Goal: Task Accomplishment & Management: Use online tool/utility

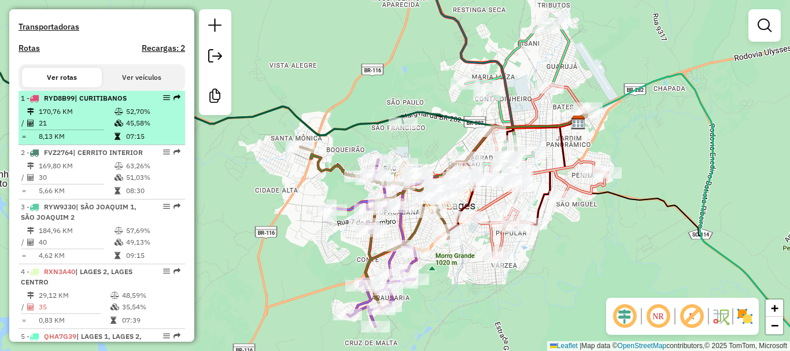
scroll to position [405, 0]
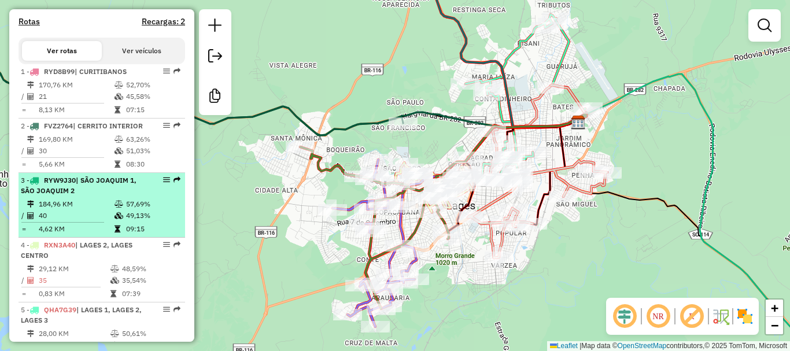
drag, startPoint x: 87, startPoint y: 224, endPoint x: 143, endPoint y: 229, distance: 56.4
click at [87, 210] on td "184,96 KM" at bounding box center [76, 204] width 76 height 12
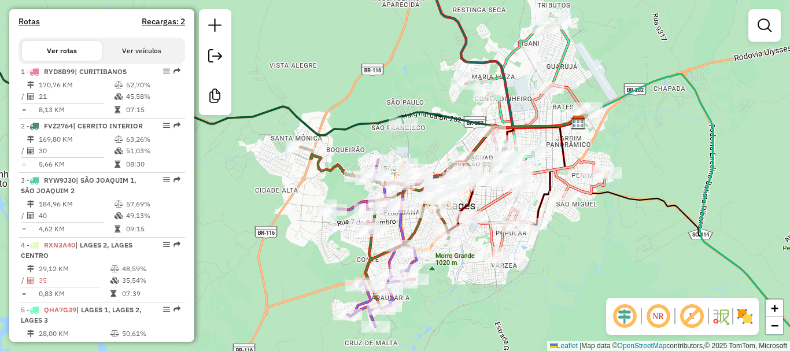
select select "**********"
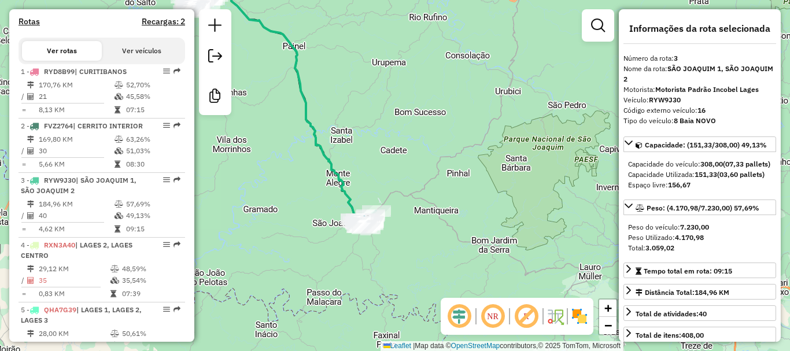
drag, startPoint x: 417, startPoint y: 233, endPoint x: 317, endPoint y: 161, distance: 123.5
click at [317, 161] on div "Janela de atendimento Grade de atendimento Capacidade Transportadoras Veículos …" at bounding box center [395, 175] width 790 height 351
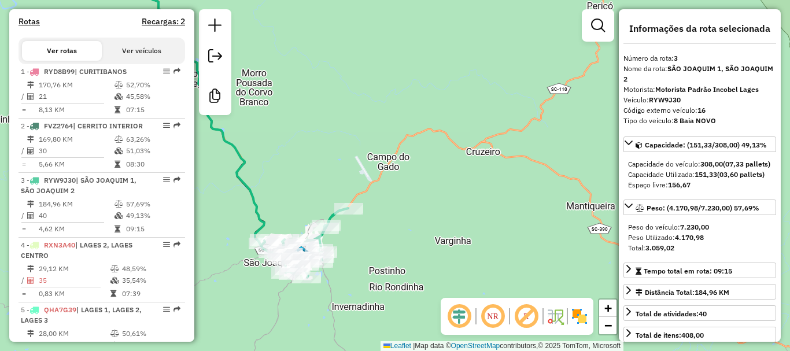
drag, startPoint x: 338, startPoint y: 224, endPoint x: 330, endPoint y: 146, distance: 78.4
click at [330, 146] on div "Janela de atendimento Grade de atendimento Capacidade Transportadoras Veículos …" at bounding box center [395, 175] width 790 height 351
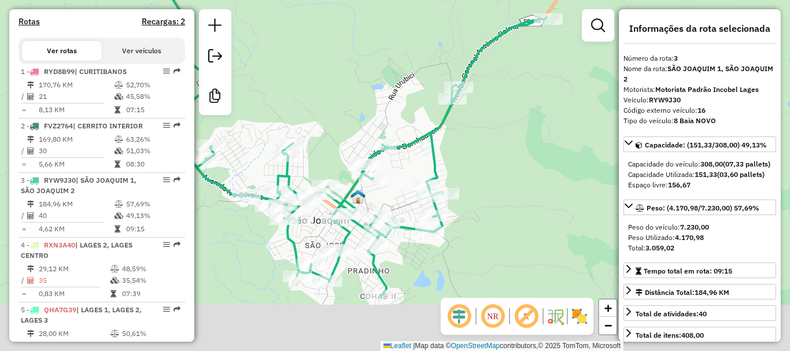
drag, startPoint x: 266, startPoint y: 197, endPoint x: 350, endPoint y: 131, distance: 106.6
click at [350, 131] on div "Janela de atendimento Grade de atendimento Capacidade Transportadoras Veículos …" at bounding box center [395, 175] width 790 height 351
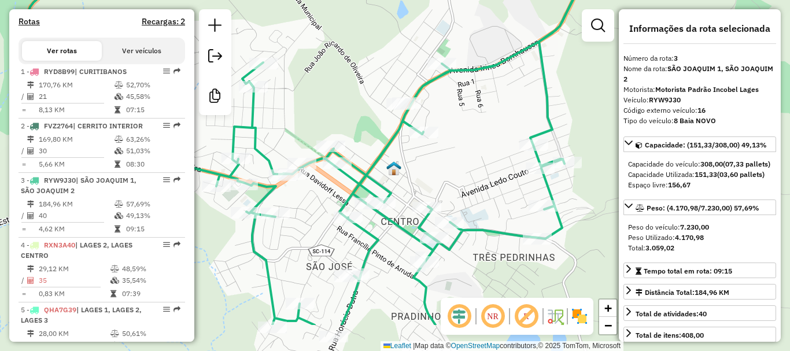
drag, startPoint x: 403, startPoint y: 171, endPoint x: 493, endPoint y: 110, distance: 108.2
click at [493, 110] on div "Janela de atendimento Grade de atendimento Capacidade Transportadoras Veículos …" at bounding box center [395, 175] width 790 height 351
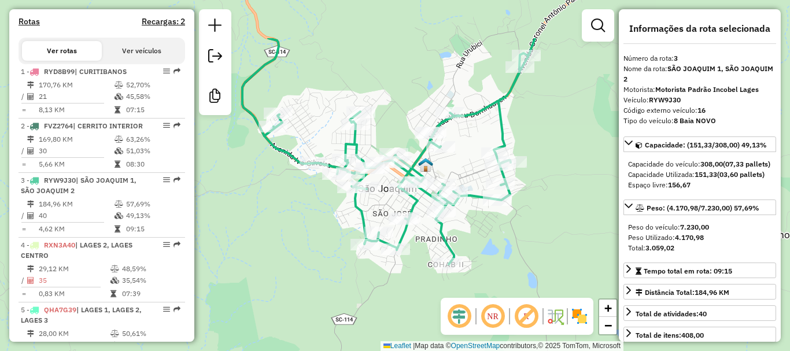
drag, startPoint x: 512, startPoint y: 218, endPoint x: 512, endPoint y: 234, distance: 16.2
click at [512, 234] on div "Janela de atendimento Grade de atendimento Capacidade Transportadoras Veículos …" at bounding box center [395, 175] width 790 height 351
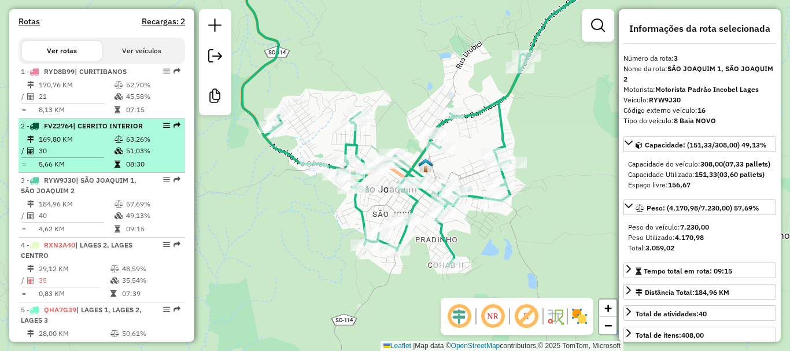
click at [120, 143] on icon at bounding box center [118, 139] width 9 height 7
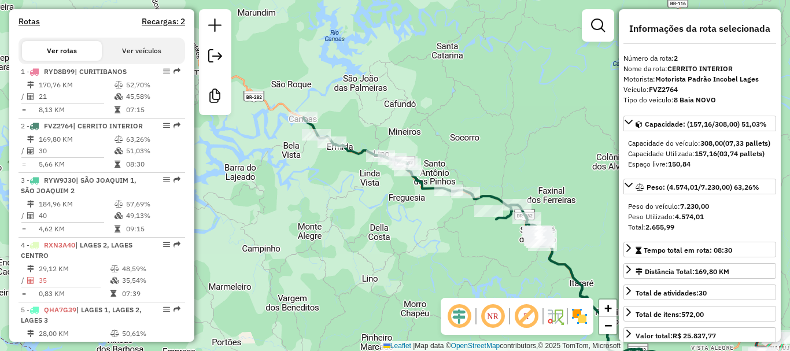
drag, startPoint x: 373, startPoint y: 199, endPoint x: 525, endPoint y: 254, distance: 161.4
click at [525, 254] on div "Janela de atendimento Grade de atendimento Capacidade Transportadoras Veículos …" at bounding box center [395, 175] width 790 height 351
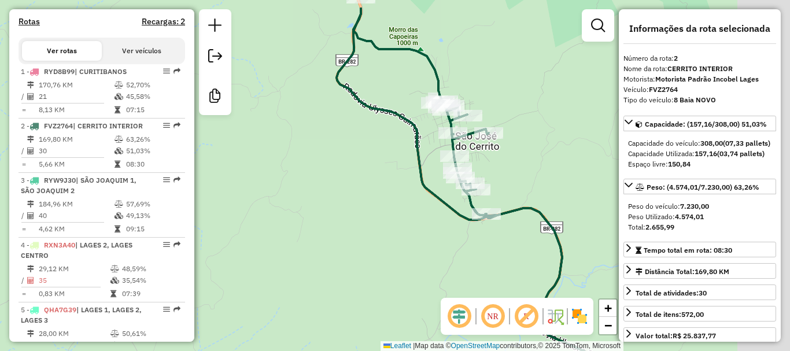
drag, startPoint x: 534, startPoint y: 245, endPoint x: 363, endPoint y: 292, distance: 177.6
click at [363, 292] on div "Janela de atendimento Grade de atendimento Capacidade Transportadoras Veículos …" at bounding box center [395, 175] width 790 height 351
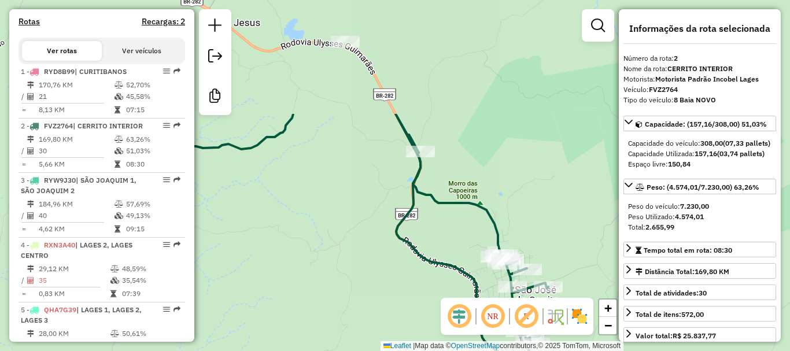
drag, startPoint x: 529, startPoint y: 220, endPoint x: 594, endPoint y: 358, distance: 152.8
click at [594, 350] on html "Aguarde... Pop-up bloqueado! Seu navegador bloqueou automáticamente a abertura …" at bounding box center [395, 175] width 790 height 351
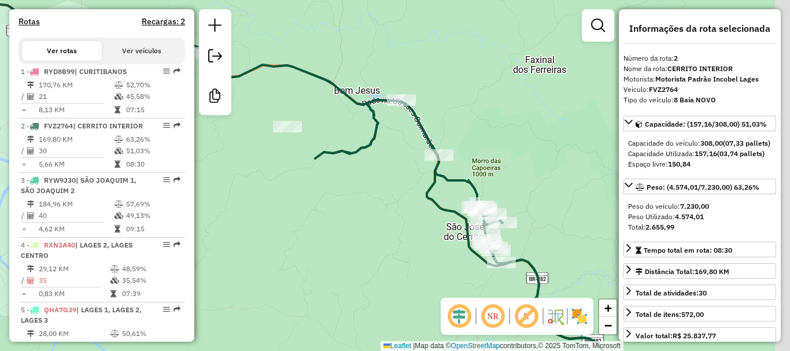
drag, startPoint x: 563, startPoint y: 242, endPoint x: 544, endPoint y: 206, distance: 41.1
click at [544, 206] on div "Janela de atendimento Grade de atendimento Capacidade Transportadoras Veículos …" at bounding box center [395, 175] width 790 height 351
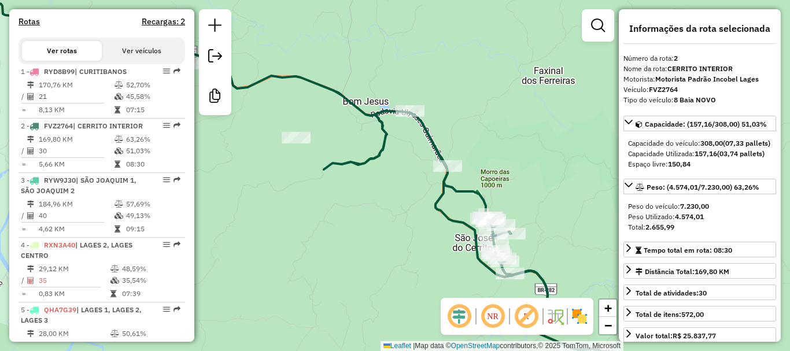
drag, startPoint x: 550, startPoint y: 225, endPoint x: 561, endPoint y: 239, distance: 17.7
click at [561, 239] on div "Janela de atendimento Grade de atendimento Capacidade Transportadoras Veículos …" at bounding box center [395, 175] width 790 height 351
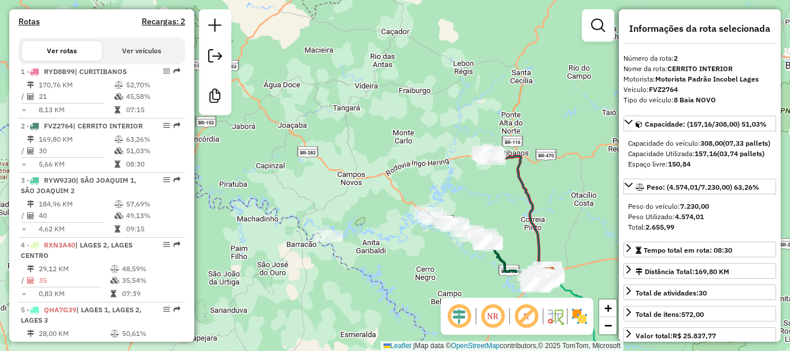
drag, startPoint x: 542, startPoint y: 154, endPoint x: 554, endPoint y: 243, distance: 89.8
click at [554, 243] on div "Janela de atendimento Grade de atendimento Capacidade Transportadoras Veículos …" at bounding box center [395, 175] width 790 height 351
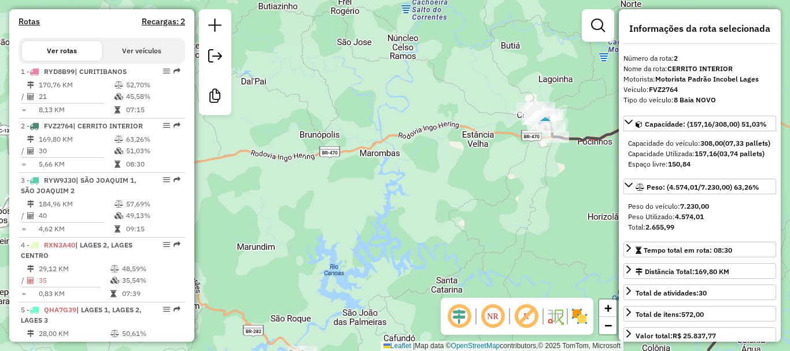
drag, startPoint x: 546, startPoint y: 154, endPoint x: 502, endPoint y: 215, distance: 75.3
click at [502, 215] on div "Rota 5 - Placa QHA7G39 9502 - MARIA DA GLORIA DA S Rota 8 - Placa BTA2F77 2118 …" at bounding box center [395, 175] width 790 height 351
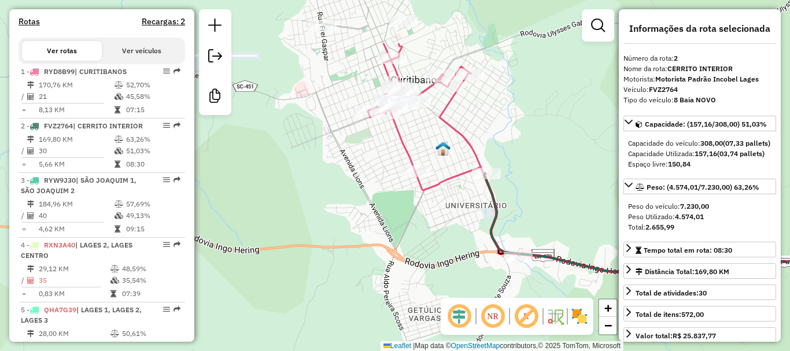
drag, startPoint x: 499, startPoint y: 195, endPoint x: 418, endPoint y: 277, distance: 115.7
click at [418, 277] on div "Rota 5 - Placa QHA7G39 9502 - MARIA DA GLORIA DA S Rota 8 - Placa BTA2F77 2118 …" at bounding box center [395, 175] width 790 height 351
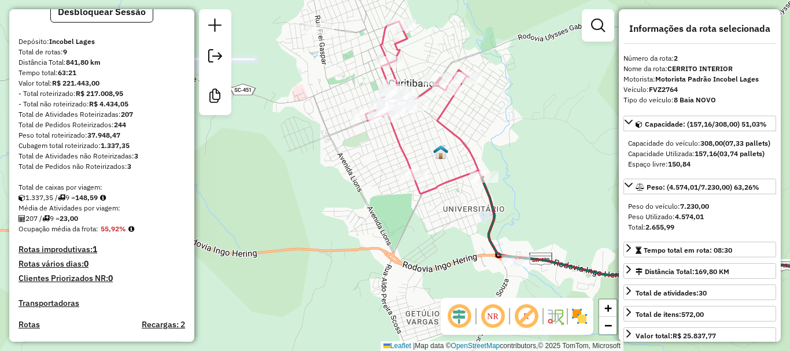
scroll to position [116, 0]
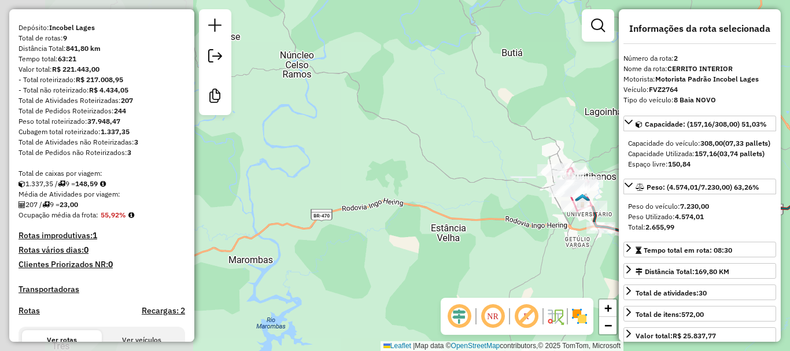
drag, startPoint x: 345, startPoint y: 231, endPoint x: 564, endPoint y: 229, distance: 219.1
click at [564, 229] on div "Rota 5 - Placa QHA7G39 9502 - MARIA DA GLORIA DA S Rota 8 - Placa BTA2F77 2118 …" at bounding box center [395, 175] width 790 height 351
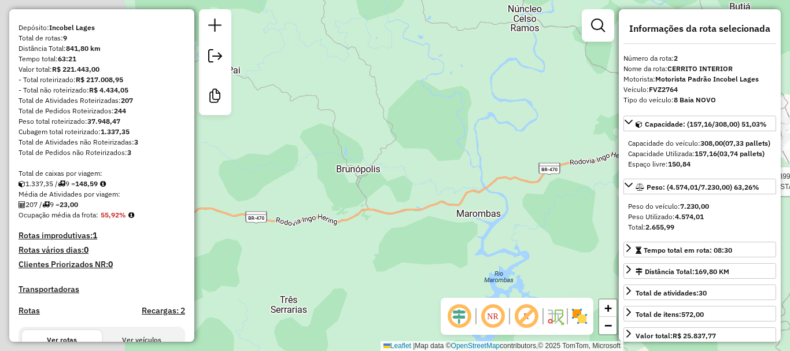
drag, startPoint x: 391, startPoint y: 250, endPoint x: 536, endPoint y: 213, distance: 150.3
click at [619, 203] on hb-router-mapa "Informações da Sessão 978447 - 13/08/2025 Criação: 12/08/2025 17:34 Desbloquear…" at bounding box center [395, 175] width 790 height 351
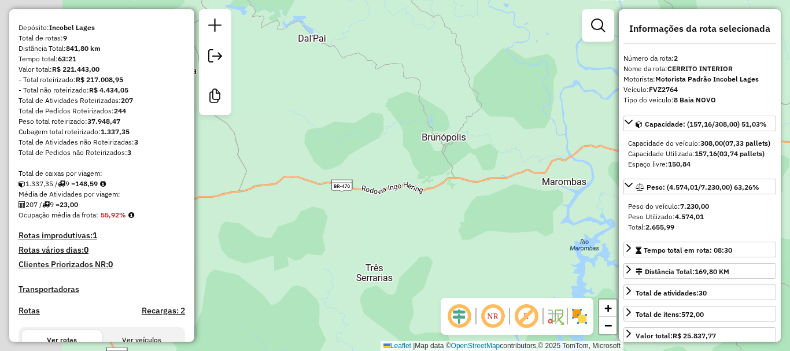
drag, startPoint x: 396, startPoint y: 232, endPoint x: 519, endPoint y: 187, distance: 131.3
click at [519, 187] on div "Rota 5 - Placa QHA7G39 9502 - MARIA DA GLORIA DA S Rota 8 - Placa BTA2F77 2118 …" at bounding box center [395, 175] width 790 height 351
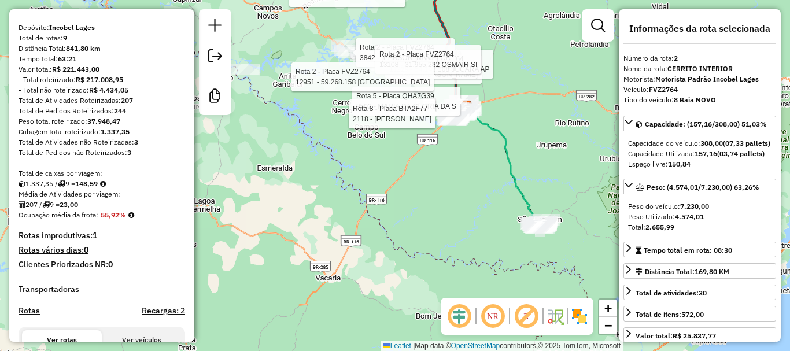
drag, startPoint x: 310, startPoint y: 197, endPoint x: 408, endPoint y: 298, distance: 140.2
click at [408, 298] on div "Rota 5 - Placa QHA7G39 9502 - MARIA DA GLORIA DA S Rota 8 - Placa BTA2F77 2118 …" at bounding box center [395, 175] width 790 height 351
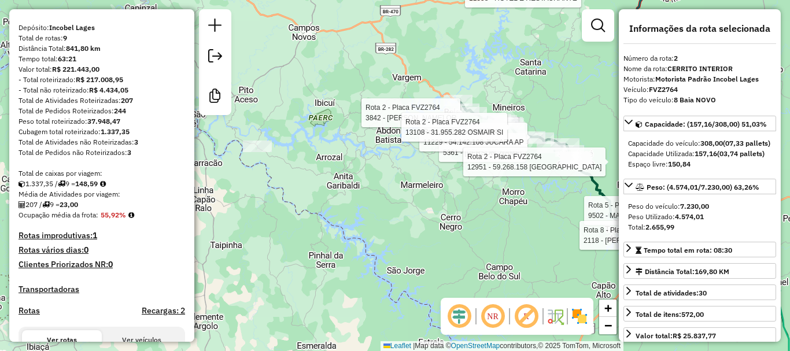
drag, startPoint x: 520, startPoint y: 211, endPoint x: 368, endPoint y: 235, distance: 153.9
click at [368, 235] on div "Rota 5 - Placa QHA7G39 9502 - MARIA DA GLORIA DA S Rota 8 - Placa BTA2F77 2118 …" at bounding box center [395, 175] width 790 height 351
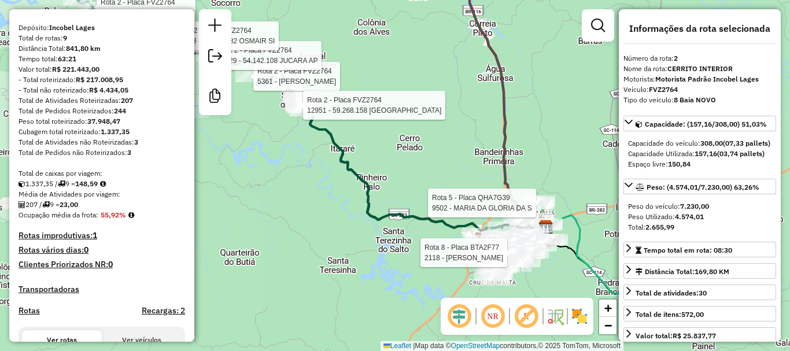
drag, startPoint x: 483, startPoint y: 157, endPoint x: 449, endPoint y: 131, distance: 42.9
click at [449, 131] on div "Rota 5 - Placa QHA7G39 9502 - MARIA DA GLORIA DA S Rota 8 - Placa BTA2F77 2118 …" at bounding box center [395, 175] width 790 height 351
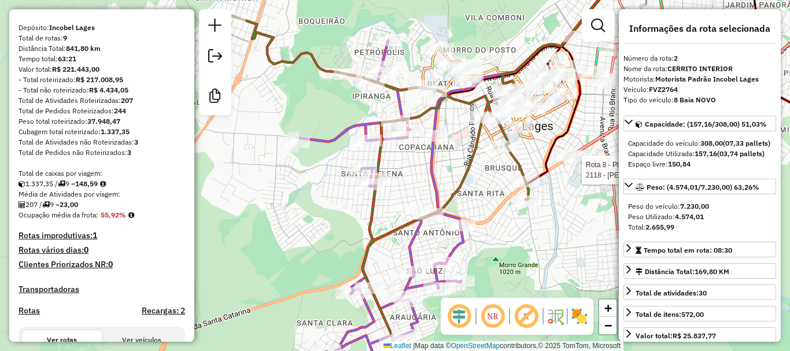
drag, startPoint x: 405, startPoint y: 232, endPoint x: 583, endPoint y: 221, distance: 178.4
click at [583, 221] on div "Rota 5 - Placa QHA7G39 9502 - MARIA DA GLORIA DA S Rota 8 - Placa BTA2F77 2118 …" at bounding box center [395, 175] width 790 height 351
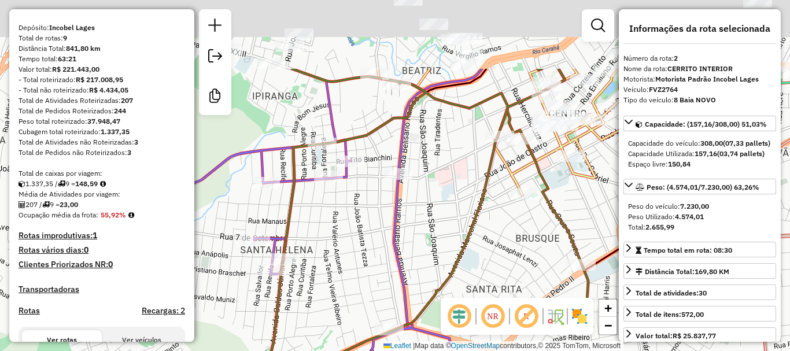
drag, startPoint x: 462, startPoint y: 198, endPoint x: 426, endPoint y: 294, distance: 102.4
click at [440, 331] on div "Rota 5 - Placa QHA7G39 9502 - MARIA DA GLORIA DA S Rota 8 - Placa BTA2F77 2118 …" at bounding box center [395, 175] width 790 height 351
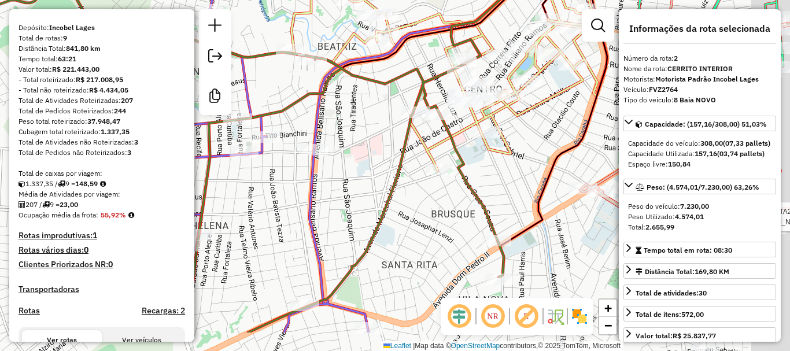
drag, startPoint x: 405, startPoint y: 208, endPoint x: 320, endPoint y: 152, distance: 102.3
click at [320, 152] on div "Rota 5 - Placa QHA7G39 9502 - MARIA DA GLORIA DA S Rota 8 - Placa BTA2F77 2118 …" at bounding box center [395, 175] width 790 height 351
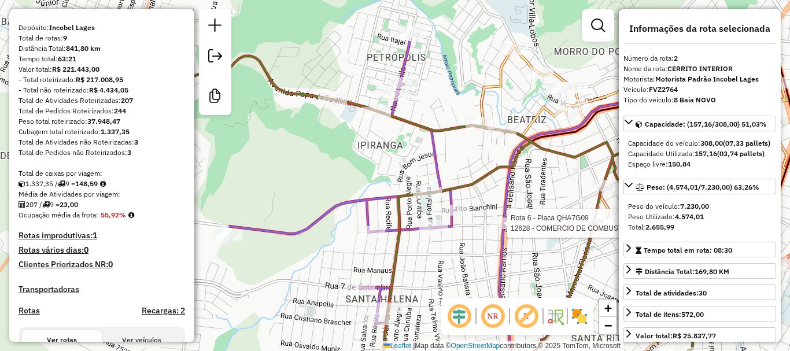
drag, startPoint x: 341, startPoint y: 254, endPoint x: 554, endPoint y: 334, distance: 227.9
click at [554, 334] on hb-router-mapa "Informações da Sessão 978447 - 13/08/2025 Criação: 12/08/2025 17:34 Desbloquear…" at bounding box center [395, 175] width 790 height 351
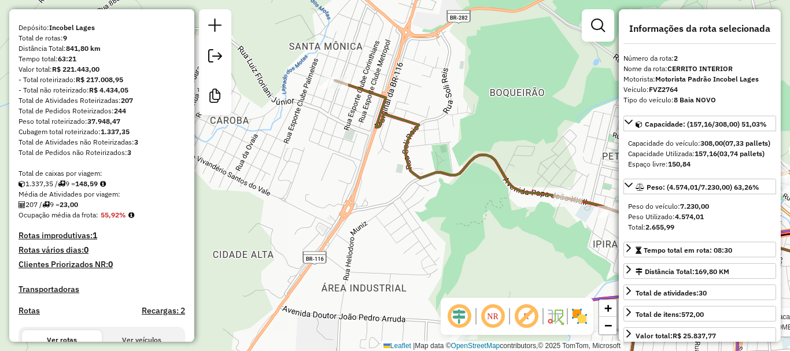
drag, startPoint x: 314, startPoint y: 198, endPoint x: 502, endPoint y: 292, distance: 209.9
click at [502, 292] on div "Rota 5 - Placa QHA7G39 9502 - MARIA DA GLORIA DA S Rota 8 - Placa BTA2F77 2118 …" at bounding box center [395, 175] width 790 height 351
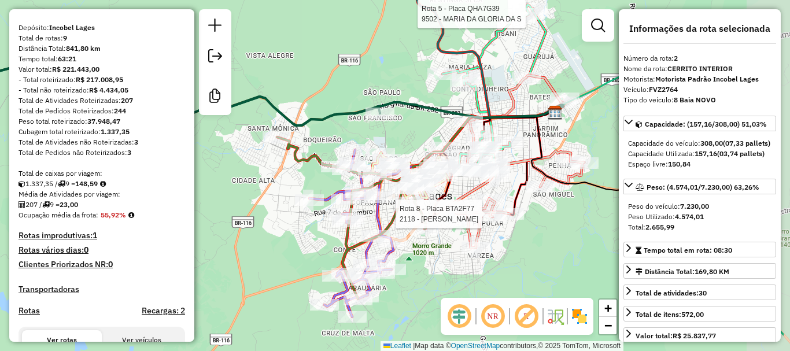
drag, startPoint x: 572, startPoint y: 199, endPoint x: 487, endPoint y: 230, distance: 91.1
click at [487, 230] on div "Rota 5 - Placa QHA7G39 9502 - MARIA DA GLORIA DA S Rota 8 - Placa BTA2F77 2118 …" at bounding box center [395, 175] width 790 height 351
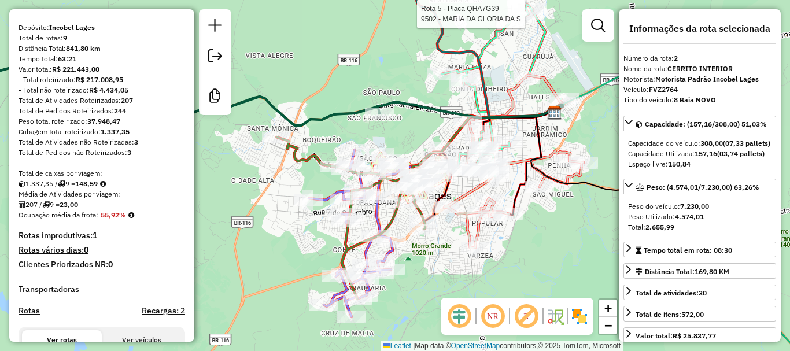
click at [572, 74] on div "Rota 5 - Placa QHA7G39 9502 - MARIA DA GLORIA DA S Rota 1 - Placa RYD8B99 11358…" at bounding box center [395, 175] width 790 height 351
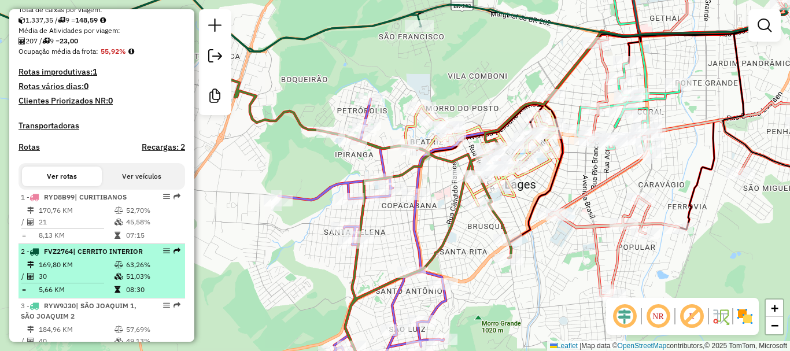
scroll to position [289, 0]
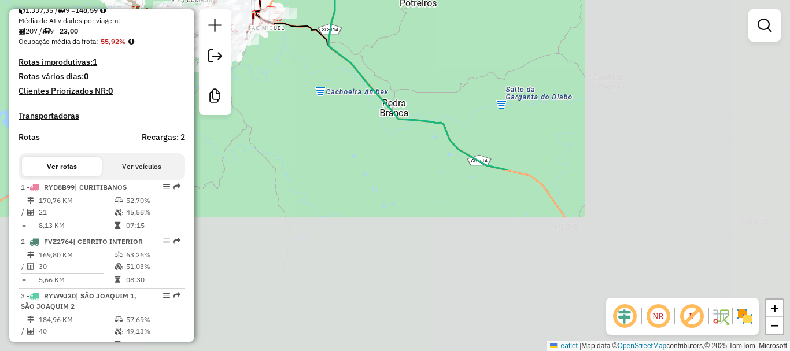
drag, startPoint x: 631, startPoint y: 228, endPoint x: 423, endPoint y: 19, distance: 294.3
click at [423, 19] on div "Janela de atendimento Grade de atendimento Capacidade Transportadoras Veículos …" at bounding box center [395, 175] width 790 height 351
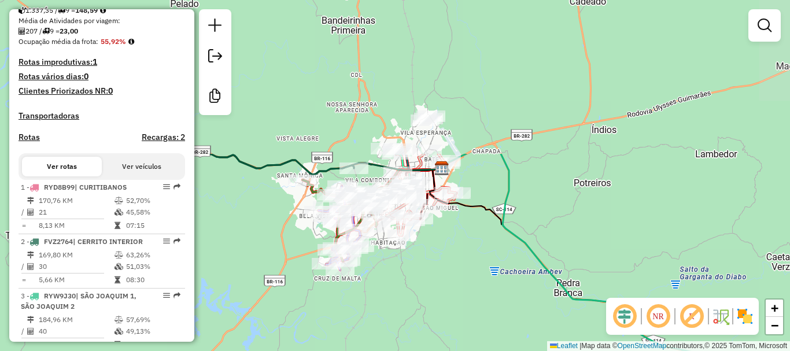
drag, startPoint x: 287, startPoint y: 108, endPoint x: 438, endPoint y: 272, distance: 223.4
click at [438, 272] on div "Janela de atendimento Grade de atendimento Capacidade Transportadoras Veículos …" at bounding box center [395, 175] width 790 height 351
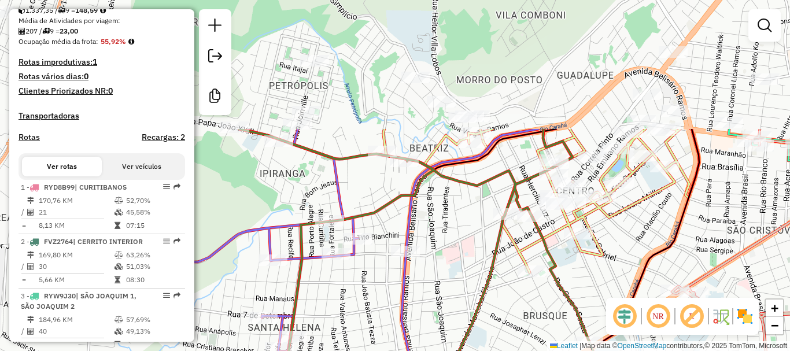
drag, startPoint x: 342, startPoint y: 209, endPoint x: 320, endPoint y: 373, distance: 165.6
click at [320, 350] on html "Aguarde... Pop-up bloqueado! Seu navegador bloqueou automáticamente a abertura …" at bounding box center [395, 175] width 790 height 351
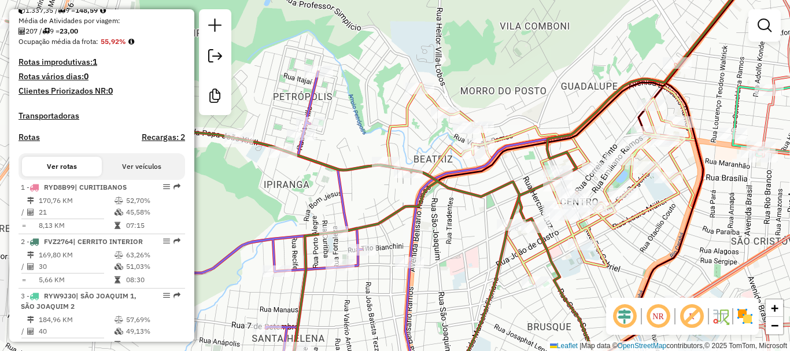
drag, startPoint x: 301, startPoint y: 188, endPoint x: 319, endPoint y: 220, distance: 37.3
click at [319, 220] on div "Janela de atendimento Grade de atendimento Capacidade Transportadoras Veículos …" at bounding box center [395, 175] width 790 height 351
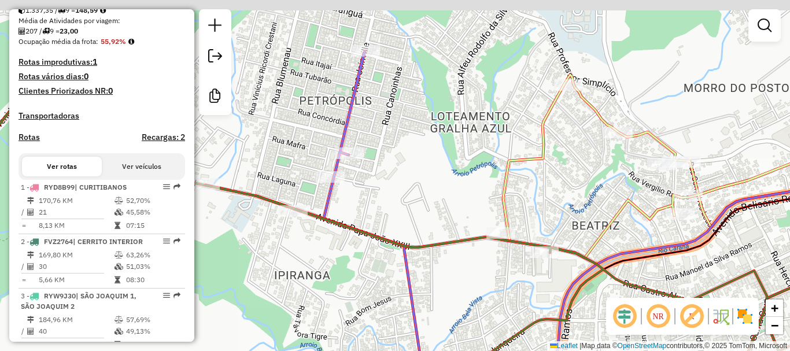
drag, startPoint x: 338, startPoint y: 179, endPoint x: 416, endPoint y: 214, distance: 85.9
click at [416, 214] on div "Janela de atendimento Grade de atendimento Capacidade Transportadoras Veículos …" at bounding box center [395, 175] width 790 height 351
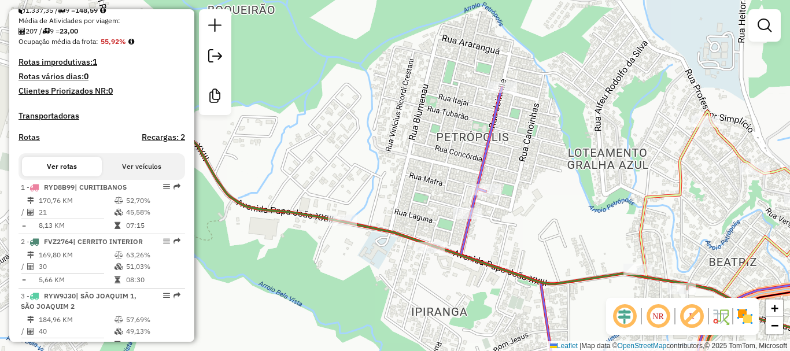
drag, startPoint x: 324, startPoint y: 218, endPoint x: 420, endPoint y: 237, distance: 97.8
click at [420, 237] on icon at bounding box center [490, 235] width 947 height 339
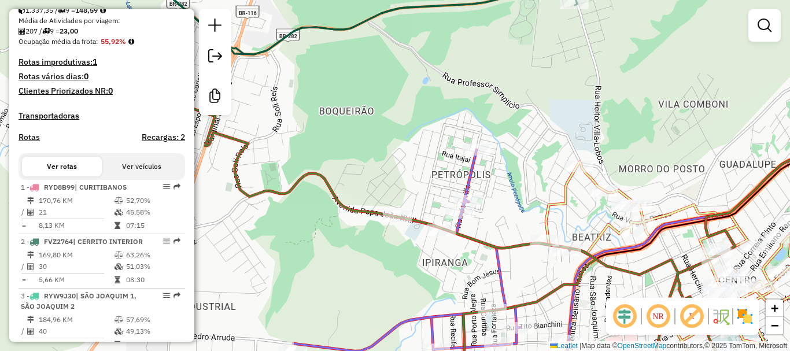
drag, startPoint x: 365, startPoint y: 205, endPoint x: 418, endPoint y: 213, distance: 53.8
click at [418, 213] on div "Janela de atendimento Grade de atendimento Capacidade Transportadoras Veículos …" at bounding box center [395, 175] width 790 height 351
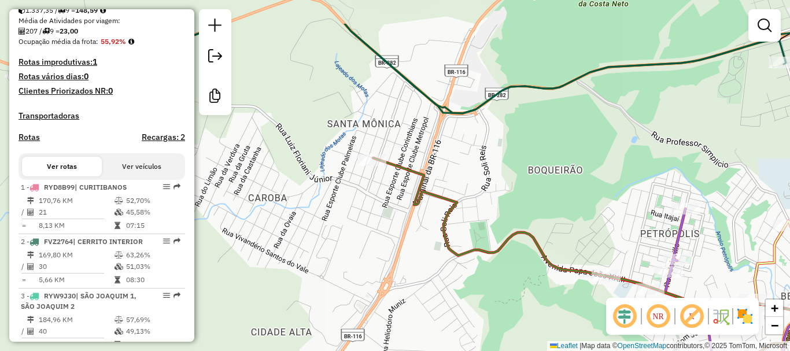
drag, startPoint x: 375, startPoint y: 216, endPoint x: 584, endPoint y: 275, distance: 216.9
click at [584, 275] on icon at bounding box center [655, 301] width 565 height 287
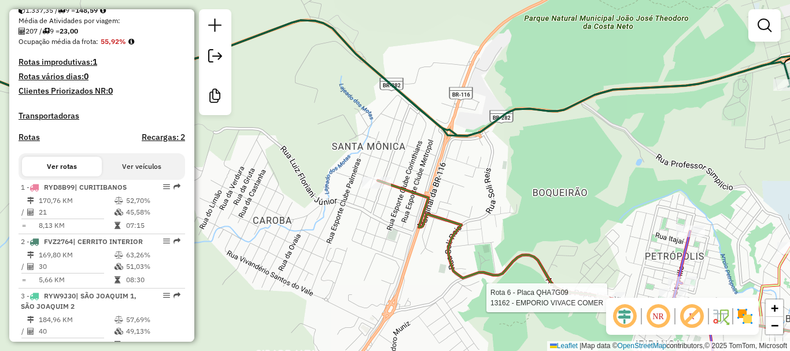
drag, startPoint x: 479, startPoint y: 210, endPoint x: 484, endPoint y: 238, distance: 28.2
click at [484, 238] on div "Rota 6 - Placa QHA7G09 13162 - EMPORIO VIVACE COMER Janela de atendimento Grade…" at bounding box center [395, 175] width 790 height 351
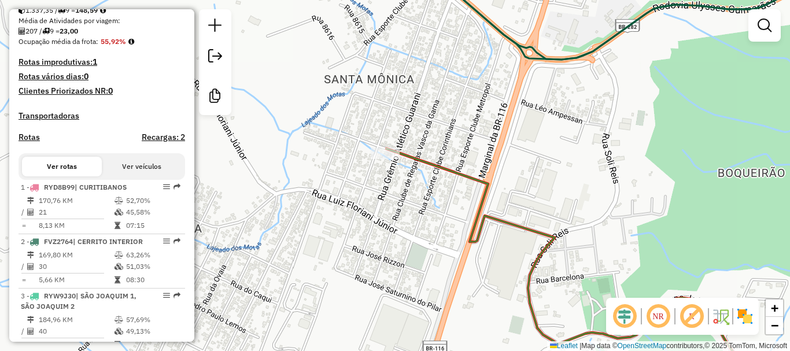
drag, startPoint x: 636, startPoint y: 254, endPoint x: 699, endPoint y: 266, distance: 64.6
click at [699, 266] on div "Rota 6 - Placa QHA7G09 13162 - EMPORIO VIVACE COMER Janela de atendimento Grade…" at bounding box center [395, 175] width 790 height 351
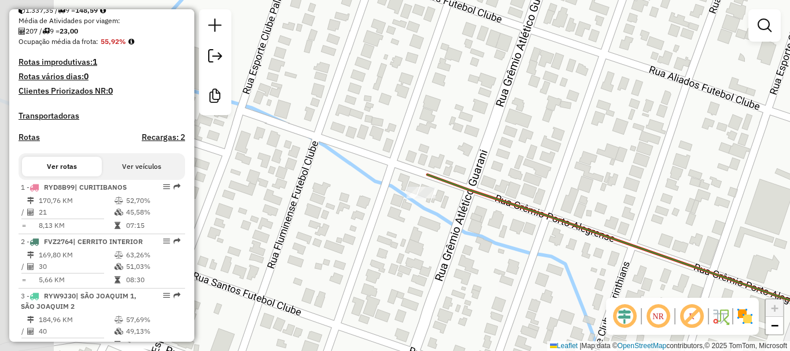
drag, startPoint x: 483, startPoint y: 205, endPoint x: 583, endPoint y: 257, distance: 113.2
click at [583, 257] on div "Rota 6 - Placa QHA7G09 13162 - EMPORIO VIVACE COMER Janela de atendimento Grade…" at bounding box center [395, 175] width 790 height 351
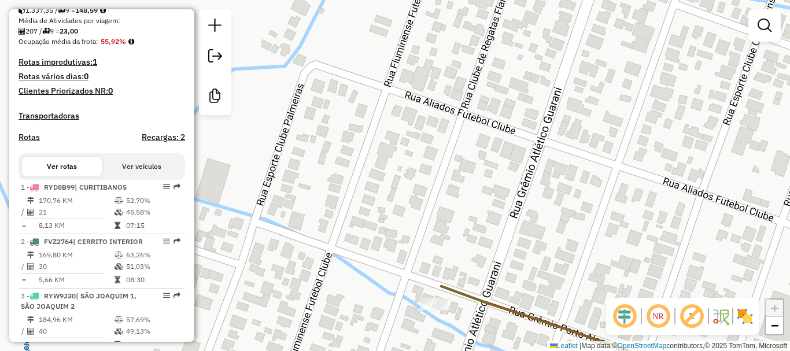
drag, startPoint x: 494, startPoint y: 155, endPoint x: 508, endPoint y: 266, distance: 111.9
click at [508, 266] on div "Rota 6 - Placa QHA7G09 13162 - EMPORIO VIVACE COMER Janela de atendimento Grade…" at bounding box center [395, 175] width 790 height 351
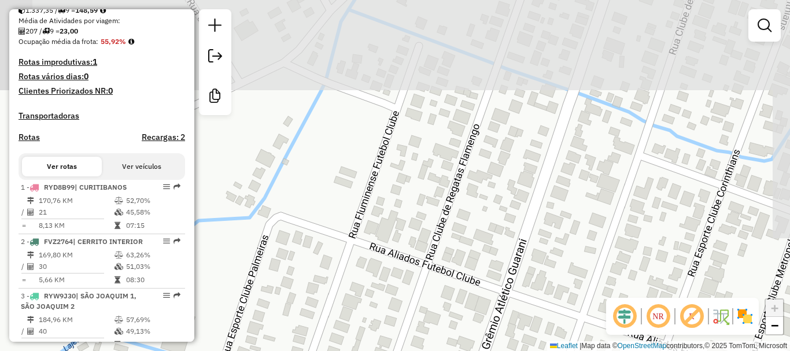
drag, startPoint x: 476, startPoint y: 95, endPoint x: 437, endPoint y: 254, distance: 164.2
click at [437, 254] on div "Rota 6 - Placa QHA7G09 13162 - EMPORIO VIVACE COMER Janela de atendimento Grade…" at bounding box center [395, 175] width 790 height 351
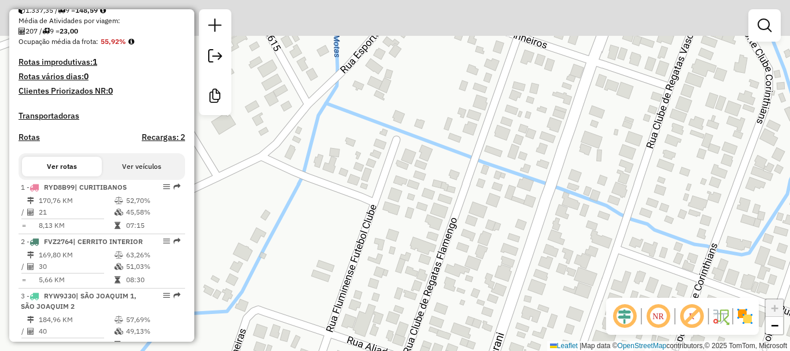
drag, startPoint x: 487, startPoint y: 140, endPoint x: 471, endPoint y: 197, distance: 59.5
click at [454, 245] on div "Rota 6 - Placa QHA7G09 13162 - EMPORIO VIVACE COMER Janela de atendimento Grade…" at bounding box center [395, 175] width 790 height 351
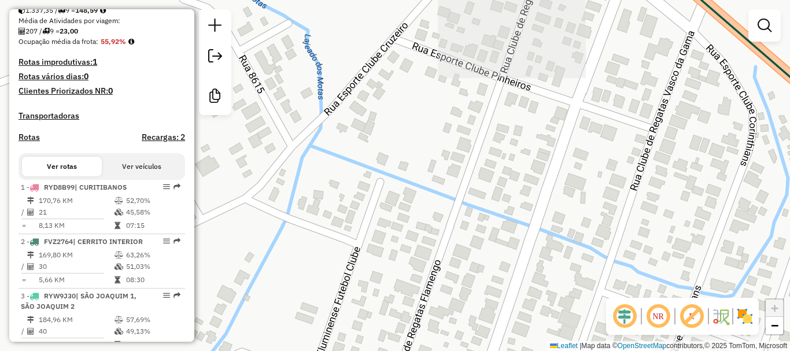
drag, startPoint x: 488, startPoint y: 166, endPoint x: 455, endPoint y: 279, distance: 116.9
click at [455, 279] on div "Rota 6 - Placa QHA7G09 13162 - EMPORIO VIVACE COMER Janela de atendimento Grade…" at bounding box center [395, 175] width 790 height 351
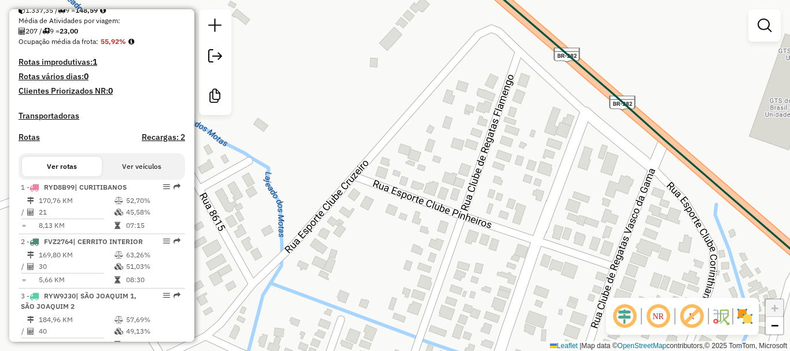
drag, startPoint x: 536, startPoint y: 133, endPoint x: 517, endPoint y: 212, distance: 80.8
click at [517, 212] on div "Rota 6 - Placa QHA7G09 13162 - EMPORIO VIVACE COMER Janela de atendimento Grade…" at bounding box center [395, 175] width 790 height 351
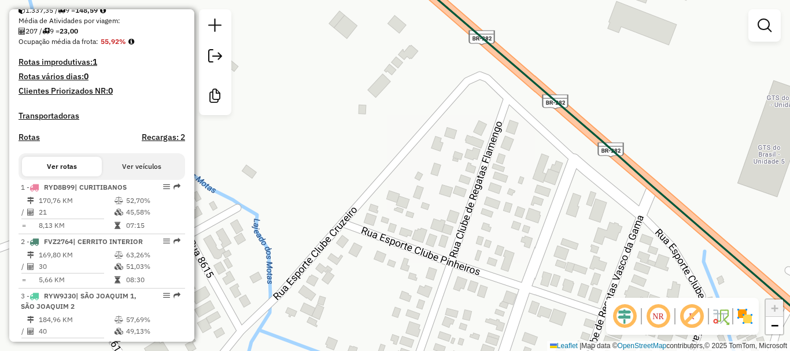
click at [444, 192] on div "Rota 6 - Placa QHA7G09 13162 - EMPORIO VIVACE COMER Janela de atendimento Grade…" at bounding box center [395, 175] width 790 height 351
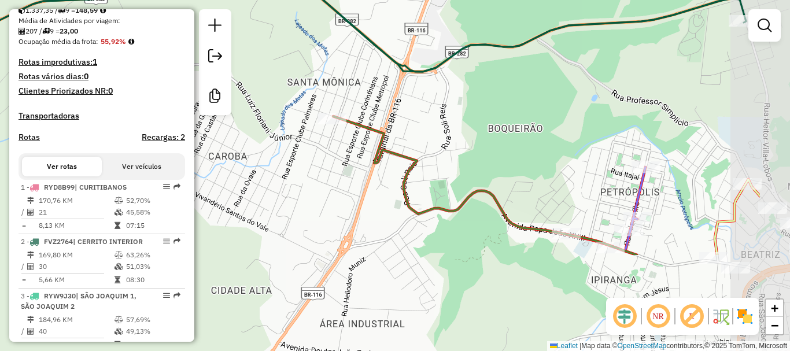
drag, startPoint x: 502, startPoint y: 215, endPoint x: 501, endPoint y: 93, distance: 122.0
click at [397, 83] on div "Janela de atendimento Grade de atendimento Capacidade Transportadoras Veículos …" at bounding box center [395, 175] width 790 height 351
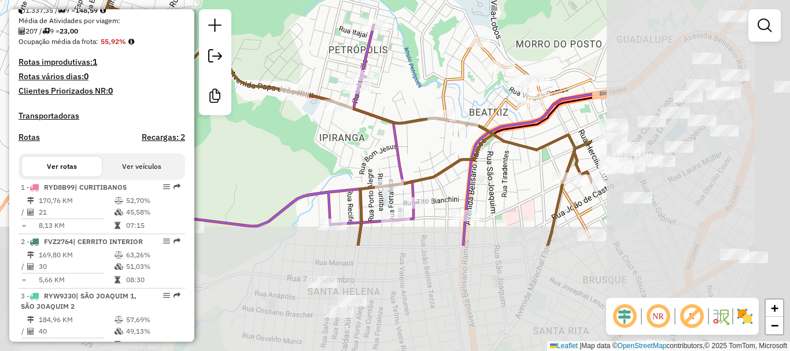
drag, startPoint x: 627, startPoint y: 213, endPoint x: 335, endPoint y: 61, distance: 329.1
click at [336, 61] on div "Janela de atendimento Grade de atendimento Capacidade Transportadoras Veículos …" at bounding box center [395, 175] width 790 height 351
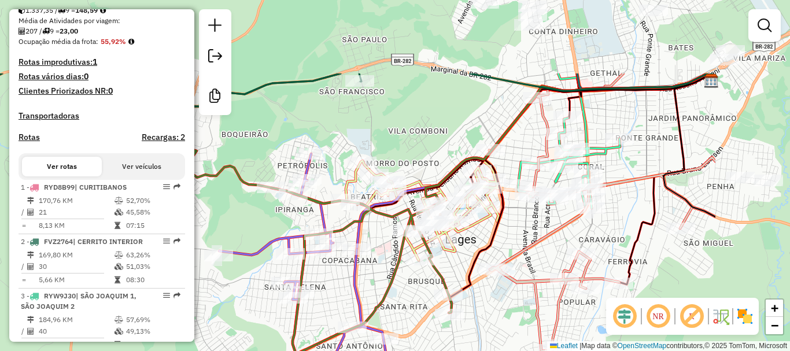
drag, startPoint x: 579, startPoint y: 160, endPoint x: 469, endPoint y: 242, distance: 137.6
click at [469, 242] on div "Janela de atendimento Grade de atendimento Capacidade Transportadoras Veículos …" at bounding box center [395, 175] width 790 height 351
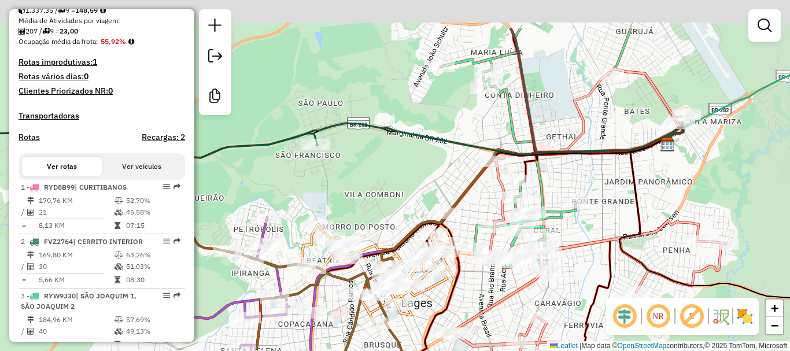
drag, startPoint x: 680, startPoint y: 136, endPoint x: 627, endPoint y: 207, distance: 88.8
click at [627, 207] on icon at bounding box center [721, 218] width 205 height 160
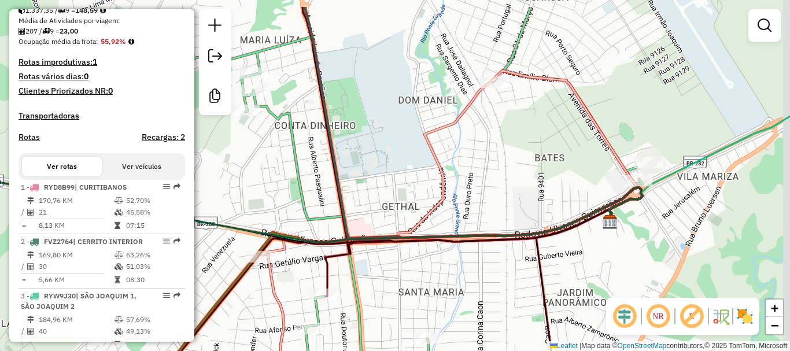
drag, startPoint x: 674, startPoint y: 115, endPoint x: 613, endPoint y: 162, distance: 77.5
click at [613, 162] on icon at bounding box center [566, 146] width 151 height 150
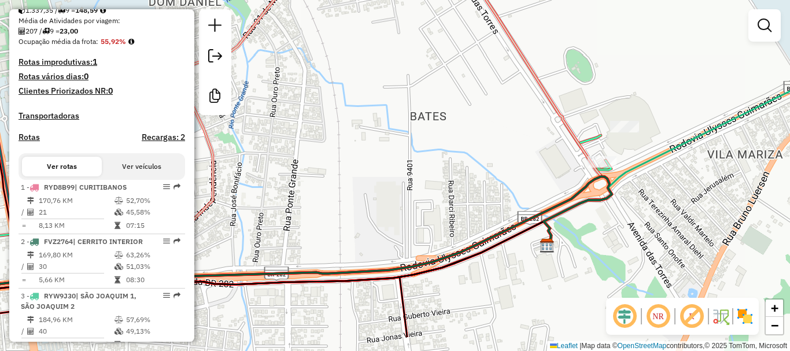
drag, startPoint x: 613, startPoint y: 161, endPoint x: 575, endPoint y: 113, distance: 61.8
click at [575, 113] on div "Janela de atendimento Grade de atendimento Capacidade Transportadoras Veículos …" at bounding box center [395, 175] width 790 height 351
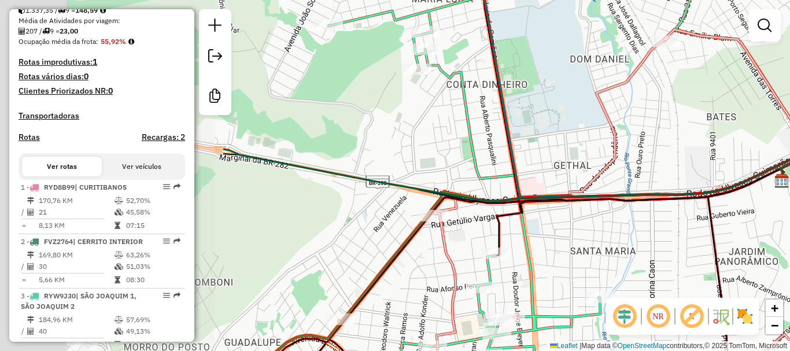
drag, startPoint x: 365, startPoint y: 197, endPoint x: 561, endPoint y: 187, distance: 196.2
click at [648, 181] on div "Janela de atendimento Grade de atendimento Capacidade Transportadoras Veículos …" at bounding box center [395, 175] width 790 height 351
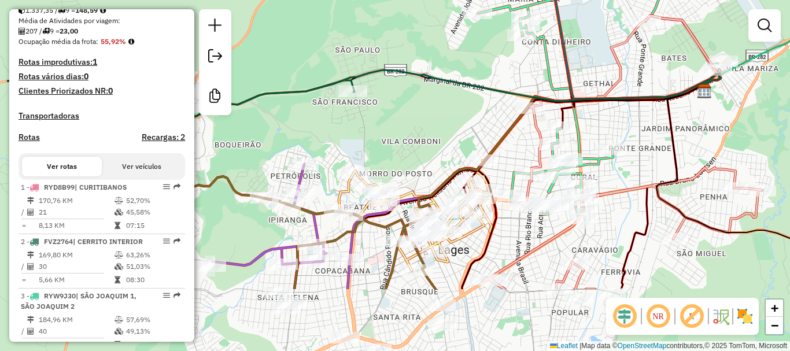
drag, startPoint x: 431, startPoint y: 264, endPoint x: 521, endPoint y: 167, distance: 132.1
click at [521, 167] on icon at bounding box center [598, 46] width 242 height 343
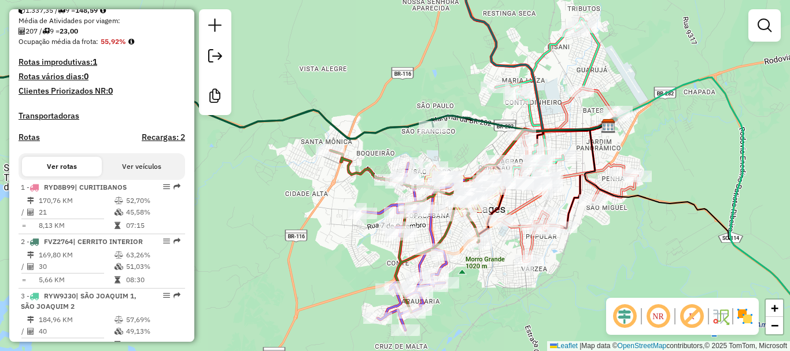
drag, startPoint x: 492, startPoint y: 131, endPoint x: 466, endPoint y: 142, distance: 28.0
click at [466, 142] on div "Janela de atendimento Grade de atendimento Capacidade Transportadoras Veículos …" at bounding box center [395, 175] width 790 height 351
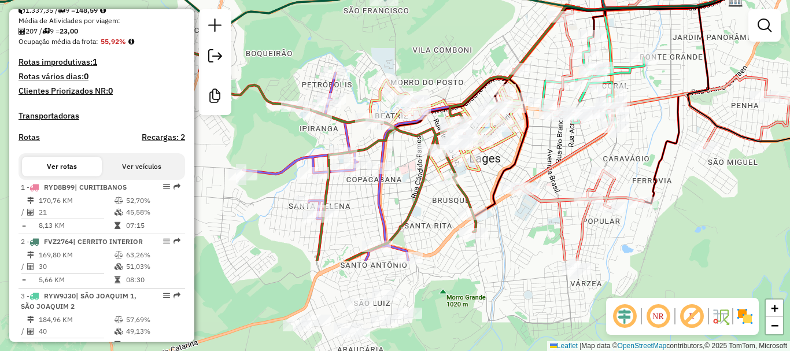
drag, startPoint x: 462, startPoint y: 188, endPoint x: 479, endPoint y: 64, distance: 126.0
click at [479, 64] on div "Janela de atendimento Grade de atendimento Capacidade Transportadoras Veículos …" at bounding box center [395, 175] width 790 height 351
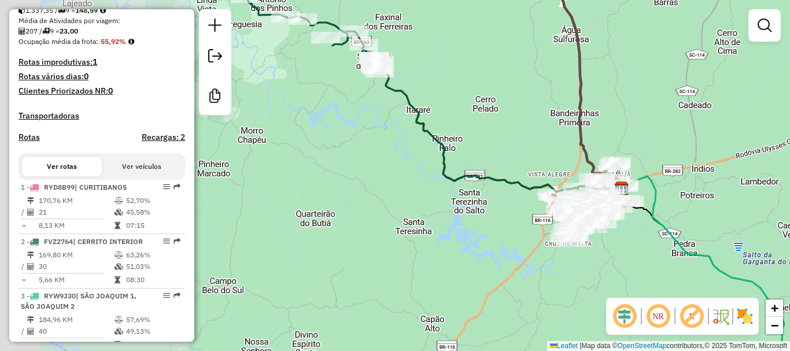
drag, startPoint x: 317, startPoint y: 223, endPoint x: 522, endPoint y: 251, distance: 207.2
click at [522, 251] on div "Janela de atendimento Grade de atendimento Capacidade Transportadoras Veículos …" at bounding box center [395, 175] width 790 height 351
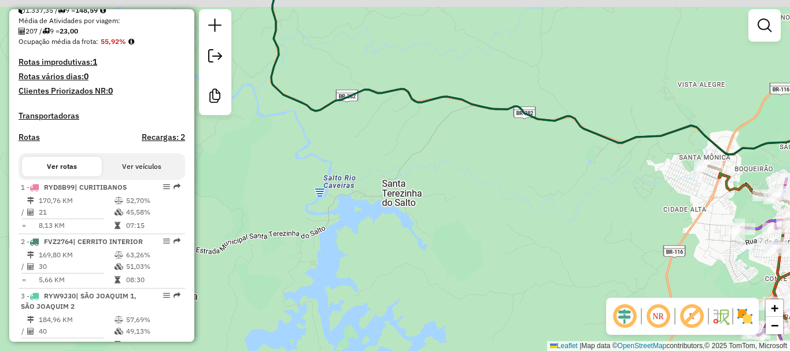
drag, startPoint x: 484, startPoint y: 224, endPoint x: 603, endPoint y: 253, distance: 123.0
click at [610, 256] on div "Janela de atendimento Grade de atendimento Capacidade Transportadoras Veículos …" at bounding box center [395, 175] width 790 height 351
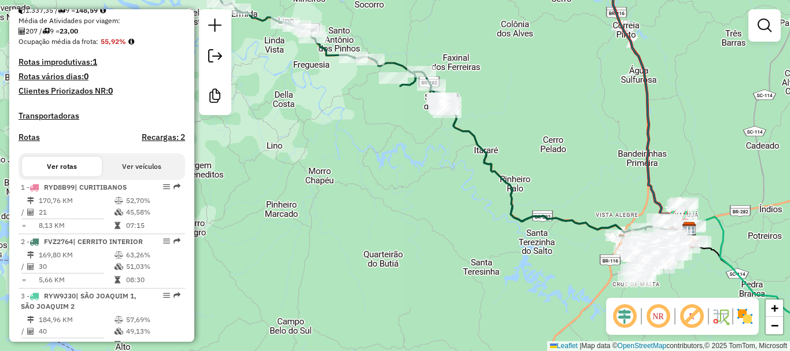
drag, startPoint x: 393, startPoint y: 206, endPoint x: 471, endPoint y: 239, distance: 84.2
click at [471, 239] on div "Janela de atendimento Grade de atendimento Capacidade Transportadoras Veículos …" at bounding box center [395, 175] width 790 height 351
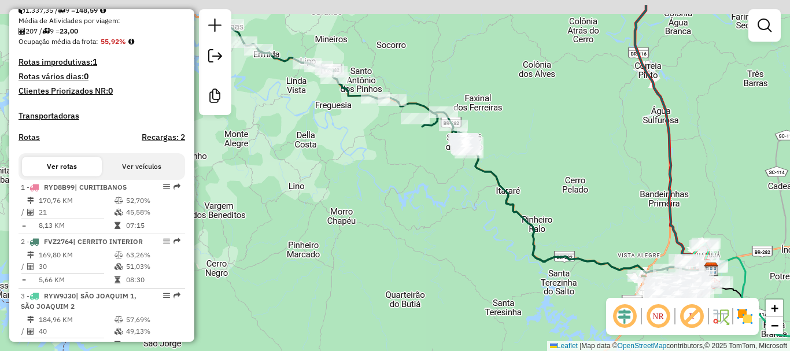
drag, startPoint x: 445, startPoint y: 205, endPoint x: 477, endPoint y: 256, distance: 59.8
click at [477, 256] on div "Janela de atendimento Grade de atendimento Capacidade Transportadoras Veículos …" at bounding box center [395, 175] width 790 height 351
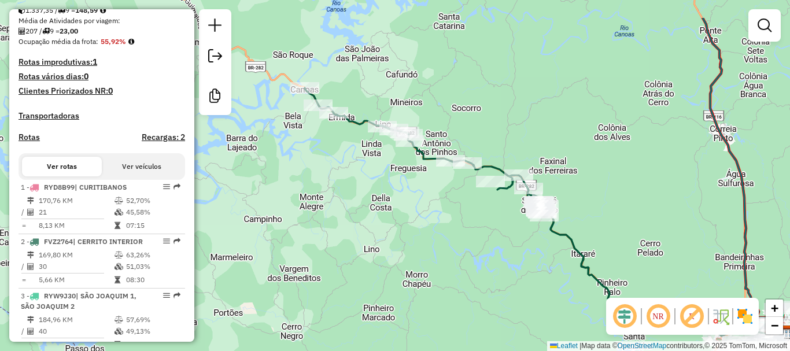
drag, startPoint x: 447, startPoint y: 232, endPoint x: 505, endPoint y: 273, distance: 70.6
click at [505, 275] on div "Janela de atendimento Grade de atendimento Capacidade Transportadoras Veículos …" at bounding box center [395, 175] width 790 height 351
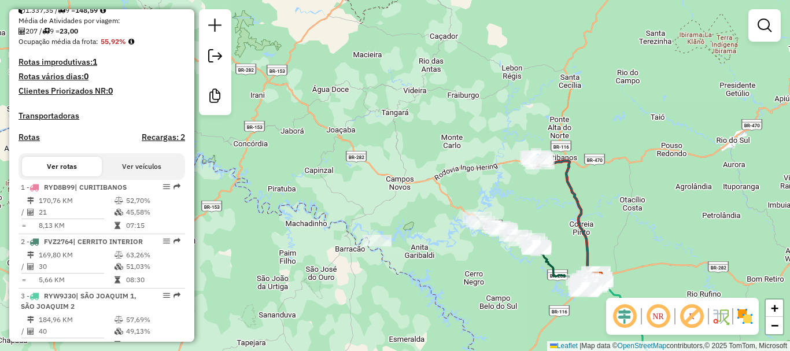
drag, startPoint x: 347, startPoint y: 197, endPoint x: 460, endPoint y: 240, distance: 120.2
click at [460, 240] on div "Janela de atendimento Grade de atendimento Capacidade Transportadoras Veículos …" at bounding box center [395, 175] width 790 height 351
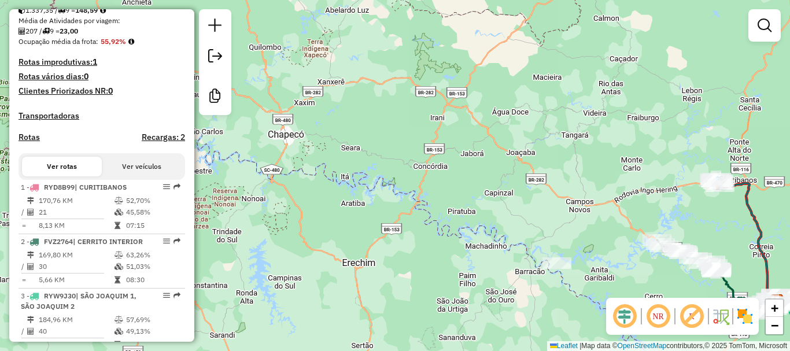
drag, startPoint x: 409, startPoint y: 247, endPoint x: 591, endPoint y: 269, distance: 183.5
click at [591, 269] on div "Janela de atendimento Grade de atendimento Capacidade Transportadoras Veículos …" at bounding box center [395, 175] width 790 height 351
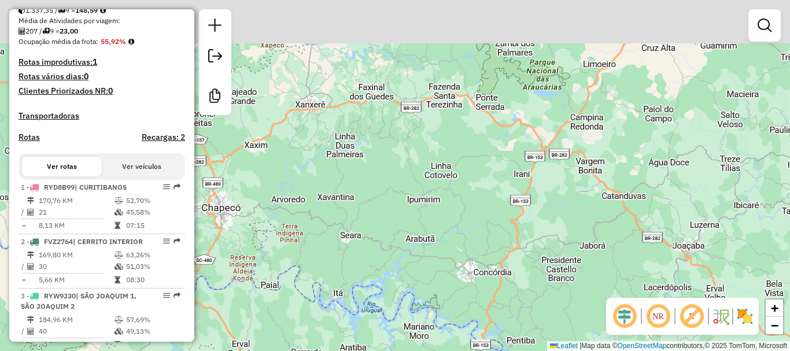
drag, startPoint x: 367, startPoint y: 114, endPoint x: 381, endPoint y: 215, distance: 101.5
click at [381, 215] on div "Janela de atendimento Grade de atendimento Capacidade Transportadoras Veículos …" at bounding box center [395, 175] width 790 height 351
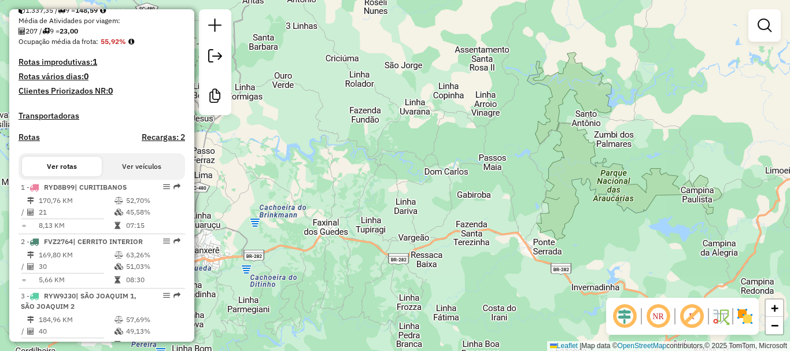
drag, startPoint x: 614, startPoint y: 135, endPoint x: 557, endPoint y: 229, distance: 110.2
click at [557, 229] on div "Janela de atendimento Grade de atendimento Capacidade Transportadoras Veículos …" at bounding box center [395, 175] width 790 height 351
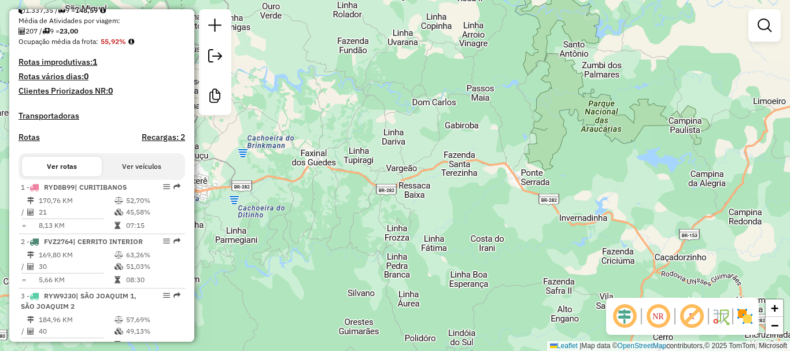
drag, startPoint x: 560, startPoint y: 236, endPoint x: 549, endPoint y: 163, distance: 73.6
click at [549, 163] on div "Janela de atendimento Grade de atendimento Capacidade Transportadoras Veículos …" at bounding box center [395, 175] width 790 height 351
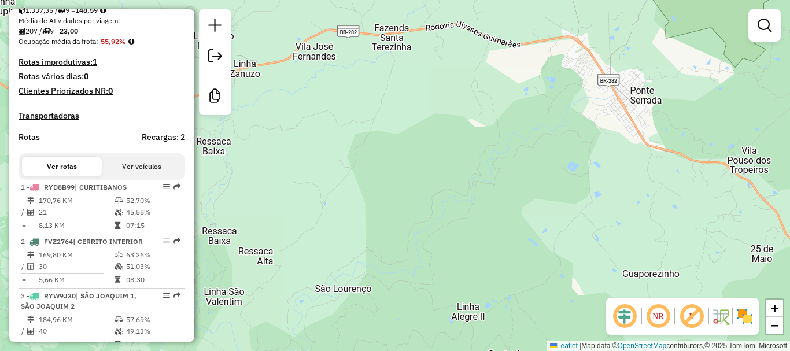
drag, startPoint x: 473, startPoint y: 215, endPoint x: 640, endPoint y: 181, distance: 169.9
click at [640, 181] on div "Janela de atendimento Grade de atendimento Capacidade Transportadoras Veículos …" at bounding box center [395, 175] width 790 height 351
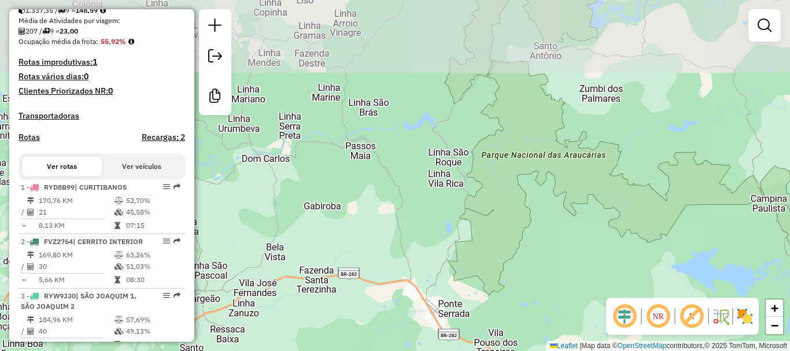
drag, startPoint x: 501, startPoint y: 131, endPoint x: 373, endPoint y: 325, distance: 232.0
click at [373, 325] on div "Janela de atendimento Grade de atendimento Capacidade Transportadoras Veículos …" at bounding box center [395, 175] width 790 height 351
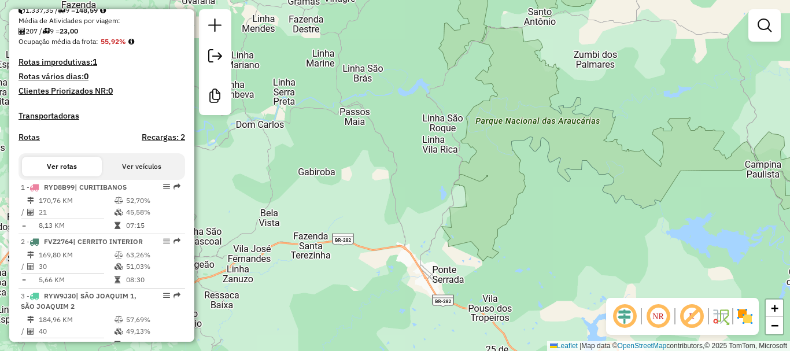
drag, startPoint x: 449, startPoint y: 177, endPoint x: 443, endPoint y: 143, distance: 34.6
click at [443, 143] on div "Janela de atendimento Grade de atendimento Capacidade Transportadoras Veículos …" at bounding box center [395, 175] width 790 height 351
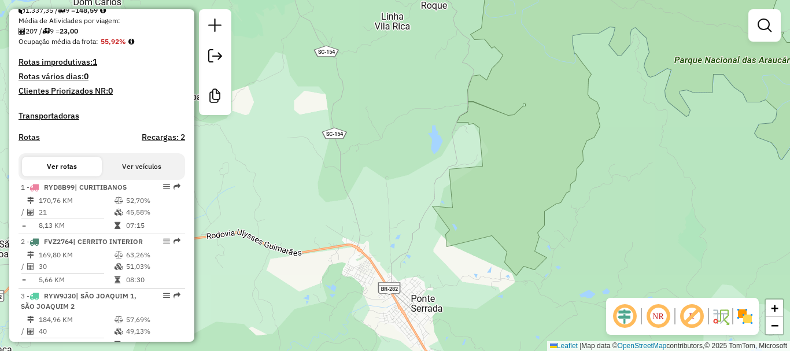
drag, startPoint x: 436, startPoint y: 208, endPoint x: 427, endPoint y: 137, distance: 71.1
click at [427, 137] on div "Janela de atendimento Grade de atendimento Capacidade Transportadoras Veículos …" at bounding box center [395, 175] width 790 height 351
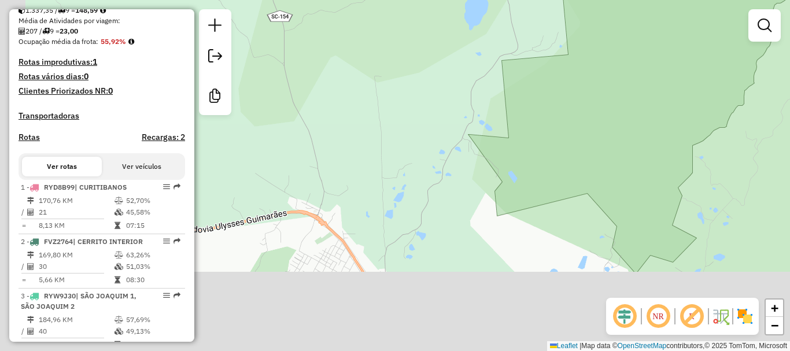
drag, startPoint x: 460, startPoint y: 66, endPoint x: 487, endPoint y: 53, distance: 30.8
click at [480, 20] on div "Janela de atendimento Grade de atendimento Capacidade Transportadoras Veículos …" at bounding box center [395, 175] width 790 height 351
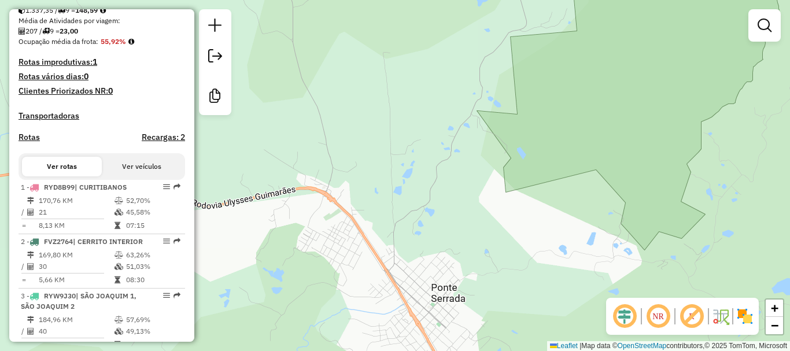
drag, startPoint x: 472, startPoint y: 153, endPoint x: 455, endPoint y: 60, distance: 94.1
click at [469, 75] on div "Janela de atendimento Grade de atendimento Capacidade Transportadoras Veículos …" at bounding box center [395, 175] width 790 height 351
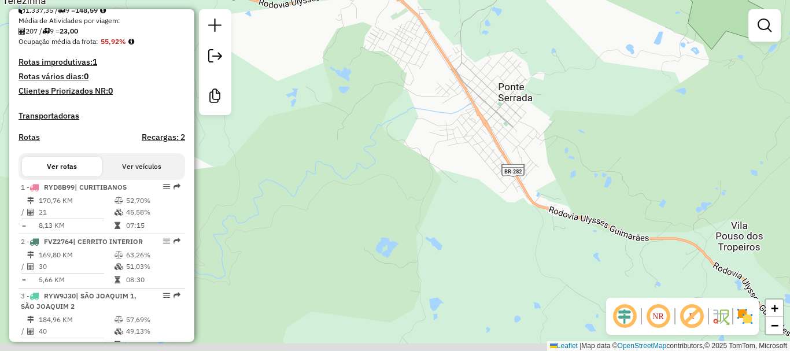
drag, startPoint x: 394, startPoint y: 238, endPoint x: 444, endPoint y: 146, distance: 105.3
click at [444, 146] on div "Janela de atendimento Grade de atendimento Capacidade Transportadoras Veículos …" at bounding box center [395, 175] width 790 height 351
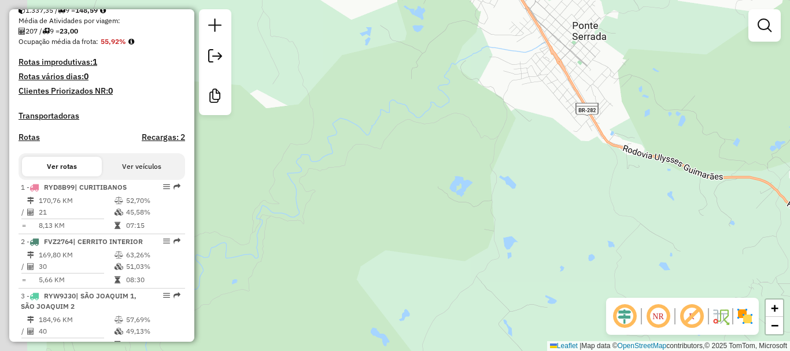
drag, startPoint x: 468, startPoint y: 213, endPoint x: 551, endPoint y: 140, distance: 110.2
click at [551, 140] on div "Janela de atendimento Grade de atendimento Capacidade Transportadoras Veículos …" at bounding box center [395, 175] width 790 height 351
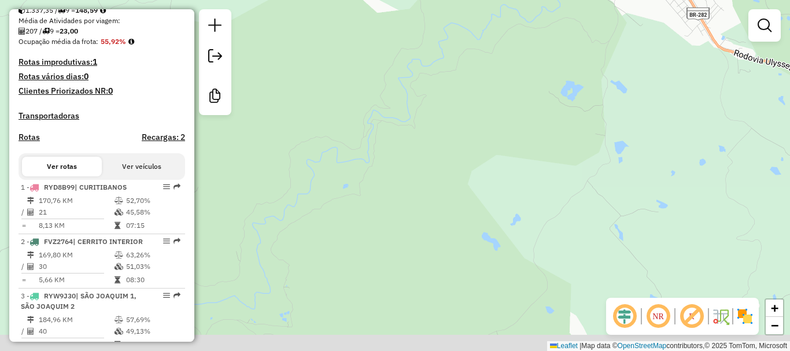
drag, startPoint x: 534, startPoint y: 182, endPoint x: 572, endPoint y: 139, distance: 57.7
click at [583, 133] on div "Janela de atendimento Grade de atendimento Capacidade Transportadoras Veículos …" at bounding box center [395, 175] width 790 height 351
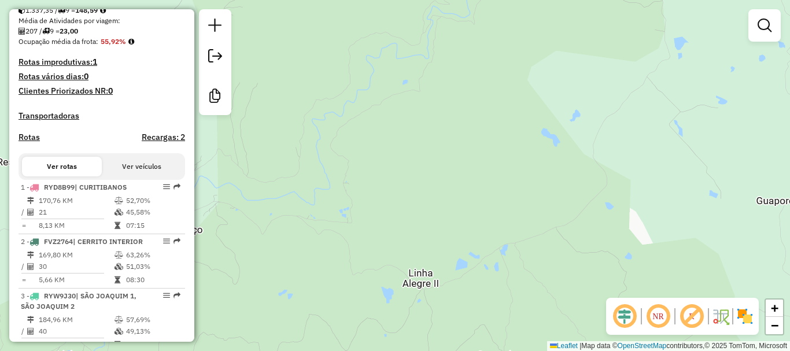
drag, startPoint x: 490, startPoint y: 205, endPoint x: 533, endPoint y: 121, distance: 94.1
click at [531, 121] on div "Janela de atendimento Grade de atendimento Capacidade Transportadoras Veículos …" at bounding box center [395, 175] width 790 height 351
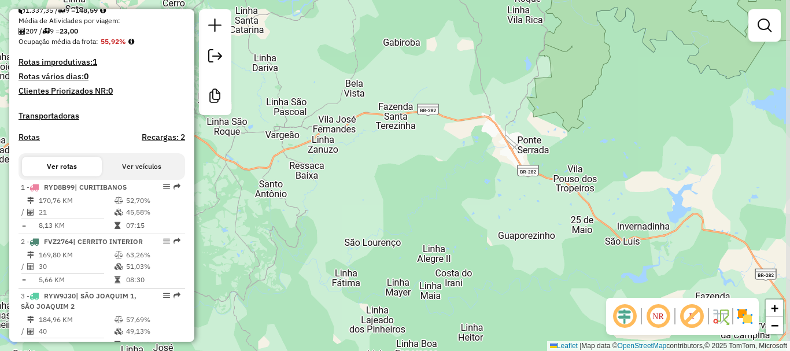
drag, startPoint x: 583, startPoint y: 134, endPoint x: 510, endPoint y: 216, distance: 109.7
click at [510, 216] on div "Janela de atendimento Grade de atendimento Capacidade Transportadoras Veículos …" at bounding box center [395, 175] width 790 height 351
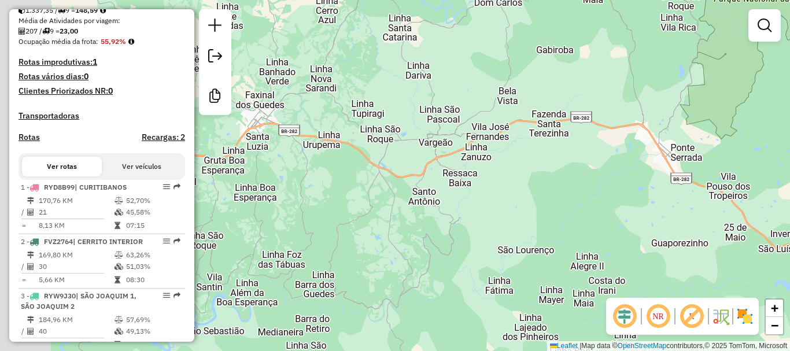
drag, startPoint x: 410, startPoint y: 188, endPoint x: 620, endPoint y: 196, distance: 210.0
click at [620, 196] on div "Janela de atendimento Grade de atendimento Capacidade Transportadoras Veículos …" at bounding box center [395, 175] width 790 height 351
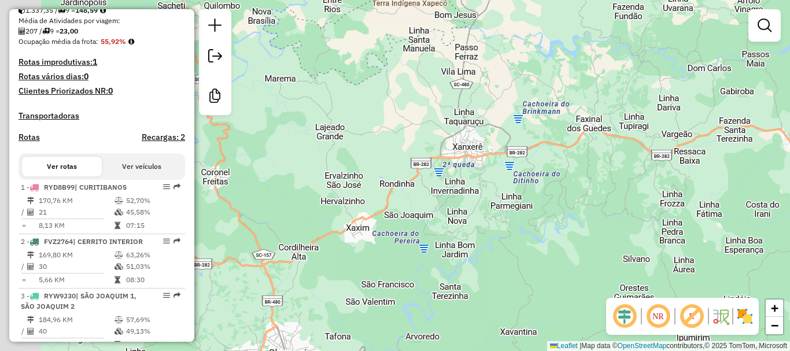
drag, startPoint x: 372, startPoint y: 226, endPoint x: 542, endPoint y: 197, distance: 173.0
click at [542, 197] on div "Janela de atendimento Grade de atendimento Capacidade Transportadoras Veículos …" at bounding box center [395, 175] width 790 height 351
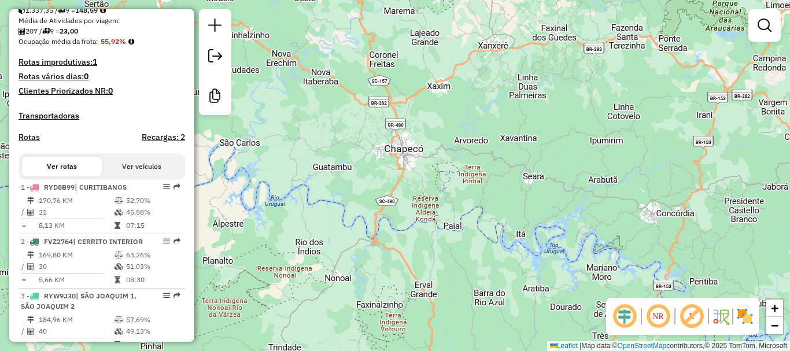
drag, startPoint x: 420, startPoint y: 231, endPoint x: 422, endPoint y: 144, distance: 87.3
click at [422, 144] on div "Janela de atendimento Grade de atendimento Capacidade Transportadoras Veículos …" at bounding box center [395, 175] width 790 height 351
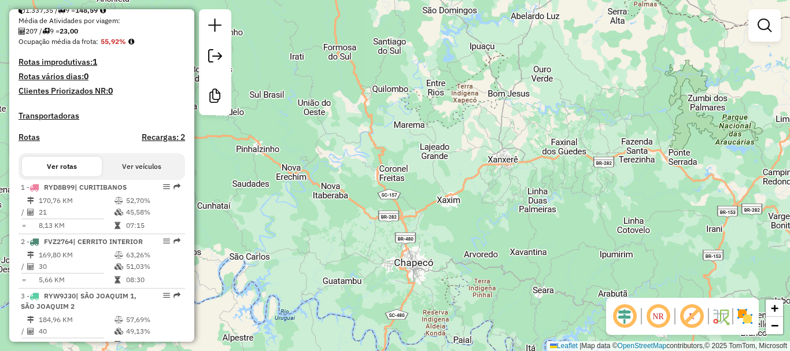
drag, startPoint x: 413, startPoint y: 235, endPoint x: 423, endPoint y: 349, distance: 114.3
click at [423, 349] on div "Janela de atendimento Grade de atendimento Capacidade Transportadoras Veículos …" at bounding box center [395, 175] width 790 height 351
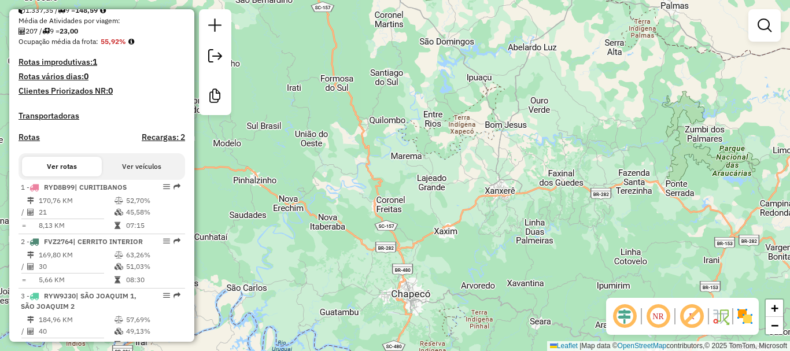
drag, startPoint x: 486, startPoint y: 229, endPoint x: 482, endPoint y: 272, distance: 42.4
click at [482, 272] on div "Janela de atendimento Grade de atendimento Capacidade Transportadoras Veículos …" at bounding box center [395, 175] width 790 height 351
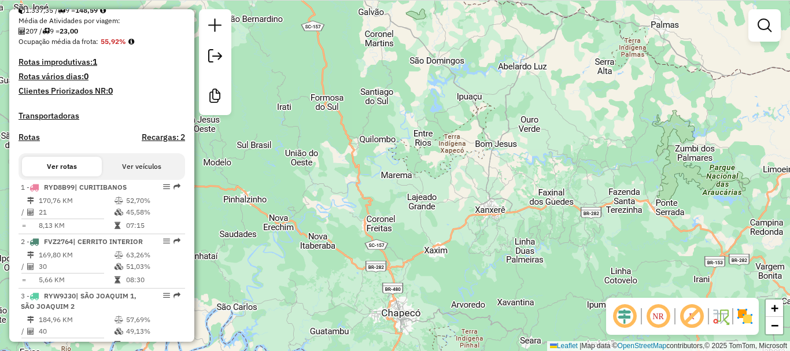
drag, startPoint x: 470, startPoint y: 290, endPoint x: 449, endPoint y: 302, distance: 24.1
click at [449, 302] on div "Janela de atendimento Grade de atendimento Capacidade Transportadoras Veículos …" at bounding box center [395, 175] width 790 height 351
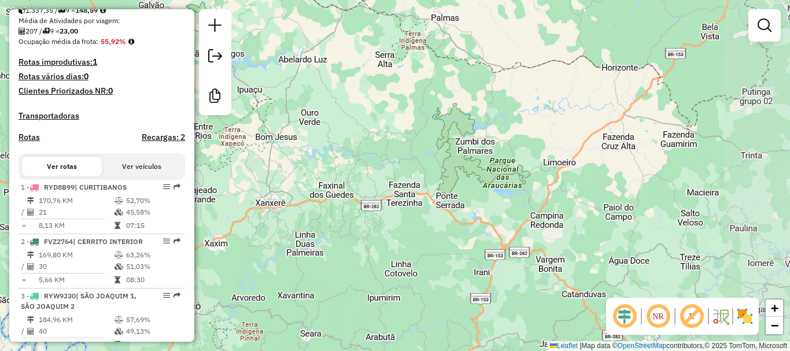
drag, startPoint x: 677, startPoint y: 214, endPoint x: 457, endPoint y: 208, distance: 220.9
click at [457, 208] on div "Janela de atendimento Grade de atendimento Capacidade Transportadoras Veículos …" at bounding box center [395, 175] width 790 height 351
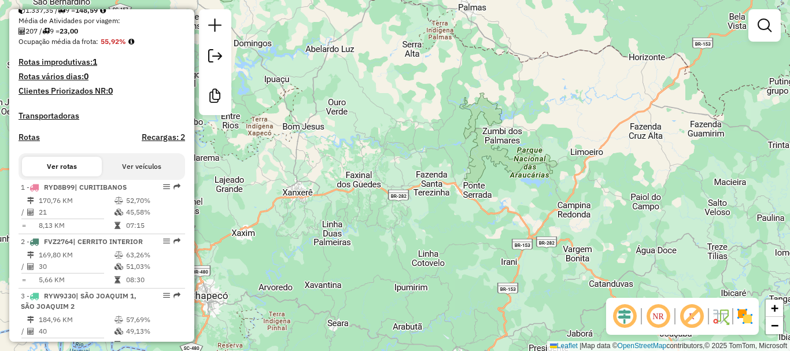
drag, startPoint x: 736, startPoint y: 195, endPoint x: 767, endPoint y: 182, distance: 33.2
click at [767, 182] on div "Janela de atendimento Grade de atendimento Capacidade Transportadoras Veículos …" at bounding box center [395, 175] width 790 height 351
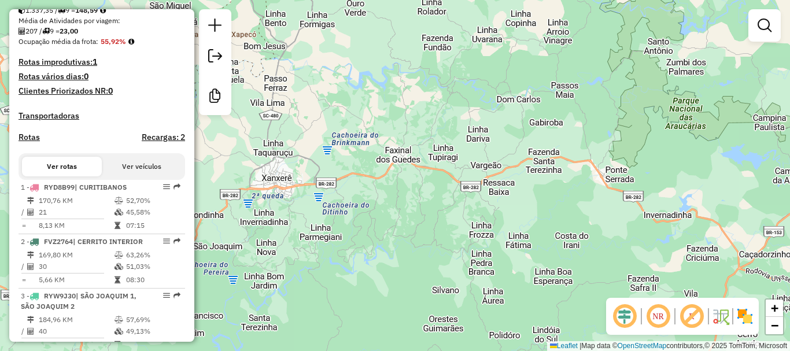
drag, startPoint x: 351, startPoint y: 217, endPoint x: 428, endPoint y: 207, distance: 76.9
click at [428, 207] on div "Janela de atendimento Grade de atendimento Capacidade Transportadoras Veículos …" at bounding box center [395, 175] width 790 height 351
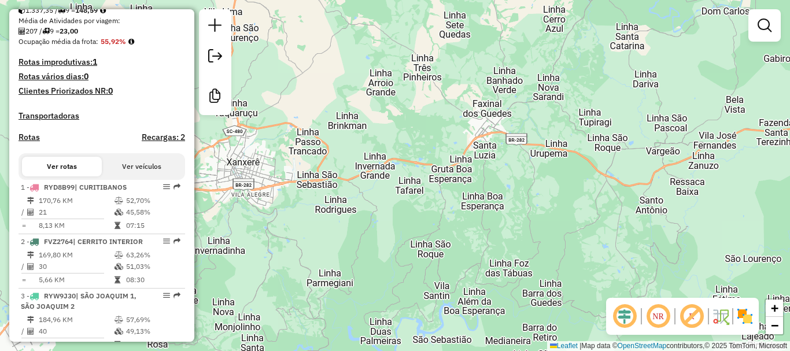
drag, startPoint x: 465, startPoint y: 196, endPoint x: 616, endPoint y: 205, distance: 151.7
click at [616, 205] on div "Janela de atendimento Grade de atendimento Capacidade Transportadoras Veículos …" at bounding box center [395, 175] width 790 height 351
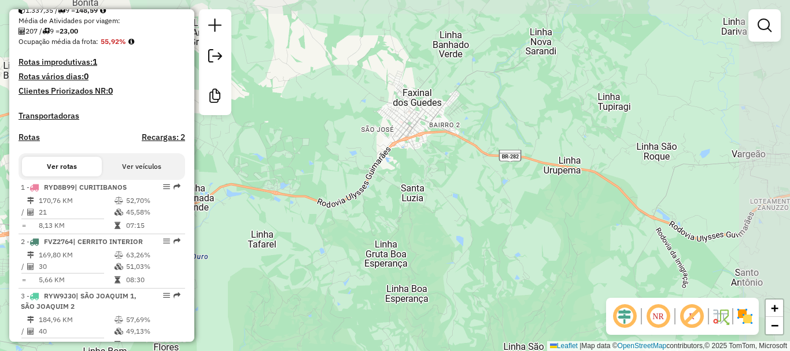
drag, startPoint x: 453, startPoint y: 161, endPoint x: 294, endPoint y: 208, distance: 165.0
click at [294, 208] on div "Janela de atendimento Grade de atendimento Capacidade Transportadoras Veículos …" at bounding box center [395, 175] width 790 height 351
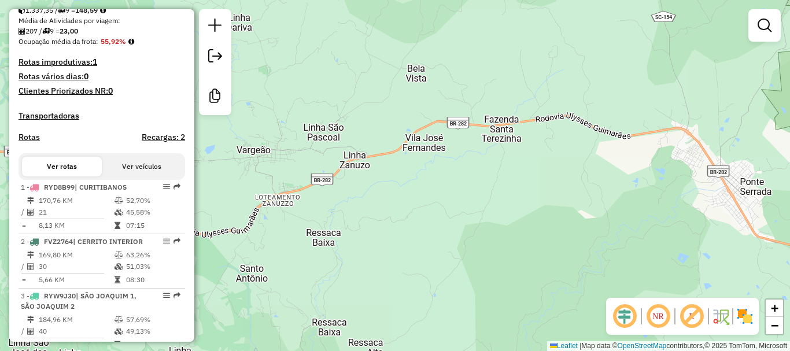
drag, startPoint x: 675, startPoint y: 202, endPoint x: 185, endPoint y: 198, distance: 489.6
click at [185, 198] on hb-router-mapa "Informações da Sessão 978447 - 13/08/2025 Criação: 12/08/2025 17:34 Desbloquear…" at bounding box center [395, 175] width 790 height 351
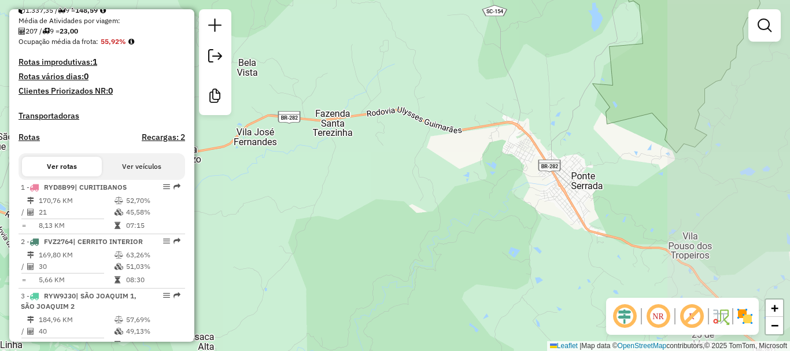
drag, startPoint x: 636, startPoint y: 190, endPoint x: 490, endPoint y: 186, distance: 146.3
click at [482, 189] on div "Janela de atendimento Grade de atendimento Capacidade Transportadoras Veículos …" at bounding box center [395, 175] width 790 height 351
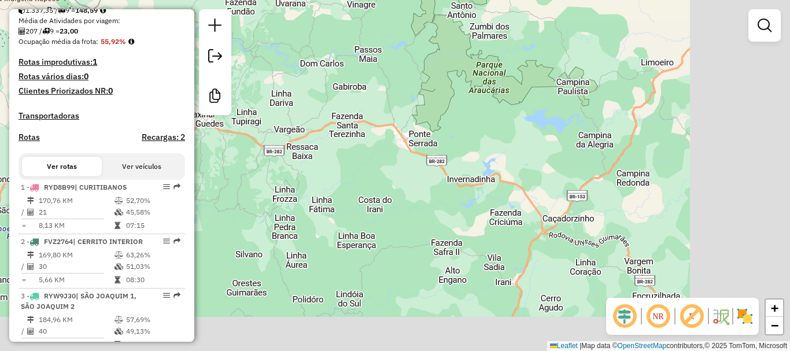
drag, startPoint x: 647, startPoint y: 188, endPoint x: 534, endPoint y: 145, distance: 120.6
click at [534, 145] on div "Janela de atendimento Grade de atendimento Capacidade Transportadoras Veículos …" at bounding box center [395, 175] width 790 height 351
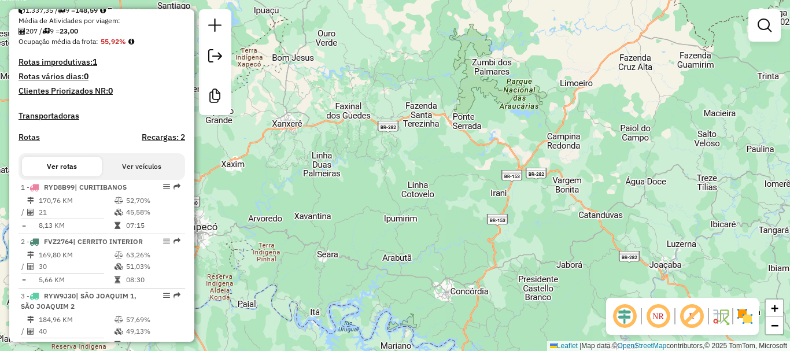
drag, startPoint x: 572, startPoint y: 219, endPoint x: 555, endPoint y: 199, distance: 25.8
click at [555, 199] on div "Janela de atendimento Grade de atendimento Capacidade Transportadoras Veículos …" at bounding box center [395, 175] width 790 height 351
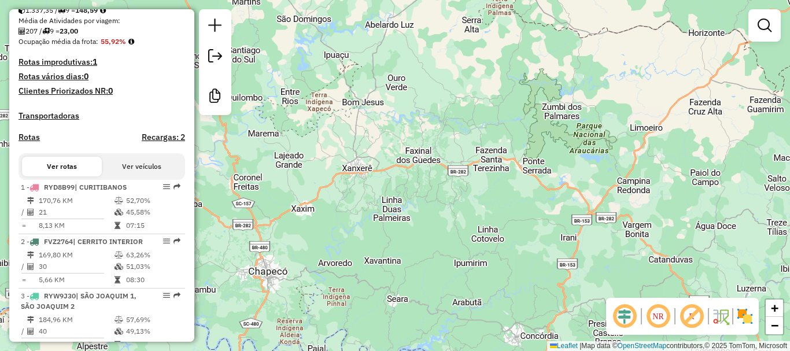
drag, startPoint x: 514, startPoint y: 169, endPoint x: 525, endPoint y: 208, distance: 39.7
click at [525, 208] on div "Janela de atendimento Grade de atendimento Capacidade Transportadoras Veículos …" at bounding box center [395, 175] width 790 height 351
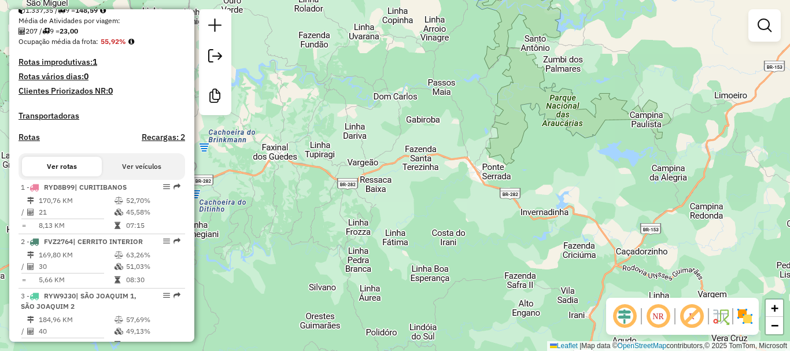
drag, startPoint x: 530, startPoint y: 170, endPoint x: 495, endPoint y: 195, distance: 43.0
click at [495, 195] on div "Janela de atendimento Grade de atendimento Capacidade Transportadoras Veículos …" at bounding box center [395, 175] width 790 height 351
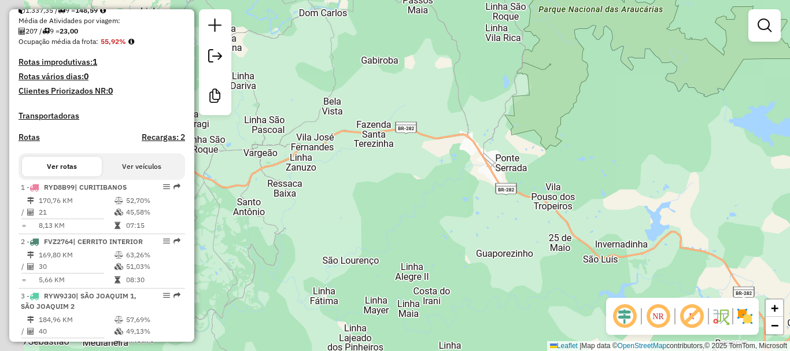
drag, startPoint x: 503, startPoint y: 180, endPoint x: 571, endPoint y: 165, distance: 69.3
click at [571, 165] on div "Janela de atendimento Grade de atendimento Capacidade Transportadoras Veículos …" at bounding box center [395, 175] width 790 height 351
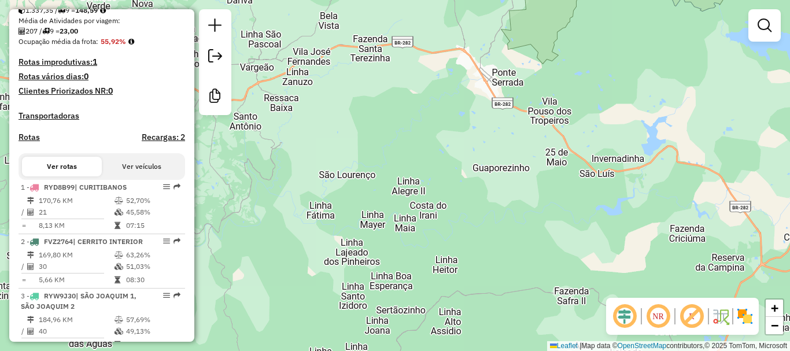
drag, startPoint x: 471, startPoint y: 213, endPoint x: 463, endPoint y: 131, distance: 81.9
click at [463, 131] on div "Janela de atendimento Grade de atendimento Capacidade Transportadoras Veículos …" at bounding box center [395, 175] width 790 height 351
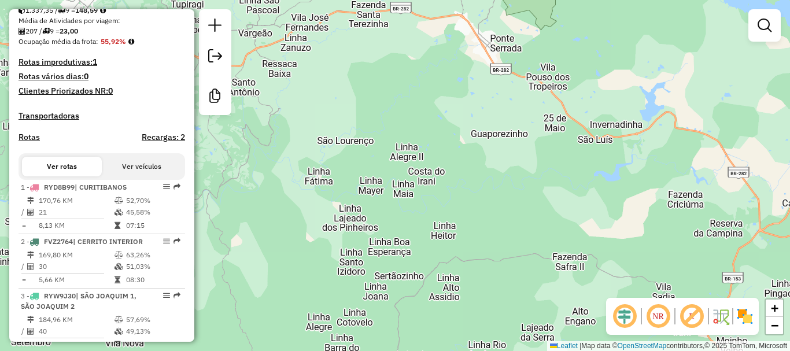
drag, startPoint x: 584, startPoint y: 255, endPoint x: 583, endPoint y: 223, distance: 32.4
click at [583, 223] on div "Janela de atendimento Grade de atendimento Capacidade Transportadoras Veículos …" at bounding box center [395, 175] width 790 height 351
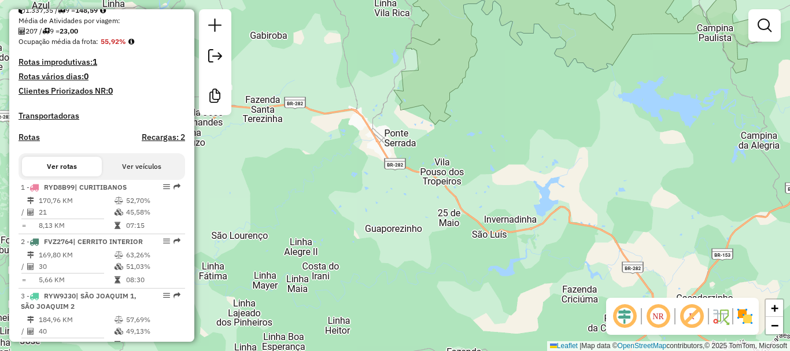
drag, startPoint x: 587, startPoint y: 194, endPoint x: 479, endPoint y: 290, distance: 144.6
click at [479, 290] on div "Janela de atendimento Grade de atendimento Capacidade Transportadoras Veículos …" at bounding box center [395, 175] width 790 height 351
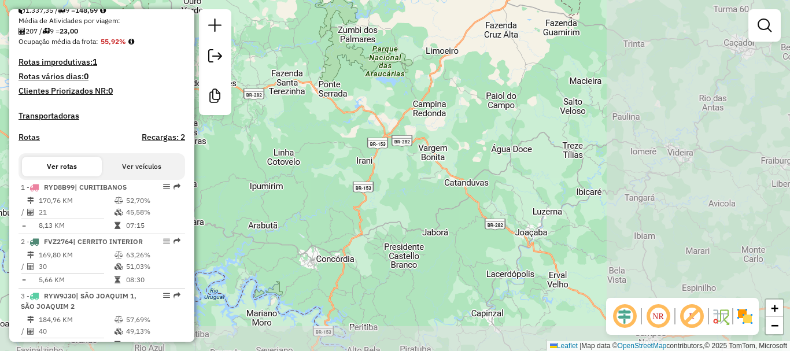
drag, startPoint x: 628, startPoint y: 241, endPoint x: 438, endPoint y: 128, distance: 221.1
click at [438, 128] on div "Janela de atendimento Grade de atendimento Capacidade Transportadoras Veículos …" at bounding box center [395, 175] width 790 height 351
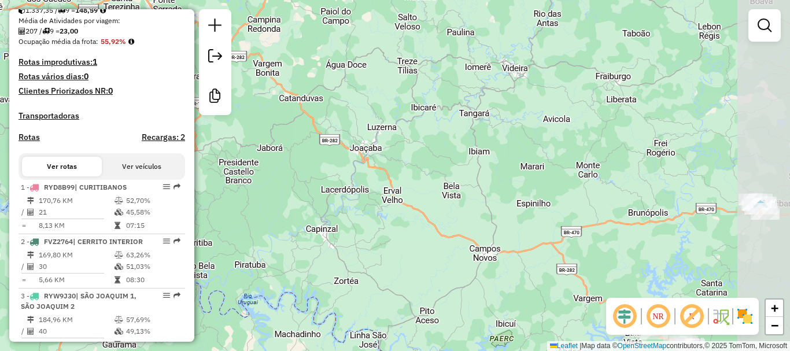
drag, startPoint x: 655, startPoint y: 168, endPoint x: 491, endPoint y: 84, distance: 184.6
click at [491, 84] on div "Janela de atendimento Grade de atendimento Capacidade Transportadoras Veículos …" at bounding box center [395, 175] width 790 height 351
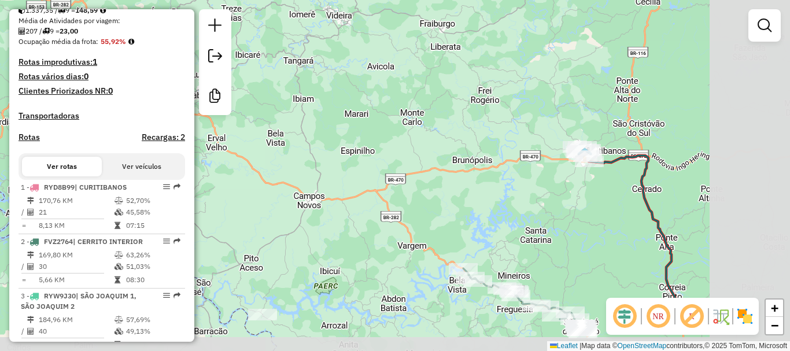
drag, startPoint x: 653, startPoint y: 198, endPoint x: 464, endPoint y: 147, distance: 195.9
click at [460, 145] on div "Janela de atendimento Grade de atendimento Capacidade Transportadoras Veículos …" at bounding box center [395, 175] width 790 height 351
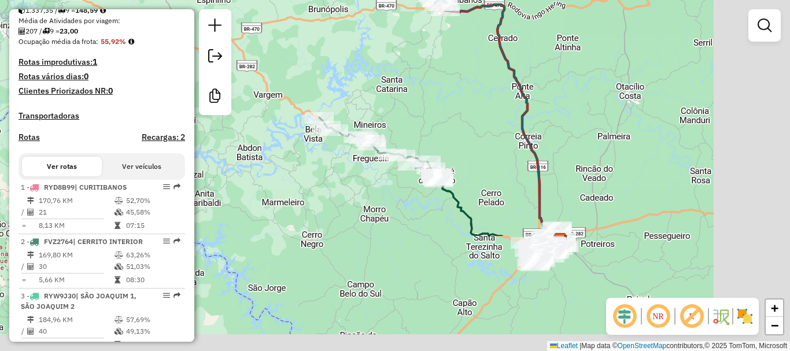
drag, startPoint x: 557, startPoint y: 235, endPoint x: 434, endPoint y: 91, distance: 189.9
click at [434, 91] on div "Janela de atendimento Grade de atendimento Capacidade Transportadoras Veículos …" at bounding box center [395, 175] width 790 height 351
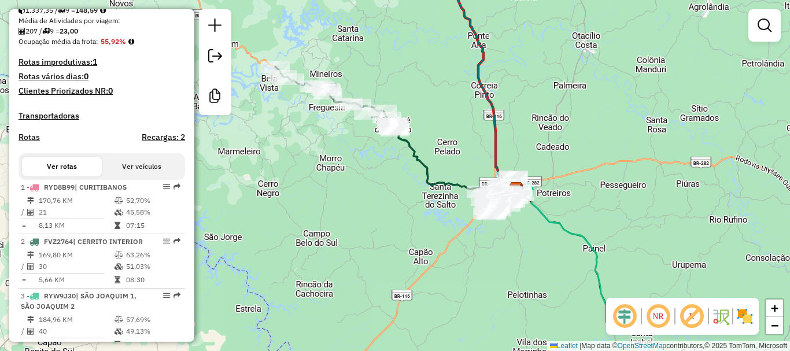
drag, startPoint x: 569, startPoint y: 183, endPoint x: 563, endPoint y: 178, distance: 7.4
click at [563, 178] on div "Janela de atendimento Grade de atendimento Capacidade Transportadoras Veículos …" at bounding box center [395, 175] width 790 height 351
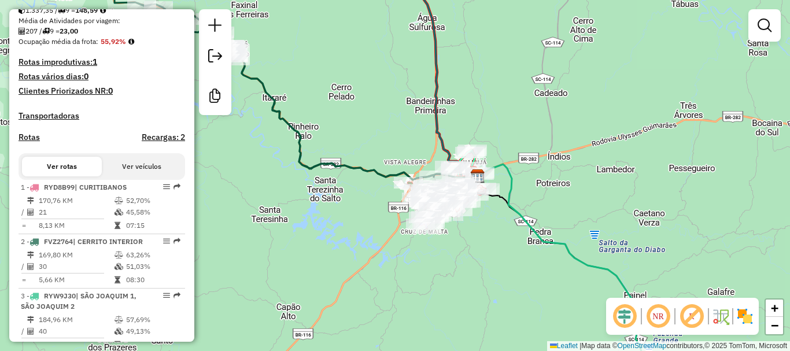
drag, startPoint x: 517, startPoint y: 195, endPoint x: 561, endPoint y: 255, distance: 74.8
click at [561, 255] on icon at bounding box center [565, 282] width 176 height 236
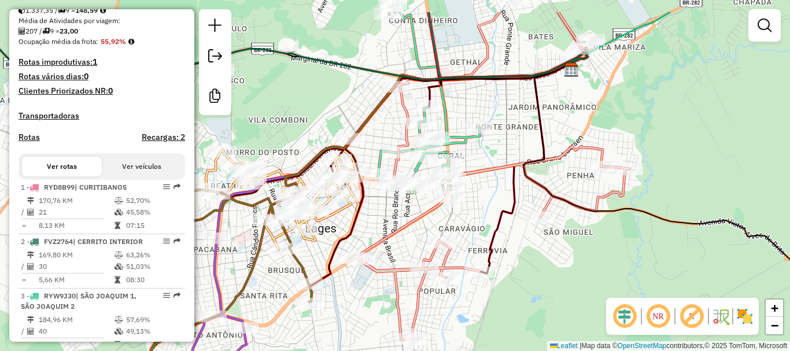
drag, startPoint x: 517, startPoint y: 222, endPoint x: 576, endPoint y: 269, distance: 75.7
click at [576, 269] on div "Janela de atendimento Grade de atendimento Capacidade Transportadoras Veículos …" at bounding box center [395, 175] width 790 height 351
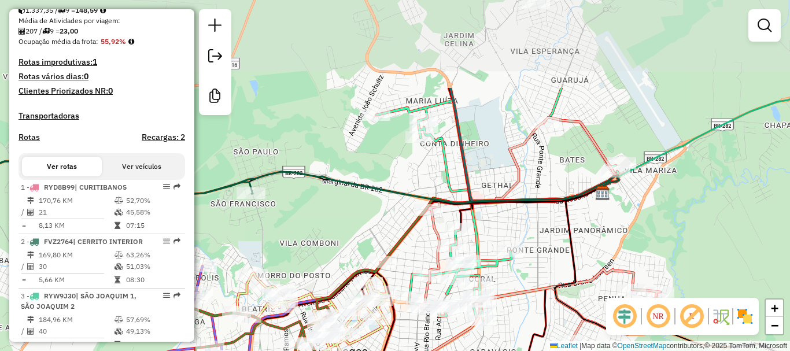
drag, startPoint x: 324, startPoint y: 57, endPoint x: 357, endPoint y: 184, distance: 131.8
click at [357, 184] on icon at bounding box center [285, 189] width 667 height 57
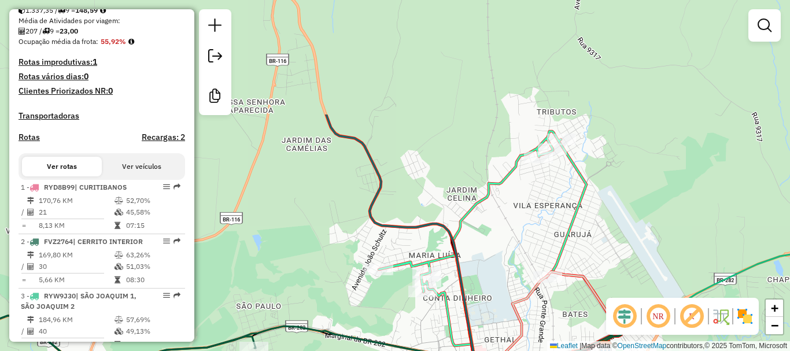
drag, startPoint x: 397, startPoint y: 129, endPoint x: 398, endPoint y: 279, distance: 149.7
click at [398, 279] on div "Janela de atendimento Grade de atendimento Capacidade Transportadoras Veículos …" at bounding box center [395, 175] width 790 height 351
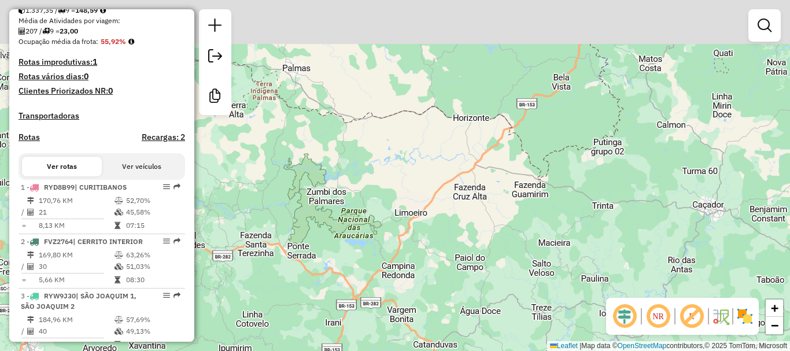
drag, startPoint x: 431, startPoint y: 168, endPoint x: 438, endPoint y: 230, distance: 62.8
click at [438, 230] on div "Rota 8 - Placa BTA2F77 14646 - JOAO VALDIR CORREA D Rota 5 - Placa QHA7G39 1402…" at bounding box center [395, 175] width 790 height 351
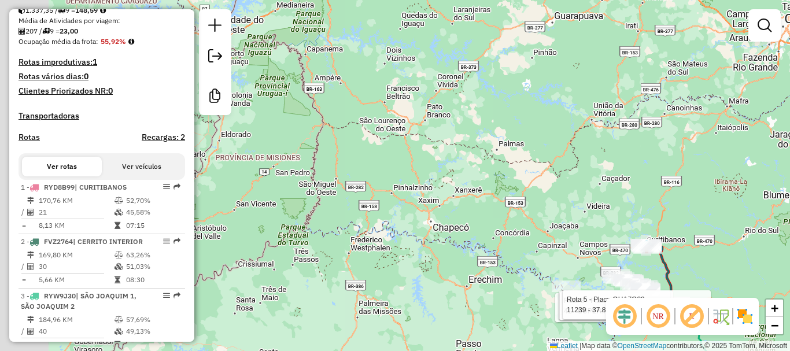
drag, startPoint x: 321, startPoint y: 184, endPoint x: 419, endPoint y: 171, distance: 98.6
click at [419, 171] on div "Rota 8 - Placa BTA2F77 14646 - JOAO VALDIR CORREA D Rota 5 - Placa QHA7G39 1402…" at bounding box center [395, 175] width 790 height 351
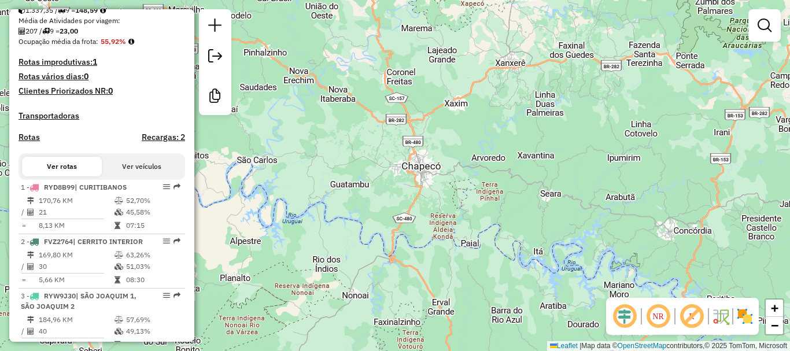
drag, startPoint x: 439, startPoint y: 233, endPoint x: 431, endPoint y: 149, distance: 84.2
click at [431, 149] on div "Rota 8 - Placa BTA2F77 14646 - JOAO VALDIR CORREA D Rota 5 - Placa QHA7G39 1402…" at bounding box center [395, 175] width 790 height 351
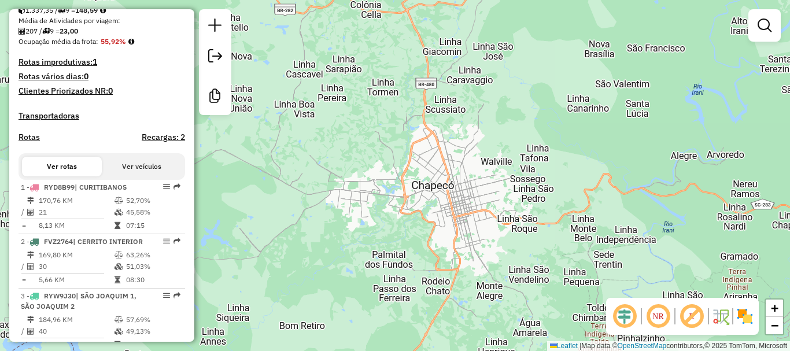
drag, startPoint x: 434, startPoint y: 168, endPoint x: 450, endPoint y: 351, distance: 184.0
click at [450, 350] on html "Aguarde... Pop-up bloqueado! Seu navegador bloqueou automáticamente a abertura …" at bounding box center [395, 175] width 790 height 351
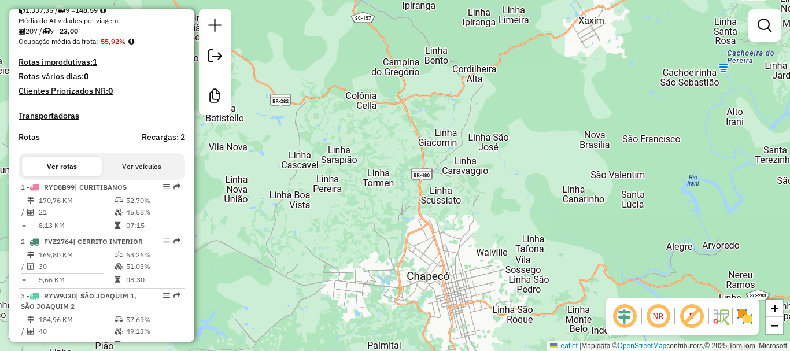
drag, startPoint x: 434, startPoint y: 132, endPoint x: 429, endPoint y: 223, distance: 90.9
click at [429, 223] on div "Rota 8 - Placa BTA2F77 14646 - JOAO VALDIR CORREA D Rota 5 - Placa QHA7G39 1402…" at bounding box center [395, 175] width 790 height 351
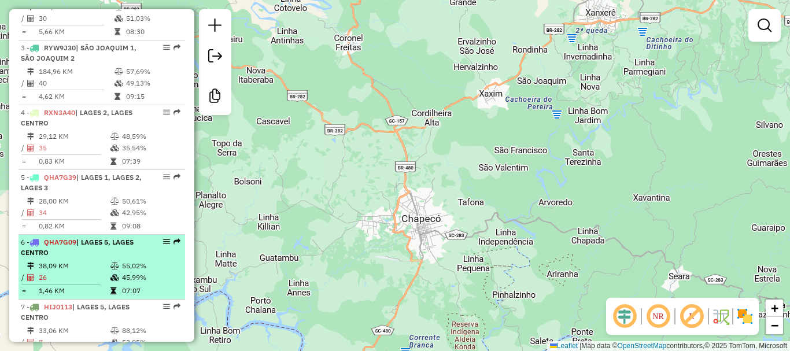
scroll to position [578, 0]
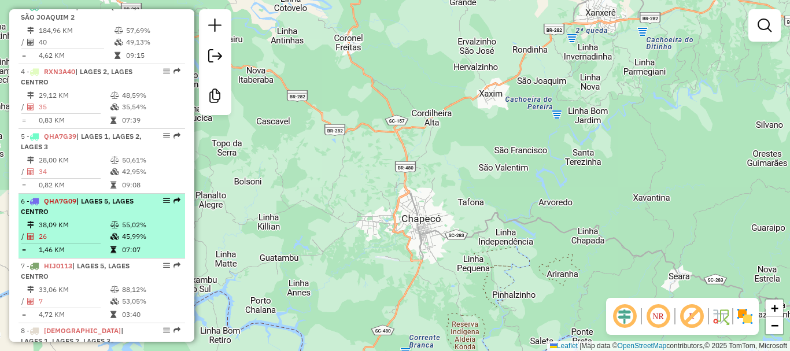
click at [102, 216] on span "| LAGES 5, LAGES CENTRO" at bounding box center [77, 206] width 113 height 19
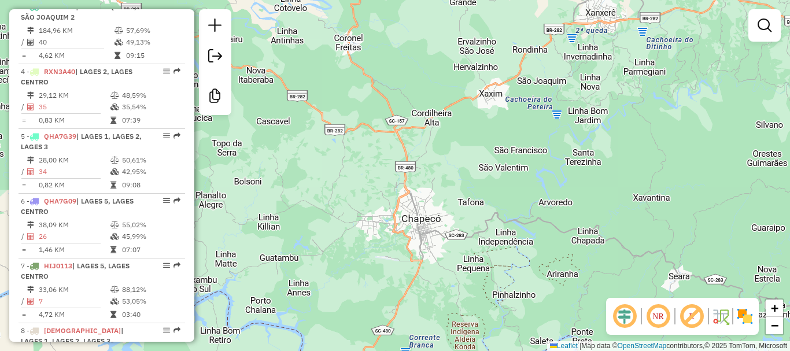
select select "**********"
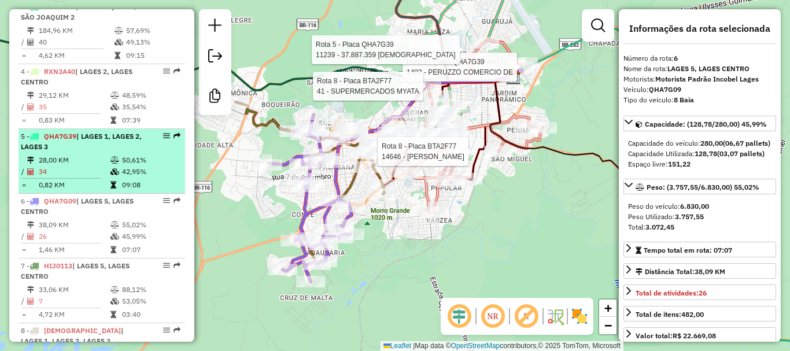
drag, startPoint x: 90, startPoint y: 200, endPoint x: 93, endPoint y: 205, distance: 6.3
click at [90, 191] on td "0,82 KM" at bounding box center [74, 185] width 72 height 12
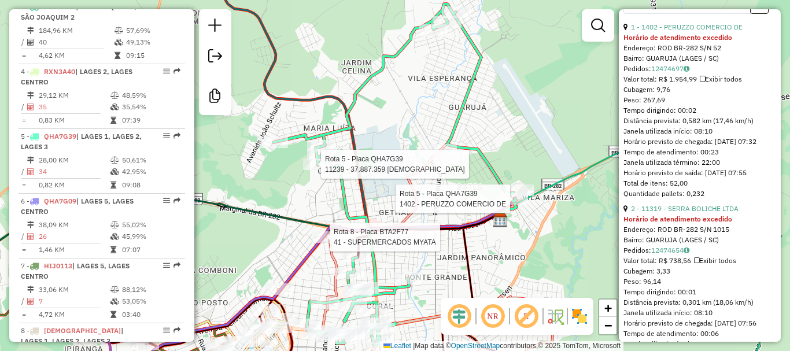
scroll to position [462, 0]
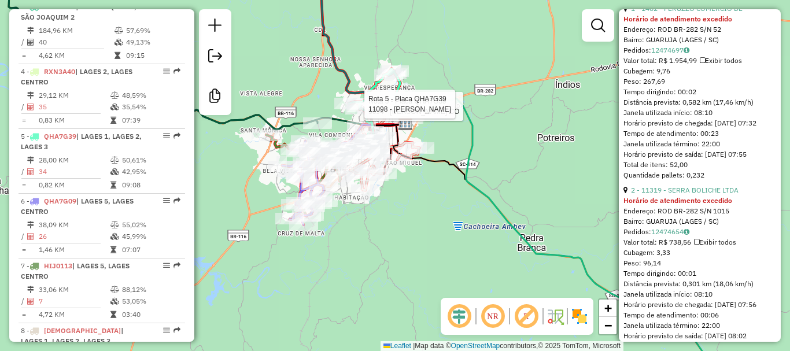
click at [440, 193] on div "Rota 5 - Placa QHA7G39 5094 - RODRIGO DE MORAES CO Rota 5 - Placa QHA7G39 11098…" at bounding box center [395, 175] width 790 height 351
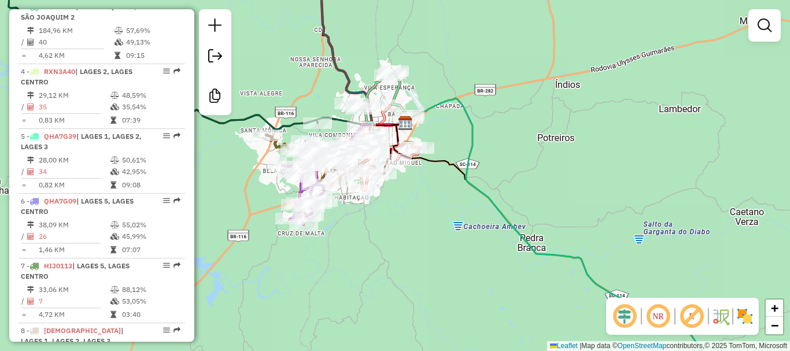
click at [440, 193] on div "Rota 5 - Placa QHA7G39 5094 - RODRIGO DE MORAES CO Rota 5 - Placa QHA7G39 11098…" at bounding box center [395, 175] width 790 height 351
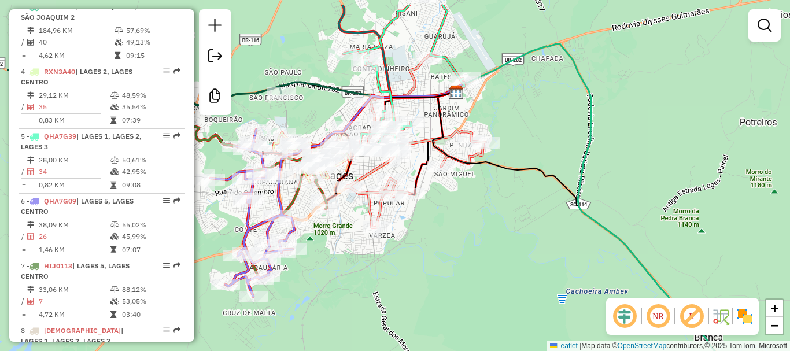
drag, startPoint x: 391, startPoint y: 255, endPoint x: 479, endPoint y: 294, distance: 96.6
click at [478, 295] on div "Janela de atendimento Grade de atendimento Capacidade Transportadoras Veículos …" at bounding box center [395, 175] width 790 height 351
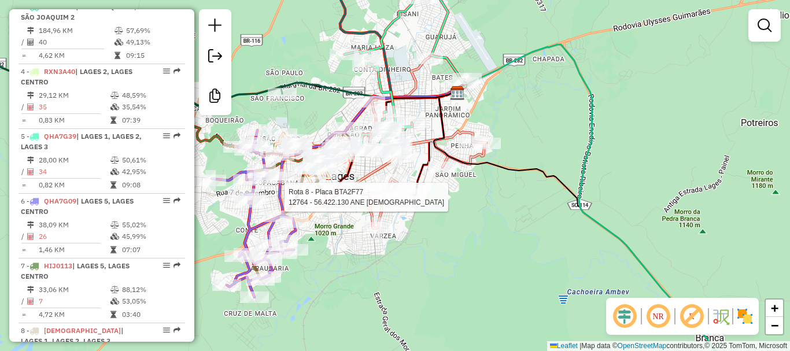
select select "**********"
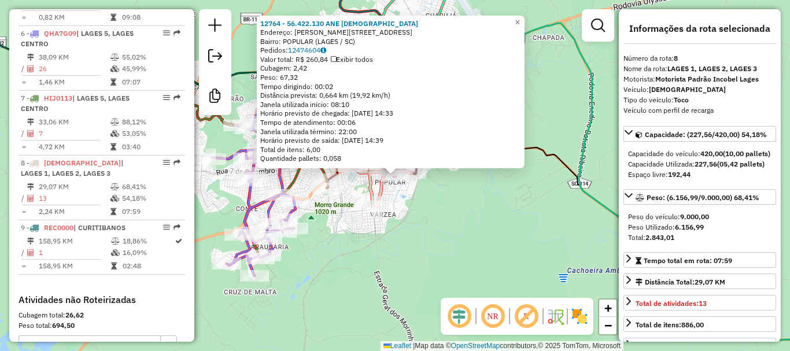
scroll to position [901, 0]
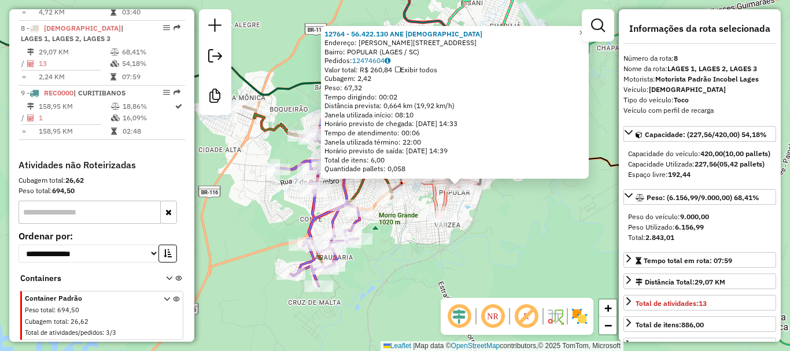
drag, startPoint x: 403, startPoint y: 284, endPoint x: 468, endPoint y: 294, distance: 65.5
click at [468, 294] on div "12764 - 56.422.130 ANE CRIST Endereço: R CLAUDINO BENVENUTO FORMOLO 7 Bairro: P…" at bounding box center [395, 175] width 790 height 351
click at [526, 223] on div "12764 - 56.422.130 ANE CRIST Endereço: R CLAUDINO BENVENUTO FORMOLO 7 Bairro: P…" at bounding box center [395, 175] width 790 height 351
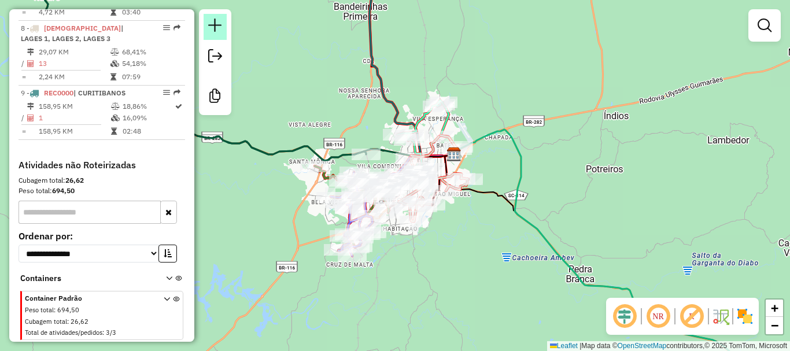
click at [220, 30] on em at bounding box center [215, 25] width 14 height 14
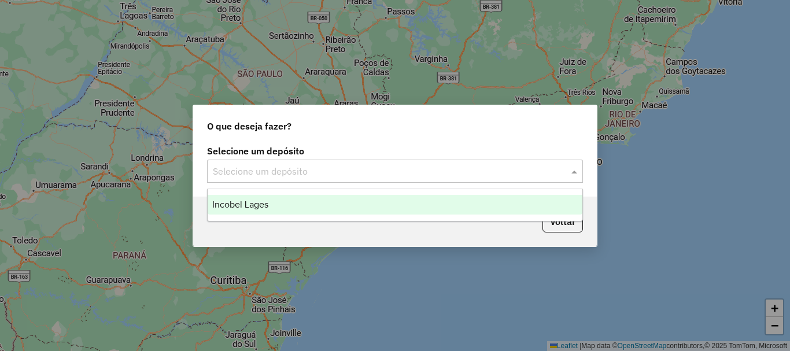
click at [319, 165] on input "text" at bounding box center [383, 172] width 341 height 14
click at [331, 202] on div "Incobel Lages" at bounding box center [395, 205] width 375 height 20
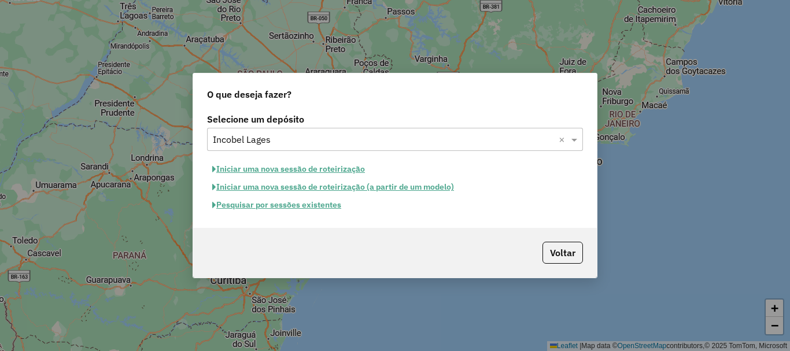
click at [286, 165] on button "Iniciar uma nova sessão de roteirização" at bounding box center [288, 169] width 163 height 18
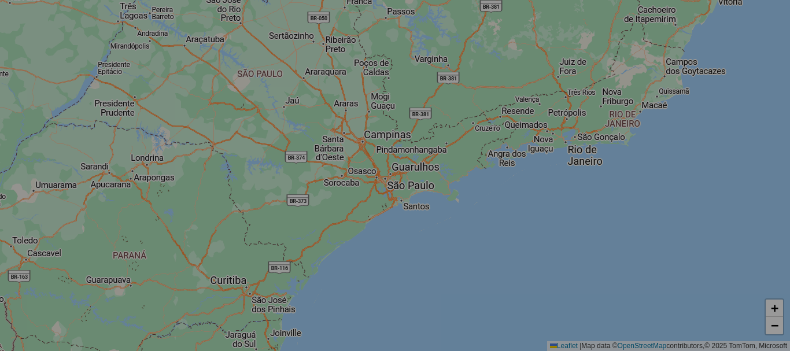
select select "*"
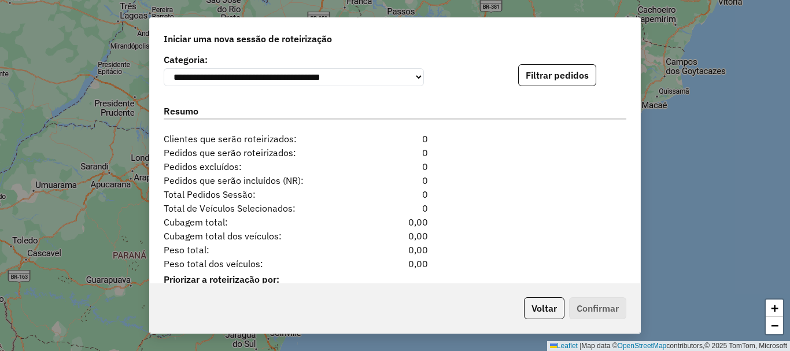
scroll to position [1180, 0]
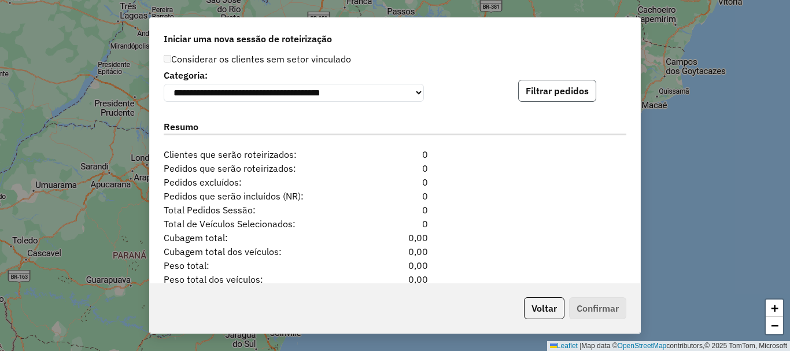
click at [520, 93] on button "Filtrar pedidos" at bounding box center [557, 91] width 78 height 22
click at [539, 87] on button "Filtrar pedidos" at bounding box center [557, 91] width 78 height 22
click at [561, 97] on button "Filtrar pedidos" at bounding box center [557, 91] width 78 height 22
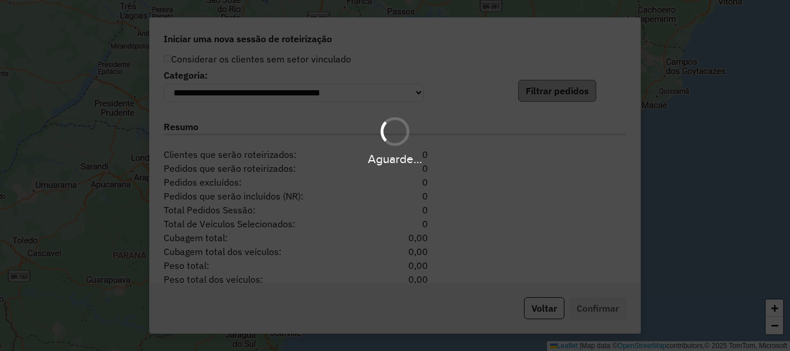
click at [561, 97] on div "Aguarde..." at bounding box center [395, 175] width 790 height 351
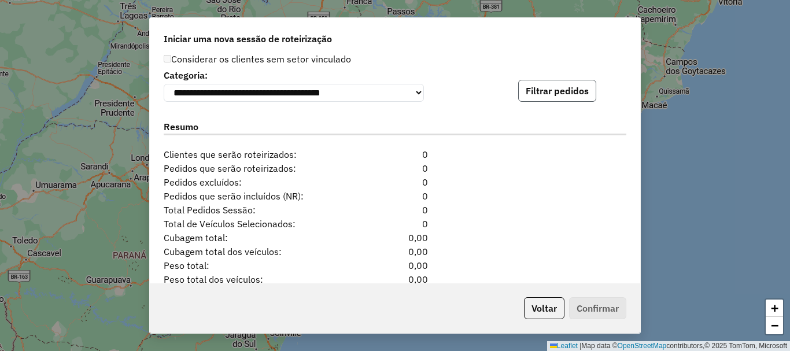
click at [562, 94] on button "Filtrar pedidos" at bounding box center [557, 91] width 78 height 22
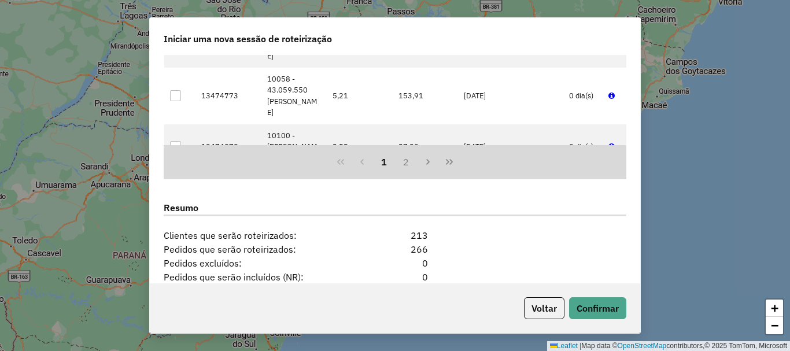
scroll to position [1353, 0]
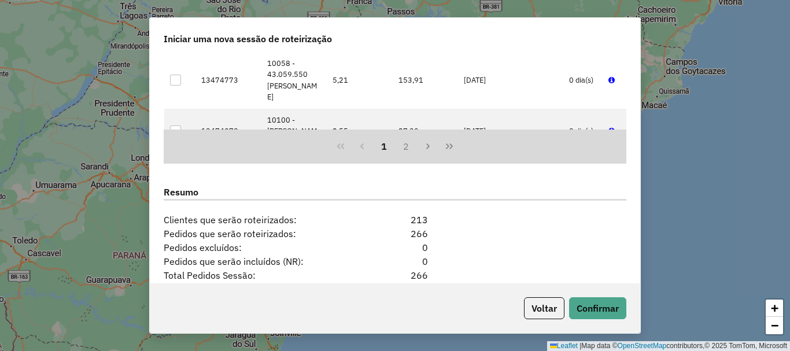
click at [417, 230] on div "266" at bounding box center [394, 234] width 79 height 14
click at [414, 237] on div "266" at bounding box center [394, 234] width 79 height 14
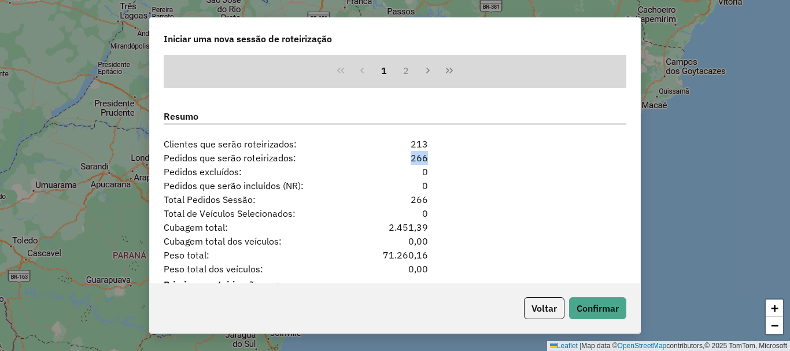
scroll to position [1469, 0]
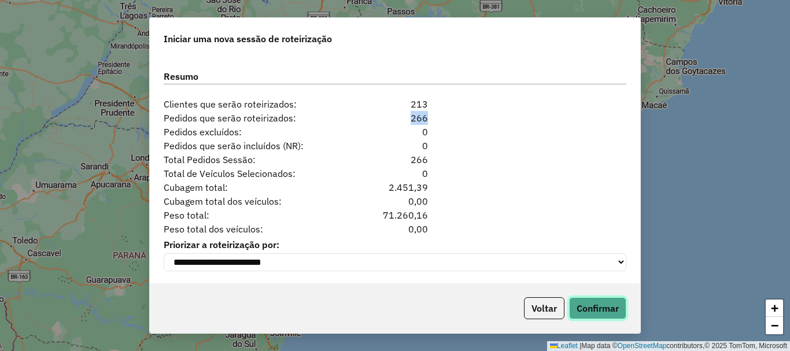
click at [611, 313] on button "Confirmar" at bounding box center [597, 308] width 57 height 22
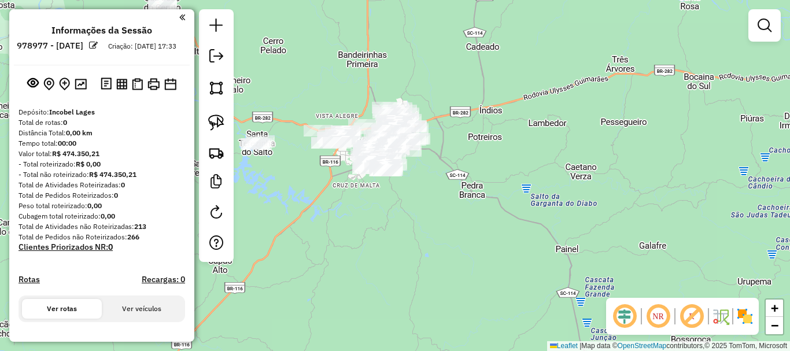
drag, startPoint x: 297, startPoint y: 62, endPoint x: 12, endPoint y: 109, distance: 289.3
click at [297, 63] on div "Janela de atendimento Grade de atendimento Capacidade Transportadoras Veículos …" at bounding box center [395, 175] width 790 height 351
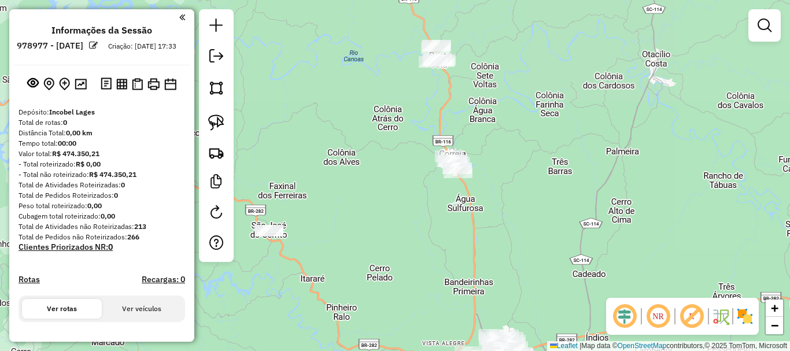
drag, startPoint x: 343, startPoint y: 91, endPoint x: 450, endPoint y: 312, distance: 245.1
click at [450, 315] on div "Janela de atendimento Grade de atendimento Capacidade Transportadoras Veículos …" at bounding box center [395, 175] width 790 height 351
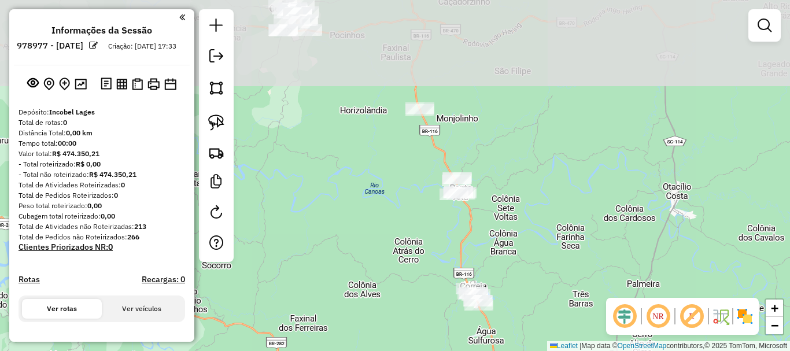
drag, startPoint x: 378, startPoint y: 177, endPoint x: 398, endPoint y: 267, distance: 92.4
click at [398, 266] on div "Janela de atendimento Grade de atendimento Capacidade Transportadoras Veículos …" at bounding box center [395, 175] width 790 height 351
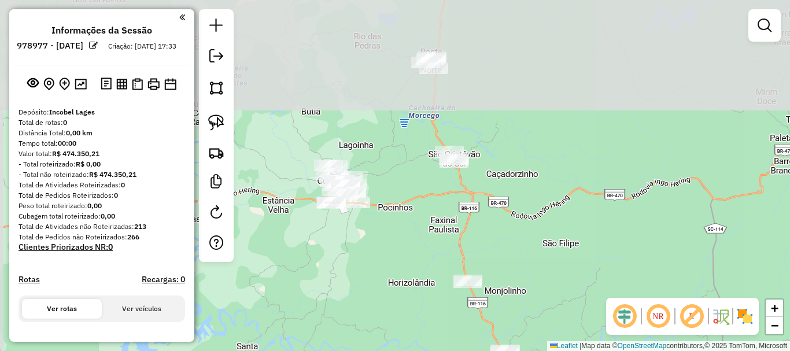
drag, startPoint x: 350, startPoint y: 135, endPoint x: 402, endPoint y: 293, distance: 166.7
click at [398, 297] on div "Janela de atendimento Grade de atendimento Capacidade Transportadoras Veículos …" at bounding box center [395, 175] width 790 height 351
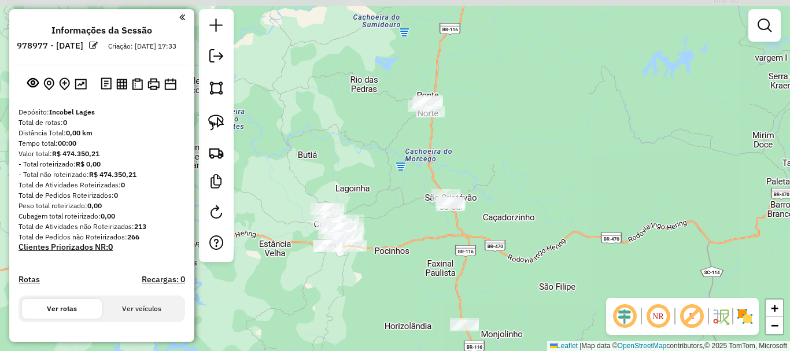
drag, startPoint x: 403, startPoint y: 257, endPoint x: 399, endPoint y: 298, distance: 41.8
click at [399, 298] on div "Janela de atendimento Grade de atendimento Capacidade Transportadoras Veículos …" at bounding box center [395, 175] width 790 height 351
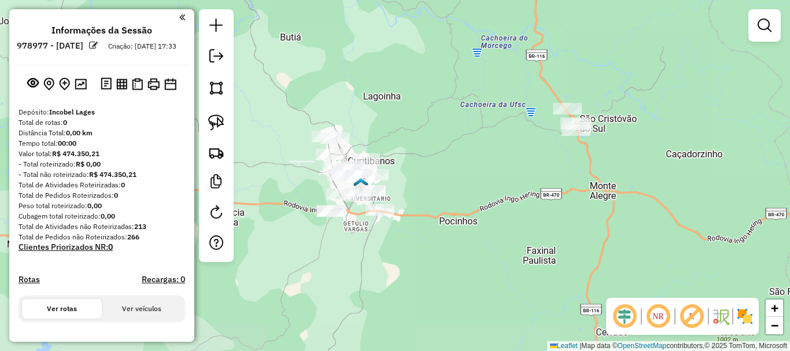
drag, startPoint x: 416, startPoint y: 194, endPoint x: 498, endPoint y: 156, distance: 90.3
click at [497, 157] on div "Janela de atendimento Grade de atendimento Capacidade Transportadoras Veículos …" at bounding box center [395, 175] width 790 height 351
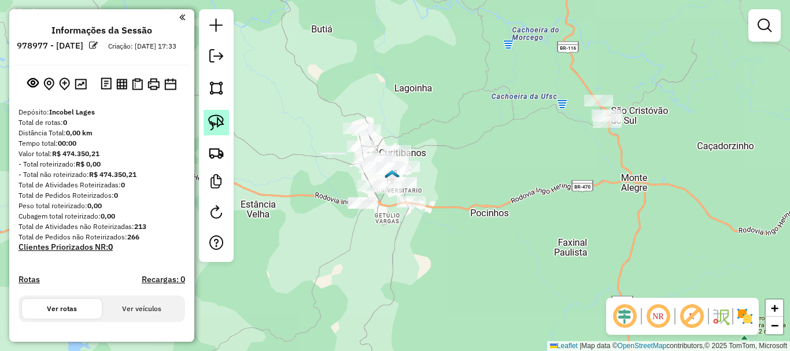
click at [214, 123] on img at bounding box center [216, 122] width 16 height 16
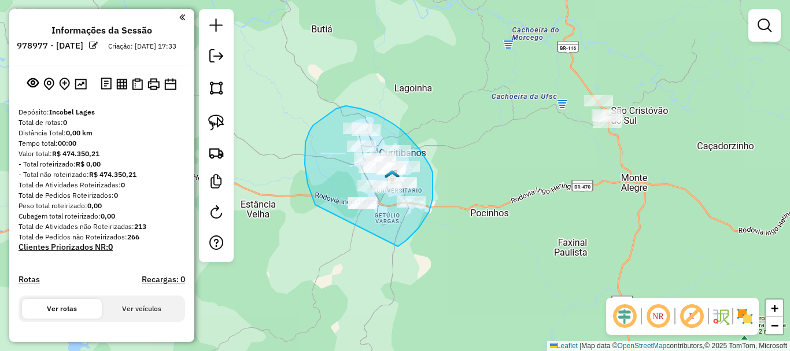
drag, startPoint x: 406, startPoint y: 240, endPoint x: 316, endPoint y: 207, distance: 96.2
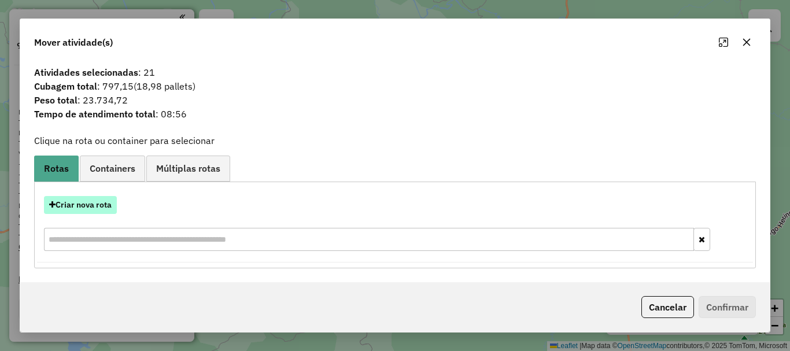
click at [108, 204] on button "Criar nova rota" at bounding box center [80, 205] width 73 height 18
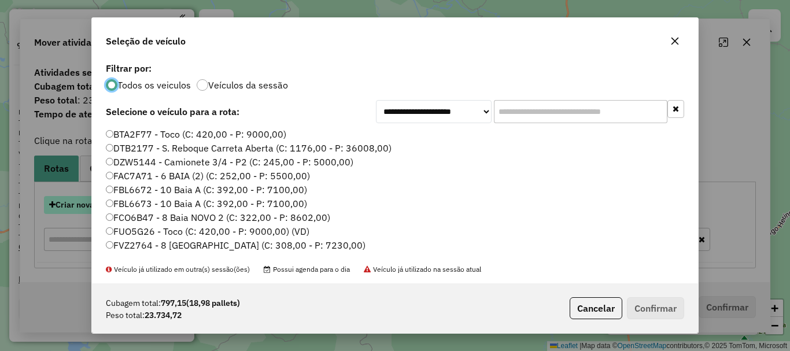
scroll to position [6, 3]
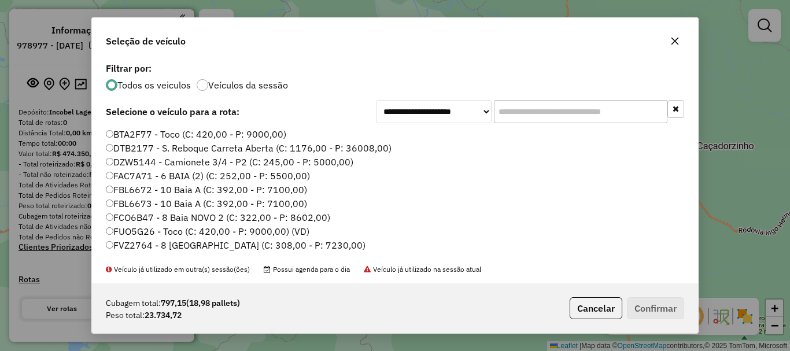
click at [535, 111] on input "text" at bounding box center [580, 111] width 173 height 23
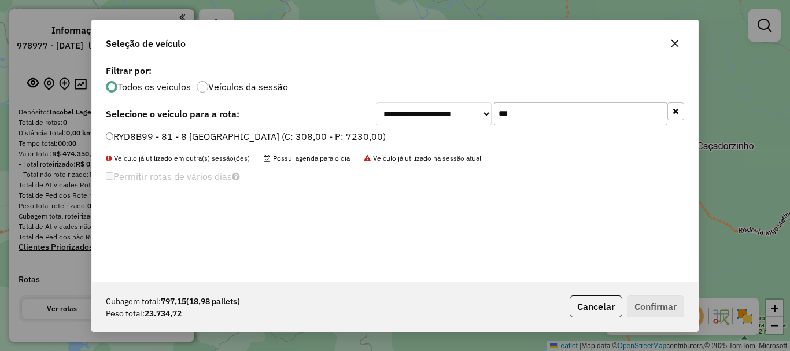
type input "***"
click at [149, 135] on label "RYD8B99 - 81 - 8 [GEOGRAPHIC_DATA] (C: 308,00 - P: 7230,00)" at bounding box center [246, 136] width 280 height 14
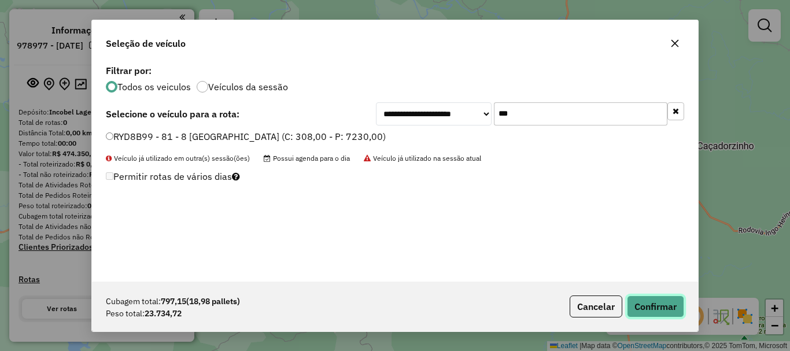
click at [636, 298] on button "Confirmar" at bounding box center [655, 306] width 57 height 22
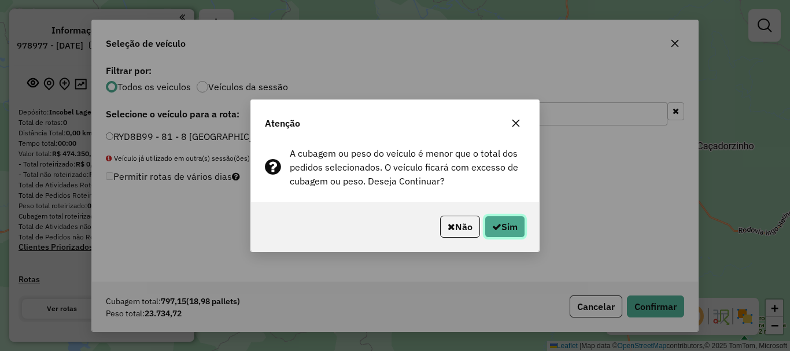
click at [497, 229] on icon "button" at bounding box center [496, 226] width 9 height 9
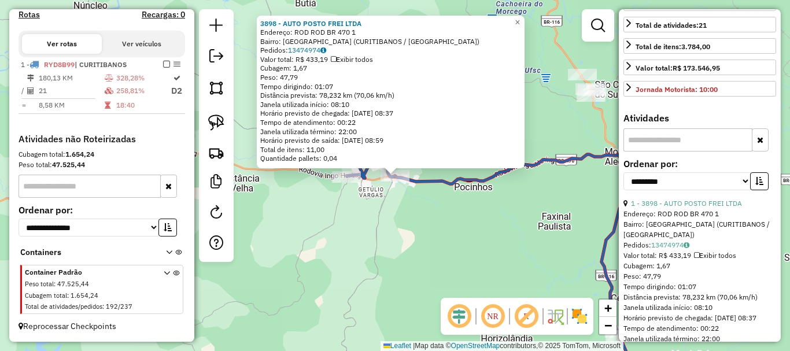
scroll to position [347, 0]
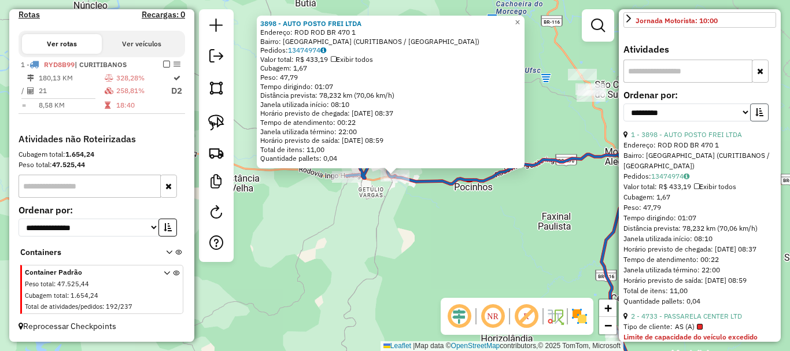
click at [755, 116] on icon "button" at bounding box center [759, 112] width 8 height 8
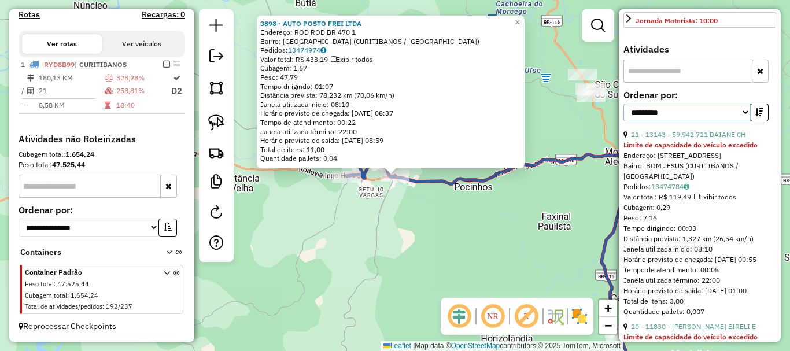
click at [708, 121] on select "**********" at bounding box center [686, 112] width 127 height 18
select select "*********"
click at [623, 121] on select "**********" at bounding box center [686, 112] width 127 height 18
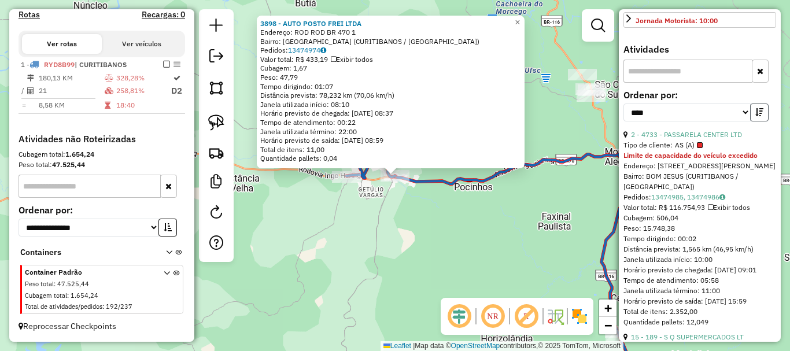
click at [758, 116] on icon "button" at bounding box center [759, 112] width 8 height 8
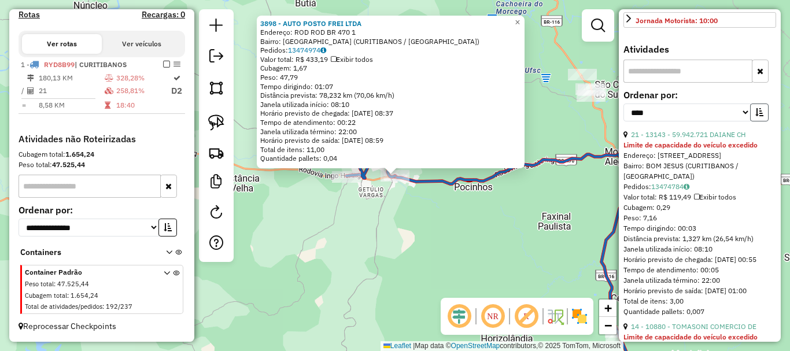
click at [758, 116] on icon "button" at bounding box center [759, 112] width 8 height 8
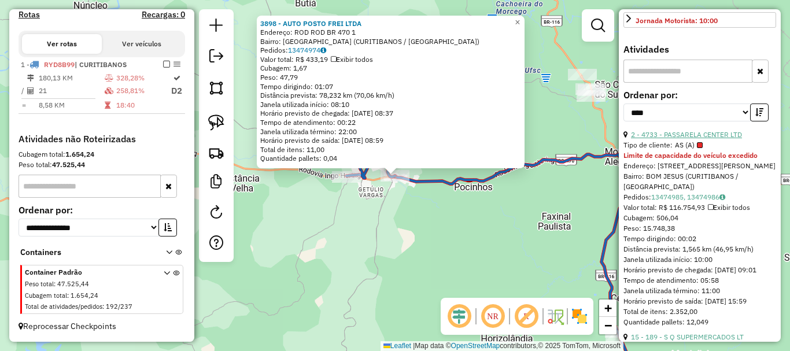
click at [721, 139] on link "2 - 4733 - PASSARELA CENTER LTD" at bounding box center [686, 134] width 111 height 9
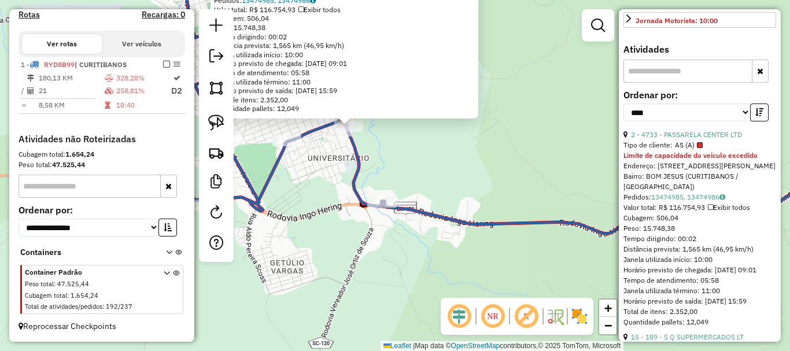
drag, startPoint x: 403, startPoint y: 164, endPoint x: 449, endPoint y: 196, distance: 56.0
click at [449, 196] on div "4733 - PASSARELA CENTER LTD Tipo de cliente: AS (A) Limite de capacidade do veí…" at bounding box center [395, 175] width 790 height 351
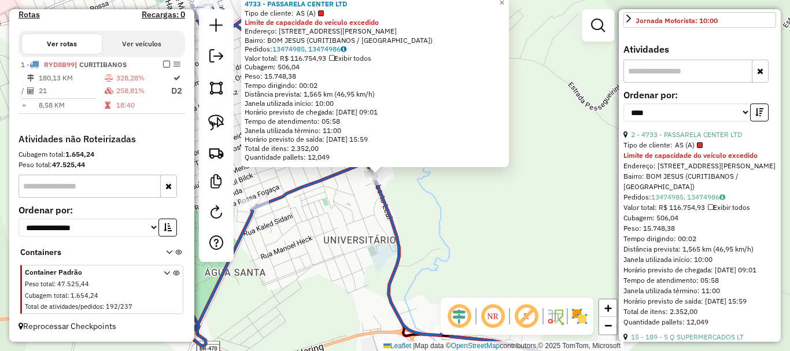
drag, startPoint x: 420, startPoint y: 164, endPoint x: 419, endPoint y: 193, distance: 29.5
click at [449, 212] on div "4733 - PASSARELA CENTER LTD Tipo de cliente: AS (A) Limite de capacidade do veí…" at bounding box center [395, 175] width 790 height 351
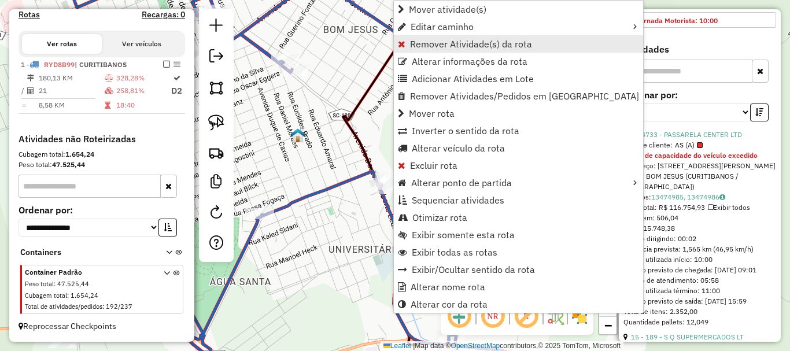
click at [468, 47] on span "Remover Atividade(s) da rota" at bounding box center [471, 43] width 122 height 9
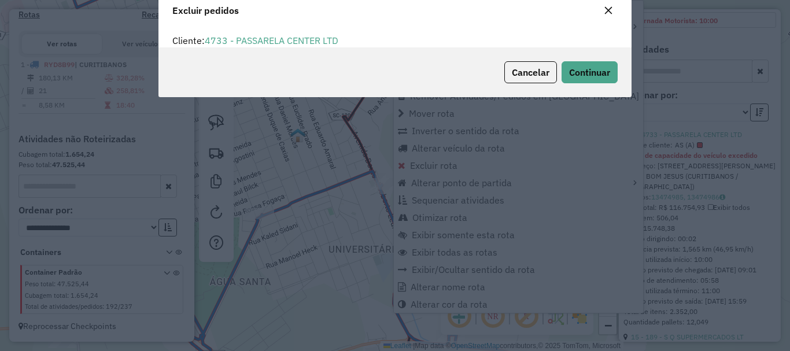
scroll to position [7, 3]
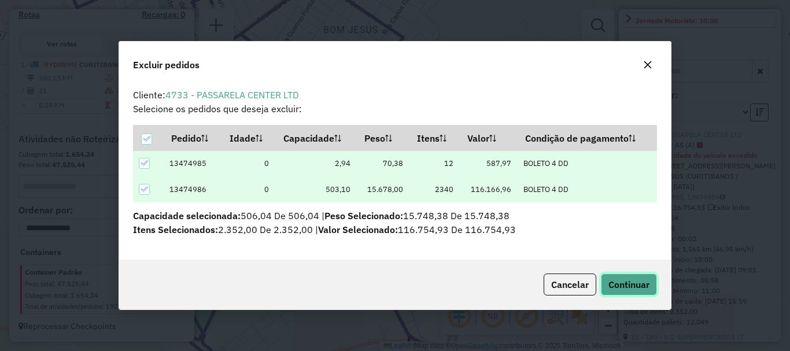
click at [631, 295] on button "Continuar" at bounding box center [629, 284] width 56 height 22
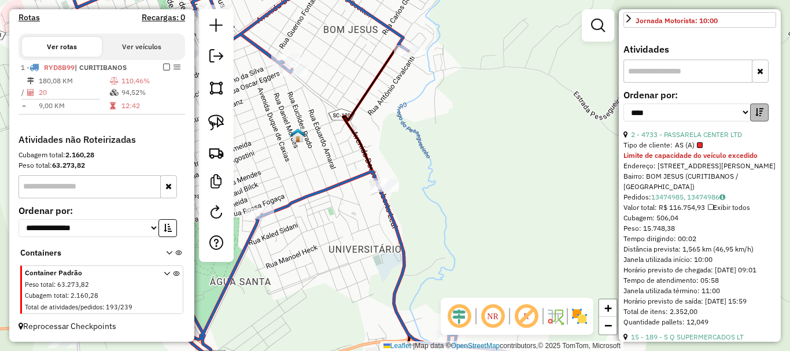
scroll to position [336, 0]
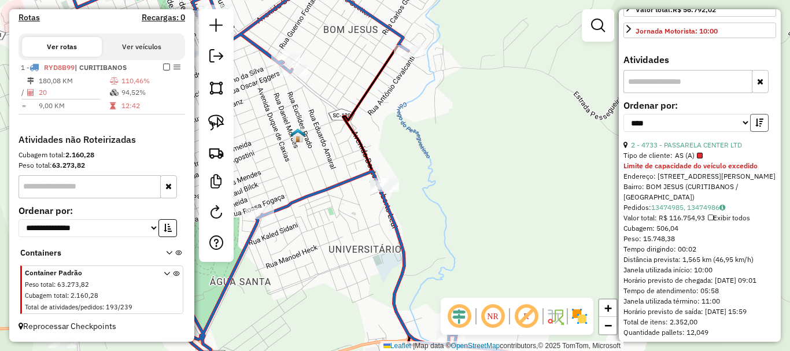
click at [757, 127] on icon "button" at bounding box center [759, 123] width 8 height 8
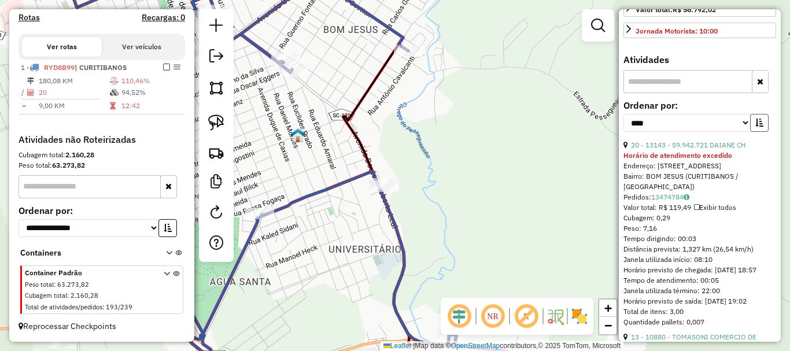
click at [757, 127] on icon "button" at bounding box center [759, 123] width 8 height 8
click at [702, 149] on link "14 - 189 - S Q SUPERMERCADOS LT" at bounding box center [687, 144] width 113 height 9
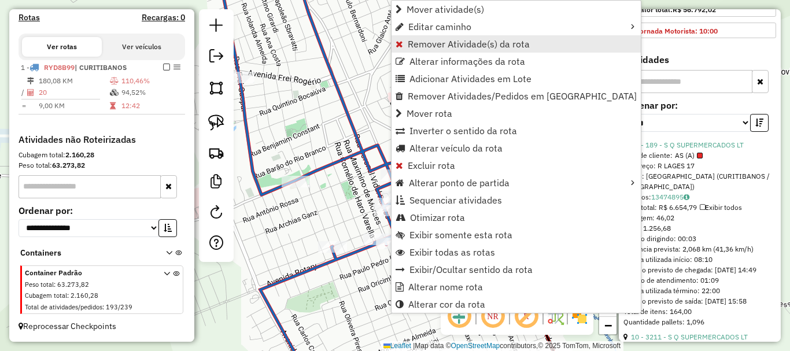
click at [457, 52] on link "Remover Atividade(s) da rota" at bounding box center [515, 43] width 249 height 17
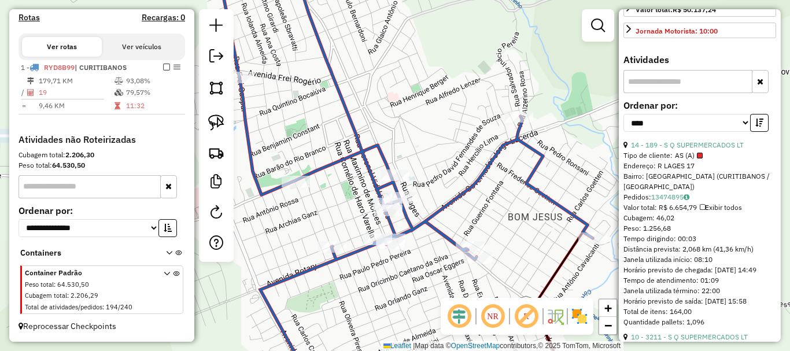
click at [760, 132] on button "button" at bounding box center [759, 123] width 18 height 18
click at [704, 149] on link "10 - 3211 - S Q SUPERMERCADOS LT" at bounding box center [689, 144] width 117 height 9
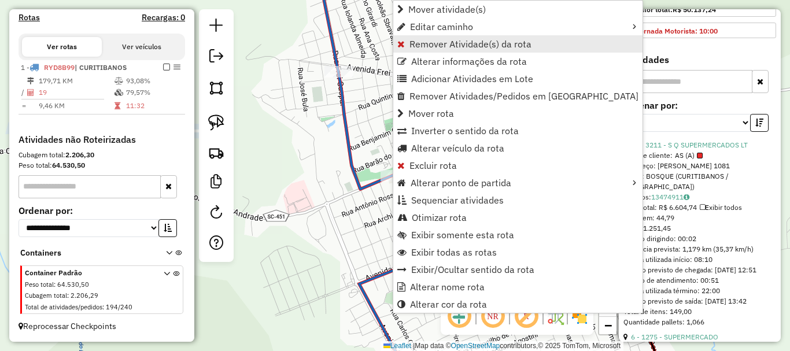
click at [451, 47] on span "Remover Atividade(s) da rota" at bounding box center [470, 43] width 122 height 9
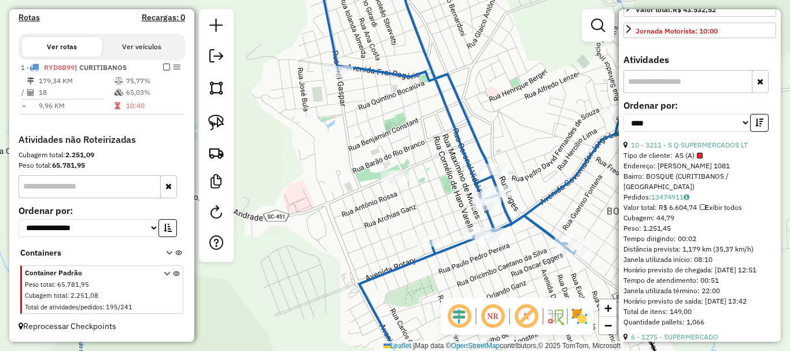
click at [758, 127] on icon "button" at bounding box center [759, 123] width 8 height 8
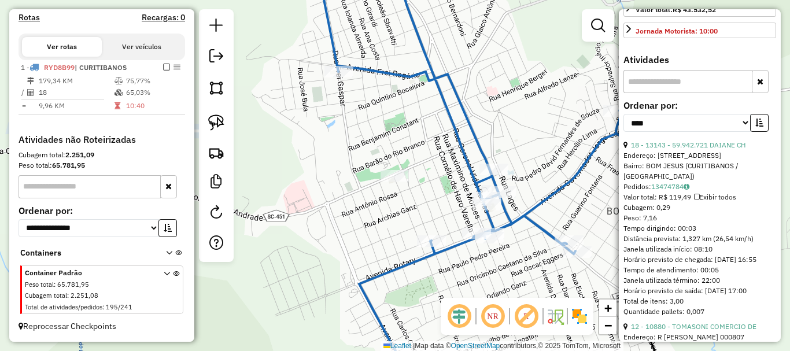
click at [758, 127] on icon "button" at bounding box center [759, 123] width 8 height 8
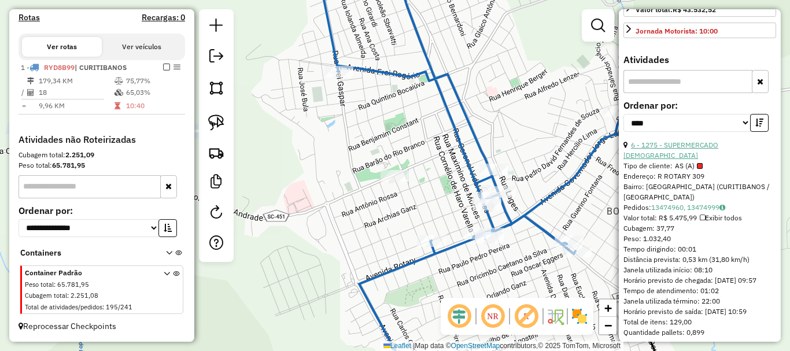
click at [718, 160] on link "6 - 1275 - SUPERMERCADO FRANCIO" at bounding box center [670, 149] width 95 height 19
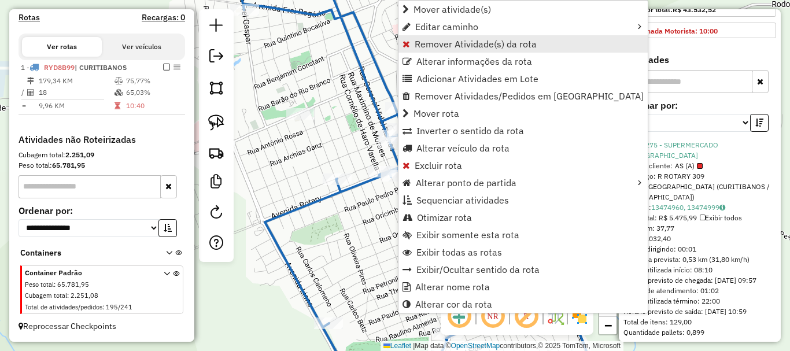
click at [456, 50] on link "Remover Atividade(s) da rota" at bounding box center [522, 43] width 249 height 17
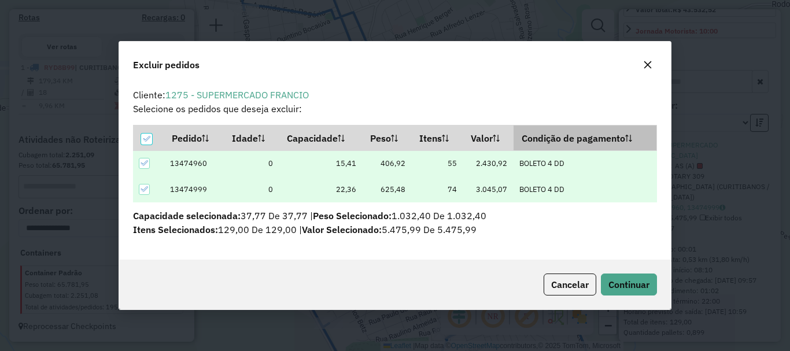
scroll to position [7, 3]
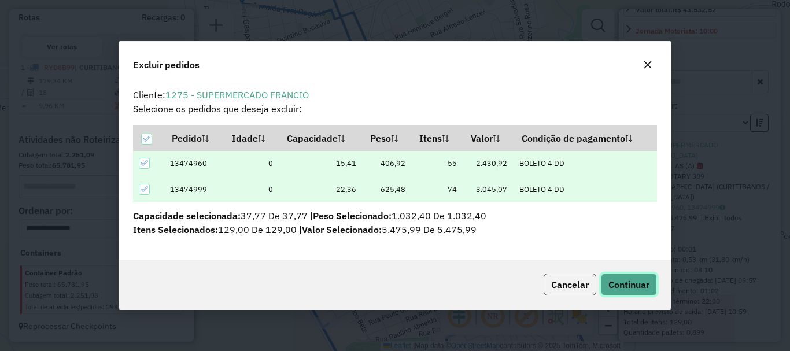
click at [636, 286] on span "Continuar" at bounding box center [628, 285] width 41 height 12
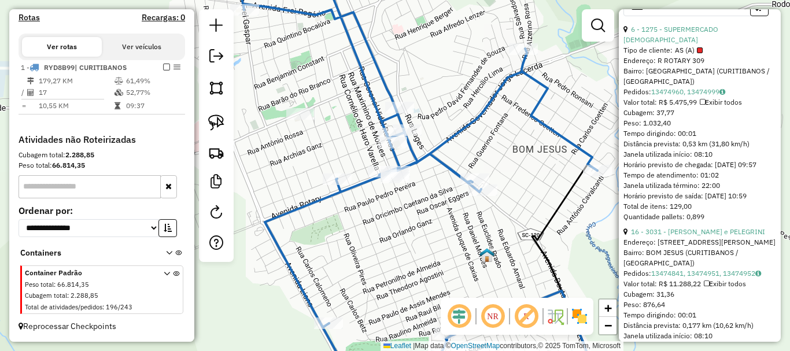
scroll to position [394, 0]
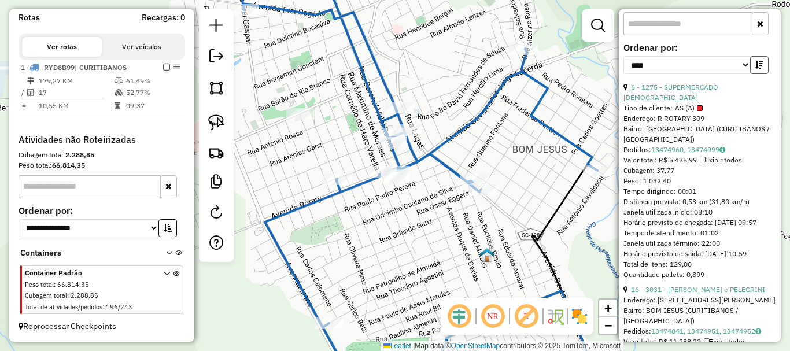
click at [759, 74] on button "button" at bounding box center [759, 65] width 18 height 18
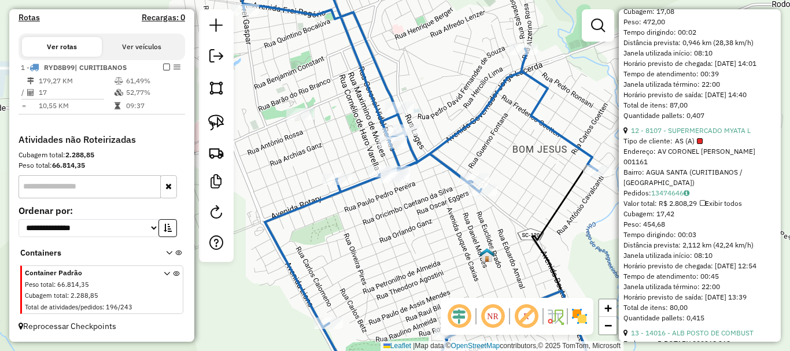
scroll to position [1088, 0]
click at [700, 134] on link "12 - 8107 - SUPERMERCADO MYATA L" at bounding box center [691, 129] width 120 height 9
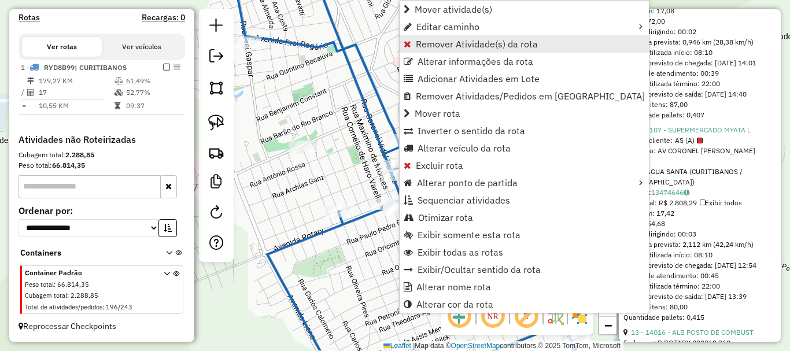
click at [452, 45] on span "Remover Atividade(s) da rota" at bounding box center [477, 43] width 122 height 9
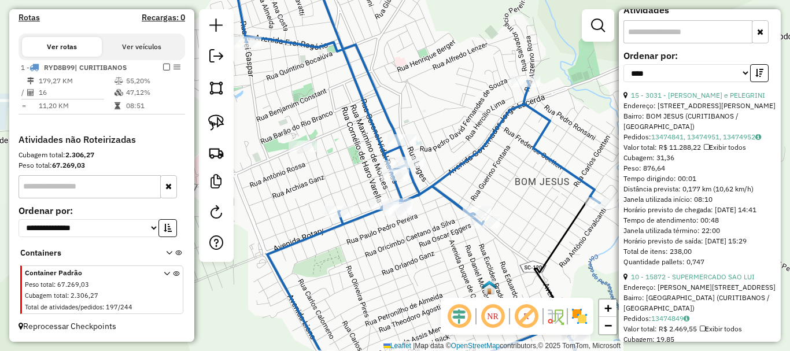
scroll to position [279, 0]
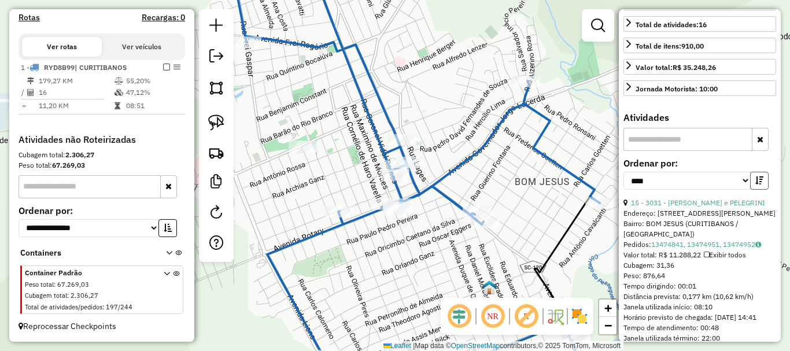
click at [762, 190] on button "button" at bounding box center [759, 181] width 18 height 18
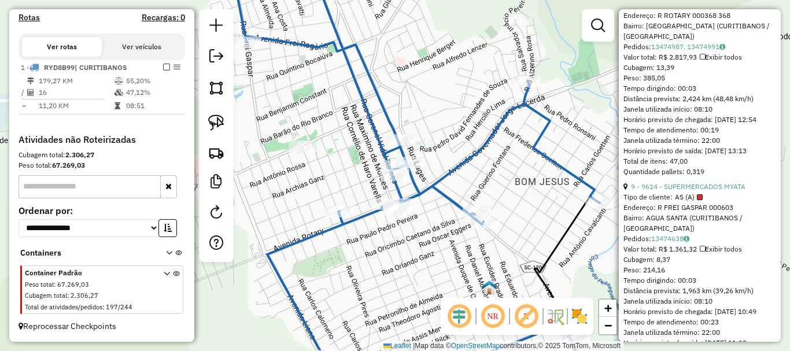
scroll to position [1204, 0]
click at [707, 190] on link "9 - 9614 - SUPERMERCADOS MYATA" at bounding box center [688, 185] width 114 height 9
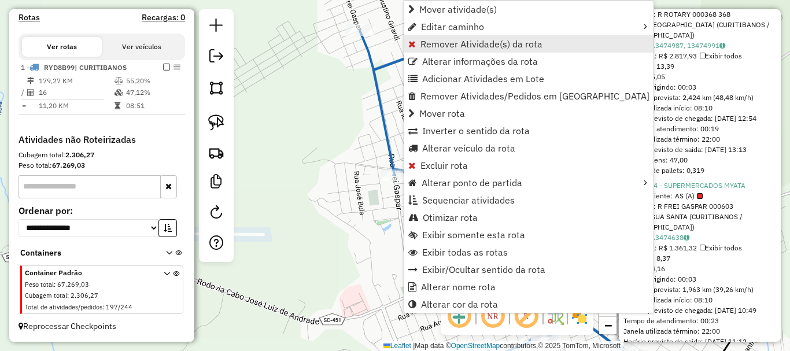
click at [469, 45] on span "Remover Atividade(s) da rota" at bounding box center [481, 43] width 122 height 9
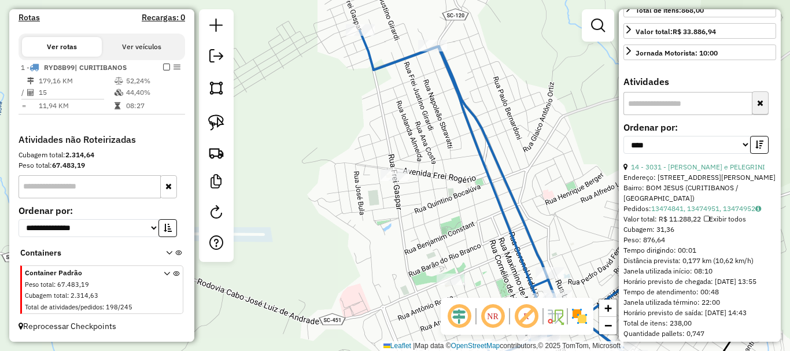
scroll to position [279, 0]
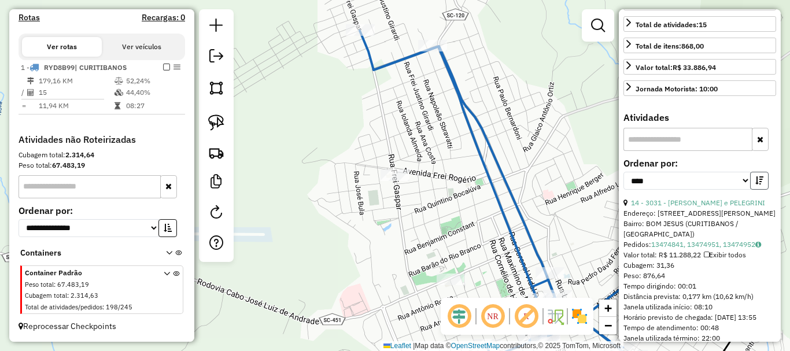
click at [758, 190] on button "button" at bounding box center [759, 181] width 18 height 18
click at [758, 184] on icon "button" at bounding box center [759, 180] width 8 height 8
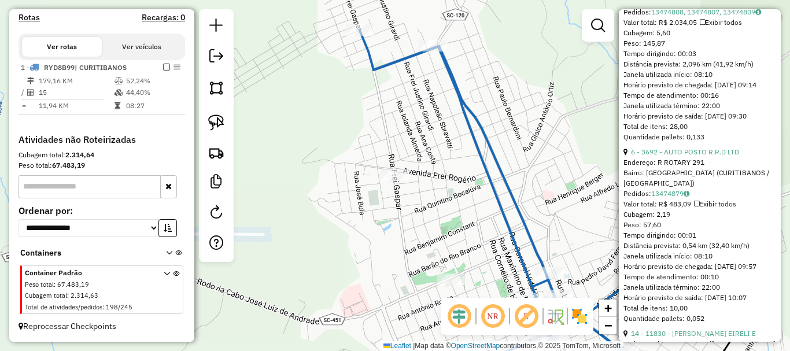
scroll to position [2013, 0]
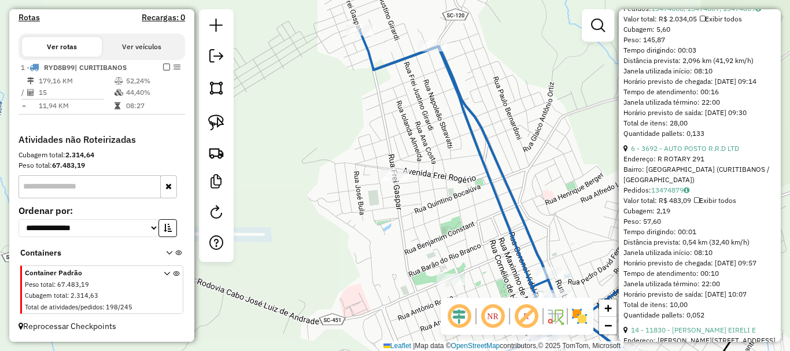
click at [585, 128] on div "Janela de atendimento Grade de atendimento Capacidade Transportadoras Veículos …" at bounding box center [395, 175] width 790 height 351
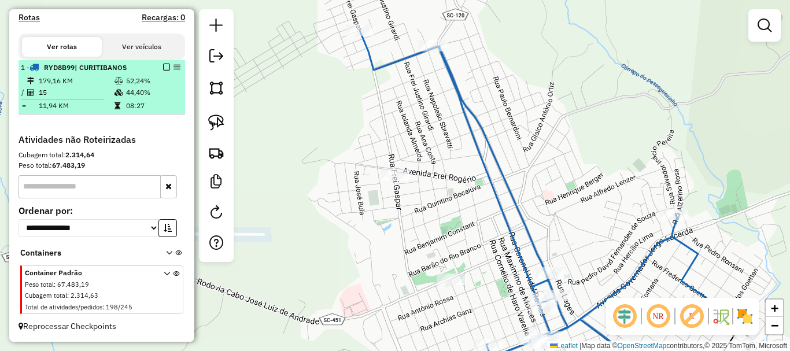
click at [163, 65] on em at bounding box center [166, 67] width 7 height 7
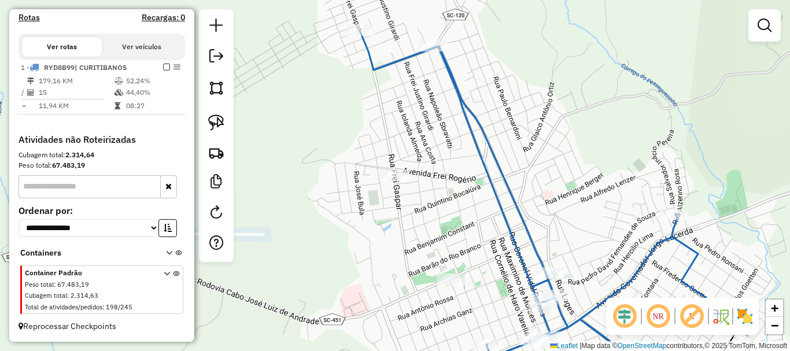
scroll to position [321, 0]
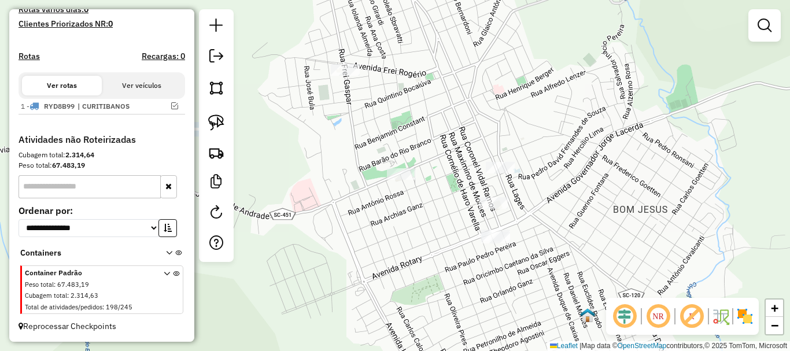
drag, startPoint x: 346, startPoint y: 243, endPoint x: 297, endPoint y: 138, distance: 116.9
click at [297, 138] on div "Janela de atendimento Grade de atendimento Capacidade Transportadoras Veículos …" at bounding box center [395, 175] width 790 height 351
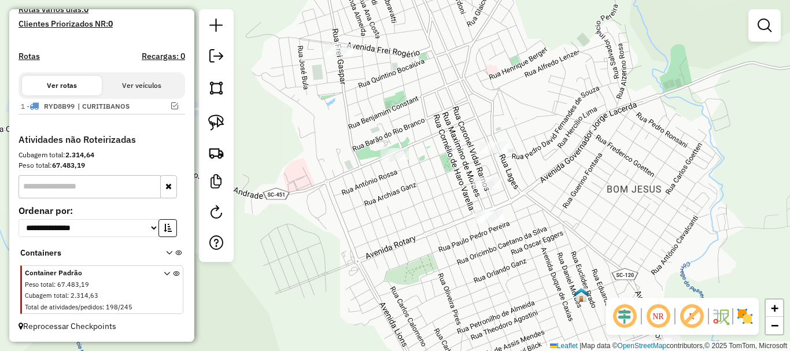
drag, startPoint x: 343, startPoint y: 186, endPoint x: 339, endPoint y: 169, distance: 17.4
click at [340, 170] on div "Janela de atendimento Grade de atendimento Capacidade Transportadoras Veículos …" at bounding box center [395, 175] width 790 height 351
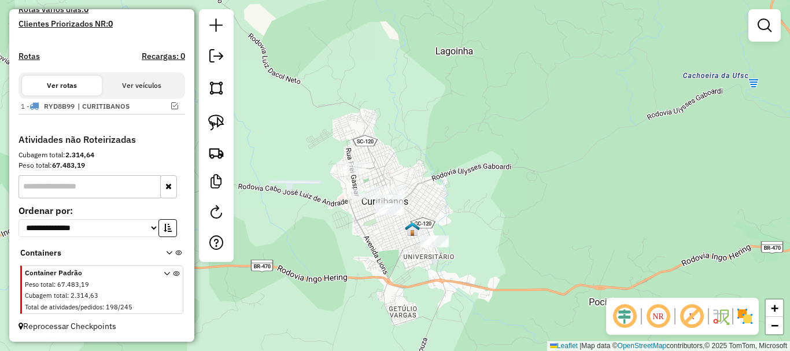
drag, startPoint x: 362, startPoint y: 220, endPoint x: 378, endPoint y: 254, distance: 37.5
click at [378, 254] on div "Janela de atendimento Grade de atendimento Capacidade Transportadoras Veículos …" at bounding box center [395, 175] width 790 height 351
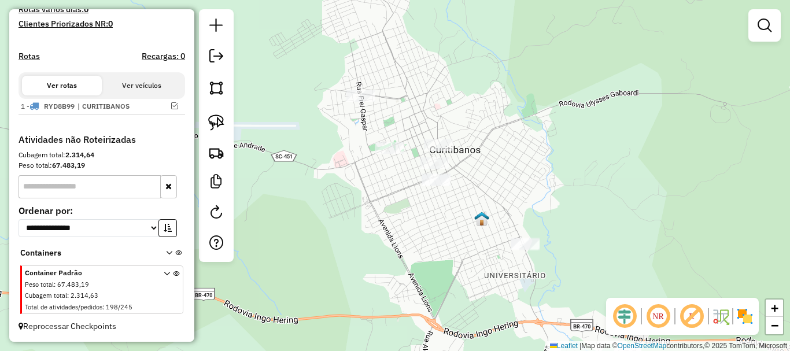
drag, startPoint x: 361, startPoint y: 242, endPoint x: 388, endPoint y: 249, distance: 27.3
click at [390, 250] on div "Janela de atendimento Grade de atendimento Capacidade Transportadoras Veículos …" at bounding box center [395, 175] width 790 height 351
click at [214, 121] on img at bounding box center [216, 122] width 16 height 16
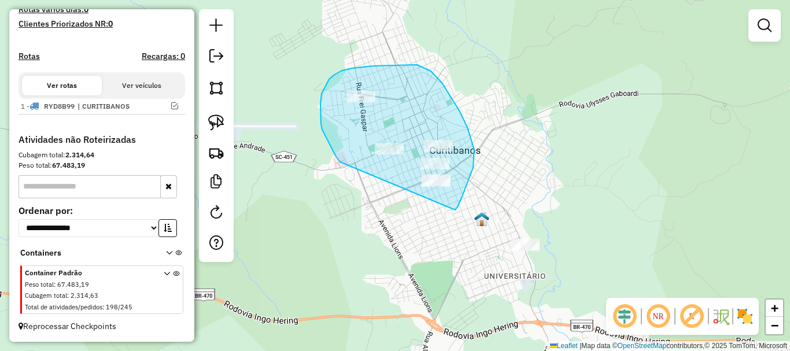
drag, startPoint x: 322, startPoint y: 129, endPoint x: 455, endPoint y: 210, distance: 155.3
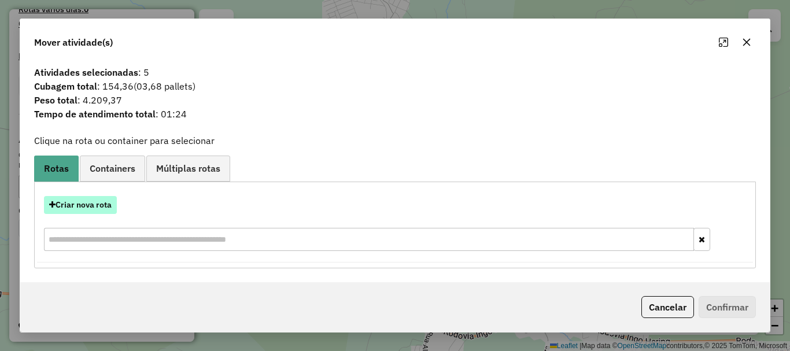
click at [105, 213] on button "Criar nova rota" at bounding box center [80, 205] width 73 height 18
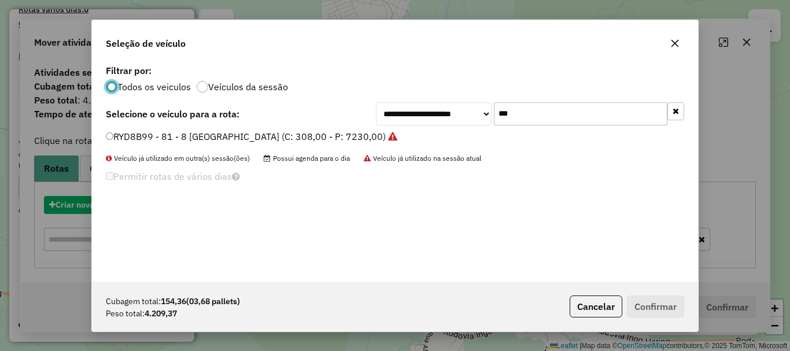
scroll to position [6, 3]
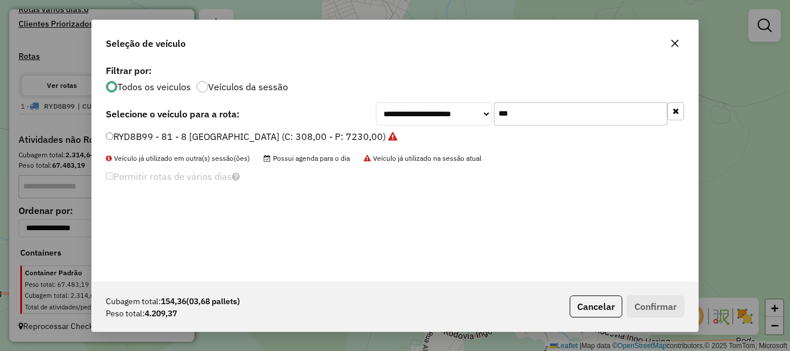
drag, startPoint x: 468, startPoint y: 115, endPoint x: 438, endPoint y: 113, distance: 30.7
click at [439, 114] on div "**********" at bounding box center [530, 113] width 308 height 23
type input "***"
click at [129, 136] on label "RYK8I24 - 82 - Toco (C: 420,00 - P: 9000,00) (VD)" at bounding box center [215, 136] width 219 height 14
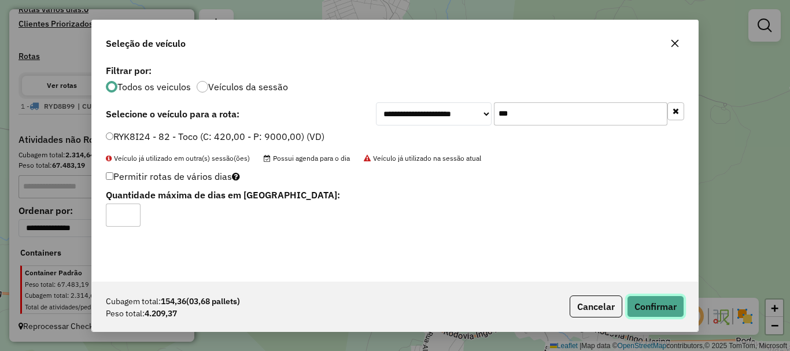
click at [657, 308] on button "Confirmar" at bounding box center [655, 306] width 57 height 22
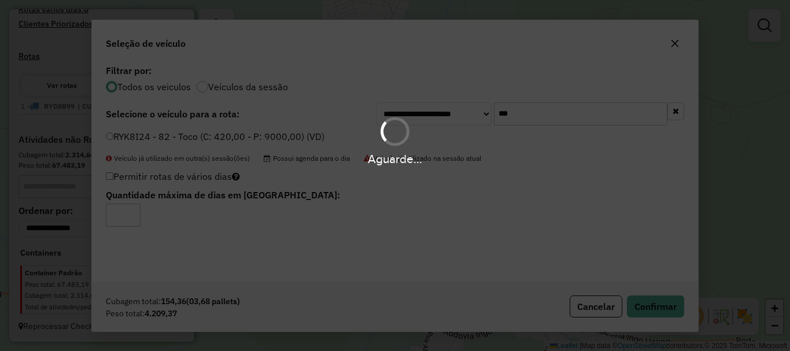
scroll to position [377, 0]
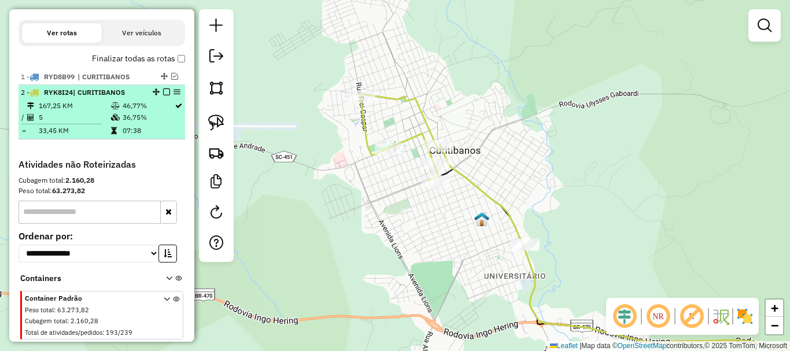
click at [163, 95] on em at bounding box center [166, 91] width 7 height 7
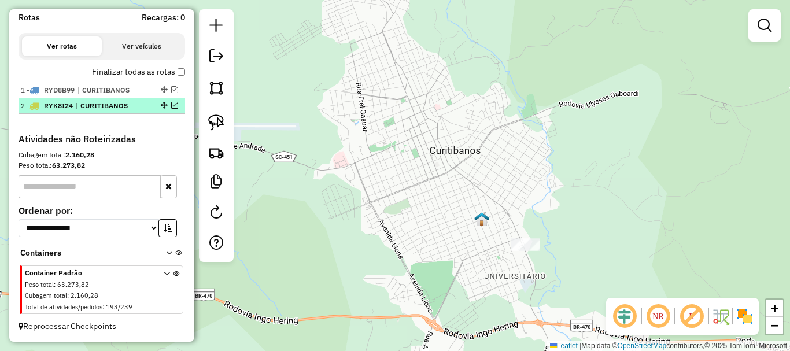
scroll to position [374, 0]
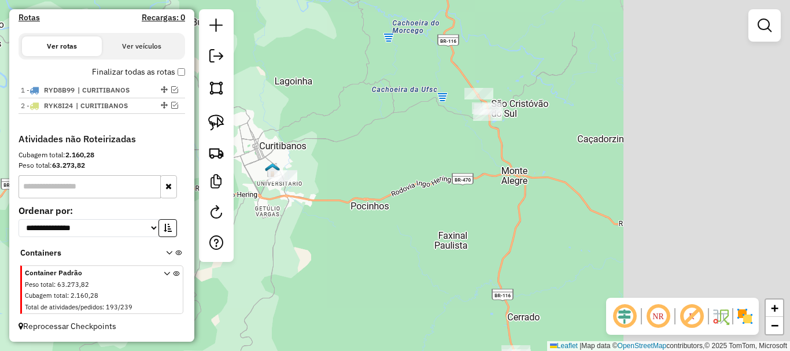
drag, startPoint x: 654, startPoint y: 160, endPoint x: 323, endPoint y: 161, distance: 330.7
click at [323, 161] on div "Janela de atendimento Grade de atendimento Capacidade Transportadoras Veículos …" at bounding box center [395, 175] width 790 height 351
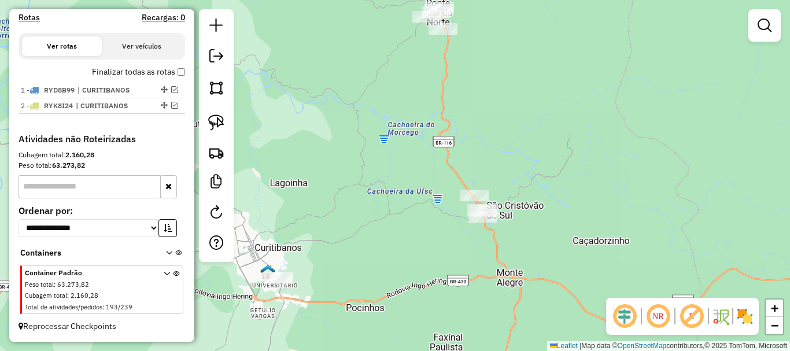
drag, startPoint x: 445, startPoint y: 290, endPoint x: 423, endPoint y: 252, distance: 43.8
click at [443, 288] on div "Janela de atendimento Grade de atendimento Capacidade Transportadoras Veículos …" at bounding box center [395, 175] width 790 height 351
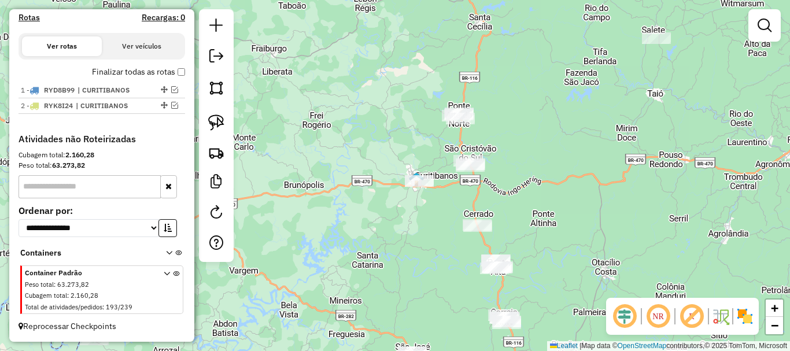
drag, startPoint x: 484, startPoint y: 245, endPoint x: 467, endPoint y: 196, distance: 51.4
click at [469, 183] on div "Janela de atendimento Grade de atendimento Capacidade Transportadoras Veículos …" at bounding box center [395, 175] width 790 height 351
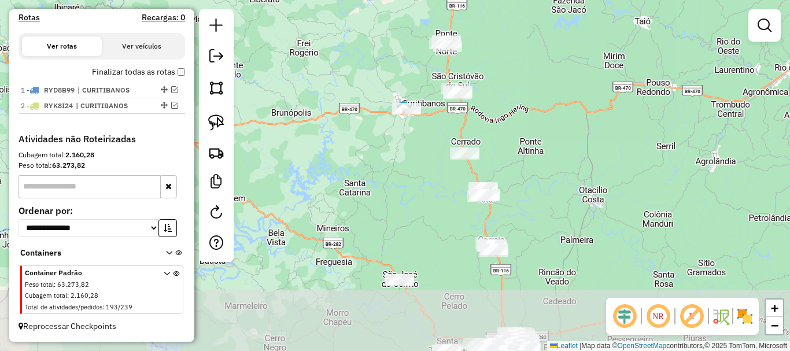
drag, startPoint x: 457, startPoint y: 212, endPoint x: 453, endPoint y: 191, distance: 21.8
click at [453, 191] on div "Janela de atendimento Grade de atendimento Capacidade Transportadoras Veículos …" at bounding box center [395, 175] width 790 height 351
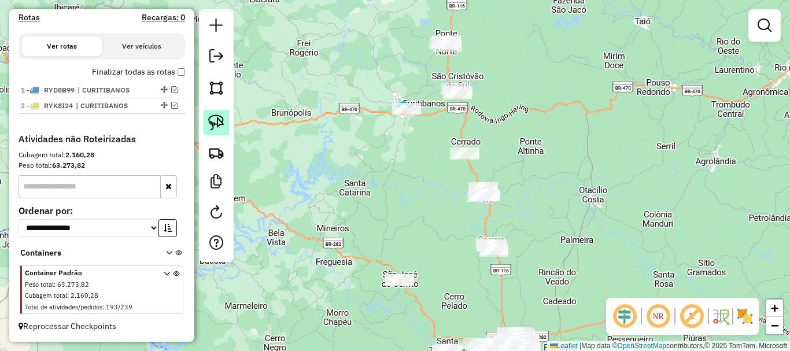
drag, startPoint x: 213, startPoint y: 124, endPoint x: 235, endPoint y: 117, distance: 22.9
click at [214, 124] on img at bounding box center [216, 122] width 16 height 16
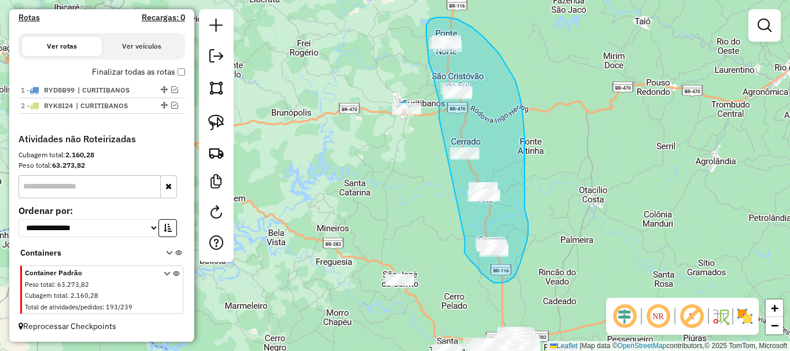
drag, startPoint x: 439, startPoint y: 99, endPoint x: 465, endPoint y: 240, distance: 143.4
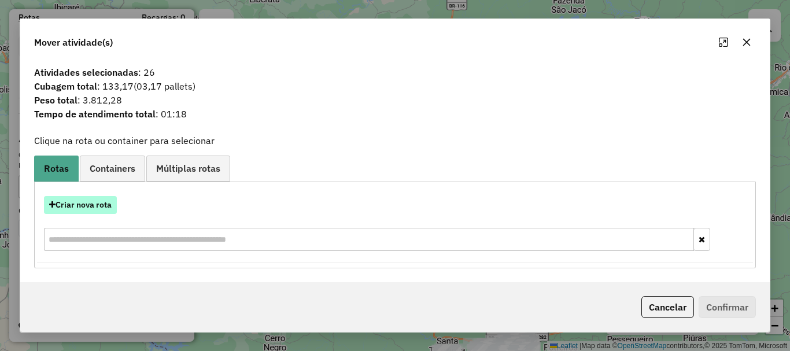
click at [101, 204] on button "Criar nova rota" at bounding box center [80, 205] width 73 height 18
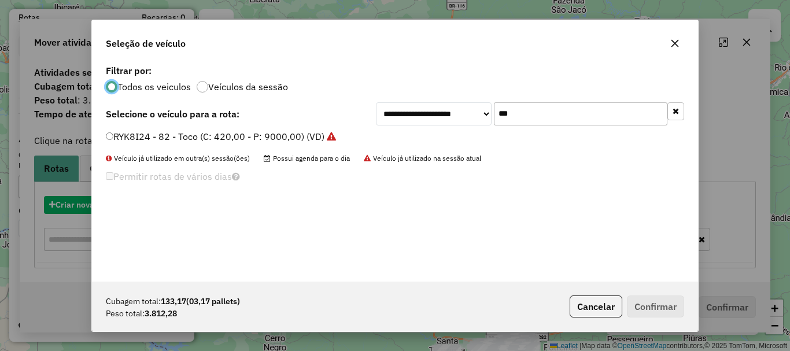
scroll to position [6, 3]
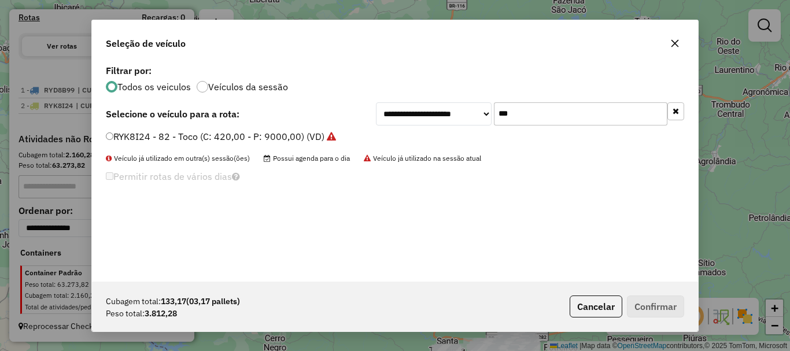
drag, startPoint x: 539, startPoint y: 119, endPoint x: 418, endPoint y: 98, distance: 122.5
click at [418, 98] on div "**********" at bounding box center [395, 172] width 606 height 220
type input "****"
click at [124, 135] on label "RYW9F50 - 8 Baia (C: 280,00 - P: 6830,00)" at bounding box center [201, 136] width 190 height 14
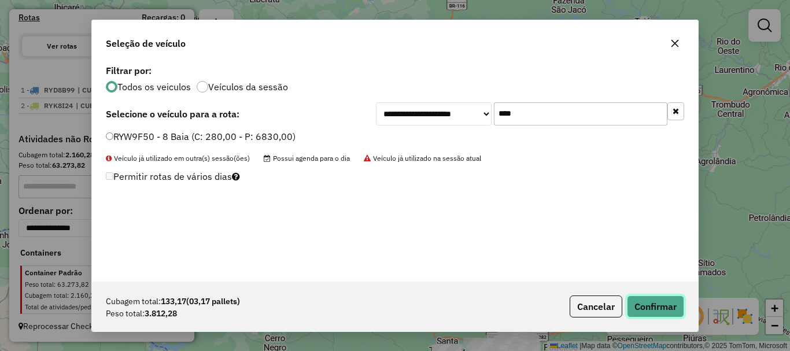
click at [639, 302] on button "Confirmar" at bounding box center [655, 306] width 57 height 22
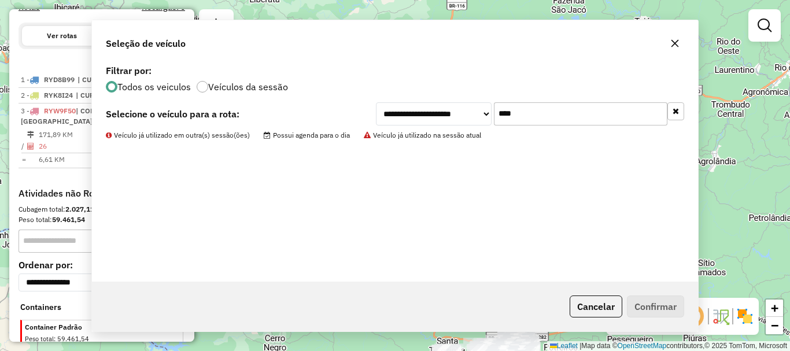
scroll to position [377, 0]
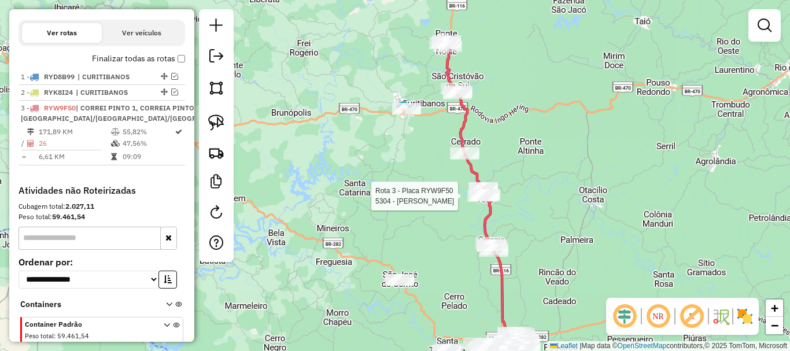
select select "*********"
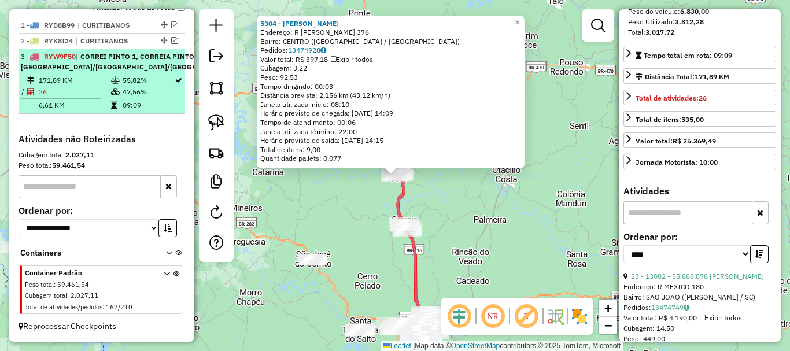
scroll to position [173, 0]
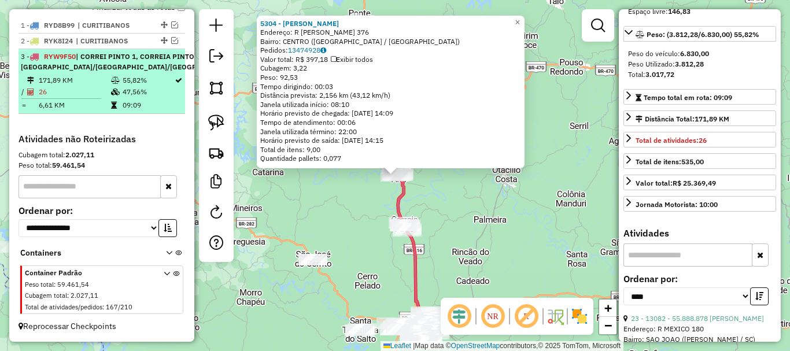
click at [254, 53] on em at bounding box center [257, 56] width 7 height 7
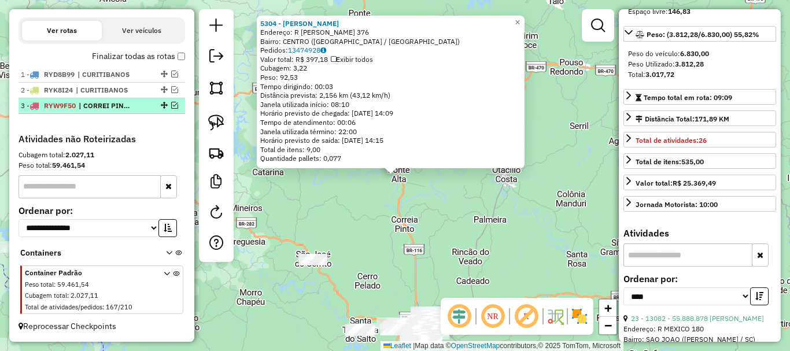
scroll to position [390, 0]
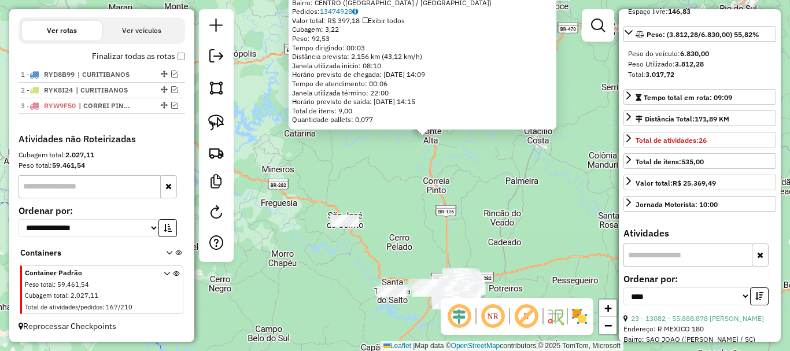
drag, startPoint x: 332, startPoint y: 179, endPoint x: 364, endPoint y: 139, distance: 51.0
click at [364, 139] on div "5304 - TARCISIO BATISTA ABR Endereço: R JORGE LACERDA 376 Bairro: CENTRO (PONTE…" at bounding box center [395, 175] width 790 height 351
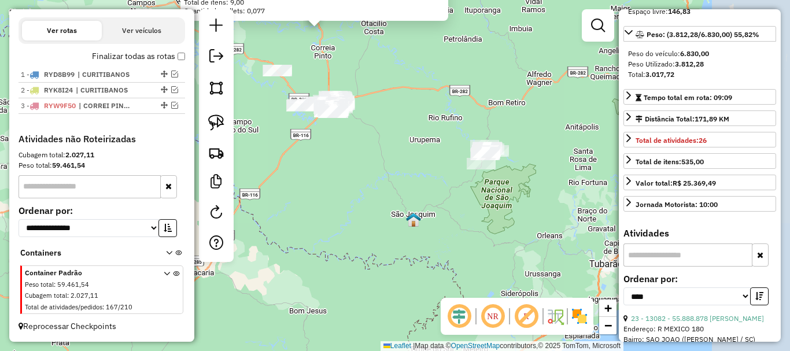
drag, startPoint x: 532, startPoint y: 224, endPoint x: 442, endPoint y: 138, distance: 125.1
click at [442, 138] on div "5304 - TARCISIO BATISTA ABR Endereço: R JORGE LACERDA 376 Bairro: CENTRO (PONTE…" at bounding box center [395, 175] width 790 height 351
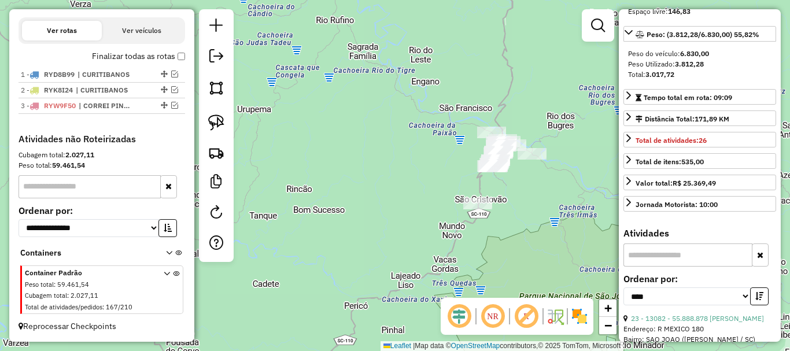
drag, startPoint x: 443, startPoint y: 164, endPoint x: 416, endPoint y: 176, distance: 29.8
click at [419, 176] on div "5304 - TARCISIO BATISTA ABR Endereço: R JORGE LACERDA 376 Bairro: CENTRO (PONTE…" at bounding box center [395, 175] width 790 height 351
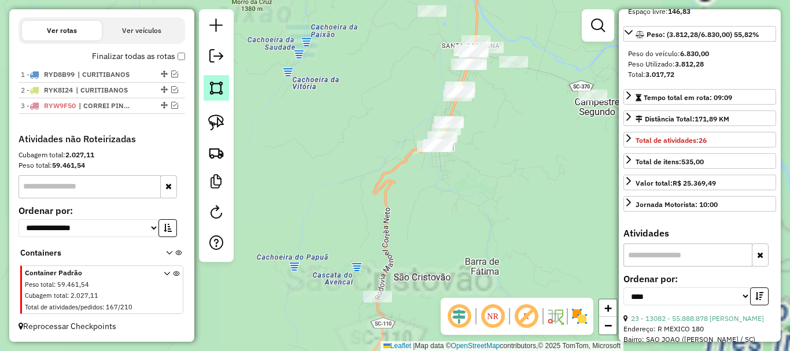
drag, startPoint x: 473, startPoint y: 146, endPoint x: 215, endPoint y: 97, distance: 262.5
click at [215, 98] on hb-router-mapa "Informações da Sessão 978977 - 14/08/2025 Criação: 13/08/2025 17:33 Depósito: I…" at bounding box center [395, 175] width 790 height 351
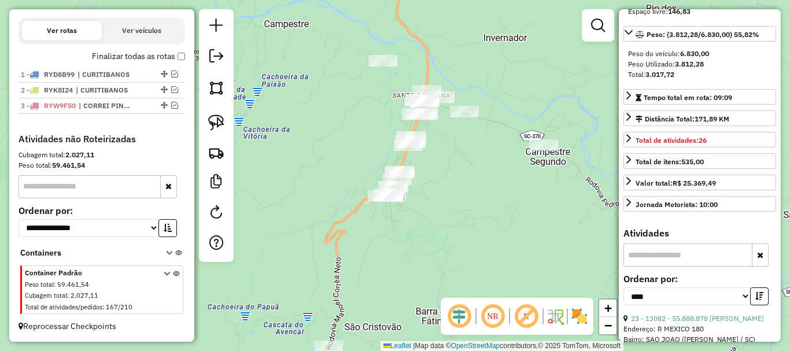
drag, startPoint x: 339, startPoint y: 124, endPoint x: 340, endPoint y: 167, distance: 42.8
click at [339, 168] on div "5304 - TARCISIO BATISTA ABR Endereço: R JORGE LACERDA 376 Bairro: CENTRO (PONTE…" at bounding box center [395, 175] width 790 height 351
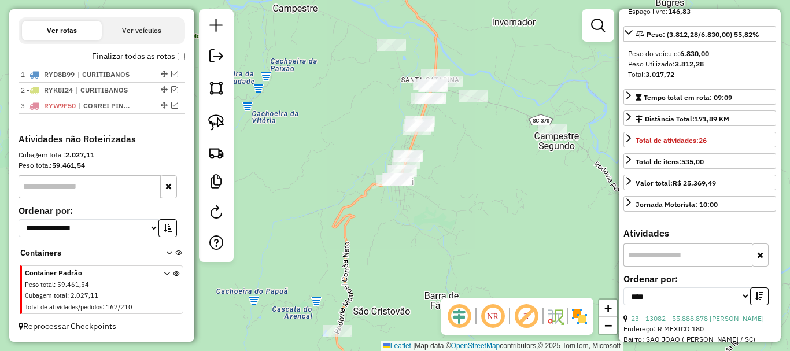
drag, startPoint x: 350, startPoint y: 169, endPoint x: 114, endPoint y: 208, distance: 239.7
click at [351, 168] on div "5304 - TARCISIO BATISTA ABR Endereço: R JORGE LACERDA 376 Bairro: CENTRO (PONTE…" at bounding box center [395, 175] width 790 height 351
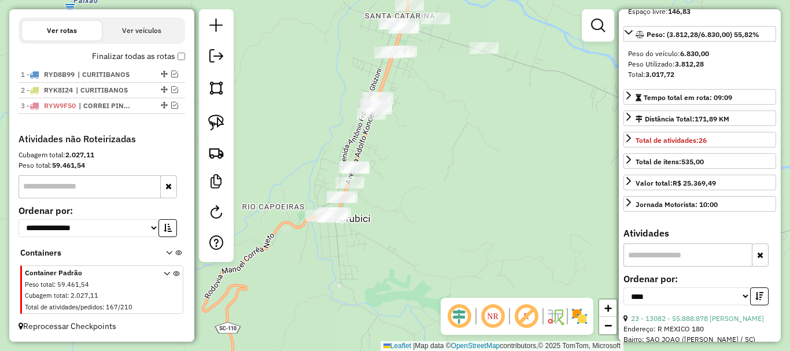
drag, startPoint x: 470, startPoint y: 136, endPoint x: 447, endPoint y: 117, distance: 29.5
click at [464, 182] on div "5304 - TARCISIO BATISTA ABR Endereço: R JORGE LACERDA 376 Bairro: CENTRO (PONTE…" at bounding box center [395, 175] width 790 height 351
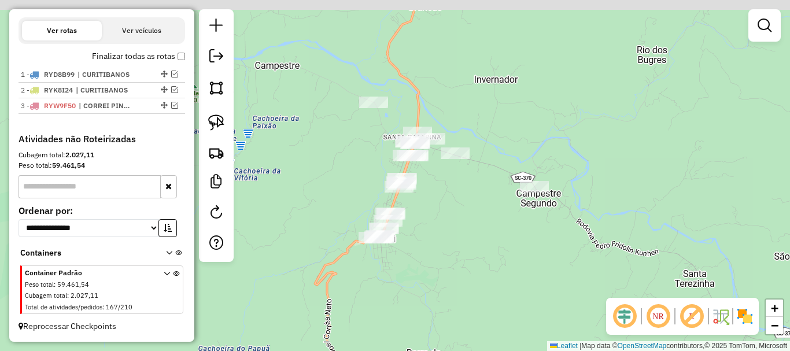
drag, startPoint x: 453, startPoint y: 146, endPoint x: 442, endPoint y: 205, distance: 60.7
click at [442, 205] on div "Janela de atendimento Grade de atendimento Capacidade Transportadoras Veículos …" at bounding box center [395, 175] width 790 height 351
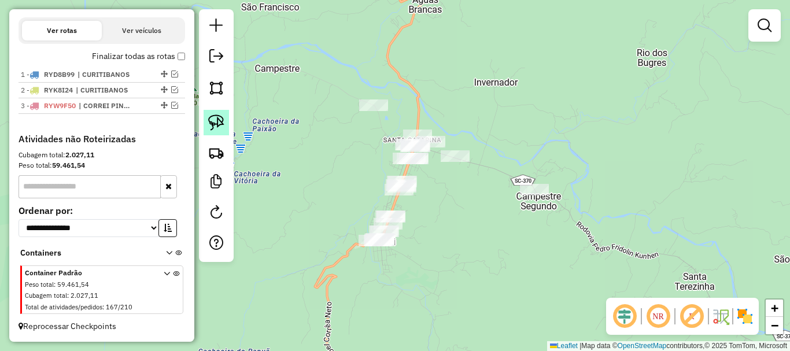
click at [221, 116] on img at bounding box center [216, 122] width 16 height 16
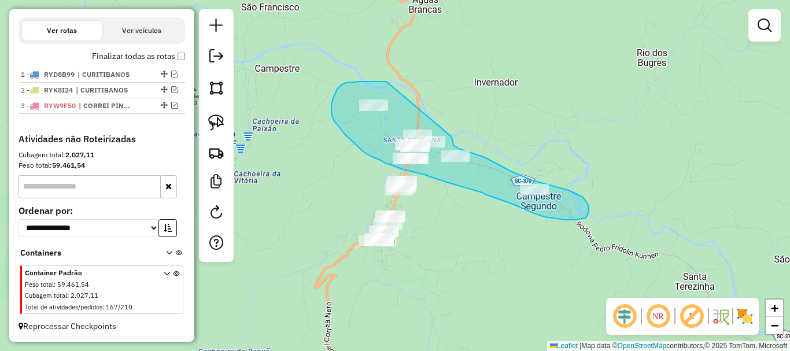
drag, startPoint x: 346, startPoint y: 83, endPoint x: 446, endPoint y: 132, distance: 112.2
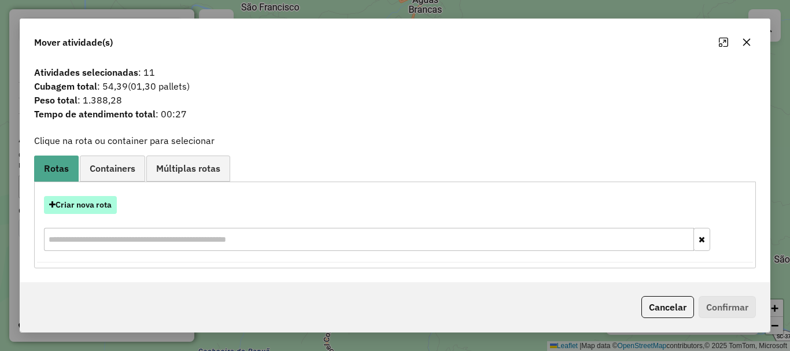
click at [86, 203] on button "Criar nova rota" at bounding box center [80, 205] width 73 height 18
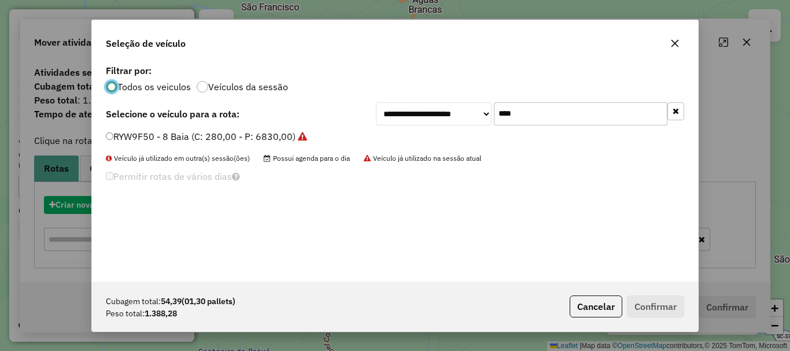
scroll to position [6, 3]
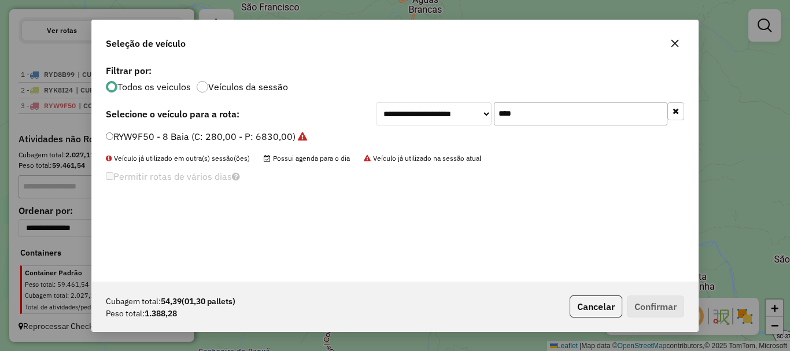
drag, startPoint x: 530, startPoint y: 114, endPoint x: 450, endPoint y: 102, distance: 80.7
click at [453, 104] on div "**********" at bounding box center [530, 113] width 308 height 23
click at [588, 305] on button "Cancelar" at bounding box center [595, 306] width 53 height 22
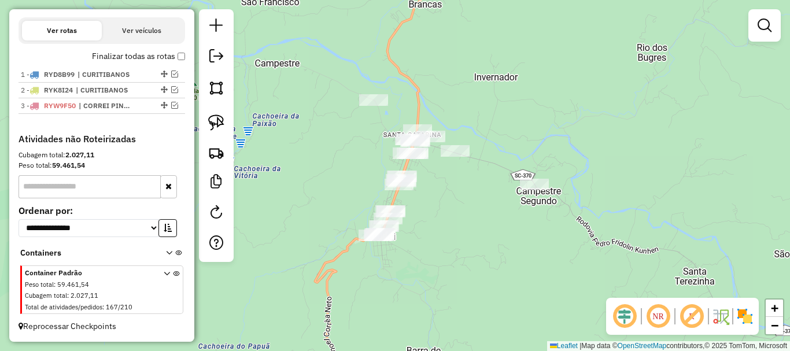
drag, startPoint x: 488, startPoint y: 266, endPoint x: 511, endPoint y: 171, distance: 98.1
click at [511, 172] on div "Janela de atendimento Grade de atendimento Capacidade Transportadoras Veículos …" at bounding box center [395, 175] width 790 height 351
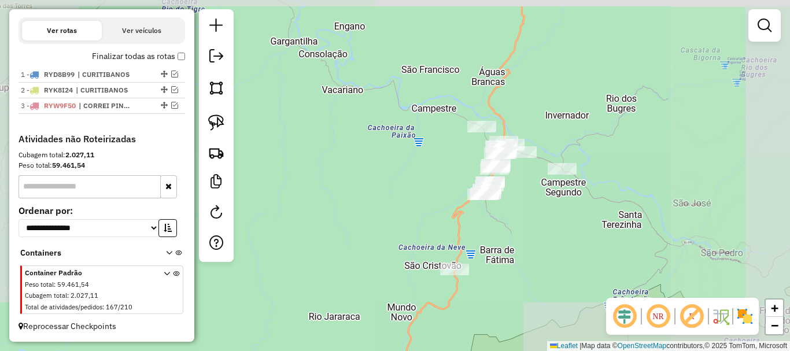
drag, startPoint x: 516, startPoint y: 227, endPoint x: 519, endPoint y: 232, distance: 6.3
click at [519, 232] on div "Janela de atendimento Grade de atendimento Capacidade Transportadoras Veículos …" at bounding box center [395, 175] width 790 height 351
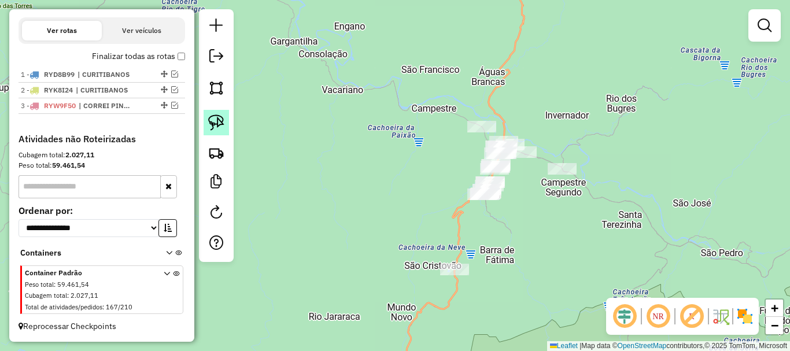
click at [216, 121] on img at bounding box center [216, 122] width 16 height 16
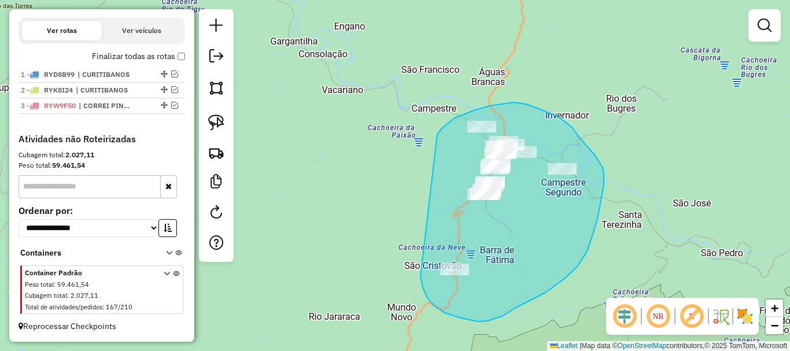
drag, startPoint x: 438, startPoint y: 132, endPoint x: 420, endPoint y: 276, distance: 144.5
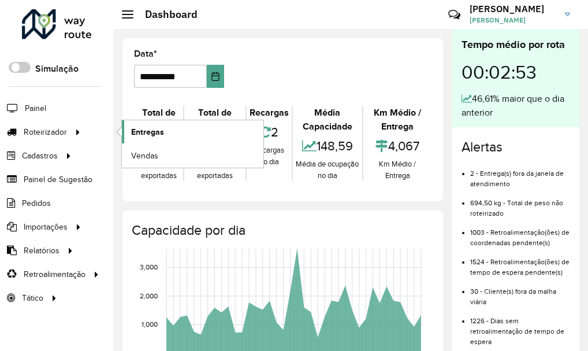
click at [135, 130] on span "Entregas" at bounding box center [147, 132] width 33 height 12
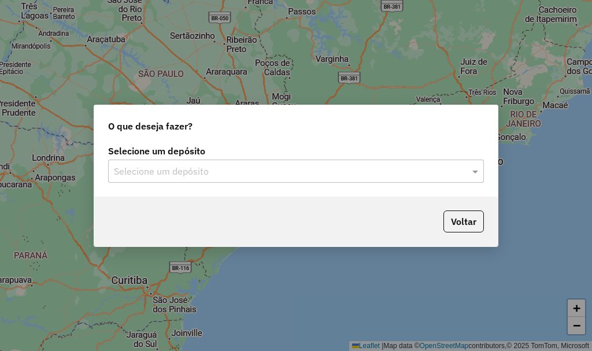
click at [467, 171] on div at bounding box center [296, 171] width 376 height 15
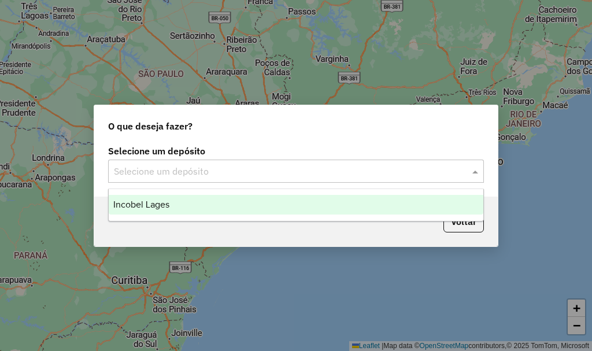
click at [468, 199] on div "Incobel Lages" at bounding box center [296, 205] width 375 height 20
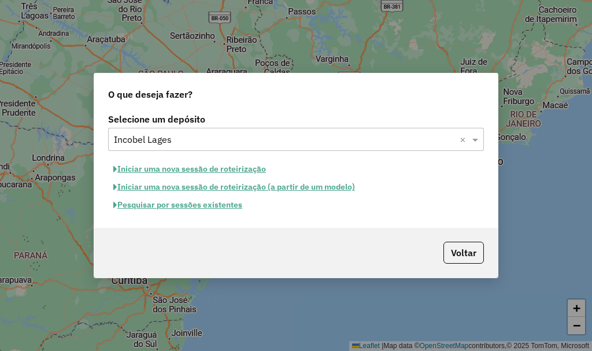
click at [179, 207] on button "Pesquisar por sessões existentes" at bounding box center [177, 205] width 139 height 18
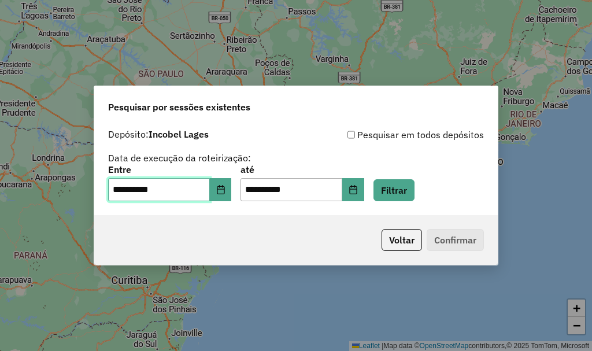
click at [121, 192] on input "**********" at bounding box center [159, 189] width 102 height 23
click at [225, 191] on icon "Choose Date" at bounding box center [220, 189] width 9 height 9
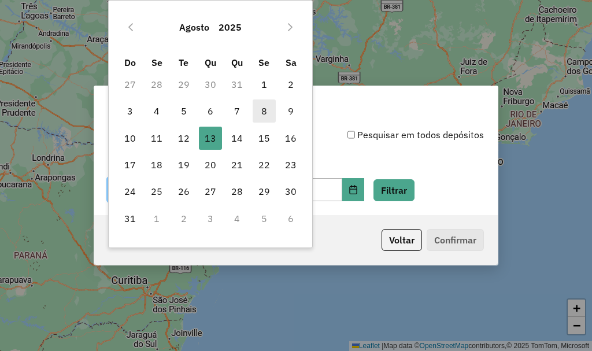
click at [258, 106] on span "8" at bounding box center [264, 110] width 23 height 23
type input "**********"
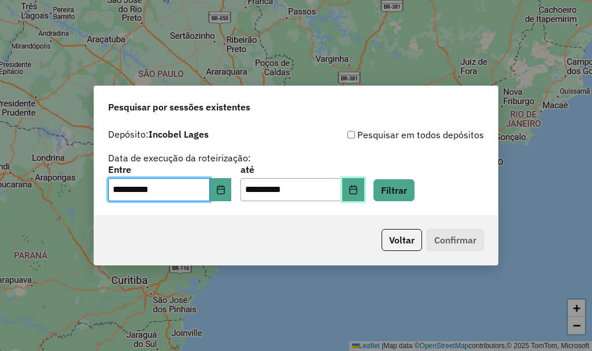
click at [357, 186] on icon "Choose Date" at bounding box center [353, 189] width 8 height 9
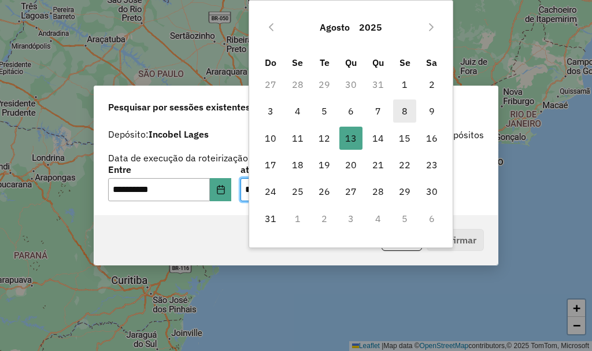
click at [394, 110] on span "8" at bounding box center [404, 110] width 23 height 23
type input "**********"
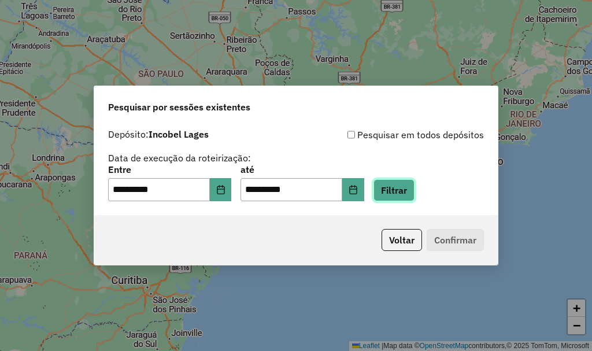
click at [414, 194] on button "Filtrar" at bounding box center [393, 190] width 41 height 22
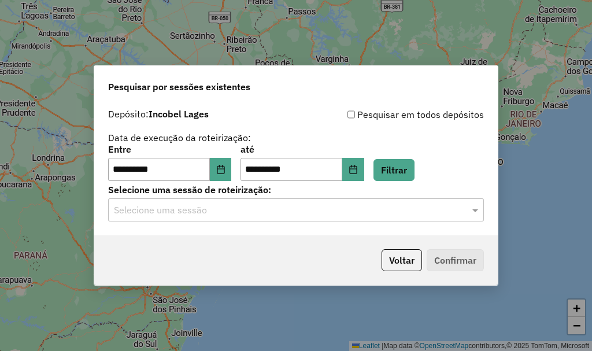
click at [445, 212] on input "text" at bounding box center [284, 210] width 341 height 14
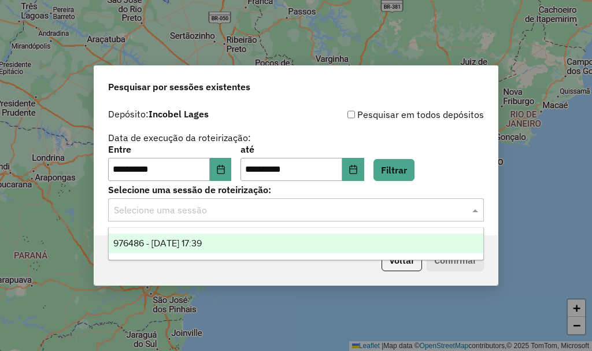
click at [443, 243] on div "976486 - 08/08/2025 17:39" at bounding box center [296, 244] width 375 height 20
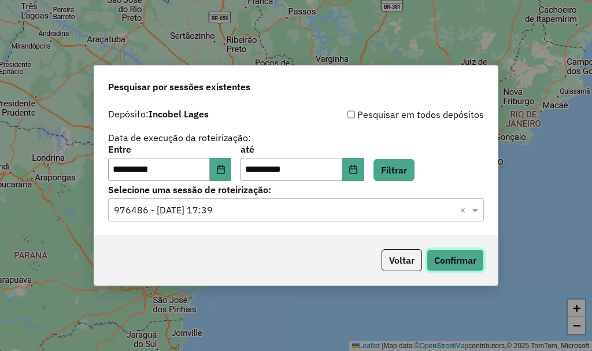
click at [457, 254] on button "Confirmar" at bounding box center [455, 260] width 57 height 22
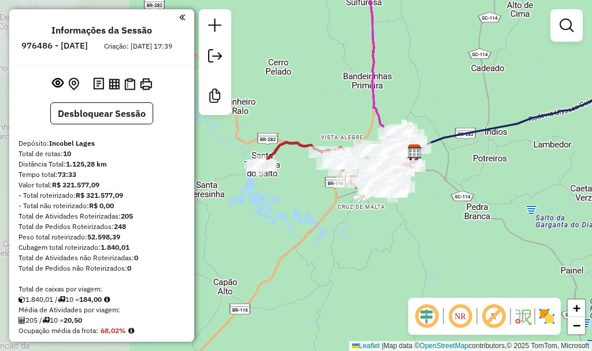
drag, startPoint x: 321, startPoint y: 209, endPoint x: 459, endPoint y: 202, distance: 137.8
click at [459, 202] on div "Janela de atendimento Grade de atendimento Capacidade Transportadoras Veículos …" at bounding box center [296, 175] width 592 height 351
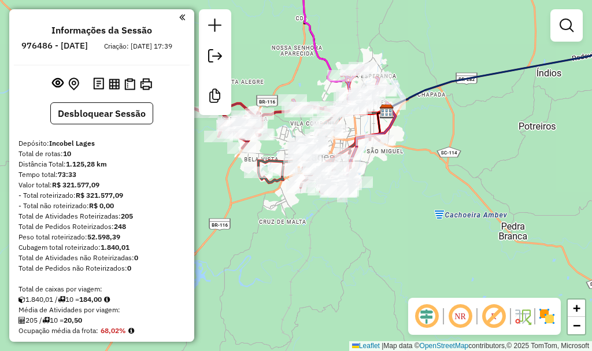
drag, startPoint x: 410, startPoint y: 181, endPoint x: 480, endPoint y: 220, distance: 80.2
click at [480, 220] on div "Janela de atendimento Grade de atendimento Capacidade Transportadoras Veículos …" at bounding box center [296, 175] width 592 height 351
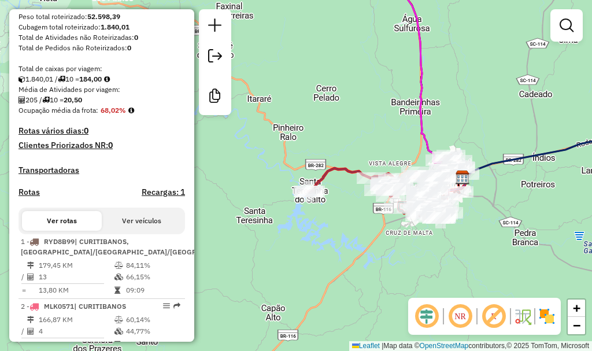
scroll to position [231, 0]
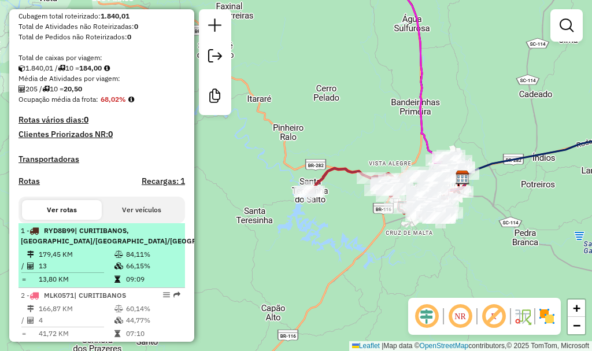
click at [80, 245] on span "| CURITIBANOS, PONTE ALTA DO SUL/SÃO CRISTÓVÃO/PONTE ALTA DO NORTE" at bounding box center [131, 235] width 221 height 19
select select "**********"
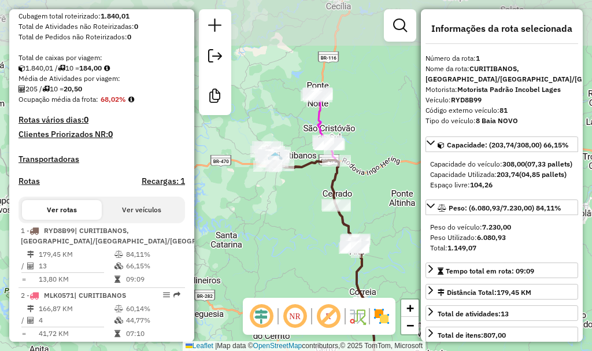
drag, startPoint x: 348, startPoint y: 105, endPoint x: 372, endPoint y: 164, distance: 63.5
click at [372, 164] on div "Janela de atendimento Grade de atendimento Capacidade Transportadoras Veículos …" at bounding box center [296, 175] width 592 height 351
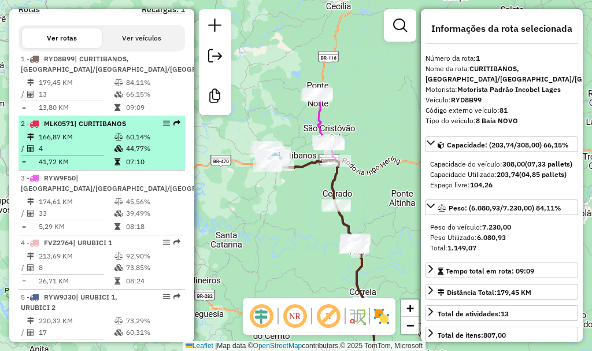
scroll to position [405, 0]
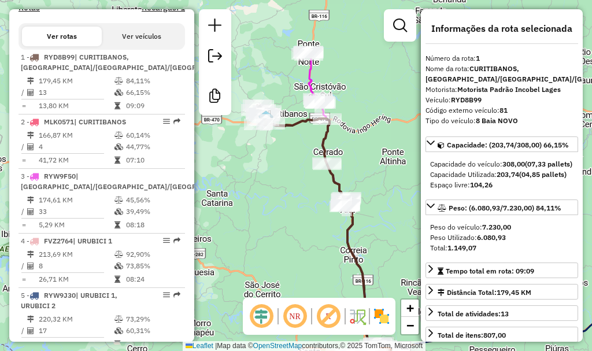
drag, startPoint x: 315, startPoint y: 162, endPoint x: 312, endPoint y: 142, distance: 20.5
click at [312, 142] on div "Janela de atendimento Grade de atendimento Capacidade Transportadoras Veículos …" at bounding box center [296, 175] width 592 height 351
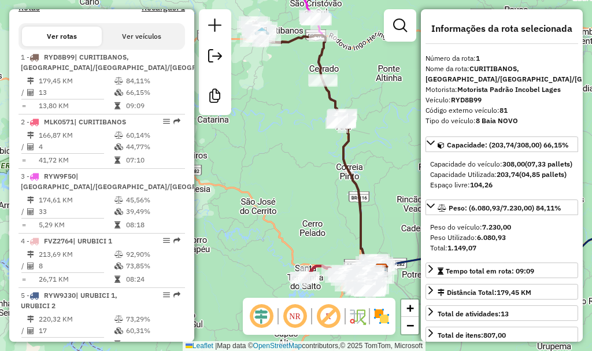
drag, startPoint x: 313, startPoint y: 194, endPoint x: 311, endPoint y: 150, distance: 44.5
click at [311, 150] on div "Janela de atendimento Grade de atendimento Capacidade Transportadoras Veículos …" at bounding box center [296, 175] width 592 height 351
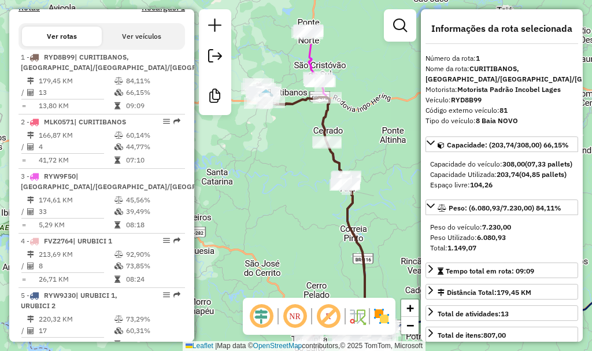
drag, startPoint x: 320, startPoint y: 112, endPoint x: 320, endPoint y: 191, distance: 79.2
click at [320, 191] on div "Janela de atendimento Grade de atendimento Capacidade Transportadoras Veículos …" at bounding box center [296, 175] width 592 height 351
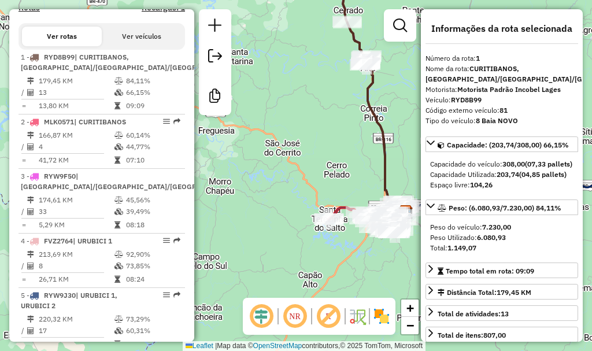
drag, startPoint x: 284, startPoint y: 138, endPoint x: 291, endPoint y: 68, distance: 70.3
click at [291, 68] on div "Janela de atendimento Grade de atendimento Capacidade Transportadoras Veículos …" at bounding box center [296, 175] width 592 height 351
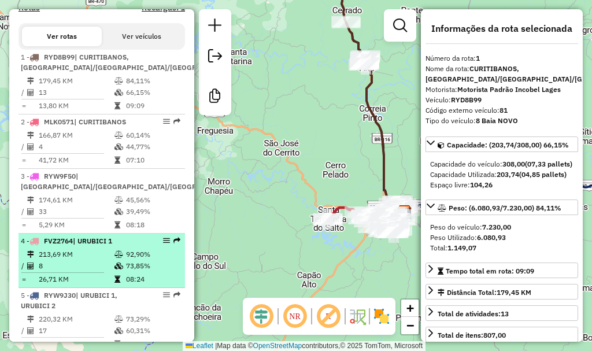
click at [73, 260] on td "213,69 KM" at bounding box center [76, 255] width 76 height 12
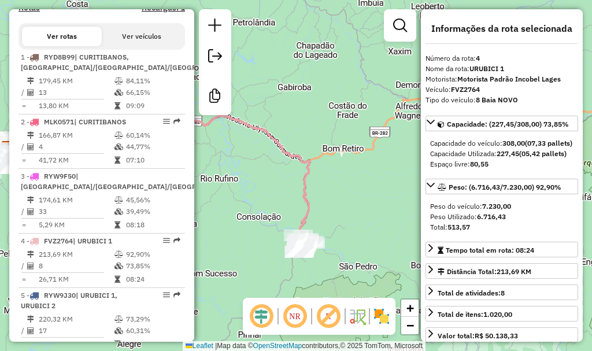
drag, startPoint x: 368, startPoint y: 208, endPoint x: 235, endPoint y: 211, distance: 132.4
click at [228, 212] on div "Janela de atendimento Grade de atendimento Capacidade Transportadoras Veículos …" at bounding box center [296, 175] width 592 height 351
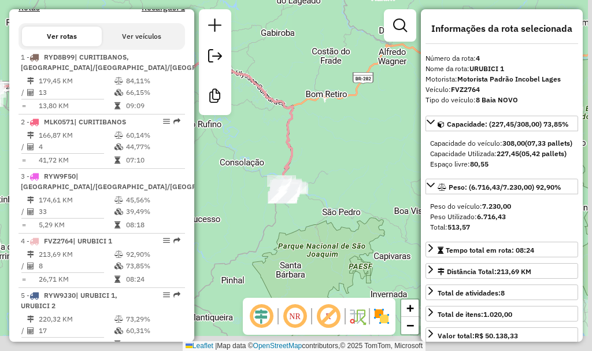
drag, startPoint x: 255, startPoint y: 190, endPoint x: 255, endPoint y: 175, distance: 14.5
click at [255, 176] on div "Janela de atendimento Grade de atendimento Capacidade Transportadoras Veículos …" at bounding box center [296, 175] width 592 height 351
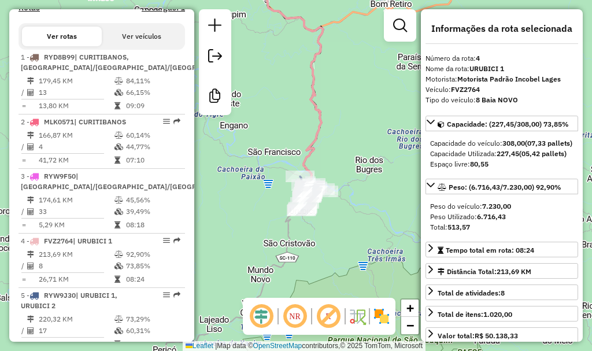
drag, startPoint x: 276, startPoint y: 206, endPoint x: 271, endPoint y: 202, distance: 7.0
click at [268, 203] on div "Janela de atendimento Grade de atendimento Capacidade Transportadoras Veículos …" at bounding box center [296, 175] width 592 height 351
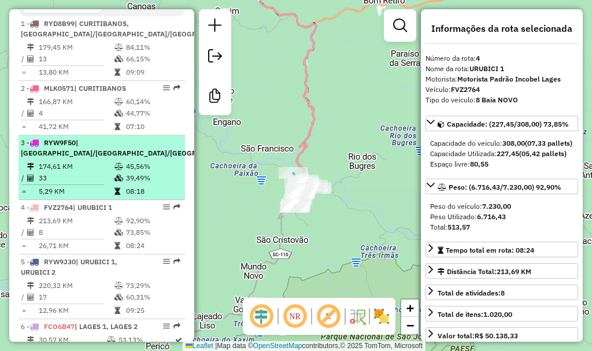
scroll to position [462, 0]
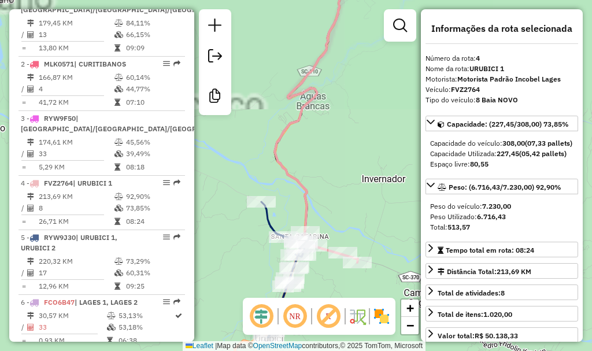
drag, startPoint x: 317, startPoint y: 161, endPoint x: 336, endPoint y: 93, distance: 70.3
click at [336, 93] on div "Janela de atendimento Grade de atendimento Capacidade Transportadoras Veículos …" at bounding box center [296, 175] width 592 height 351
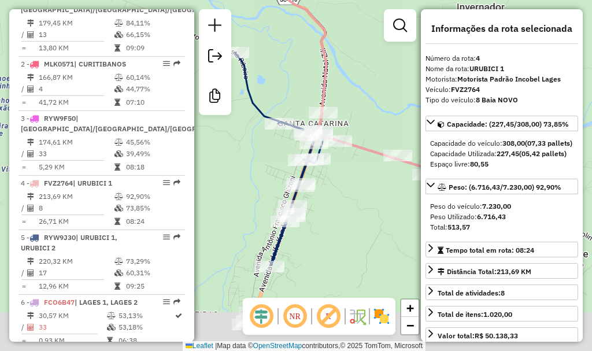
drag, startPoint x: 324, startPoint y: 152, endPoint x: 317, endPoint y: 88, distance: 63.9
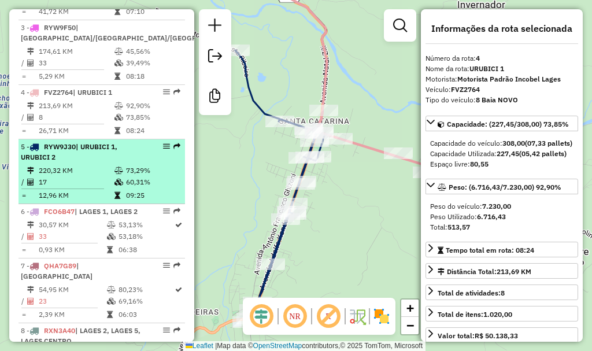
scroll to position [578, 0]
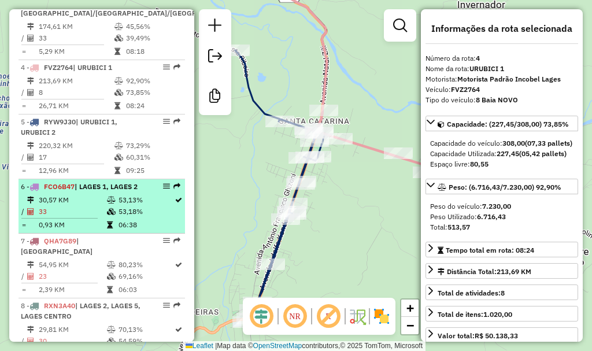
drag, startPoint x: 109, startPoint y: 227, endPoint x: 135, endPoint y: 231, distance: 26.8
click at [109, 206] on td at bounding box center [112, 200] width 12 height 12
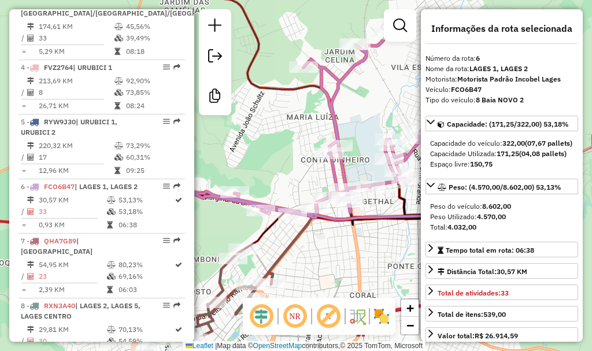
drag, startPoint x: 284, startPoint y: 170, endPoint x: 290, endPoint y: 144, distance: 26.6
click at [290, 144] on div "Janela de atendimento Grade de atendimento Capacidade Transportadoras Veículos …" at bounding box center [296, 175] width 592 height 351
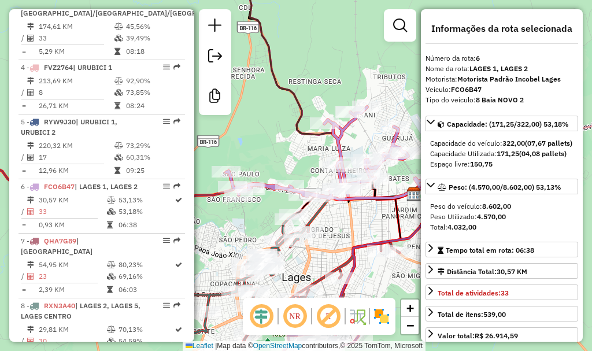
drag, startPoint x: 281, startPoint y: 153, endPoint x: 309, endPoint y: 171, distance: 33.0
click at [309, 171] on div "Janela de atendimento Grade de atendimento Capacidade Transportadoras Veículos …" at bounding box center [296, 175] width 592 height 351
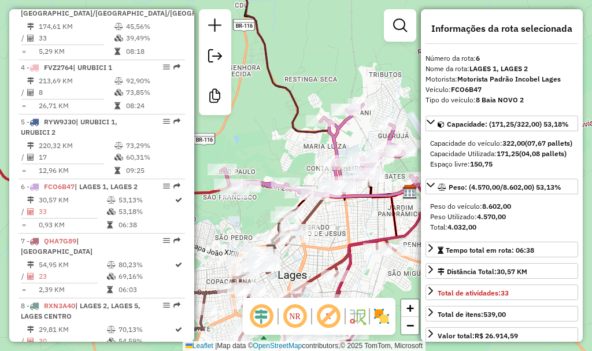
click at [235, 149] on div "Janela de atendimento Grade de atendimento Capacidade Transportadoras Veículos …" at bounding box center [296, 175] width 592 height 351
click at [255, 146] on div "Janela de atendimento Grade de atendimento Capacidade Transportadoras Veículos …" at bounding box center [296, 175] width 592 height 351
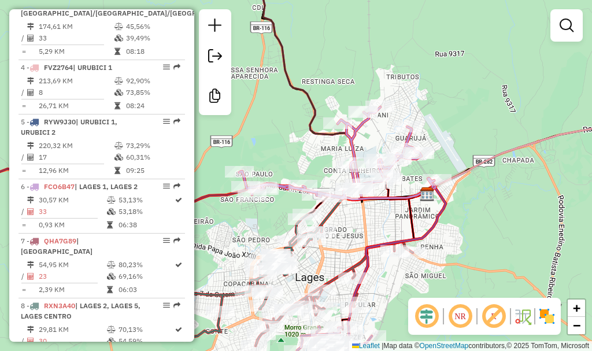
drag, startPoint x: 257, startPoint y: 146, endPoint x: 274, endPoint y: 149, distance: 17.5
click at [274, 149] on div "Janela de atendimento Grade de atendimento Capacidade Transportadoras Veículos …" at bounding box center [296, 175] width 592 height 351
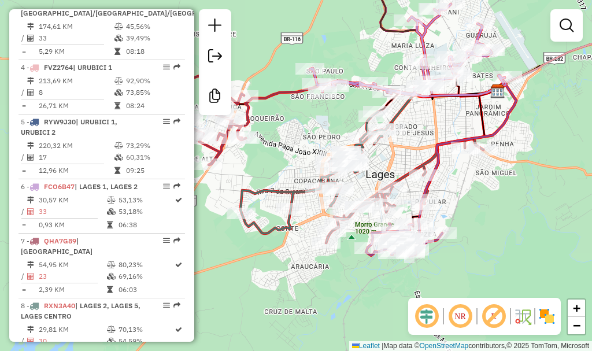
drag, startPoint x: 305, startPoint y: 148, endPoint x: 369, endPoint y: 50, distance: 116.6
click at [369, 50] on div "Janela de atendimento Grade de atendimento Capacidade Transportadoras Veículos …" at bounding box center [296, 175] width 592 height 351
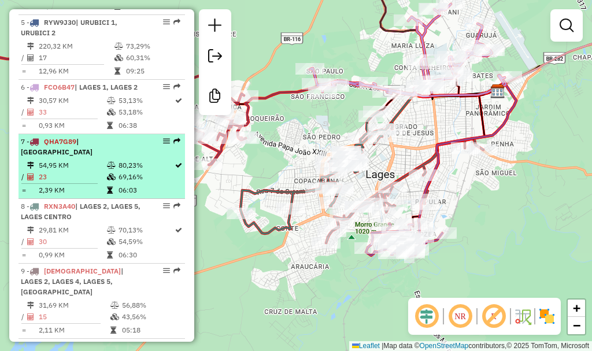
scroll to position [694, 0]
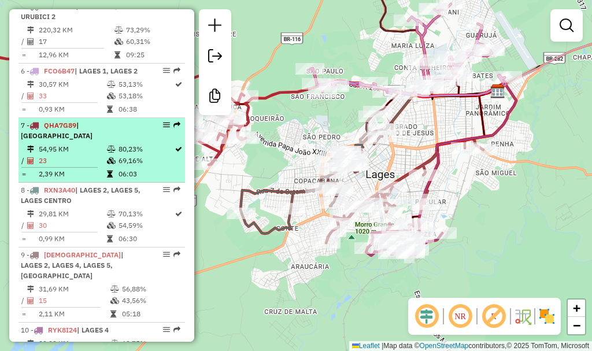
click at [95, 163] on li "7 - QHA7G89 | LAGES CENTRO 54,95 KM 80,23% / 23 69,16% = 2,39 KM 06:03" at bounding box center [101, 150] width 166 height 65
select select "**********"
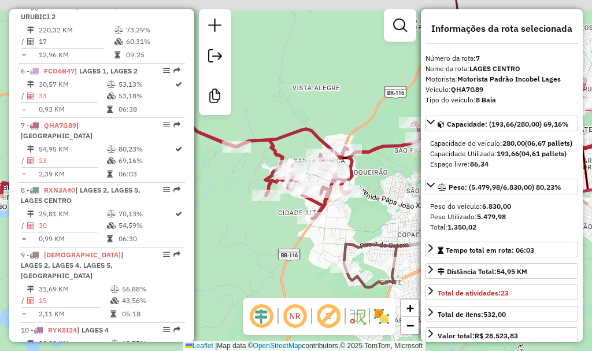
drag, startPoint x: 336, startPoint y: 192, endPoint x: 332, endPoint y: 225, distance: 32.6
click at [332, 225] on div "Janela de atendimento Grade de atendimento Capacidade Transportadoras Veículos …" at bounding box center [296, 175] width 592 height 351
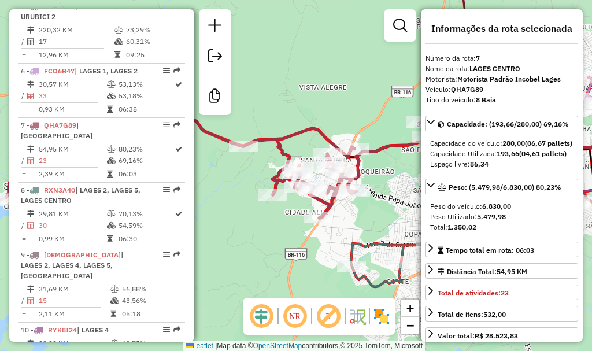
drag, startPoint x: 389, startPoint y: 209, endPoint x: 382, endPoint y: 212, distance: 7.5
click at [382, 212] on div "Janela de atendimento Grade de atendimento Capacidade Transportadoras Veículos …" at bounding box center [296, 175] width 592 height 351
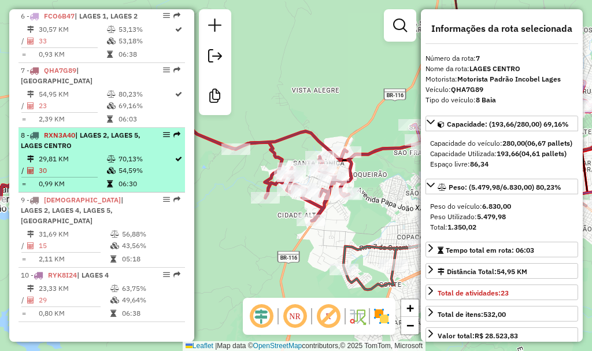
scroll to position [759, 0]
click at [105, 151] on div "8 - RXN3A40 | LAGES 2, LAGES 5, LAGES CENTRO" at bounding box center [82, 140] width 123 height 21
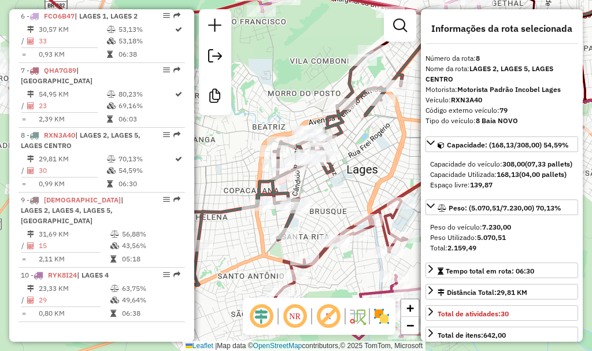
drag, startPoint x: 312, startPoint y: 190, endPoint x: 379, endPoint y: 160, distance: 73.5
click at [379, 160] on div "Janela de atendimento Grade de atendimento Capacidade Transportadoras Veículos …" at bounding box center [296, 175] width 592 height 351
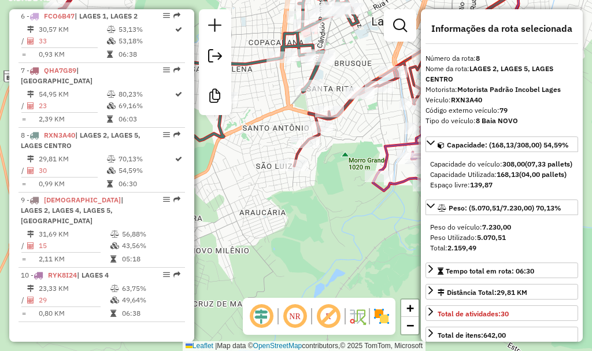
drag, startPoint x: 321, startPoint y: 196, endPoint x: 345, endPoint y: 48, distance: 149.9
click at [345, 48] on div "Janela de atendimento Grade de atendimento Capacidade Transportadoras Veículos …" at bounding box center [296, 175] width 592 height 351
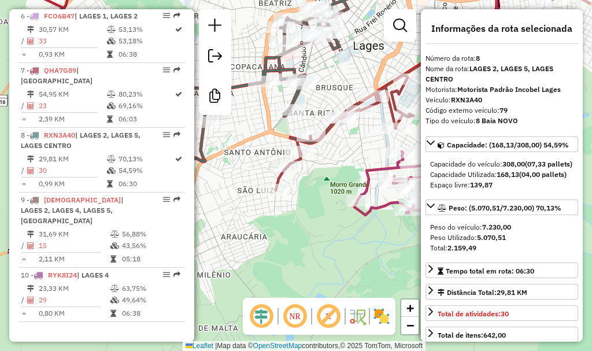
drag, startPoint x: 342, startPoint y: 164, endPoint x: 325, endPoint y: 188, distance: 28.7
click at [325, 188] on div "Janela de atendimento Grade de atendimento Capacidade Transportadoras Veículos …" at bounding box center [296, 175] width 592 height 351
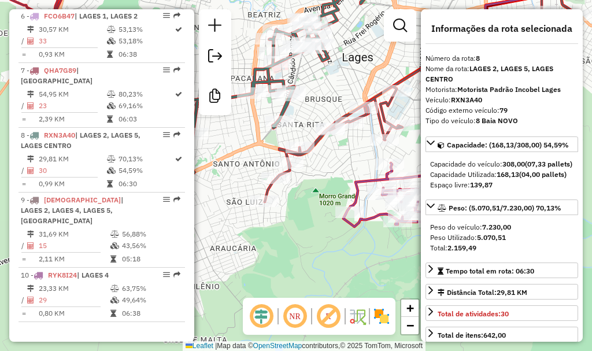
drag, startPoint x: 373, startPoint y: 148, endPoint x: 367, endPoint y: 153, distance: 7.4
click at [367, 153] on div "Janela de atendimento Grade de atendimento Capacidade Transportadoras Veículos …" at bounding box center [296, 175] width 592 height 351
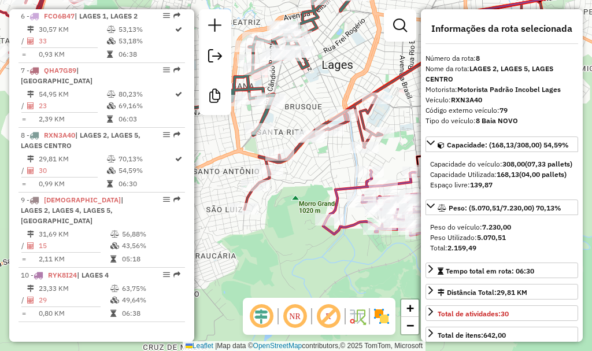
drag, startPoint x: 365, startPoint y: 158, endPoint x: 351, endPoint y: 164, distance: 15.4
click at [351, 164] on div "Janela de atendimento Grade de atendimento Capacidade Transportadoras Veículos …" at bounding box center [296, 175] width 592 height 351
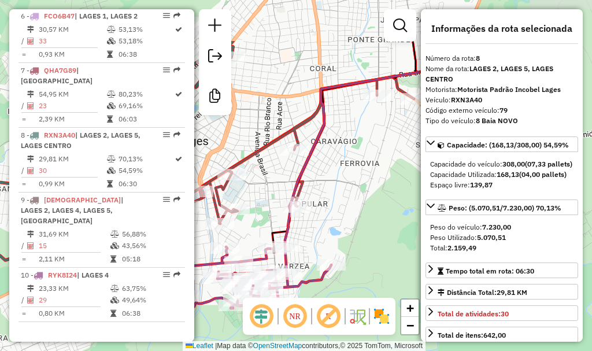
drag, startPoint x: 359, startPoint y: 62, endPoint x: 234, endPoint y: 128, distance: 141.2
click at [234, 128] on div "Janela de atendimento Grade de atendimento Capacidade Transportadoras Veículos …" at bounding box center [296, 175] width 592 height 351
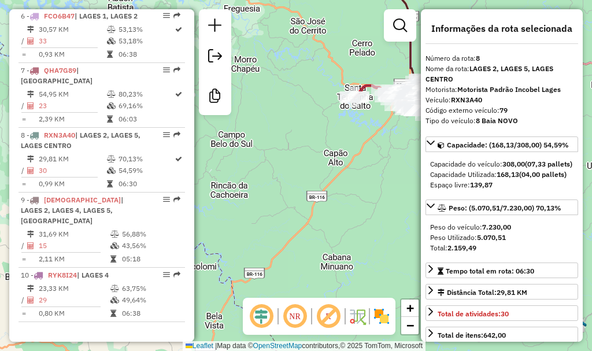
drag, startPoint x: 234, startPoint y: 188, endPoint x: 371, endPoint y: 154, distance: 141.7
click at [376, 156] on div "Janela de atendimento Grade de atendimento Capacidade Transportadoras Veículos …" at bounding box center [296, 175] width 592 height 351
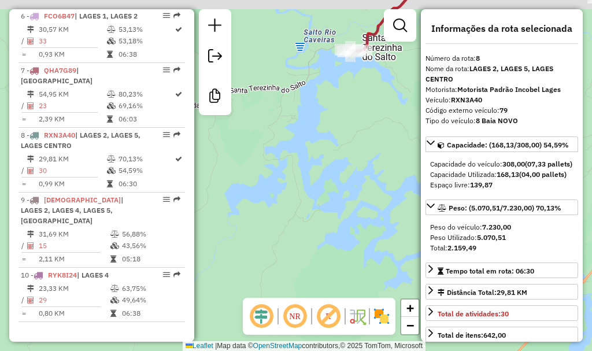
drag, startPoint x: 354, startPoint y: 129, endPoint x: 297, endPoint y: 209, distance: 97.4
click at [301, 216] on div "Janela de atendimento Grade de atendimento Capacidade Transportadoras Veículos …" at bounding box center [296, 175] width 592 height 351
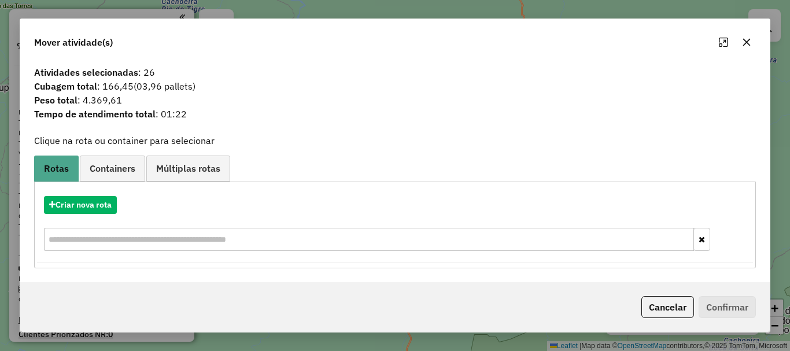
scroll to position [390, 0]
click at [672, 312] on button "Cancelar" at bounding box center [667, 307] width 53 height 22
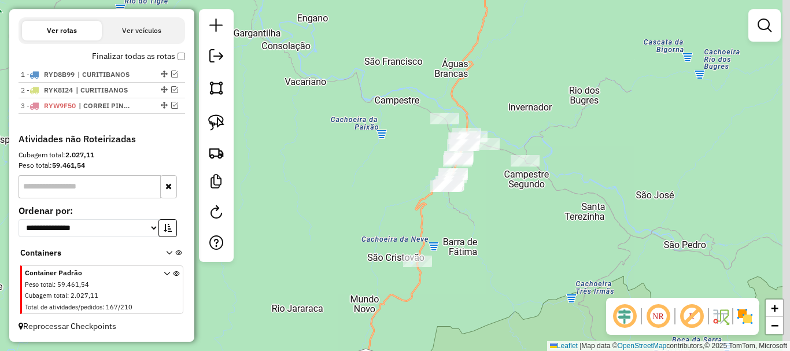
drag, startPoint x: 348, startPoint y: 146, endPoint x: 332, endPoint y: 141, distance: 17.0
click at [332, 141] on div "Janela de atendimento Grade de atendimento Capacidade Transportadoras Veículos …" at bounding box center [395, 175] width 790 height 351
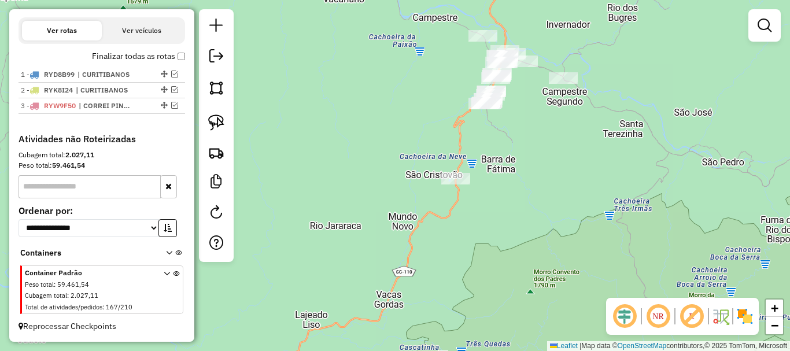
drag, startPoint x: 373, startPoint y: 88, endPoint x: 380, endPoint y: 46, distance: 42.3
click at [380, 46] on div "Janela de atendimento Grade de atendimento Capacidade Transportadoras Veículos …" at bounding box center [395, 175] width 790 height 351
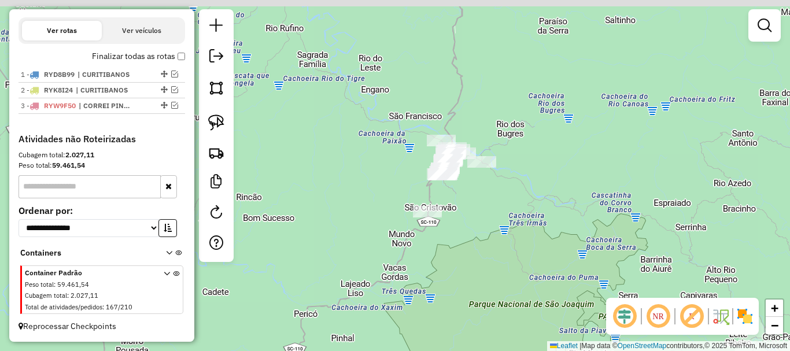
drag, startPoint x: 377, startPoint y: 138, endPoint x: 388, endPoint y: 196, distance: 59.4
click at [376, 219] on div "Janela de atendimento Grade de atendimento Capacidade Transportadoras Veículos …" at bounding box center [395, 175] width 790 height 351
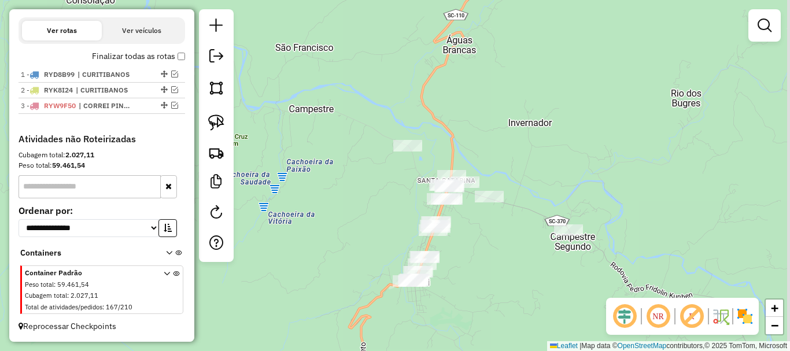
drag, startPoint x: 527, startPoint y: 168, endPoint x: 394, endPoint y: 191, distance: 134.9
click at [394, 191] on div "Janela de atendimento Grade de atendimento Capacidade Transportadoras Veículos …" at bounding box center [395, 175] width 790 height 351
click at [221, 122] on img at bounding box center [216, 122] width 16 height 16
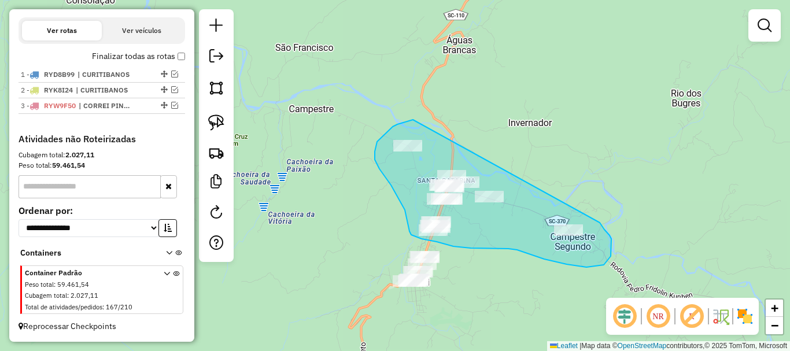
drag, startPoint x: 412, startPoint y: 120, endPoint x: 591, endPoint y: 216, distance: 204.1
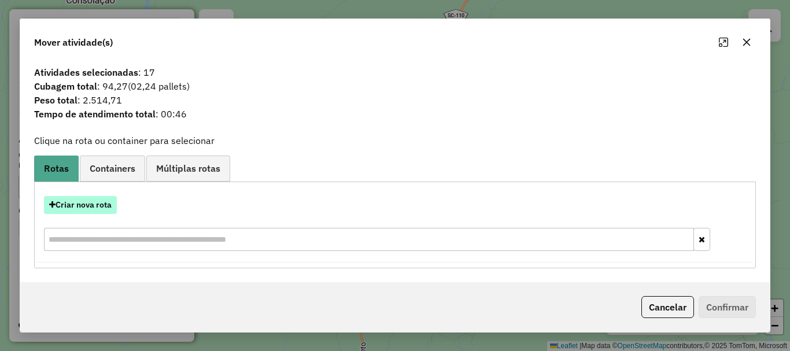
click at [99, 211] on button "Criar nova rota" at bounding box center [80, 205] width 73 height 18
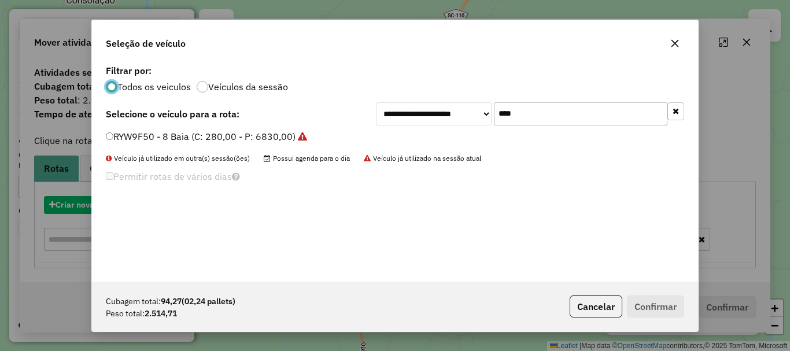
scroll to position [6, 3]
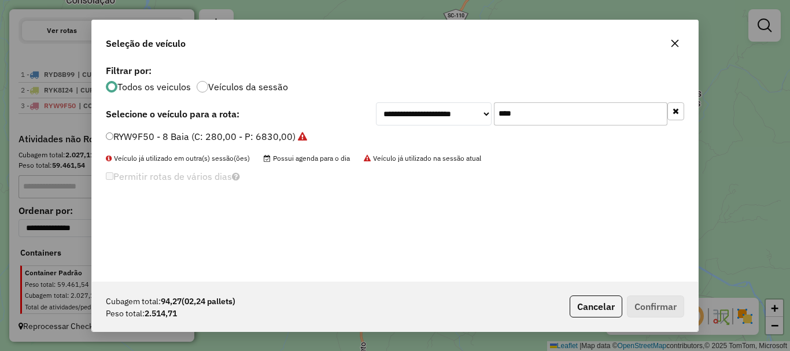
drag, startPoint x: 533, startPoint y: 119, endPoint x: 395, endPoint y: 108, distance: 138.6
click at [395, 108] on div "**********" at bounding box center [530, 113] width 308 height 23
type input "***"
click at [159, 139] on label "FVZ2764 - 8 [GEOGRAPHIC_DATA] (C: 308,00 - P: 7230,00)" at bounding box center [236, 136] width 260 height 14
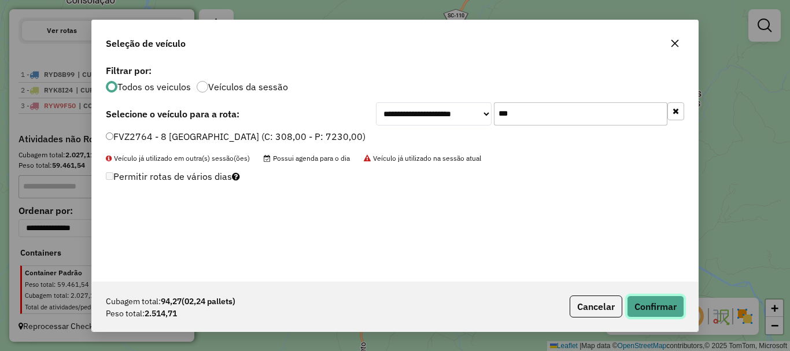
click at [657, 308] on button "Confirmar" at bounding box center [655, 306] width 57 height 22
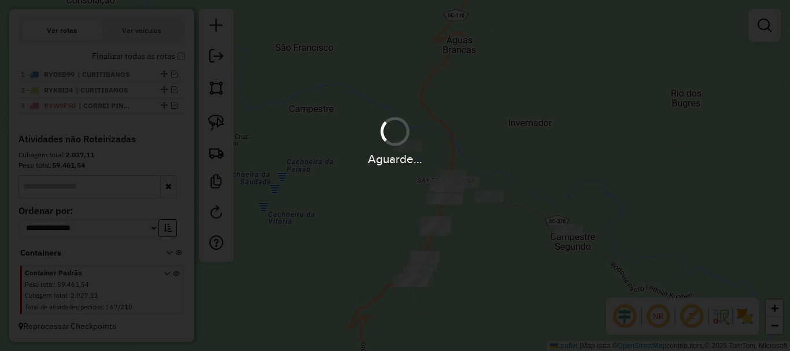
scroll to position [444, 0]
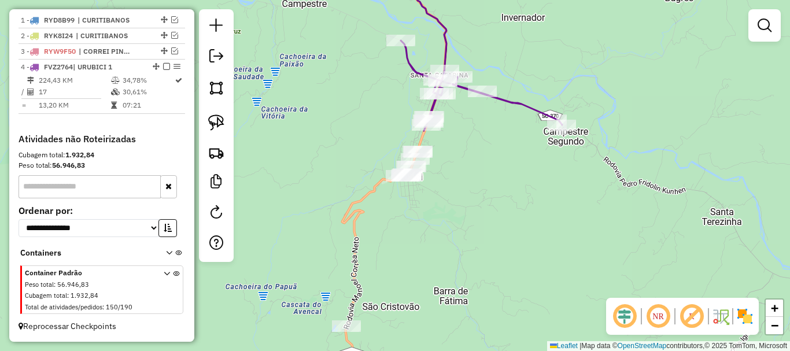
drag, startPoint x: 367, startPoint y: 192, endPoint x: 384, endPoint y: 88, distance: 105.5
click at [384, 88] on div "Janela de atendimento Grade de atendimento Capacidade Transportadoras Veículos …" at bounding box center [395, 175] width 790 height 351
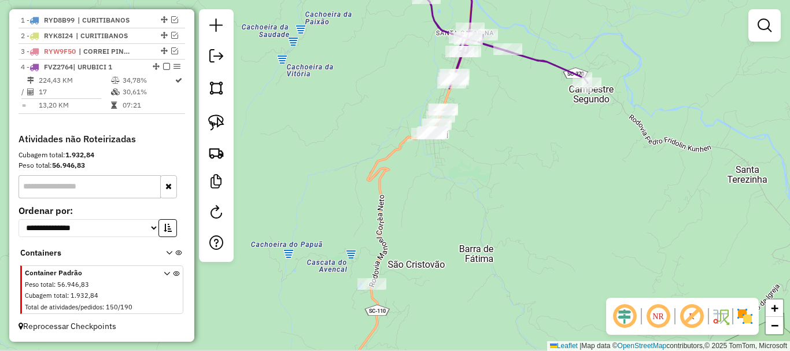
drag, startPoint x: 316, startPoint y: 171, endPoint x: 319, endPoint y: 149, distance: 22.2
click at [319, 149] on div "Janela de atendimento Grade de atendimento Capacidade Transportadoras Veículos …" at bounding box center [395, 175] width 790 height 351
click at [218, 121] on img at bounding box center [216, 122] width 16 height 16
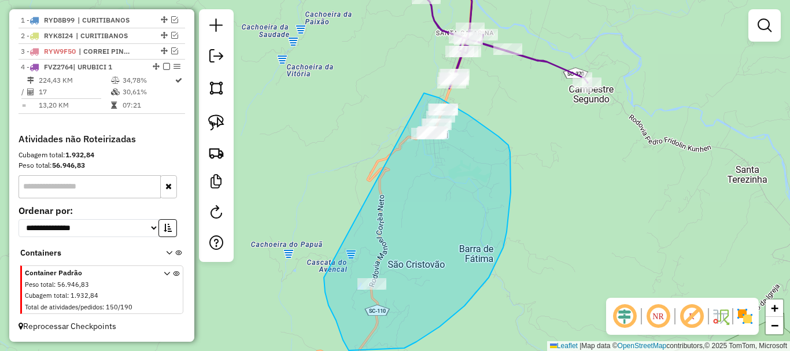
drag, startPoint x: 424, startPoint y: 93, endPoint x: 324, endPoint y: 271, distance: 204.2
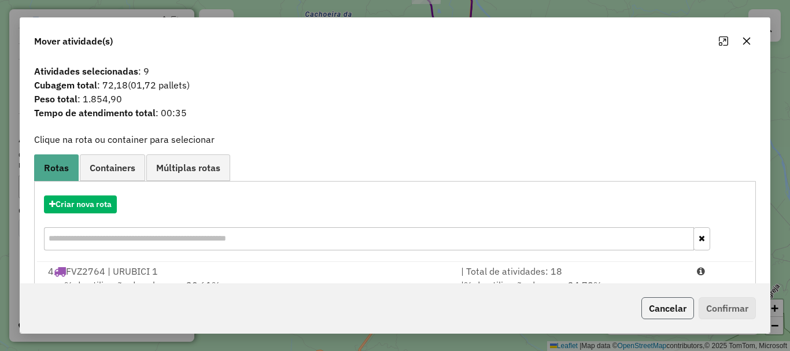
click at [690, 310] on button "Cancelar" at bounding box center [667, 308] width 53 height 22
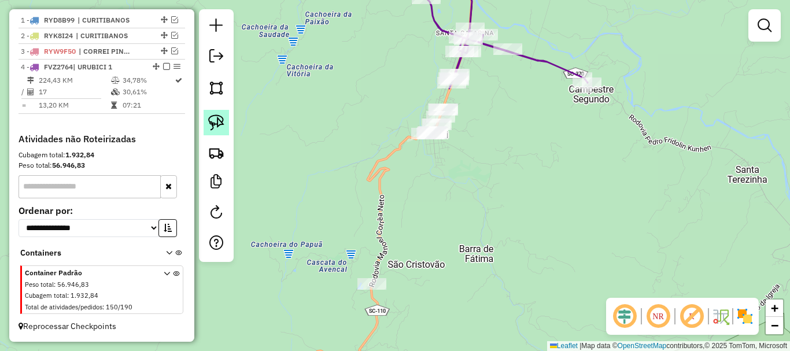
click at [215, 123] on img at bounding box center [216, 122] width 16 height 16
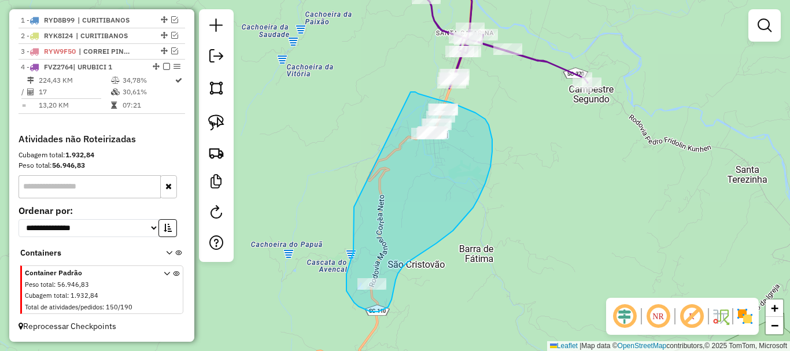
drag, startPoint x: 410, startPoint y: 92, endPoint x: 354, endPoint y: 207, distance: 128.2
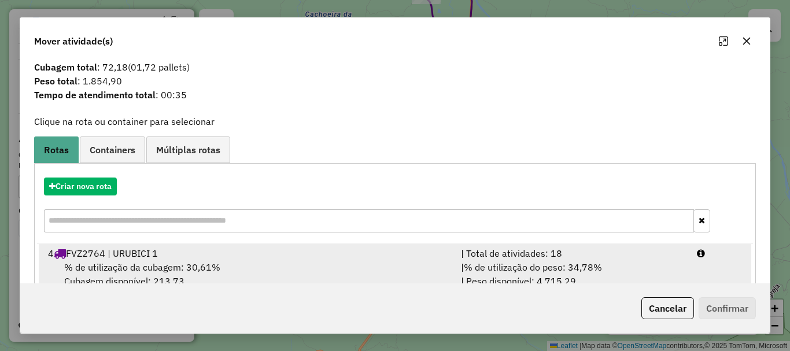
scroll to position [45, 0]
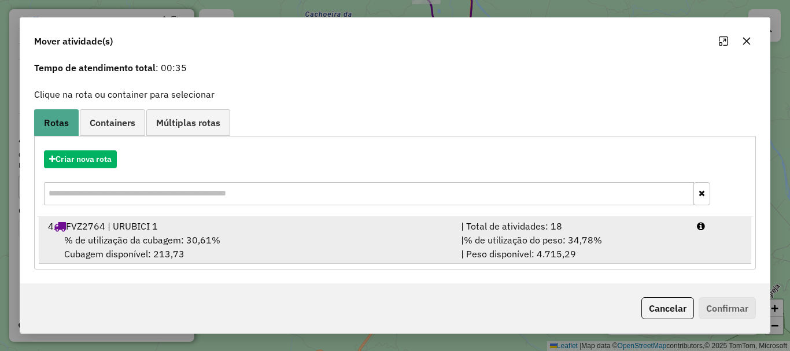
click at [258, 226] on div "4 FVZ2764 | URUBICI 1" at bounding box center [247, 226] width 413 height 14
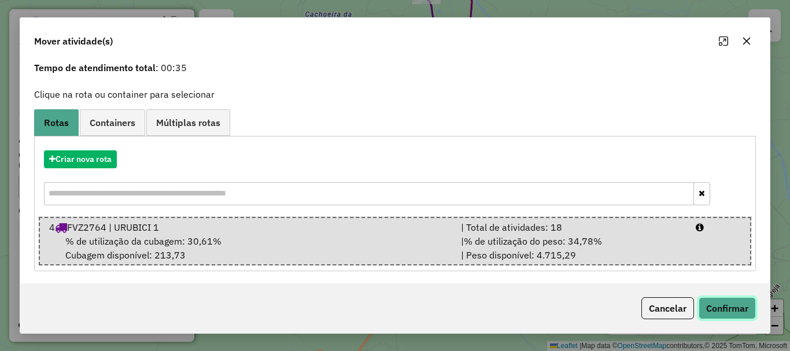
click at [740, 309] on button "Confirmar" at bounding box center [726, 308] width 57 height 22
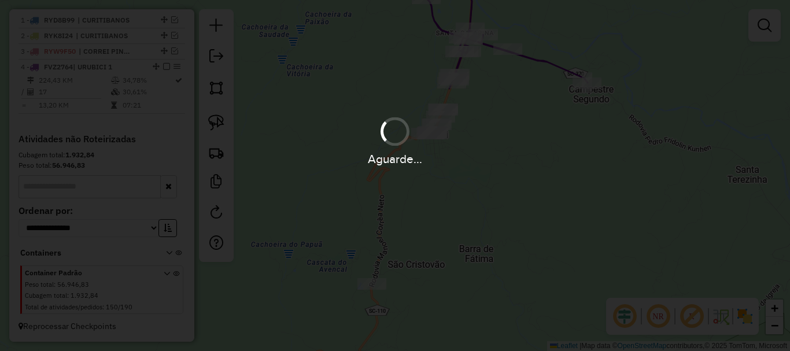
scroll to position [0, 0]
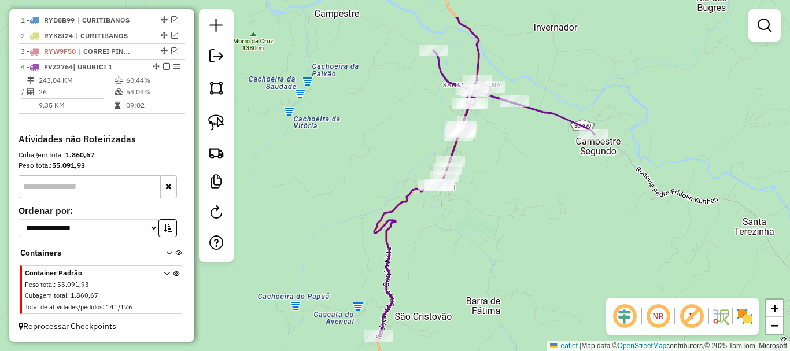
drag, startPoint x: 550, startPoint y: 161, endPoint x: 560, endPoint y: 224, distance: 63.7
click at [560, 224] on div "Janela de atendimento Grade de atendimento Capacidade Transportadoras Veículos …" at bounding box center [395, 175] width 790 height 351
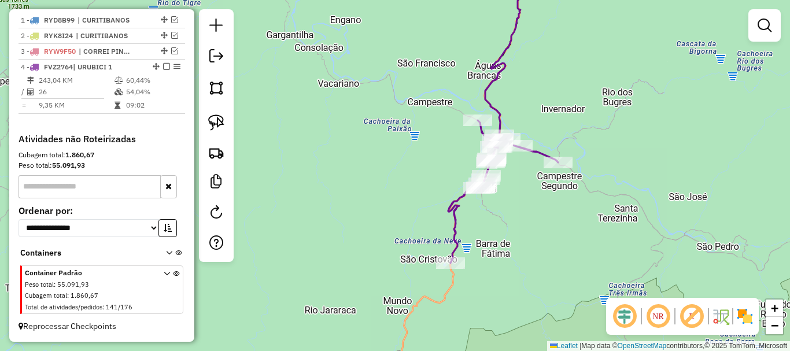
drag, startPoint x: 360, startPoint y: 151, endPoint x: 339, endPoint y: 132, distance: 29.0
click at [339, 132] on div "Janela de atendimento Grade de atendimento Capacidade Transportadoras Veículos …" at bounding box center [395, 175] width 790 height 351
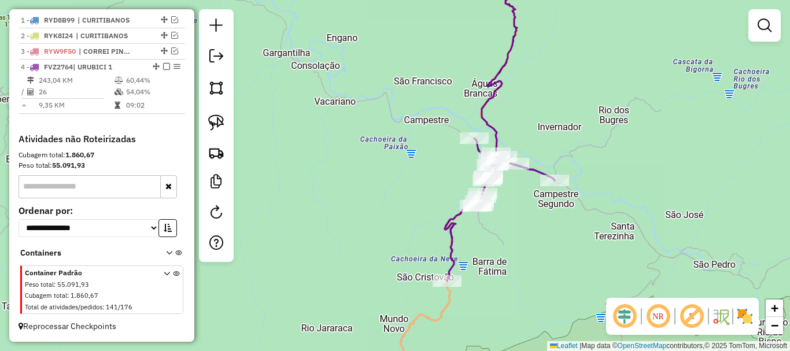
drag, startPoint x: 392, startPoint y: 165, endPoint x: 390, endPoint y: 184, distance: 19.2
click at [390, 184] on div "Janela de atendimento Grade de atendimento Capacidade Transportadoras Veículos …" at bounding box center [395, 175] width 790 height 351
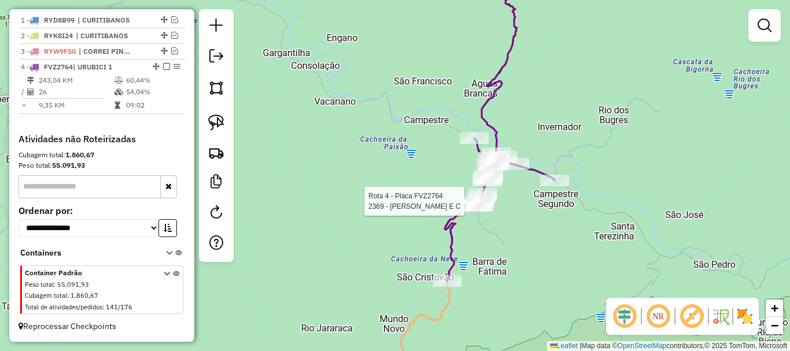
select select "*********"
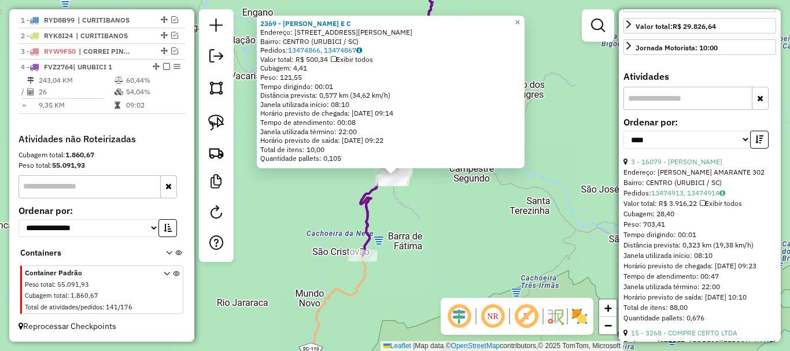
scroll to position [173, 0]
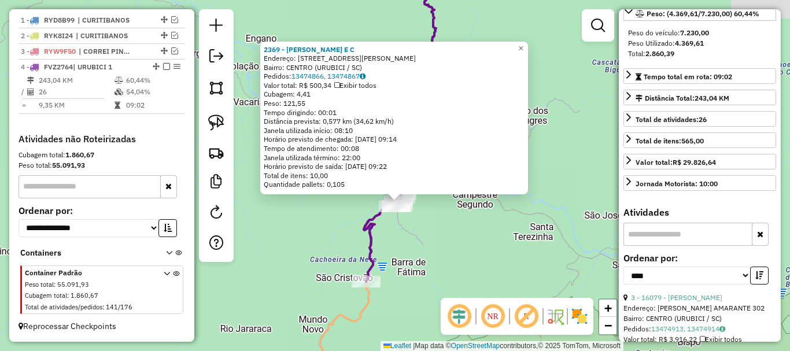
drag, startPoint x: 521, startPoint y: 209, endPoint x: 526, endPoint y: 225, distance: 16.5
click at [526, 225] on div "2369 - [PERSON_NAME] E C Endereço: [STREET_ADDRESS][PERSON_NAME] Bairro: CENTRO…" at bounding box center [395, 175] width 790 height 351
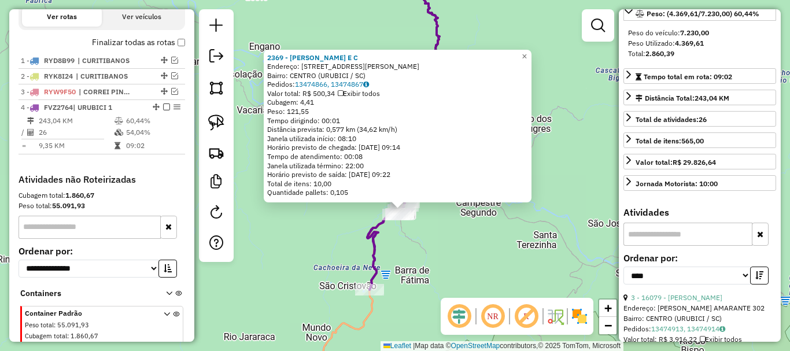
scroll to position [328, 0]
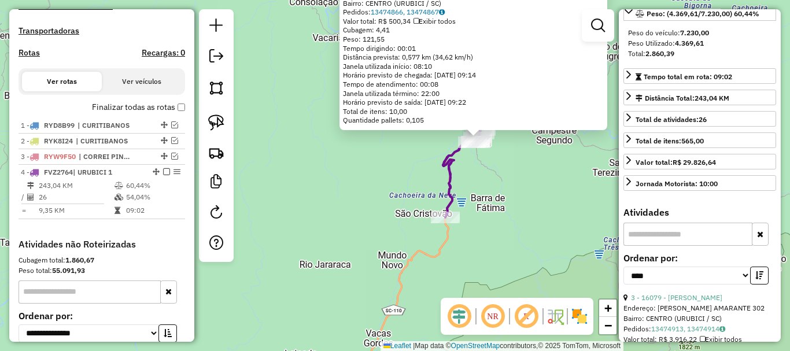
drag, startPoint x: 302, startPoint y: 234, endPoint x: 371, endPoint y: 171, distance: 92.9
click at [371, 171] on div "2369 - [PERSON_NAME] E C Endereço: [STREET_ADDRESS][PERSON_NAME] Bairro: CENTRO…" at bounding box center [395, 175] width 790 height 351
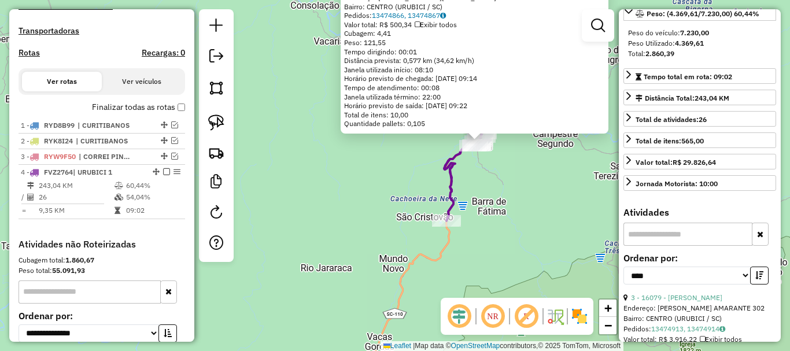
drag, startPoint x: 325, startPoint y: 219, endPoint x: 345, endPoint y: 234, distance: 25.1
click at [340, 235] on div "2369 - [PERSON_NAME] E C Endereço: [STREET_ADDRESS][PERSON_NAME] Bairro: CENTRO…" at bounding box center [395, 175] width 790 height 351
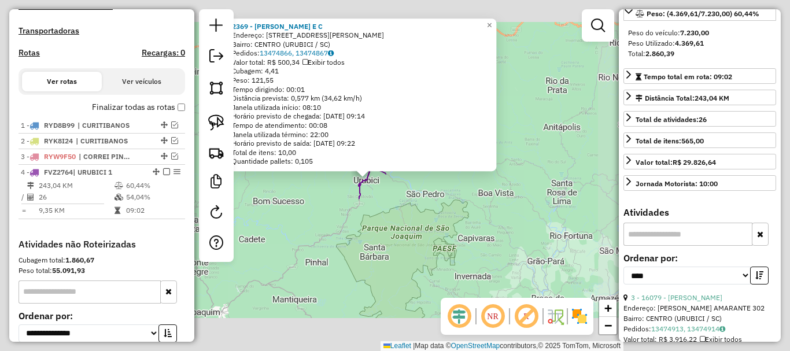
click at [303, 216] on div "2369 - [PERSON_NAME] E C Endereço: [STREET_ADDRESS][PERSON_NAME] Bairro: CENTRO…" at bounding box center [395, 175] width 790 height 351
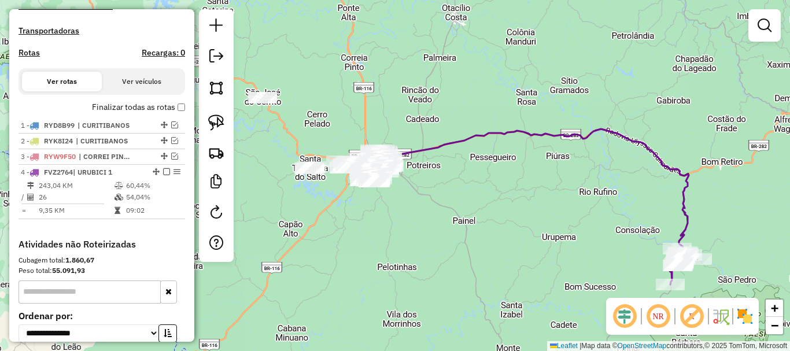
drag, startPoint x: 284, startPoint y: 162, endPoint x: 610, endPoint y: 237, distance: 334.0
click at [623, 247] on div "Janela de atendimento Grade de atendimento Capacidade Transportadoras Veículos …" at bounding box center [395, 175] width 790 height 351
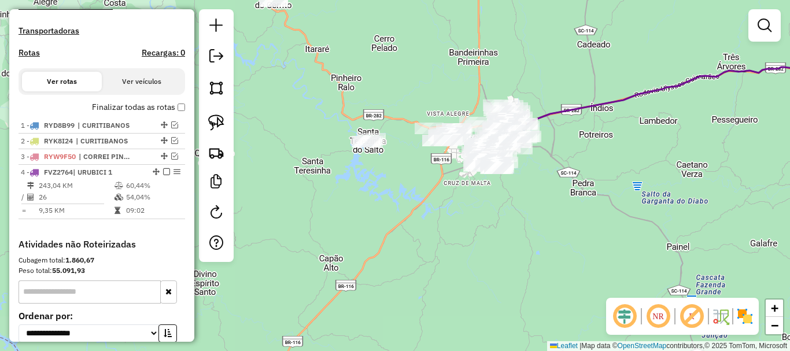
drag, startPoint x: 416, startPoint y: 147, endPoint x: 530, endPoint y: 78, distance: 133.0
click at [530, 78] on div "Rota 4 - Placa FVZ2764 5132 - [PERSON_NAME] DE SO Janela de atendimento Grade d…" at bounding box center [395, 175] width 790 height 351
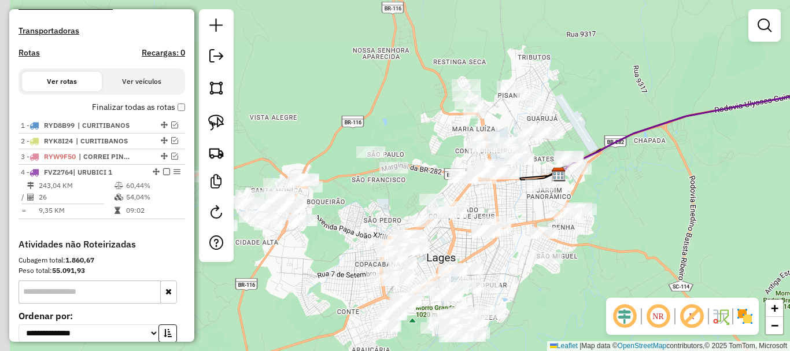
drag, startPoint x: 554, startPoint y: 123, endPoint x: 596, endPoint y: 251, distance: 135.1
click at [596, 251] on div "Rota 4 - Placa FVZ2764 5132 - [PERSON_NAME] DE SO Janela de atendimento Grade d…" at bounding box center [395, 175] width 790 height 351
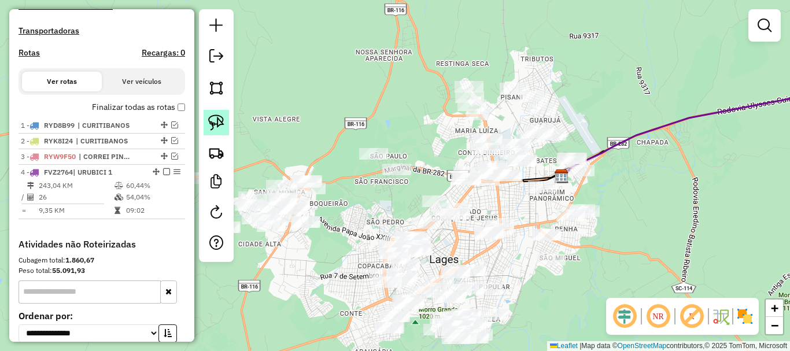
click at [214, 120] on img at bounding box center [216, 122] width 16 height 16
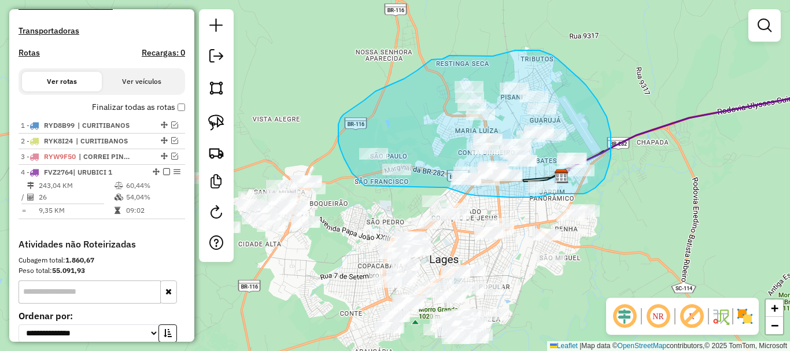
drag, startPoint x: 440, startPoint y: 187, endPoint x: 365, endPoint y: 186, distance: 75.7
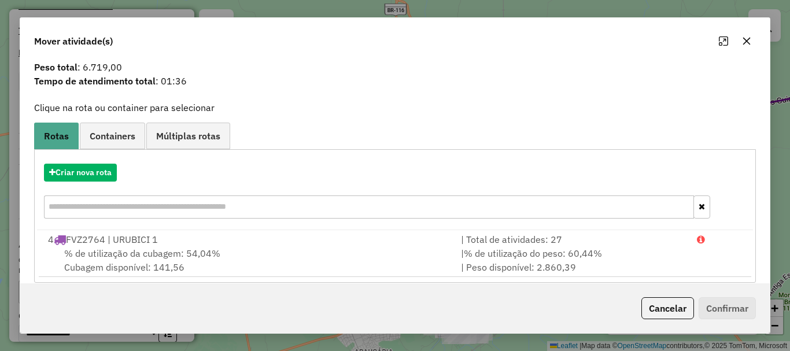
scroll to position [45, 0]
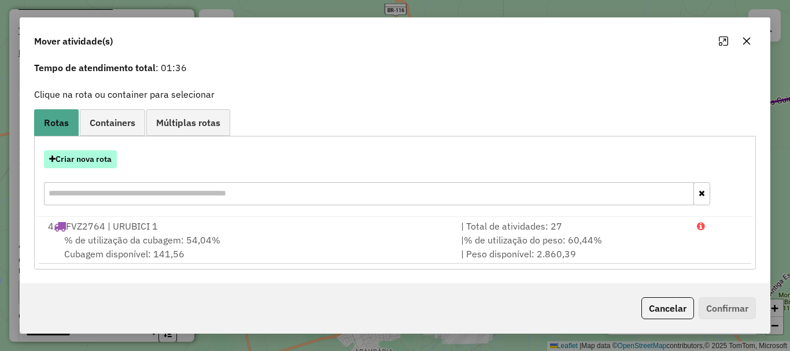
click at [87, 161] on button "Criar nova rota" at bounding box center [80, 159] width 73 height 18
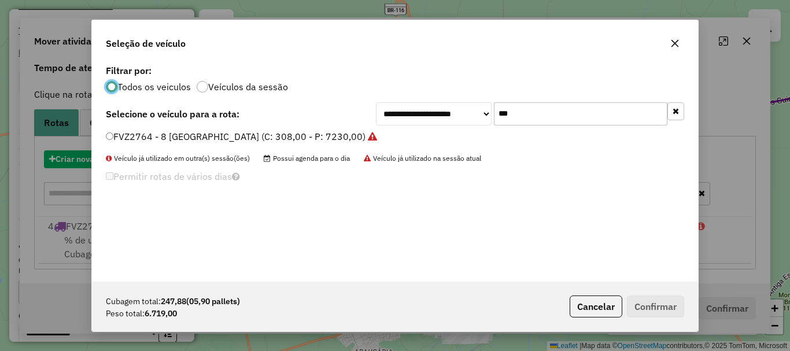
scroll to position [6, 3]
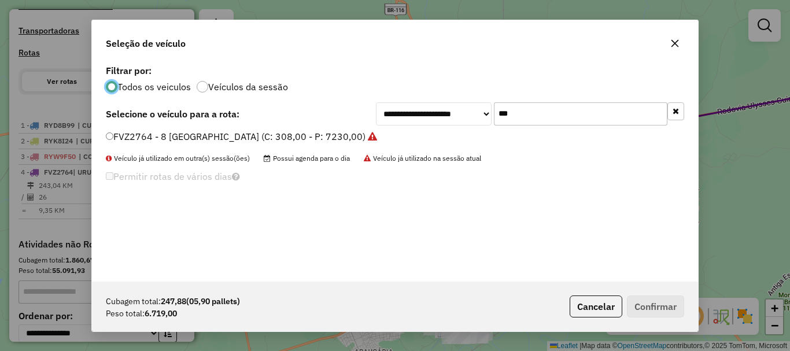
drag, startPoint x: 520, startPoint y: 116, endPoint x: 436, endPoint y: 114, distance: 83.3
click at [436, 114] on div "**********" at bounding box center [530, 113] width 308 height 23
type input "***"
click at [161, 135] on label "FCO6B47 - 8 Baia NOVO 2 (C: 322,00 - P: 8602,00)" at bounding box center [218, 136] width 224 height 14
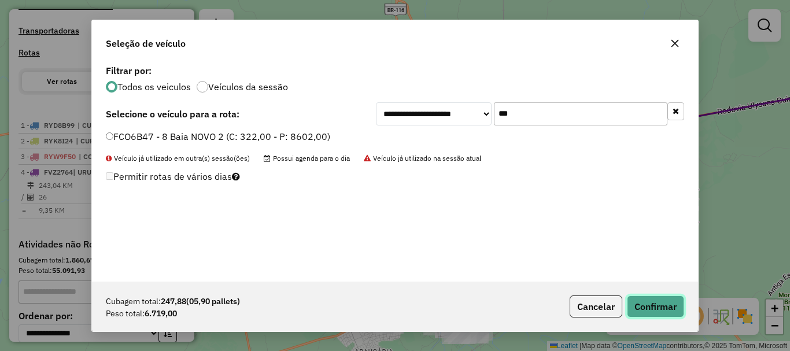
click at [671, 307] on button "Confirmar" at bounding box center [655, 306] width 57 height 22
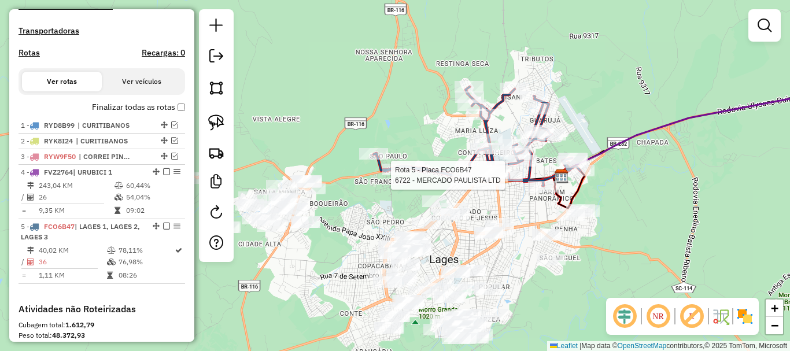
select select "*********"
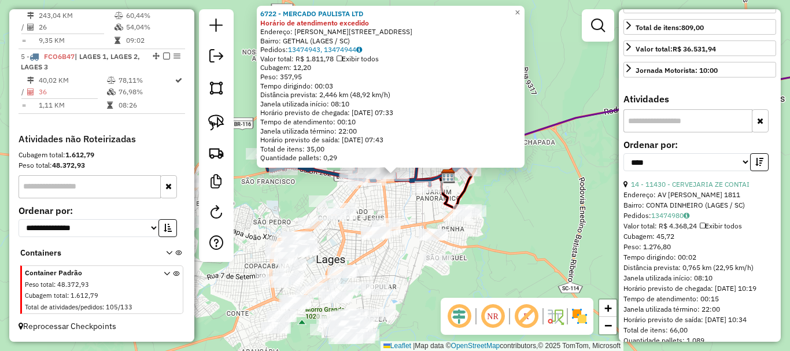
scroll to position [289, 0]
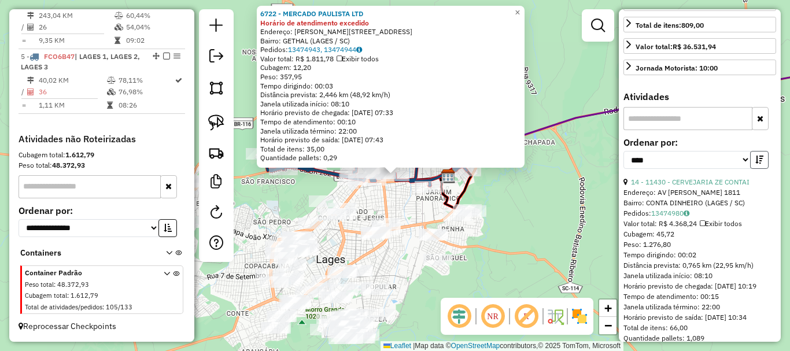
click at [755, 164] on icon "button" at bounding box center [759, 159] width 8 height 8
click at [683, 186] on link "14 - 11430 - CERVEJARIA ZE CONTAI" at bounding box center [690, 181] width 119 height 9
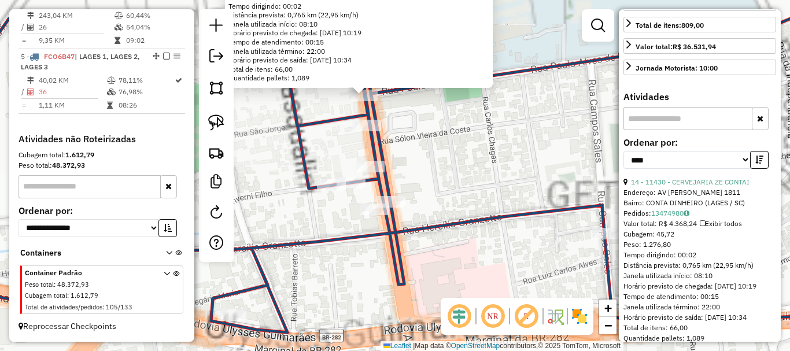
drag, startPoint x: 432, startPoint y: 105, endPoint x: 435, endPoint y: 186, distance: 81.6
click at [439, 191] on div "11430 - CERVEJARIA ZE CONTAI Endereço: AV [PERSON_NAME] 1811 Bairro: CONTA DINH…" at bounding box center [395, 175] width 790 height 351
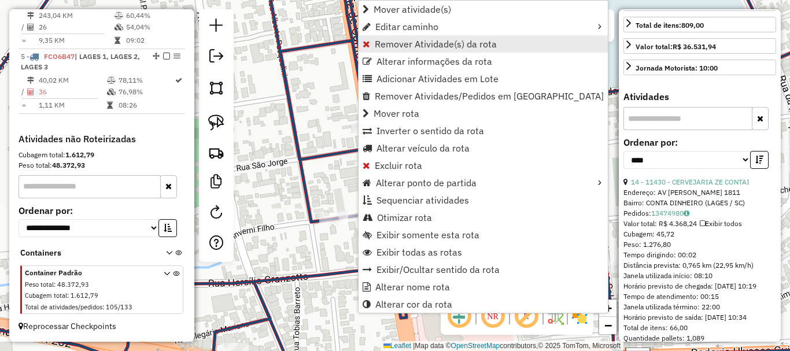
click at [409, 39] on span "Remover Atividade(s) da rota" at bounding box center [436, 43] width 122 height 9
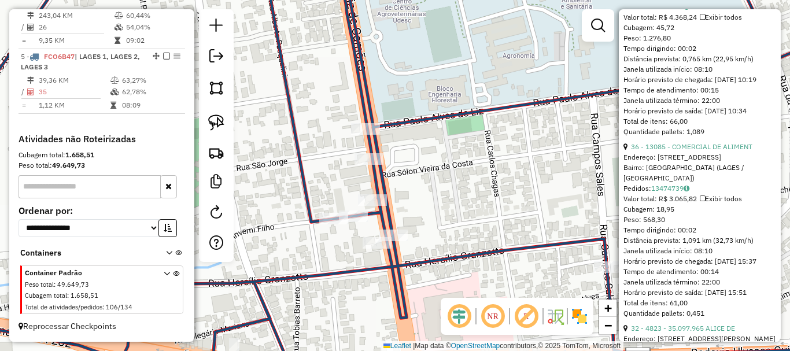
scroll to position [520, 0]
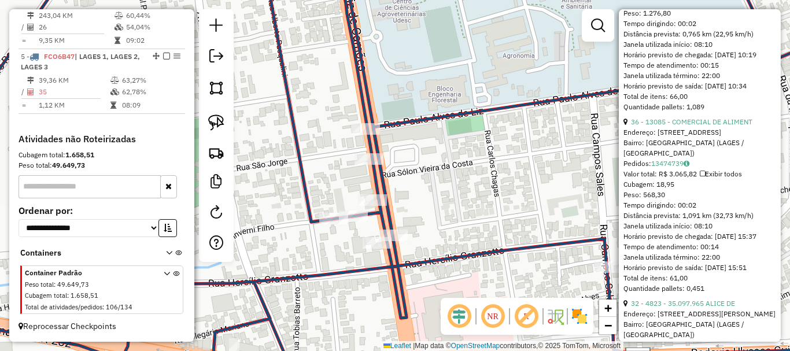
click at [507, 193] on div "Janela de atendimento Grade de atendimento Capacidade Transportadoras Veículos …" at bounding box center [395, 175] width 790 height 351
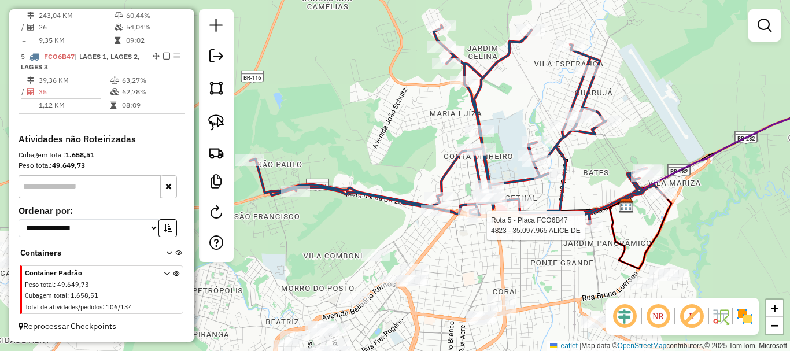
select select "*********"
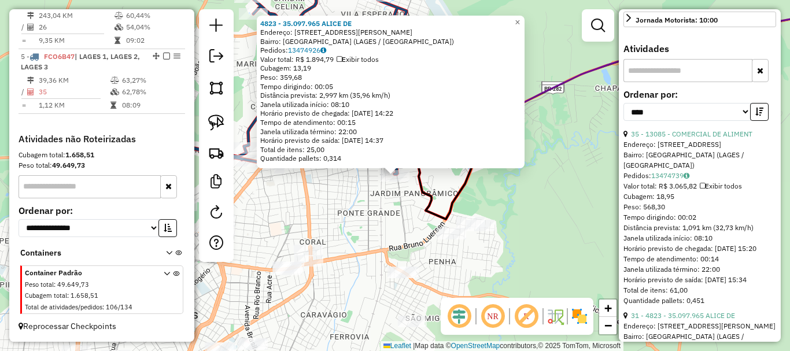
scroll to position [347, 0]
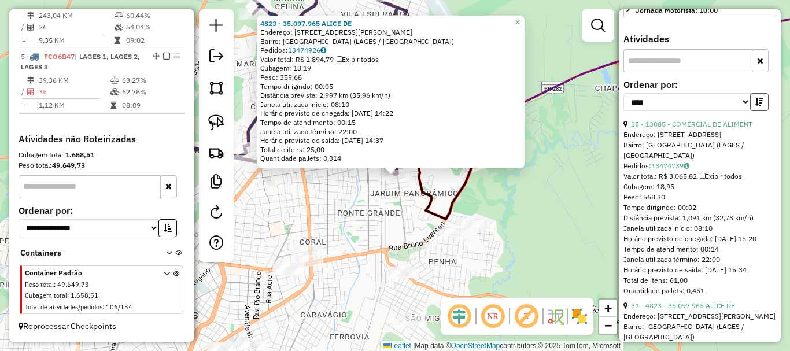
click at [751, 111] on button "button" at bounding box center [759, 102] width 18 height 18
click at [700, 128] on link "35 - 13085 - COMERCIAL DE ALIMENT" at bounding box center [691, 124] width 121 height 9
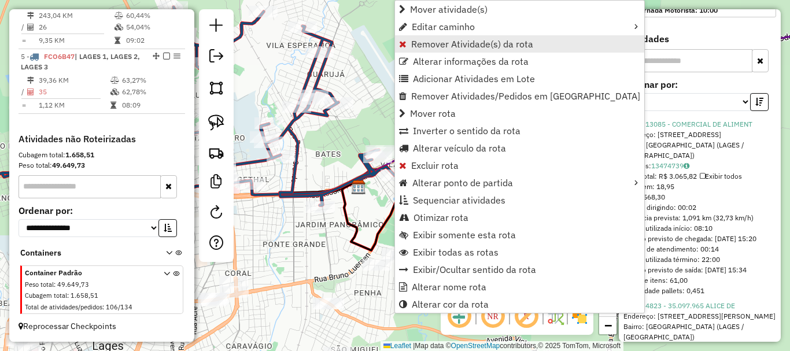
click at [463, 47] on span "Remover Atividade(s) da rota" at bounding box center [472, 43] width 122 height 9
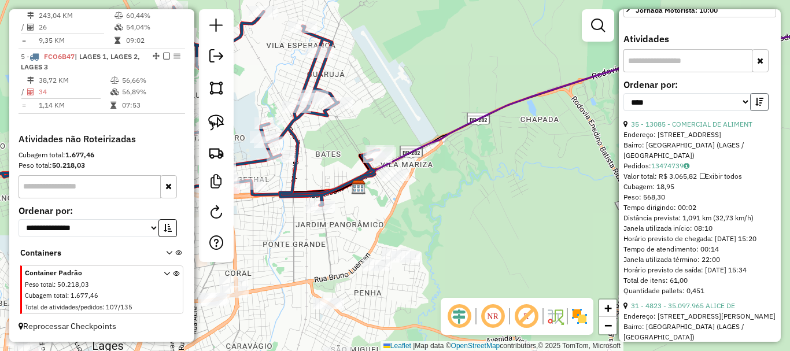
click at [755, 106] on icon "button" at bounding box center [759, 102] width 8 height 8
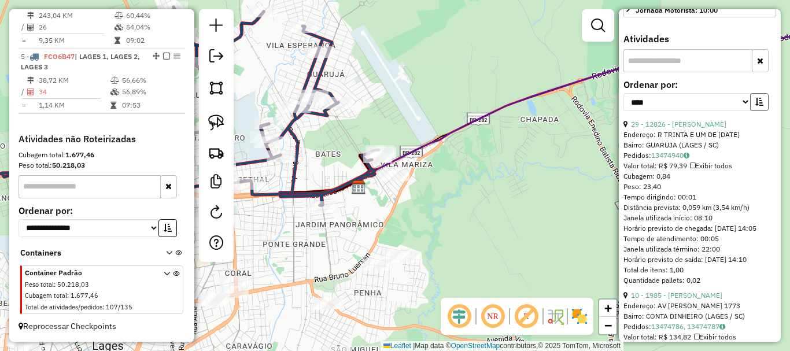
click at [755, 106] on icon "button" at bounding box center [759, 102] width 8 height 8
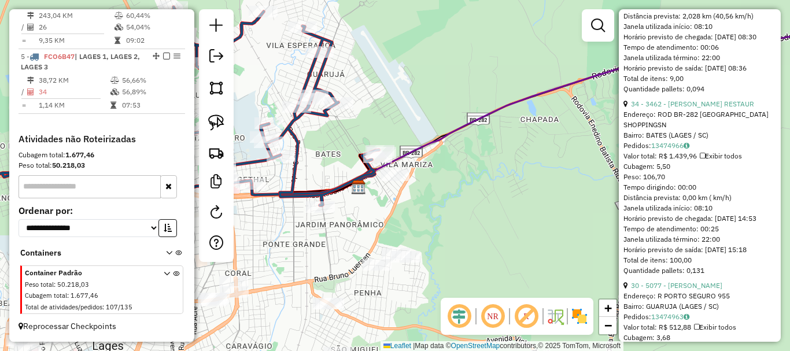
scroll to position [3931, 0]
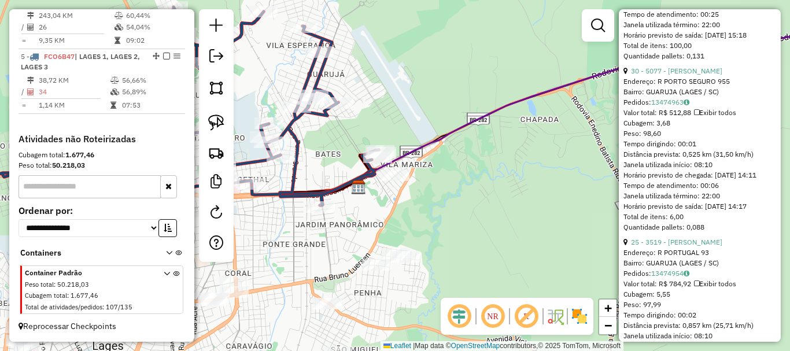
click at [533, 210] on div "Janela de atendimento Grade de atendimento Capacidade Transportadoras Veículos …" at bounding box center [395, 175] width 790 height 351
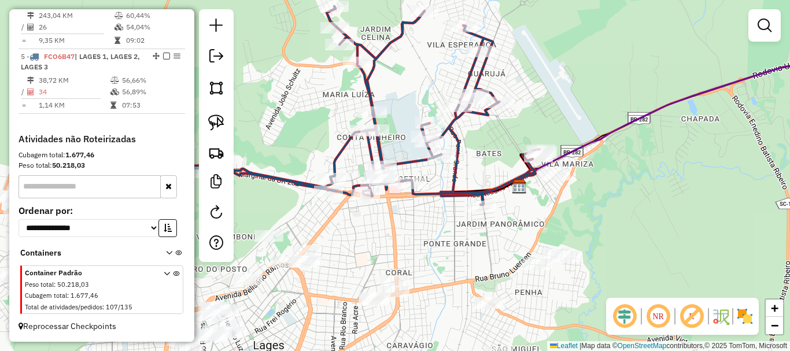
drag, startPoint x: 471, startPoint y: 96, endPoint x: 604, endPoint y: 96, distance: 133.5
click at [604, 96] on div "Janela de atendimento Grade de atendimento Capacidade Transportadoras Veículos …" at bounding box center [395, 175] width 790 height 351
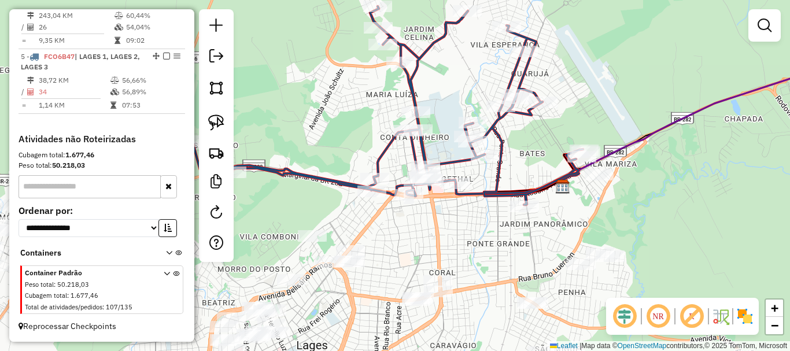
click at [575, 96] on div "Janela de atendimento Grade de atendimento Capacidade Transportadoras Veículos …" at bounding box center [395, 175] width 790 height 351
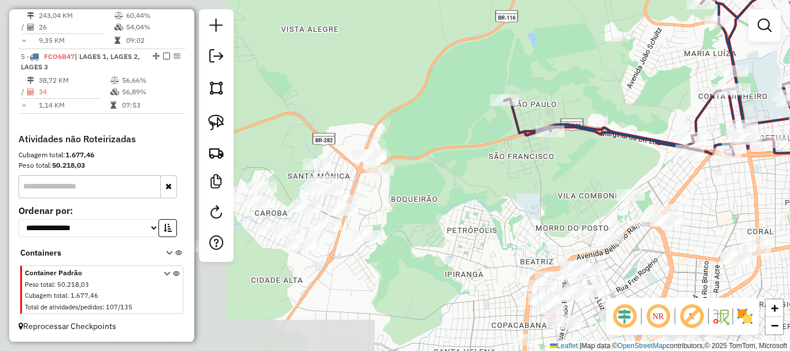
drag, startPoint x: 396, startPoint y: 221, endPoint x: 709, endPoint y: 177, distance: 316.5
click at [713, 179] on div "Janela de atendimento Grade de atendimento Capacidade Transportadoras Veículos …" at bounding box center [395, 175] width 790 height 351
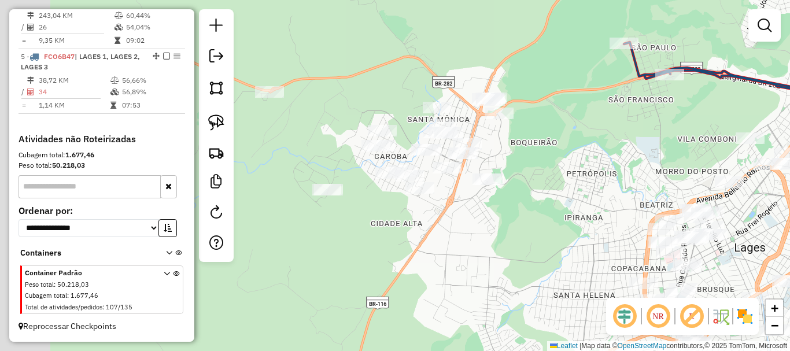
drag, startPoint x: 484, startPoint y: 177, endPoint x: 590, endPoint y: 116, distance: 122.5
click at [590, 116] on div "Janela de atendimento Grade de atendimento Capacidade Transportadoras Veículos …" at bounding box center [395, 175] width 790 height 351
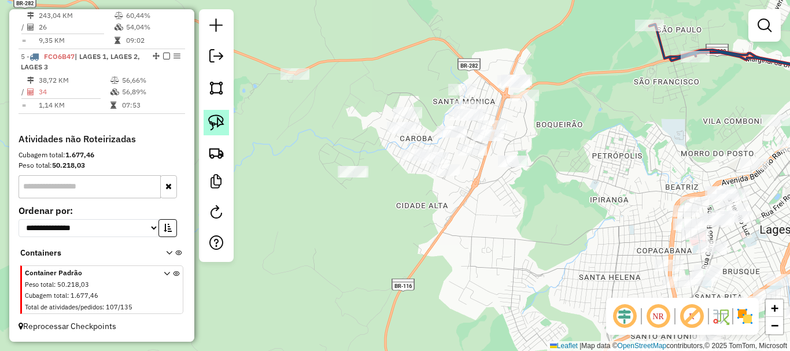
click at [220, 125] on img at bounding box center [216, 122] width 16 height 16
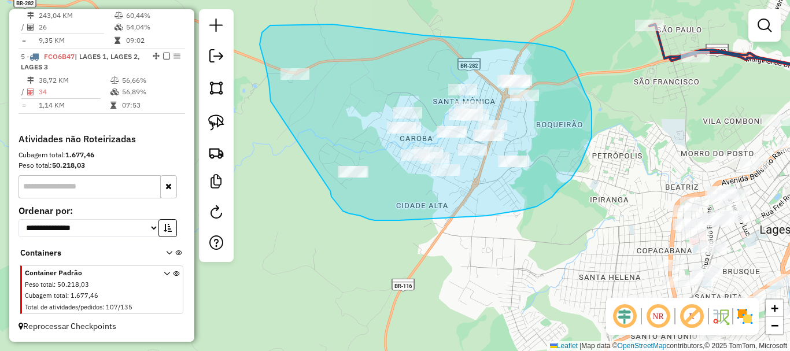
drag, startPoint x: 271, startPoint y: 101, endPoint x: 330, endPoint y: 180, distance: 98.6
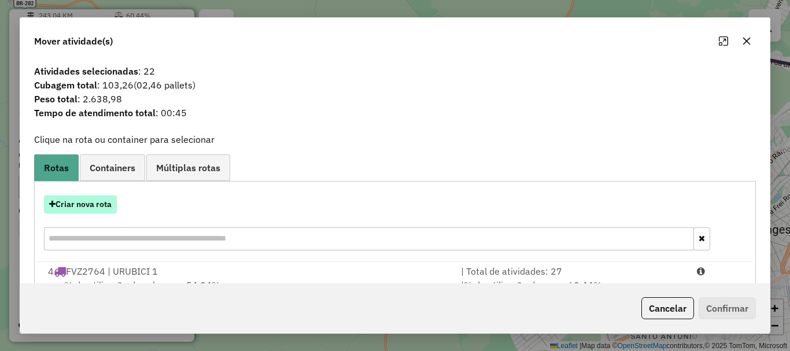
click at [99, 198] on button "Criar nova rota" at bounding box center [80, 204] width 73 height 18
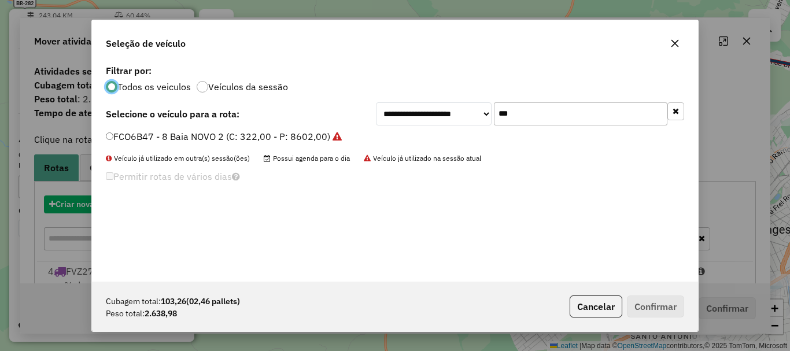
scroll to position [6, 3]
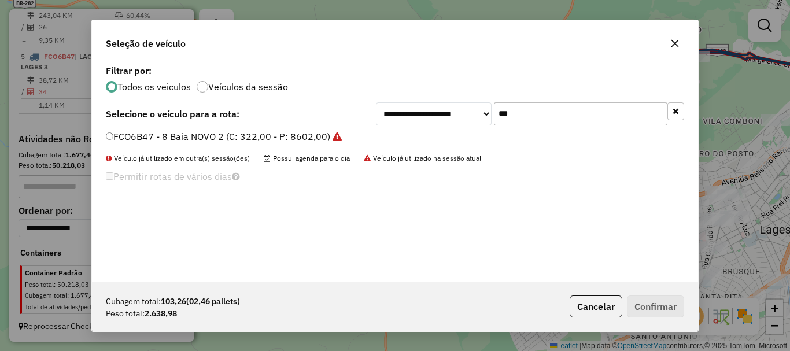
drag, startPoint x: 572, startPoint y: 117, endPoint x: 365, endPoint y: 84, distance: 209.5
click at [365, 84] on div "**********" at bounding box center [395, 172] width 606 height 220
type input "**"
click at [123, 140] on label "QHA7G09 - 8 Baia (C: 280,00 - P: 6830,00)" at bounding box center [201, 136] width 191 height 14
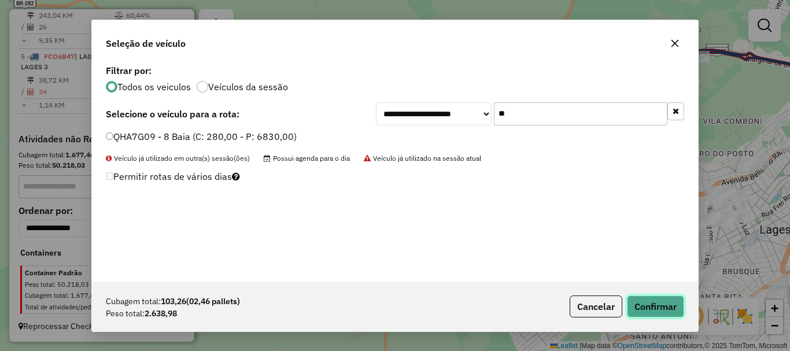
click at [661, 302] on button "Confirmar" at bounding box center [655, 306] width 57 height 22
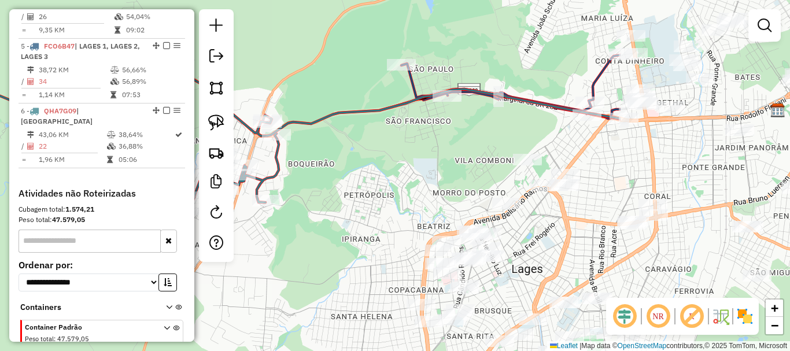
drag, startPoint x: 536, startPoint y: 223, endPoint x: 300, endPoint y: 275, distance: 241.5
click at [300, 275] on div "Janela de atendimento Grade de atendimento Capacidade Transportadoras Veículos …" at bounding box center [395, 175] width 790 height 351
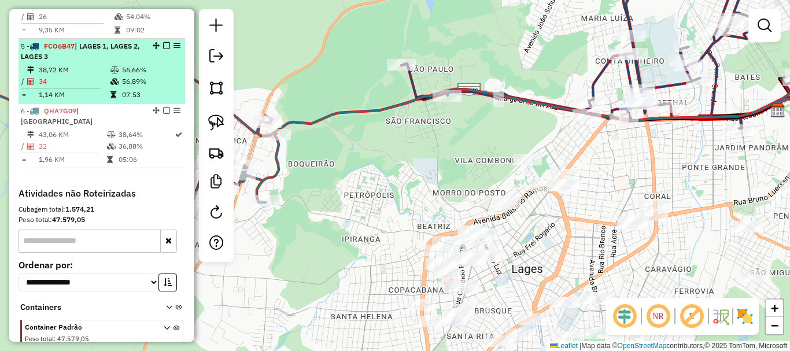
click at [163, 49] on em at bounding box center [166, 45] width 7 height 7
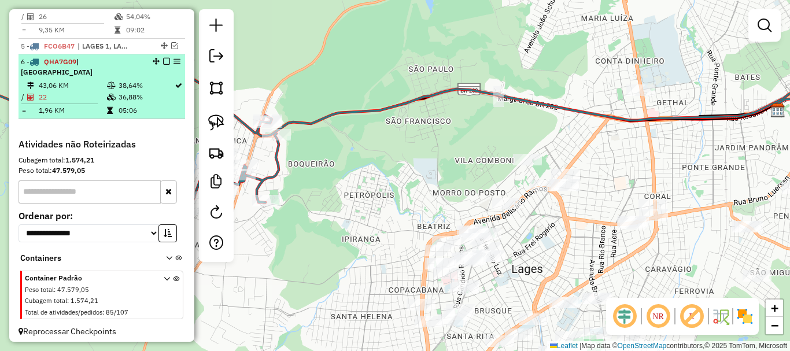
click at [163, 66] on li "6 - QHA7G09 | LAGES CENTRO 43,06 KM 38,64% / 22 36,88% = 1,96 KM 05:06" at bounding box center [101, 86] width 166 height 65
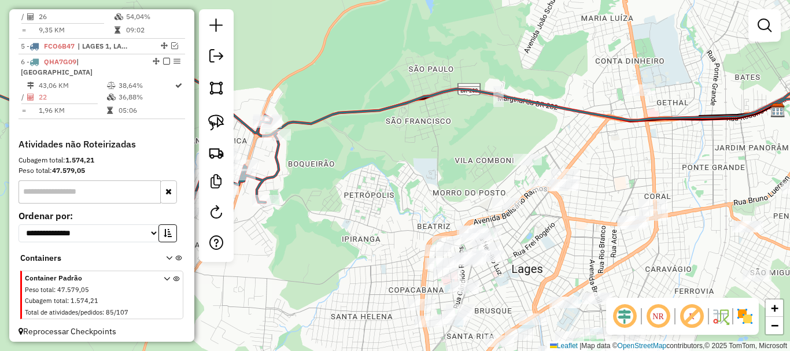
select select "*********"
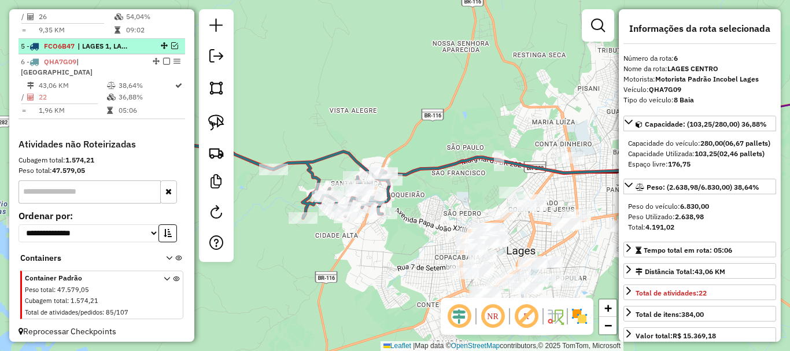
click at [171, 49] on em at bounding box center [174, 45] width 7 height 7
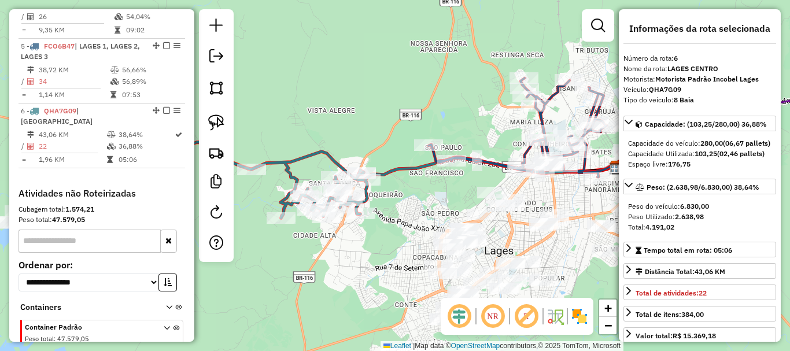
drag, startPoint x: 465, startPoint y: 184, endPoint x: 453, endPoint y: 187, distance: 11.9
click at [453, 187] on div "Janela de atendimento Grade de atendimento Capacidade Transportadoras Veículos …" at bounding box center [395, 175] width 790 height 351
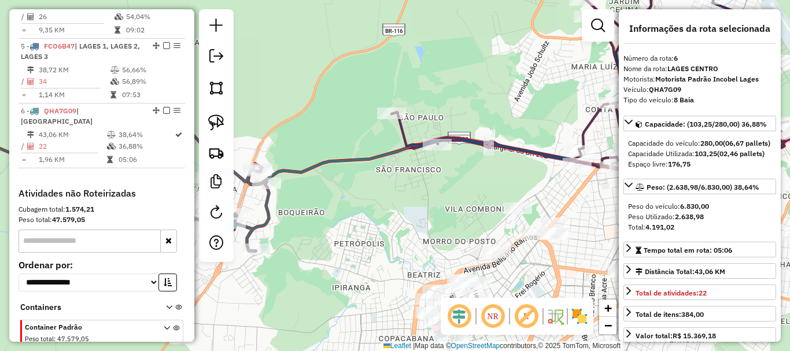
click at [434, 175] on div "Janela de atendimento Grade de atendimento Capacidade Transportadoras Veículos …" at bounding box center [395, 175] width 790 height 351
click at [212, 119] on img at bounding box center [216, 122] width 16 height 16
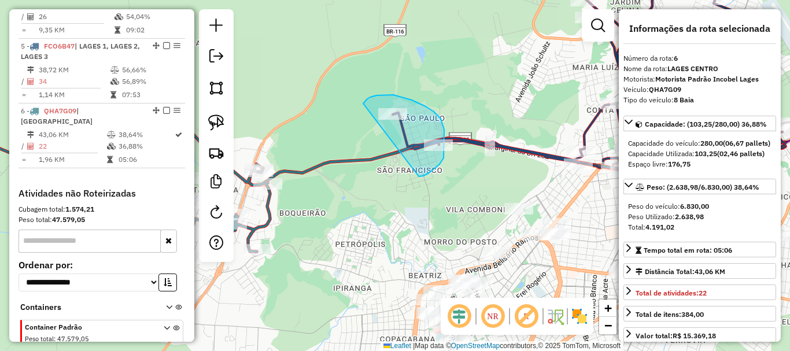
drag, startPoint x: 421, startPoint y: 176, endPoint x: 362, endPoint y: 105, distance: 92.4
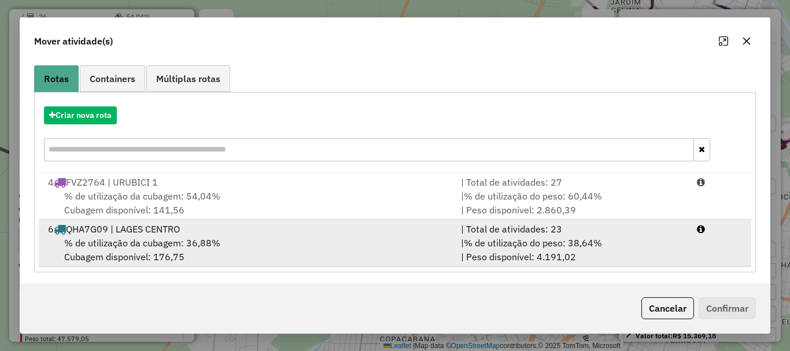
scroll to position [92, 0]
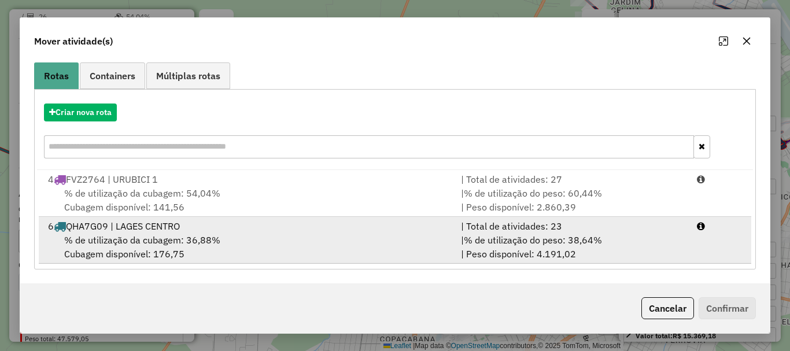
click at [165, 236] on span "% de utilização da cubagem: 36,88%" at bounding box center [142, 240] width 156 height 12
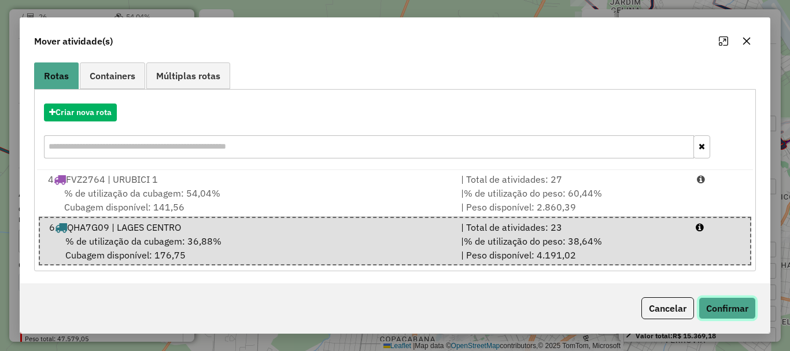
click at [732, 298] on button "Confirmar" at bounding box center [726, 308] width 57 height 22
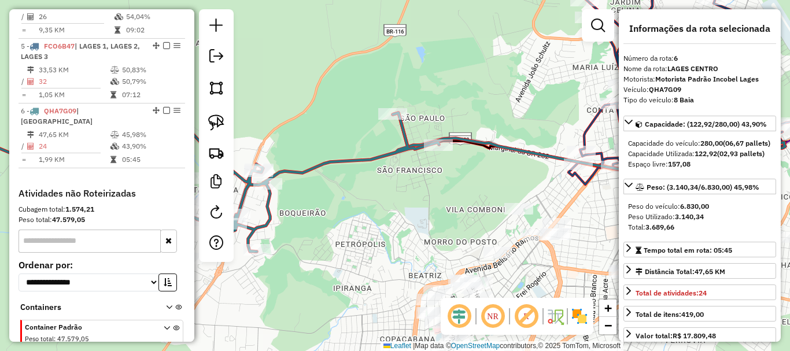
scroll to position [563, 0]
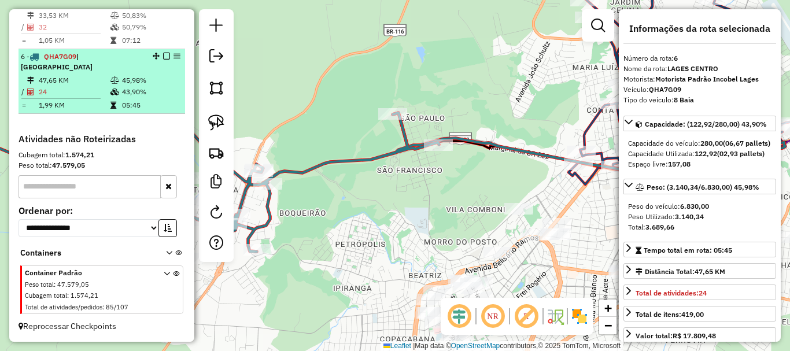
click at [61, 80] on td "47,65 KM" at bounding box center [74, 81] width 72 height 12
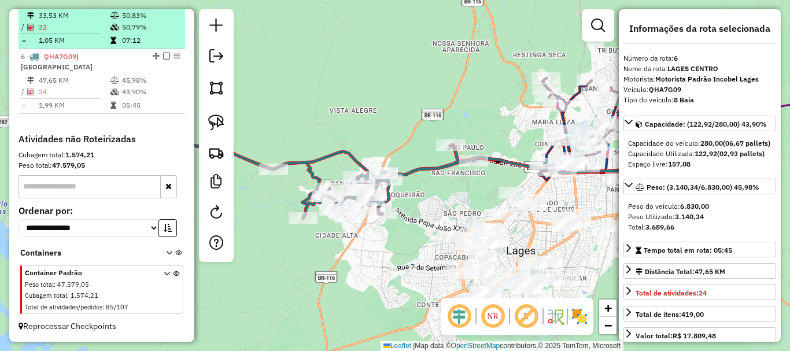
click at [70, 33] on td "32" at bounding box center [74, 27] width 72 height 12
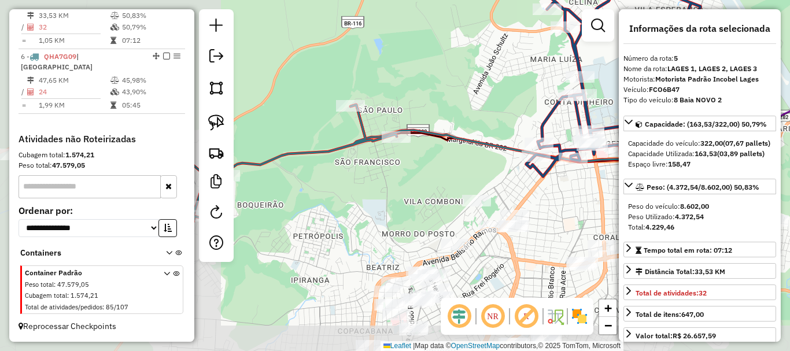
drag, startPoint x: 279, startPoint y: 179, endPoint x: 527, endPoint y: 73, distance: 269.8
click at [527, 73] on div "Janela de atendimento Grade de atendimento Capacidade Transportadoras Veículos …" at bounding box center [395, 175] width 790 height 351
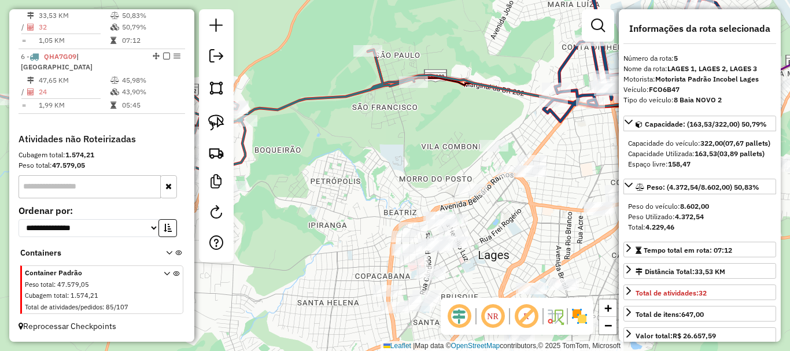
drag, startPoint x: 436, startPoint y: 163, endPoint x: 451, endPoint y: 124, distance: 41.5
click at [451, 124] on div "Janela de atendimento Grade de atendimento Capacidade Transportadoras Veículos …" at bounding box center [395, 175] width 790 height 351
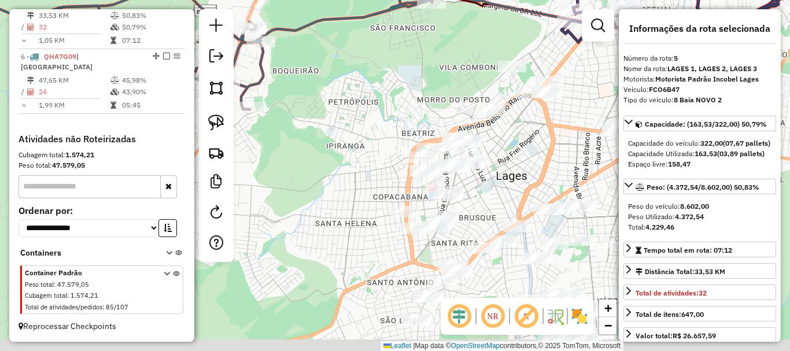
drag, startPoint x: 376, startPoint y: 136, endPoint x: 375, endPoint y: 90, distance: 46.2
click at [375, 90] on div "Janela de atendimento Grade de atendimento Capacidade Transportadoras Veículos …" at bounding box center [395, 175] width 790 height 351
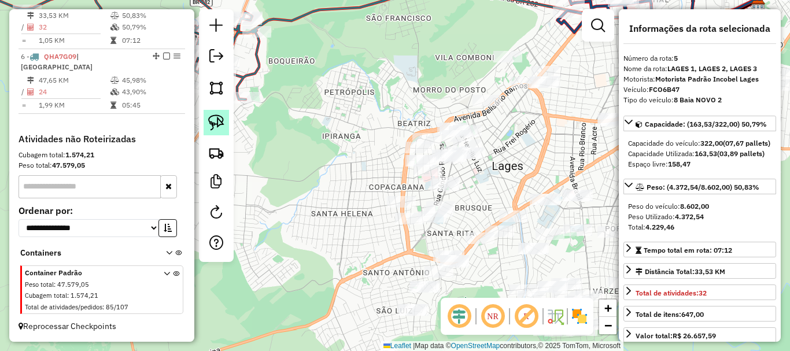
click at [220, 125] on img at bounding box center [216, 122] width 16 height 16
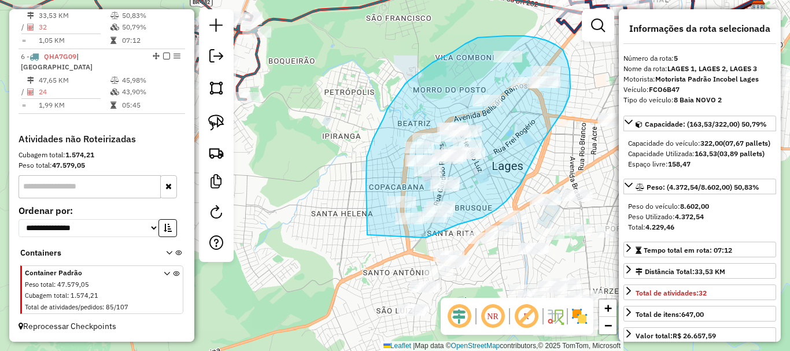
drag, startPoint x: 425, startPoint y: 238, endPoint x: 367, endPoint y: 235, distance: 58.4
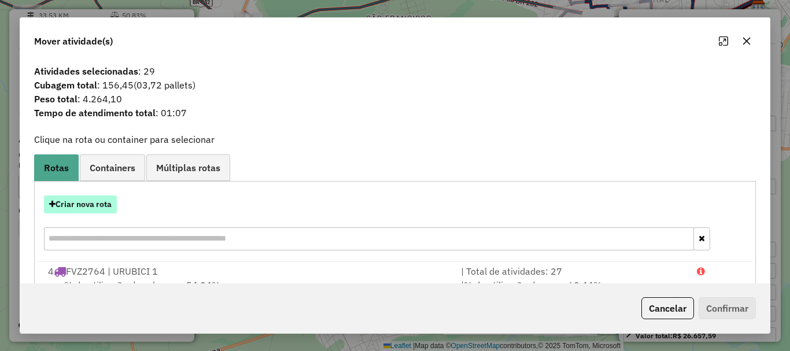
click at [90, 207] on button "Criar nova rota" at bounding box center [80, 204] width 73 height 18
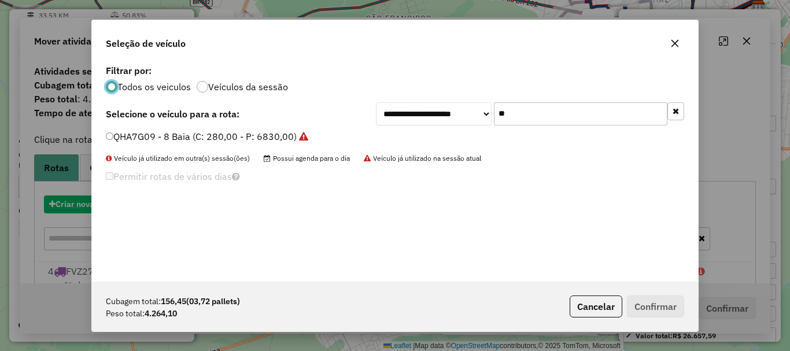
scroll to position [6, 3]
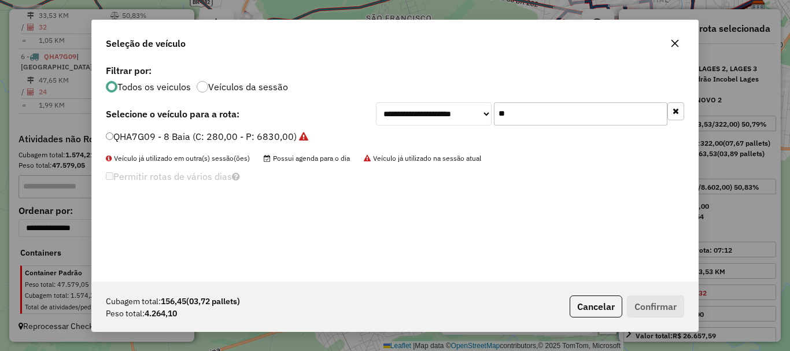
drag, startPoint x: 446, startPoint y: 114, endPoint x: 377, endPoint y: 117, distance: 69.4
click at [377, 117] on div "**********" at bounding box center [530, 113] width 308 height 23
type input "***"
click at [144, 138] on label "RXN3A40 - 79 - 8 Baia NOVO (C: 308,00 - P: 7230,00)" at bounding box center [224, 136] width 236 height 14
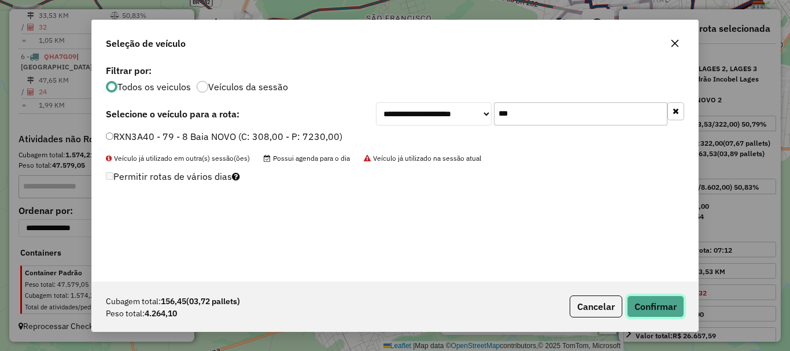
click at [644, 309] on button "Confirmar" at bounding box center [655, 306] width 57 height 22
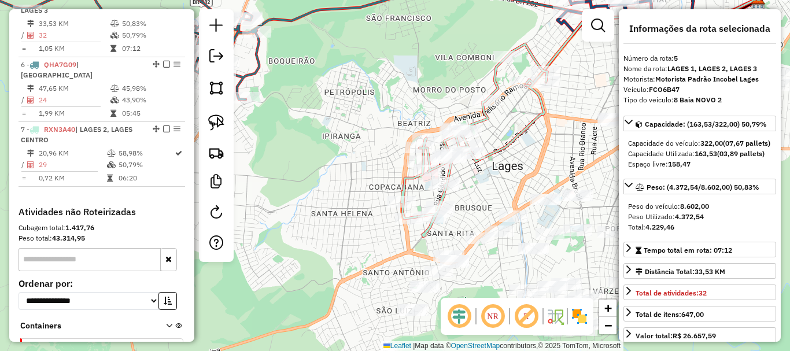
scroll to position [549, 0]
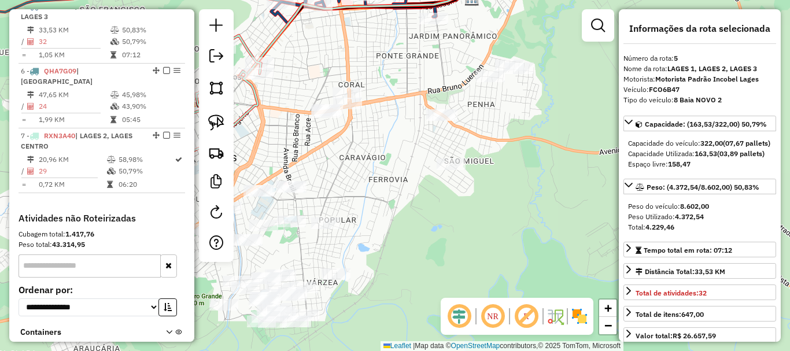
drag, startPoint x: 575, startPoint y: 160, endPoint x: 294, endPoint y: 152, distance: 281.6
click at [294, 152] on div "Janela de atendimento Grade de atendimento Capacidade Transportadoras Veículos …" at bounding box center [395, 175] width 790 height 351
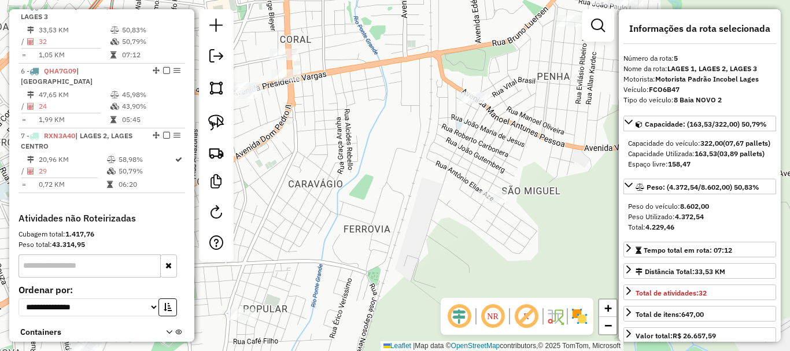
drag, startPoint x: 361, startPoint y: 113, endPoint x: 440, endPoint y: 133, distance: 82.3
click at [440, 133] on div "Janela de atendimento Grade de atendimento Capacidade Transportadoras Veículos …" at bounding box center [395, 175] width 790 height 351
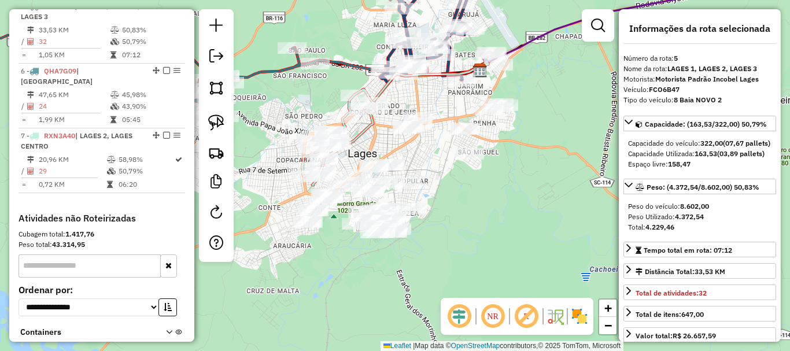
drag, startPoint x: 360, startPoint y: 131, endPoint x: 391, endPoint y: 137, distance: 31.3
click at [391, 137] on div "Janela de atendimento Grade de atendimento Capacidade Transportadoras Veículos …" at bounding box center [395, 175] width 790 height 351
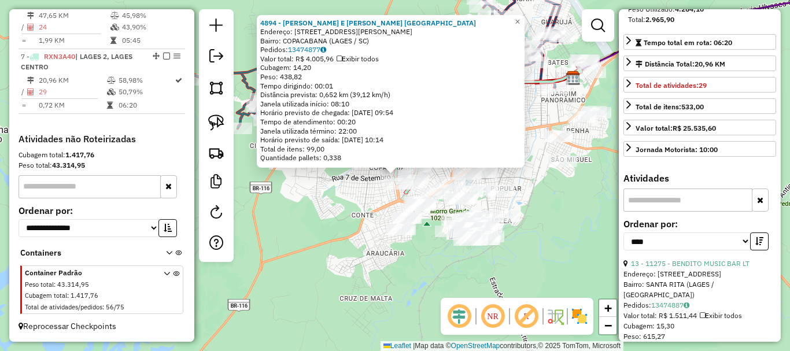
scroll to position [231, 0]
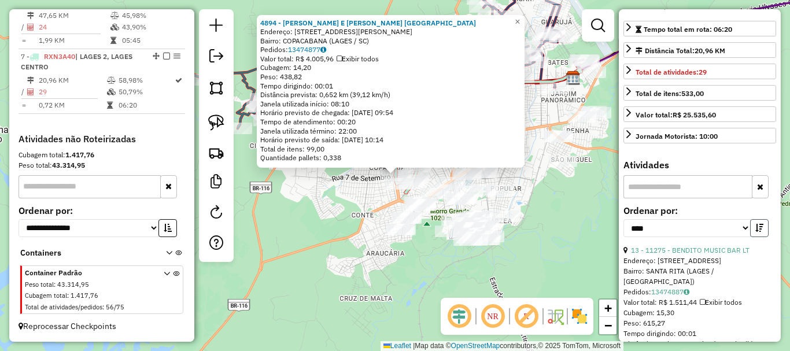
click at [757, 232] on icon "button" at bounding box center [759, 228] width 8 height 8
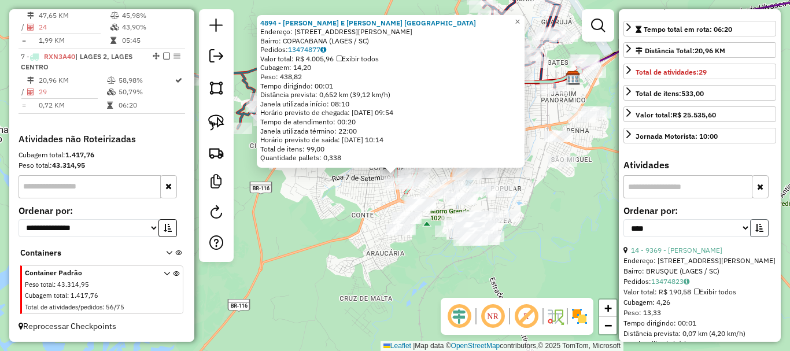
click at [757, 232] on icon "button" at bounding box center [759, 228] width 8 height 8
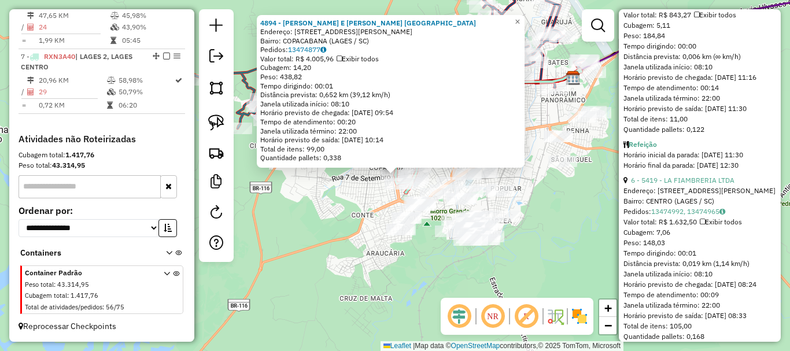
scroll to position [1965, 0]
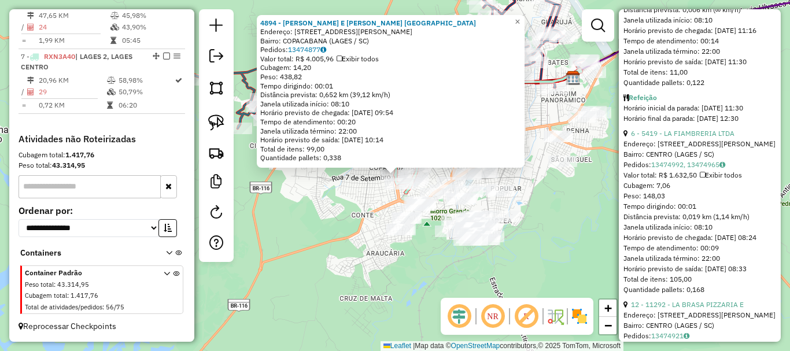
click at [319, 288] on div "4894 - VARGAS E M. PRESTES Endereço: AV BELISARIO RAMOS 320 Bairro: COPACABANA …" at bounding box center [395, 175] width 790 height 351
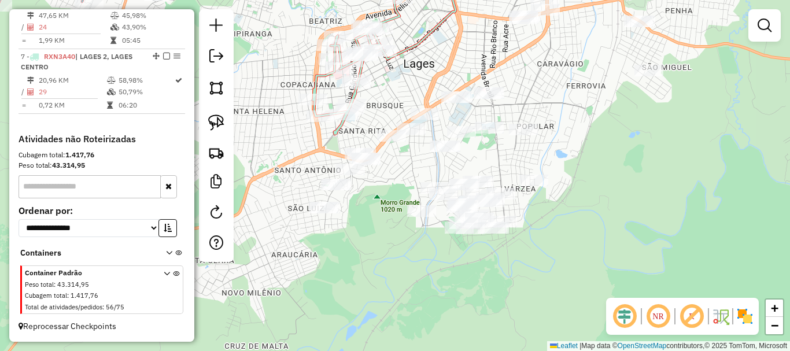
drag, startPoint x: 434, startPoint y: 231, endPoint x: 435, endPoint y: 243, distance: 11.6
click at [435, 243] on div "Janela de atendimento Grade de atendimento Capacidade Transportadoras Veículos …" at bounding box center [395, 175] width 790 height 351
click at [217, 119] on img at bounding box center [216, 122] width 16 height 16
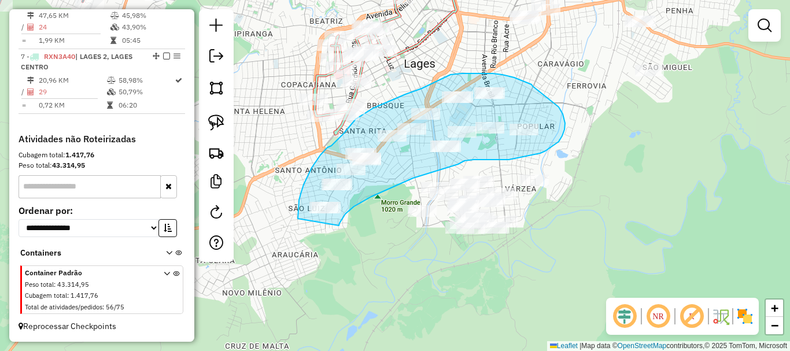
drag, startPoint x: 339, startPoint y: 223, endPoint x: 298, endPoint y: 219, distance: 41.9
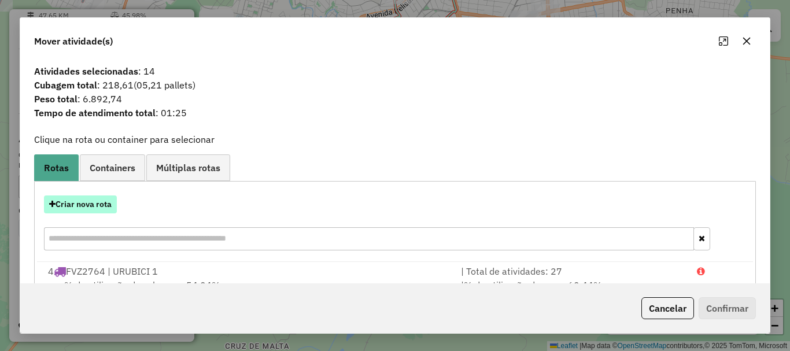
click at [94, 205] on button "Criar nova rota" at bounding box center [80, 204] width 73 height 18
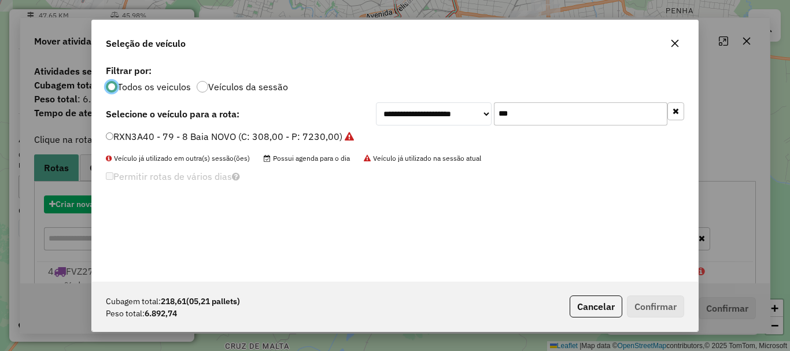
scroll to position [6, 3]
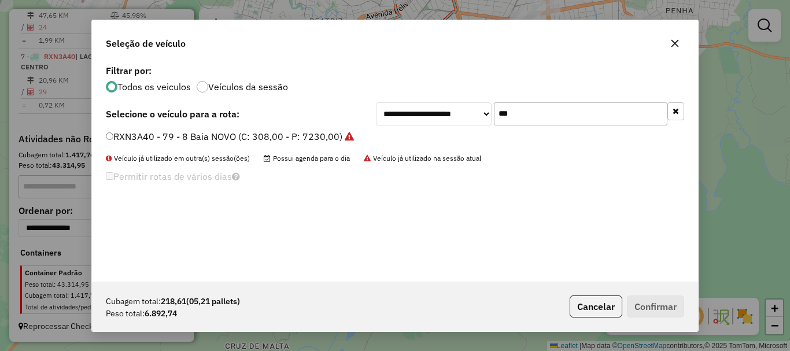
drag, startPoint x: 525, startPoint y: 114, endPoint x: 438, endPoint y: 114, distance: 87.9
click at [438, 114] on div "**********" at bounding box center [530, 113] width 308 height 23
type input "***"
click at [172, 136] on label "BTA2F77 - Toco (C: 420,00 - P: 9000,00)" at bounding box center [196, 136] width 180 height 14
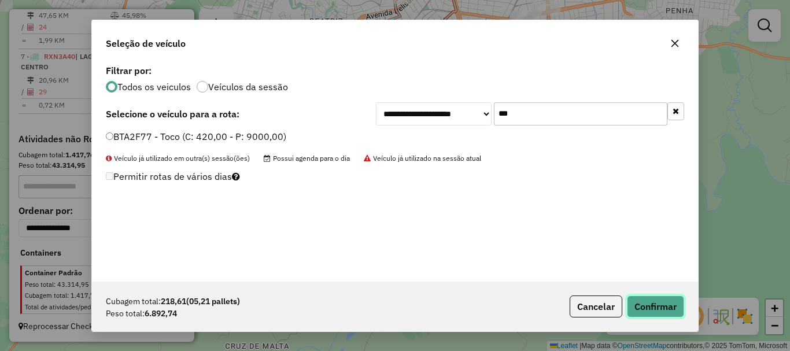
click at [656, 303] on button "Confirmar" at bounding box center [655, 306] width 57 height 22
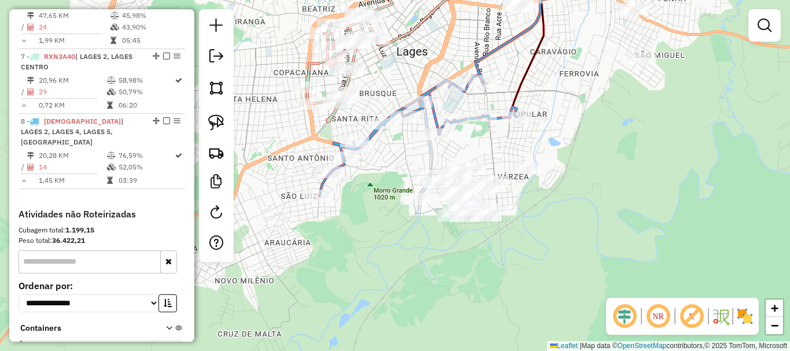
drag, startPoint x: 572, startPoint y: 172, endPoint x: 565, endPoint y: 164, distance: 10.7
click at [565, 164] on div "Janela de atendimento Grade de atendimento Capacidade Transportadoras Veículos …" at bounding box center [395, 175] width 790 height 351
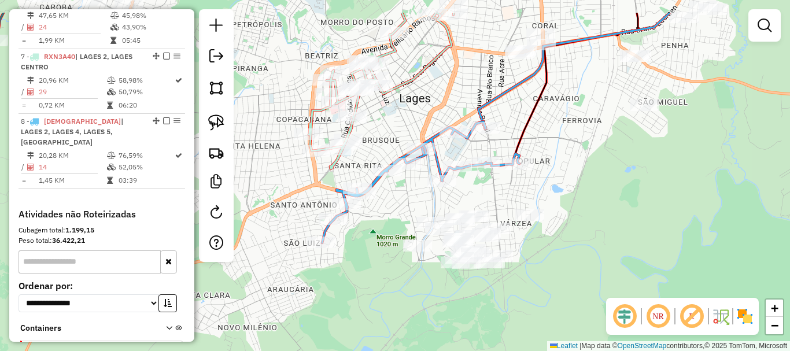
drag, startPoint x: 387, startPoint y: 261, endPoint x: 388, endPoint y: 267, distance: 6.4
click at [388, 267] on div "Janela de atendimento Grade de atendimento Capacidade Transportadoras Veículos …" at bounding box center [395, 175] width 790 height 351
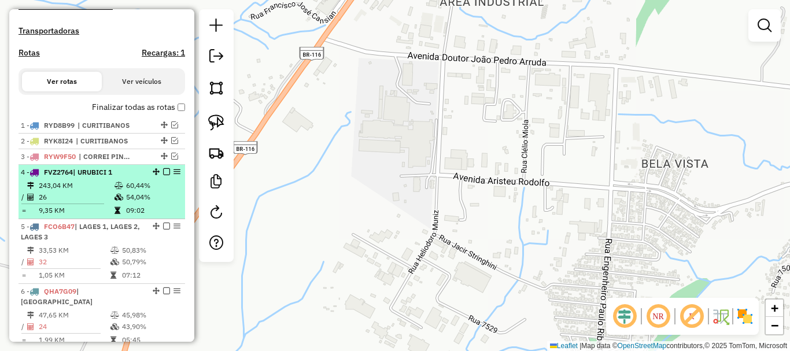
scroll to position [339, 0]
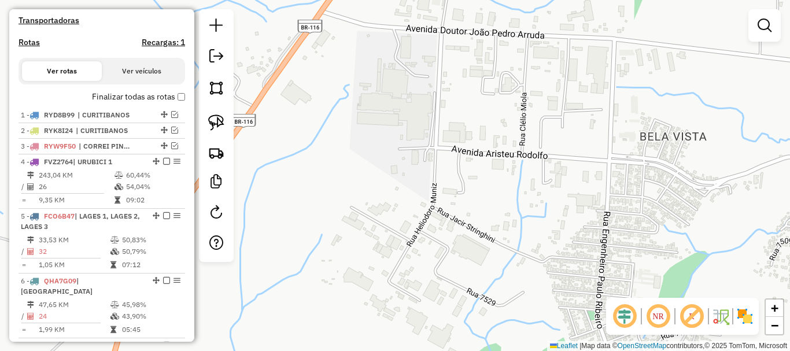
drag, startPoint x: 571, startPoint y: 262, endPoint x: 563, endPoint y: 206, distance: 57.2
click at [564, 206] on div "Janela de atendimento Grade de atendimento Capacidade Transportadoras Veículos …" at bounding box center [395, 175] width 790 height 351
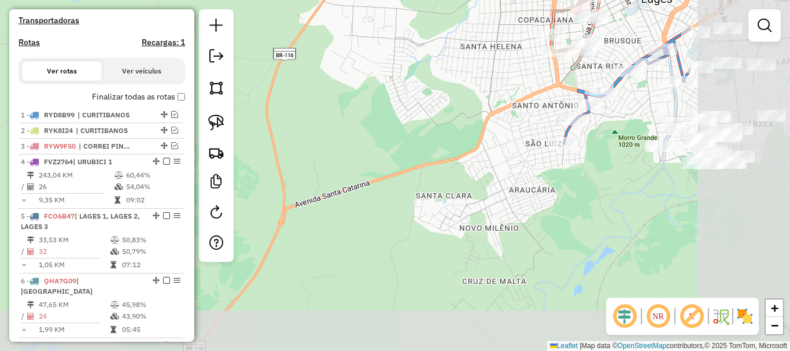
drag, startPoint x: 530, startPoint y: 245, endPoint x: 328, endPoint y: 111, distance: 242.7
click at [328, 111] on div "Janela de atendimento Grade de atendimento Capacidade Transportadoras Veículos …" at bounding box center [395, 175] width 790 height 351
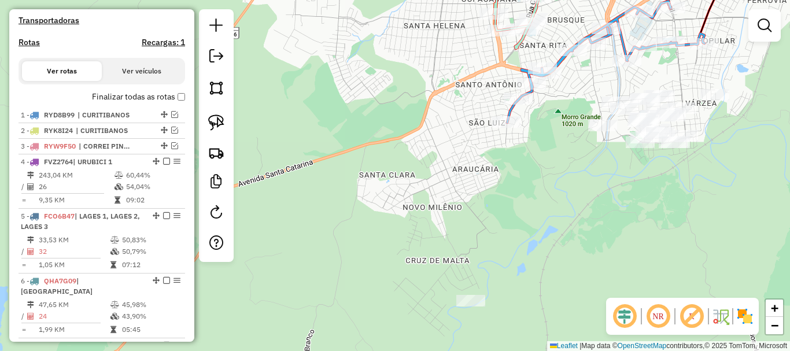
drag, startPoint x: 544, startPoint y: 210, endPoint x: 490, endPoint y: 272, distance: 82.8
click at [485, 295] on div at bounding box center [470, 301] width 29 height 12
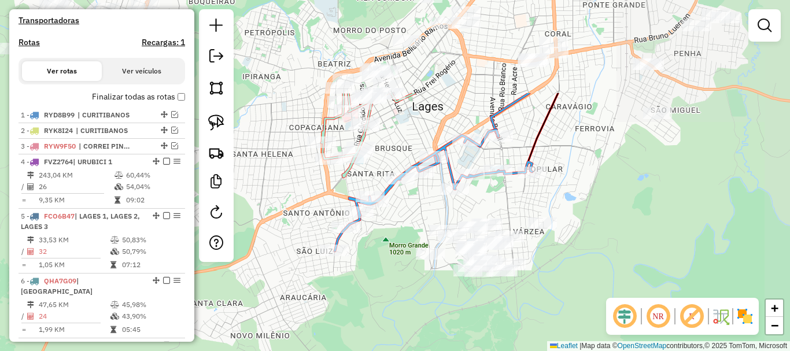
drag, startPoint x: 524, startPoint y: 258, endPoint x: 434, endPoint y: 338, distance: 120.4
click at [434, 338] on div "Janela de atendimento Grade de atendimento Capacidade Transportadoras Veículos …" at bounding box center [395, 175] width 790 height 351
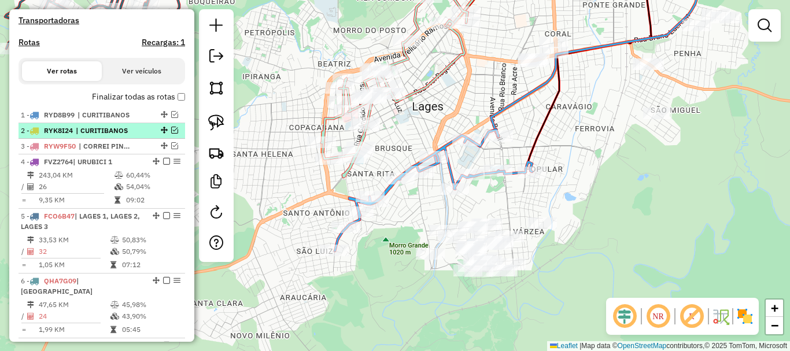
click at [110, 136] on span "| CURITIBANOS" at bounding box center [102, 130] width 53 height 10
select select "*********"
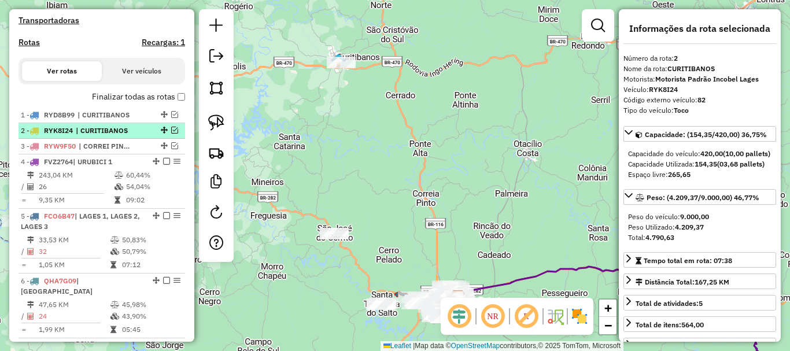
click at [171, 134] on em at bounding box center [174, 130] width 7 height 7
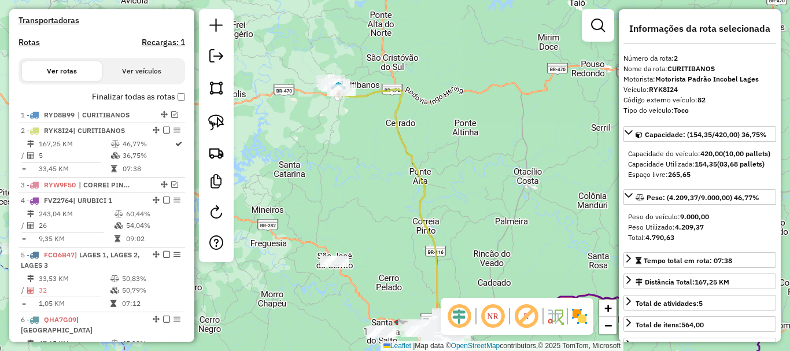
drag, startPoint x: 335, startPoint y: 124, endPoint x: 339, endPoint y: 162, distance: 38.9
click at [339, 162] on div "Janela de atendimento Grade de atendimento Capacidade Transportadoras Veículos …" at bounding box center [395, 175] width 790 height 351
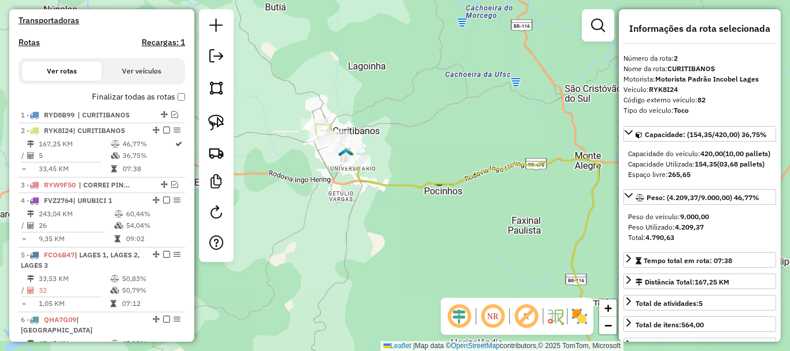
drag, startPoint x: 335, startPoint y: 145, endPoint x: 336, endPoint y: 202, distance: 57.2
click at [338, 203] on div "Janela de atendimento Grade de atendimento Capacidade Transportadoras Veículos …" at bounding box center [395, 175] width 790 height 351
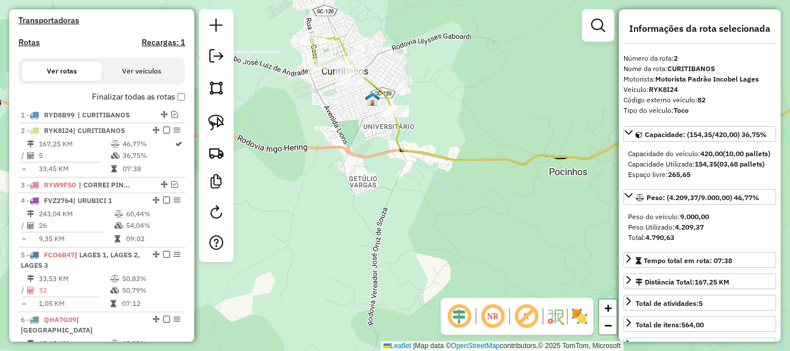
drag, startPoint x: 353, startPoint y: 243, endPoint x: 347, endPoint y: 191, distance: 52.9
click at [347, 191] on div "Janela de atendimento Grade de atendimento Capacidade Transportadoras Veículos …" at bounding box center [395, 175] width 790 height 351
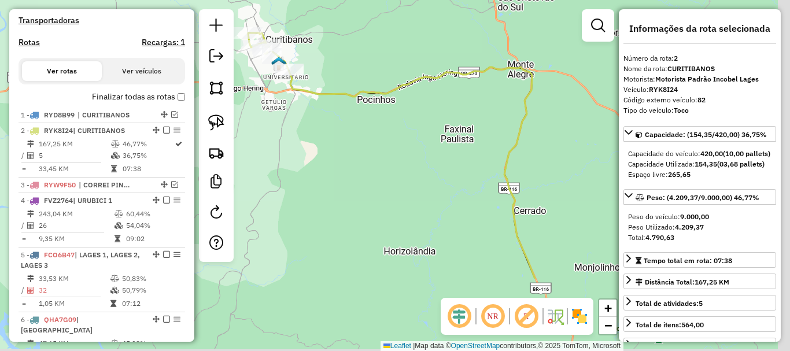
drag, startPoint x: 434, startPoint y: 273, endPoint x: 297, endPoint y: 86, distance: 232.5
click at [298, 89] on div "Janela de atendimento Grade de atendimento Capacidade Transportadoras Veículos …" at bounding box center [395, 175] width 790 height 351
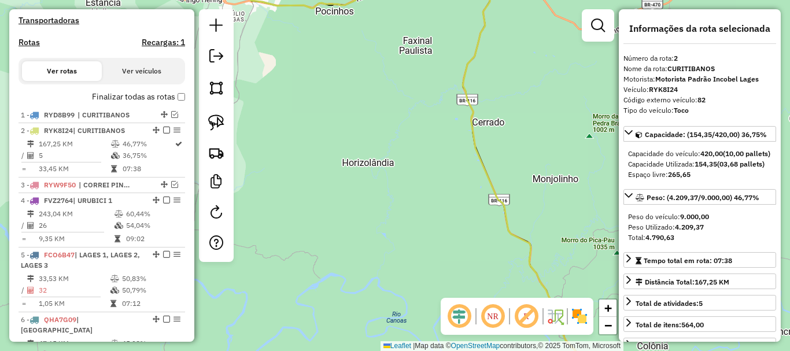
drag, startPoint x: 424, startPoint y: 154, endPoint x: 417, endPoint y: 139, distance: 16.8
click at [417, 139] on div "Janela de atendimento Grade de atendimento Capacidade Transportadoras Veículos …" at bounding box center [395, 175] width 790 height 351
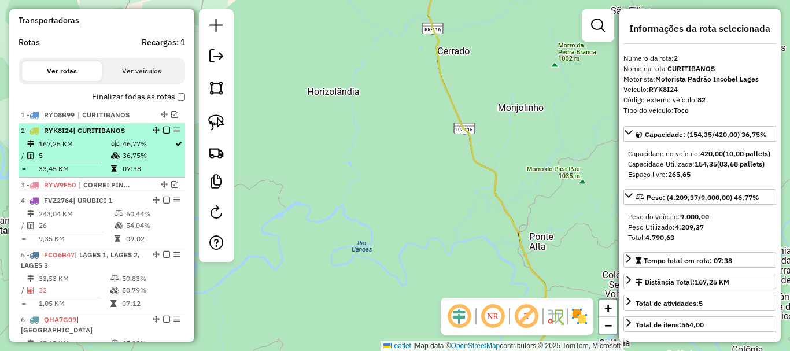
click at [165, 134] on em at bounding box center [166, 130] width 7 height 7
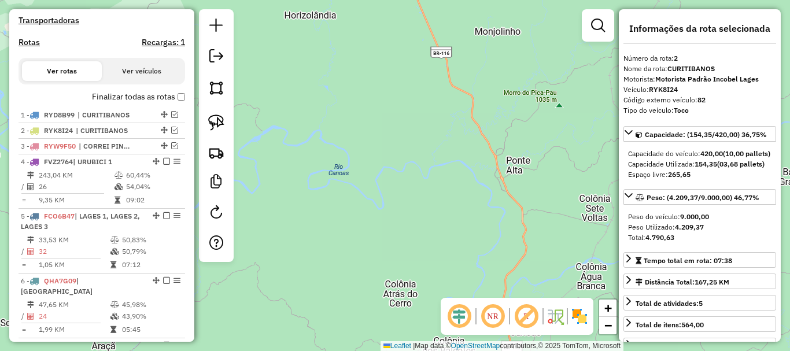
drag, startPoint x: 371, startPoint y: 188, endPoint x: 266, endPoint y: 4, distance: 211.7
click at [266, 4] on div "Janela de atendimento Grade de atendimento Capacidade Transportadoras Veículos …" at bounding box center [395, 175] width 790 height 351
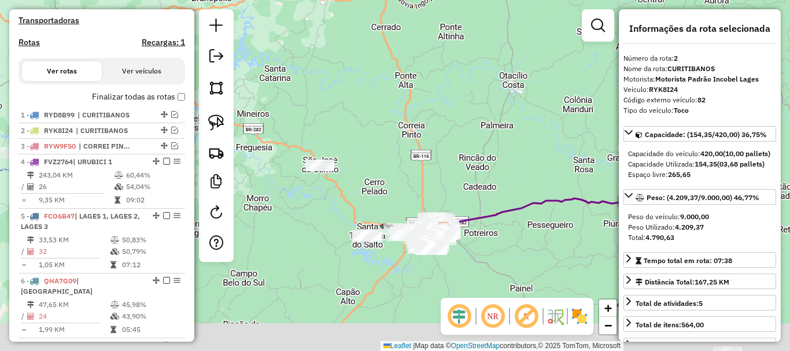
drag, startPoint x: 414, startPoint y: 223, endPoint x: 417, endPoint y: 62, distance: 160.7
click at [417, 62] on div "Janela de atendimento Grade de atendimento Capacidade Transportadoras Veículos …" at bounding box center [395, 175] width 790 height 351
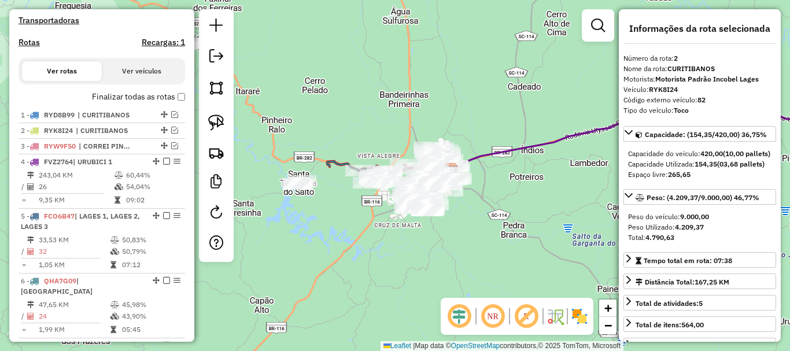
drag, startPoint x: 466, startPoint y: 236, endPoint x: 464, endPoint y: 262, distance: 26.7
click at [464, 262] on div "Janela de atendimento Grade de atendimento Capacidade Transportadoras Veículos …" at bounding box center [395, 175] width 790 height 351
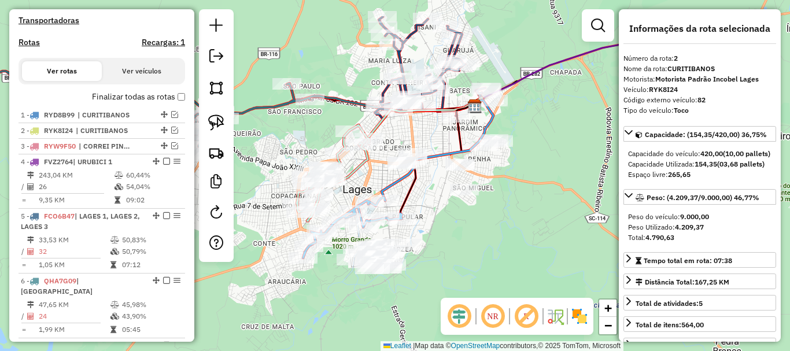
drag, startPoint x: 452, startPoint y: 208, endPoint x: 528, endPoint y: 224, distance: 78.0
click at [527, 225] on div "Janela de atendimento Grade de atendimento Capacidade Transportadoras Veículos …" at bounding box center [395, 175] width 790 height 351
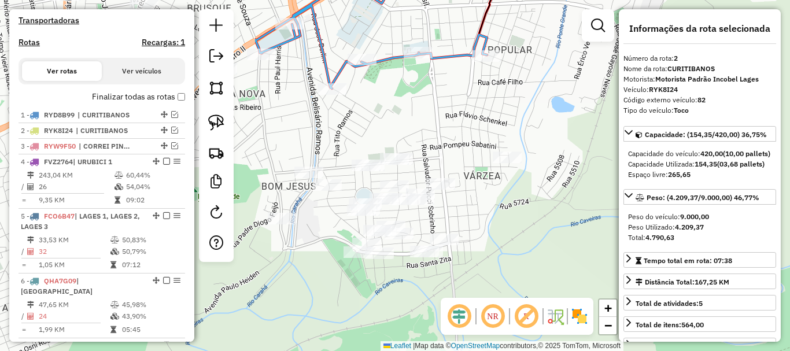
drag, startPoint x: 314, startPoint y: 188, endPoint x: 627, endPoint y: 121, distance: 319.4
click at [627, 121] on hb-router-mapa "Informações da Sessão 978977 - 14/08/2025 Criação: 13/08/2025 17:33 Depósito: I…" at bounding box center [395, 175] width 790 height 351
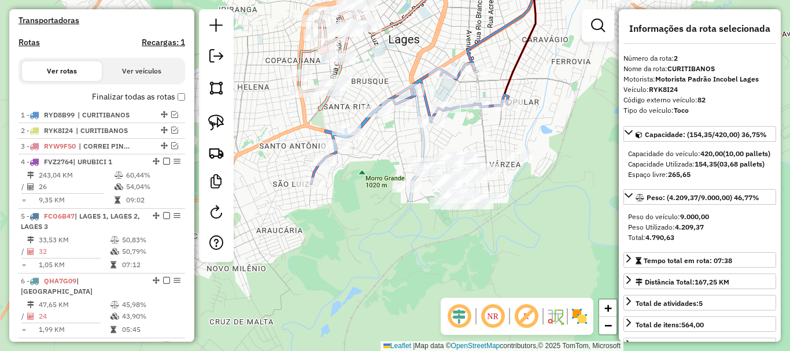
drag, startPoint x: 489, startPoint y: 235, endPoint x: 494, endPoint y: 242, distance: 8.2
click at [494, 242] on div "Janela de atendimento Grade de atendimento Capacidade Transportadoras Veículos …" at bounding box center [395, 175] width 790 height 351
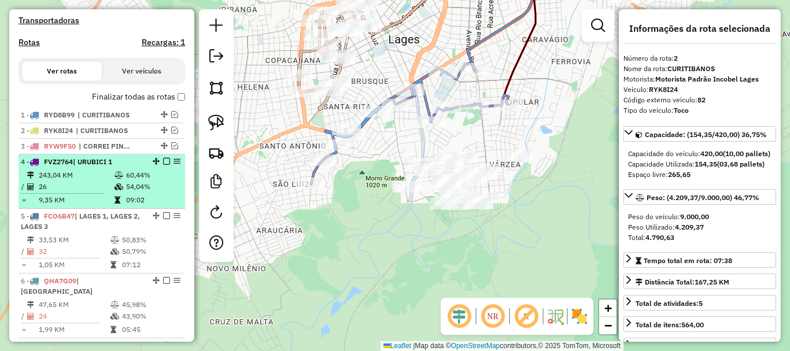
click at [164, 165] on em at bounding box center [166, 161] width 7 height 7
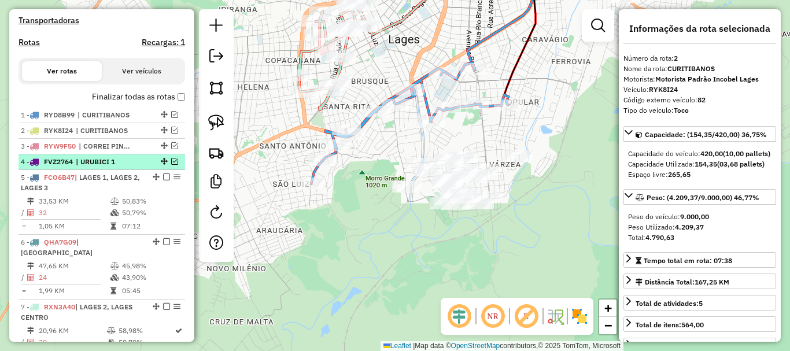
click at [171, 165] on em at bounding box center [174, 161] width 7 height 7
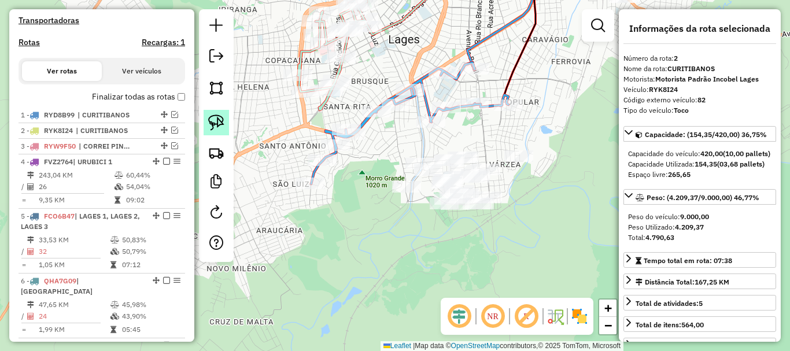
click at [212, 121] on img at bounding box center [216, 122] width 16 height 16
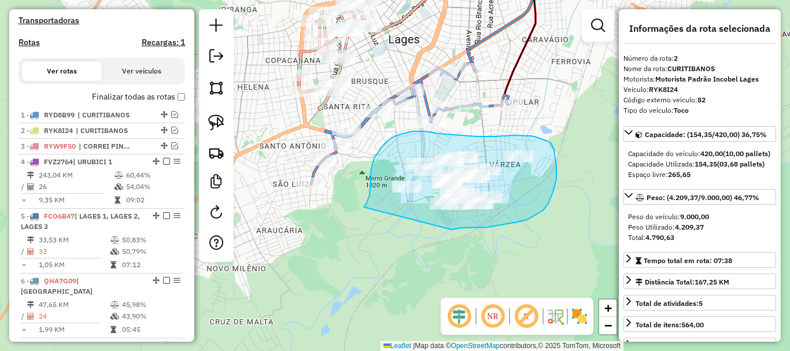
drag, startPoint x: 366, startPoint y: 204, endPoint x: 445, endPoint y: 219, distance: 80.5
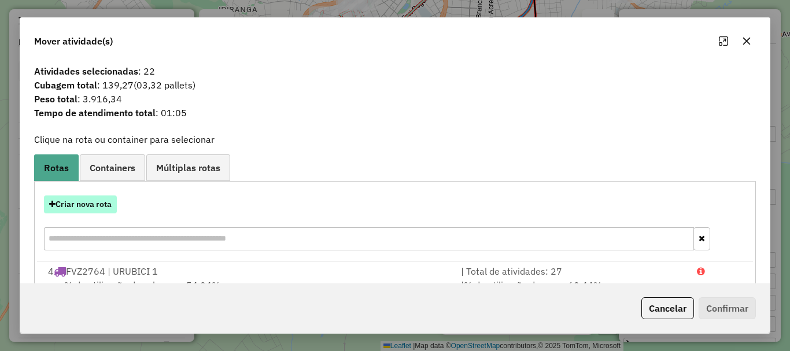
click at [100, 197] on button "Criar nova rota" at bounding box center [80, 204] width 73 height 18
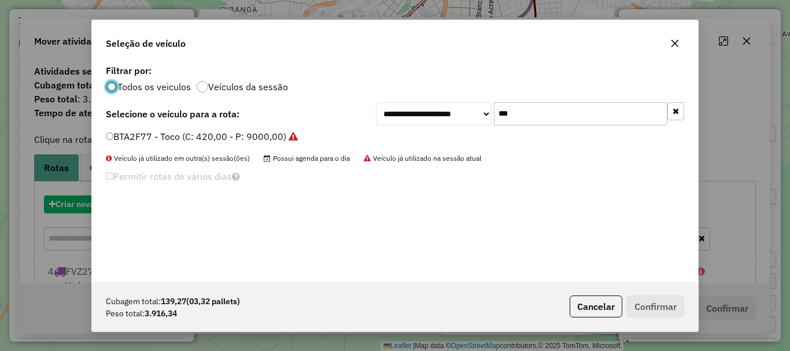
scroll to position [6, 3]
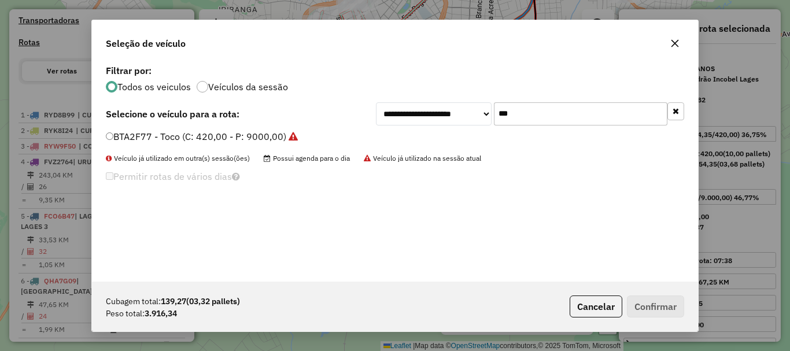
drag, startPoint x: 526, startPoint y: 113, endPoint x: 399, endPoint y: 103, distance: 127.6
click at [403, 101] on div "**********" at bounding box center [395, 172] width 606 height 220
type input "***"
click at [148, 134] on label "RYW9J30 - 16 - 8 [GEOGRAPHIC_DATA] (C: 308,00 - P: 7230,00)" at bounding box center [246, 136] width 280 height 14
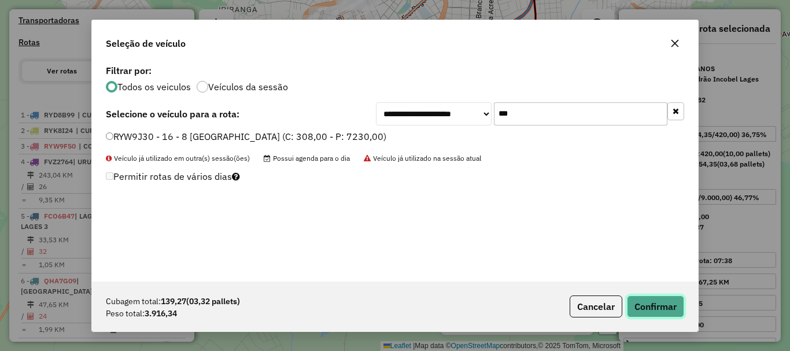
click at [661, 301] on button "Confirmar" at bounding box center [655, 306] width 57 height 22
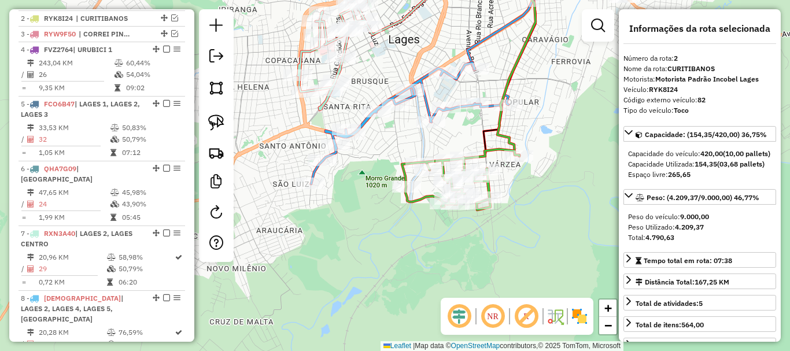
scroll to position [463, 0]
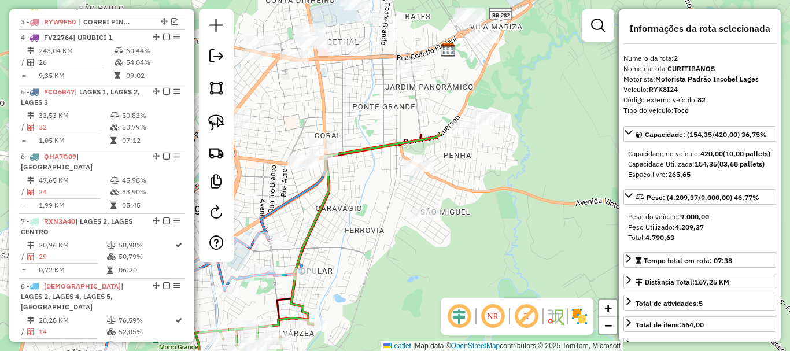
drag, startPoint x: 591, startPoint y: 102, endPoint x: 384, endPoint y: 271, distance: 266.6
click at [384, 271] on div "Janela de atendimento Grade de atendimento Capacidade Transportadoras Veículos …" at bounding box center [395, 175] width 790 height 351
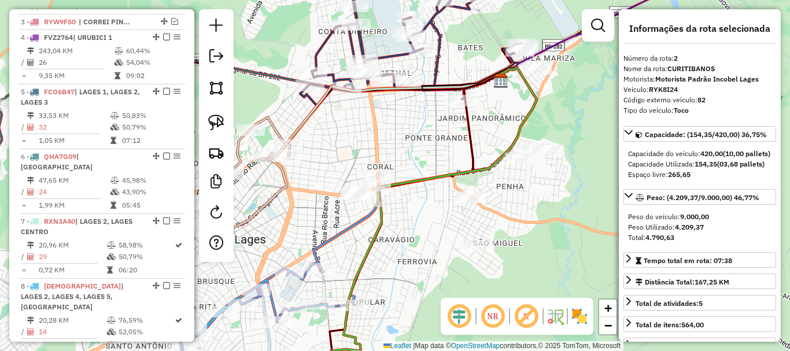
drag, startPoint x: 392, startPoint y: 134, endPoint x: 445, endPoint y: 165, distance: 61.2
click at [445, 165] on div "Janela de atendimento Grade de atendimento Capacidade Transportadoras Veículos …" at bounding box center [395, 175] width 790 height 351
click at [221, 121] on img at bounding box center [216, 122] width 16 height 16
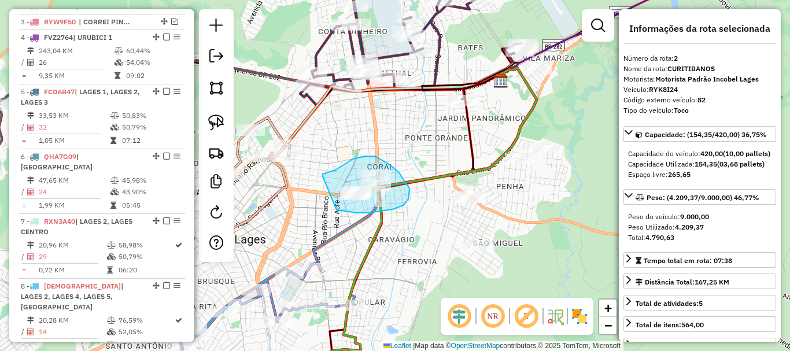
drag, startPoint x: 323, startPoint y: 175, endPoint x: 336, endPoint y: 210, distance: 37.4
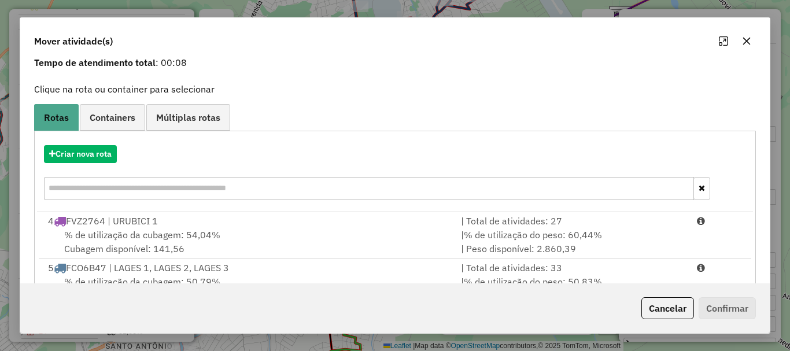
scroll to position [229, 0]
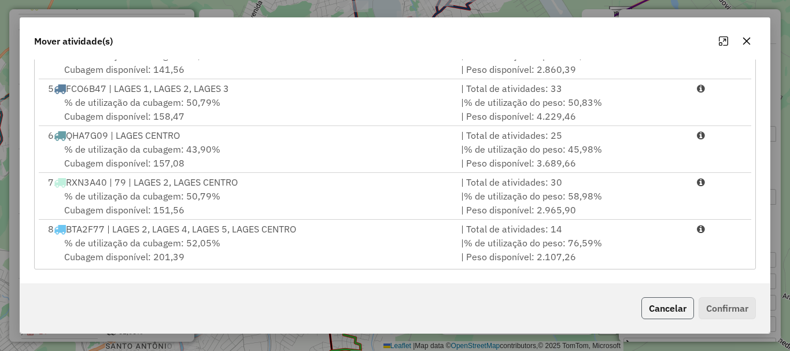
click at [668, 304] on button "Cancelar" at bounding box center [667, 308] width 53 height 22
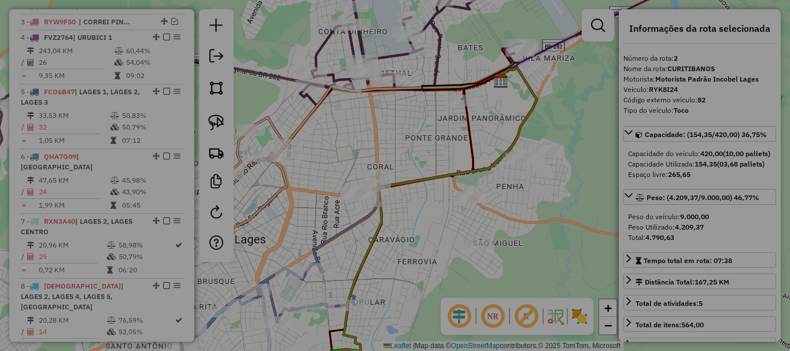
scroll to position [0, 0]
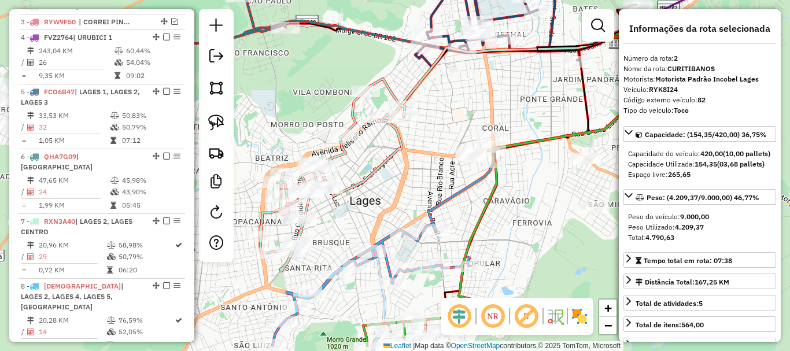
drag, startPoint x: 402, startPoint y: 153, endPoint x: 483, endPoint y: 114, distance: 89.2
click at [483, 114] on div "Janela de atendimento Grade de atendimento Capacidade Transportadoras Veículos …" at bounding box center [395, 175] width 790 height 351
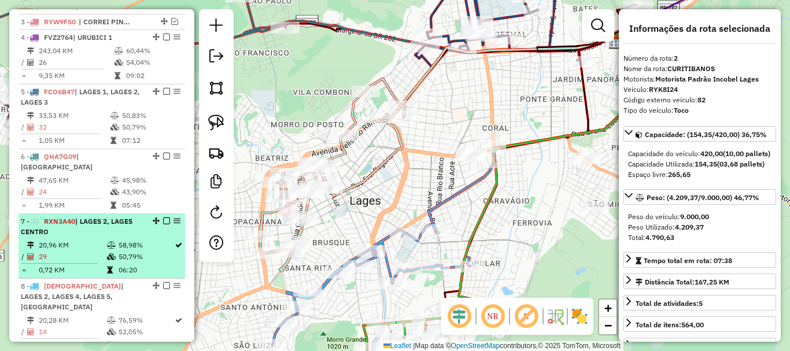
click at [94, 234] on div "7 - RXN3A40 | LAGES 2, LAGES CENTRO" at bounding box center [82, 226] width 123 height 21
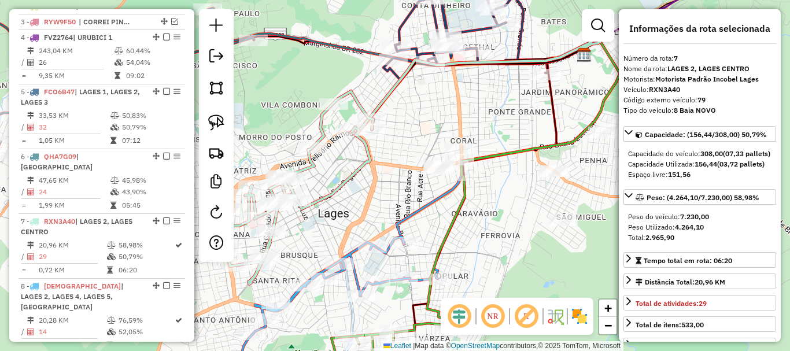
drag, startPoint x: 499, startPoint y: 183, endPoint x: 499, endPoint y: 192, distance: 9.2
click at [499, 192] on div "Janela de atendimento Grade de atendimento Capacidade Transportadoras Veículos …" at bounding box center [395, 175] width 790 height 351
click at [217, 125] on img at bounding box center [216, 122] width 16 height 16
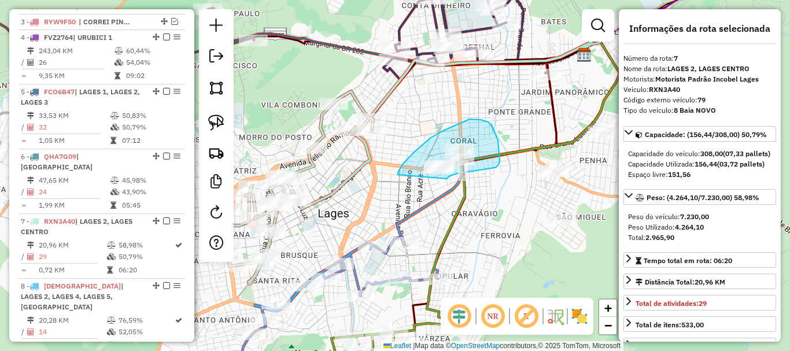
drag, startPoint x: 399, startPoint y: 171, endPoint x: 447, endPoint y: 179, distance: 48.7
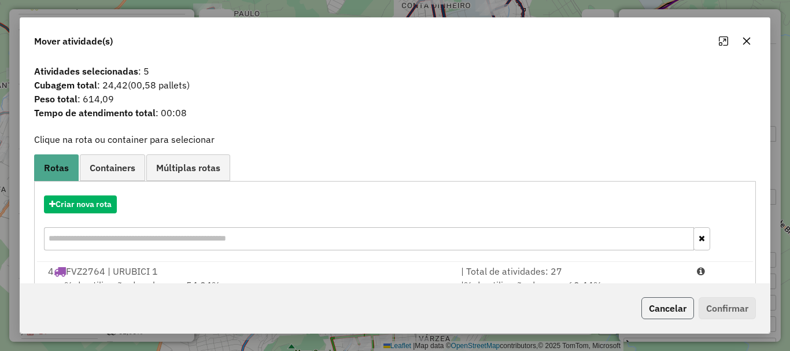
click at [660, 311] on button "Cancelar" at bounding box center [667, 308] width 53 height 22
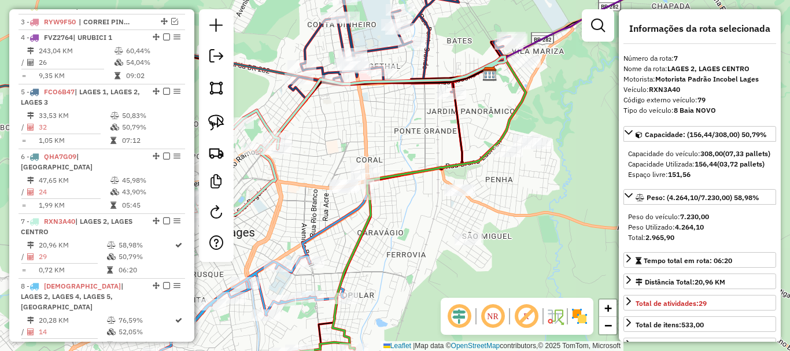
drag, startPoint x: 501, startPoint y: 206, endPoint x: 407, endPoint y: 225, distance: 95.6
click at [407, 225] on div "Janela de atendimento Grade de atendimento Capacidade Transportadoras Veículos …" at bounding box center [395, 175] width 790 height 351
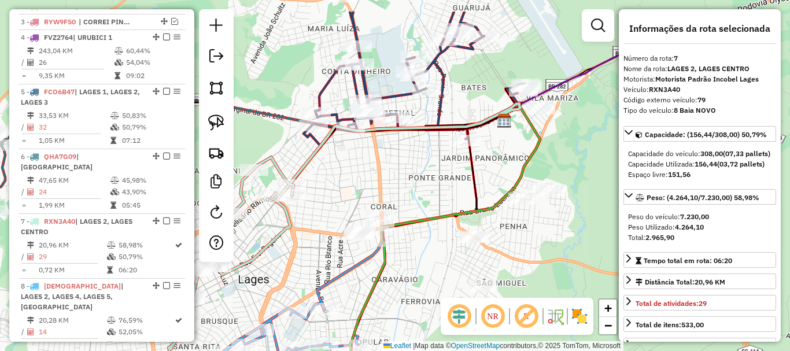
drag, startPoint x: 430, startPoint y: 180, endPoint x: 436, endPoint y: 194, distance: 15.5
click at [436, 194] on div "Janela de atendimento Grade de atendimento Capacidade Transportadoras Veículos …" at bounding box center [395, 175] width 790 height 351
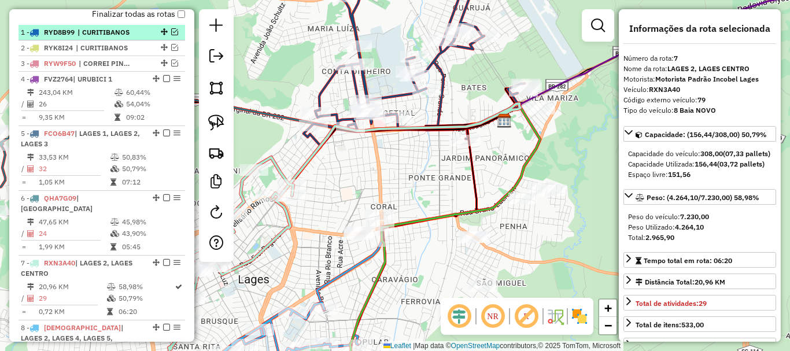
scroll to position [405, 0]
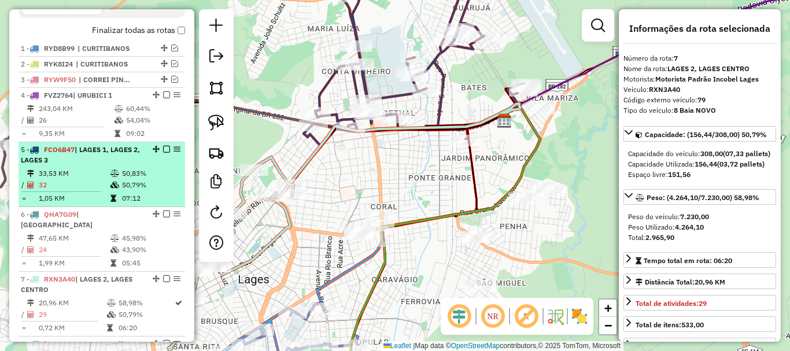
click at [163, 153] on em at bounding box center [166, 149] width 7 height 7
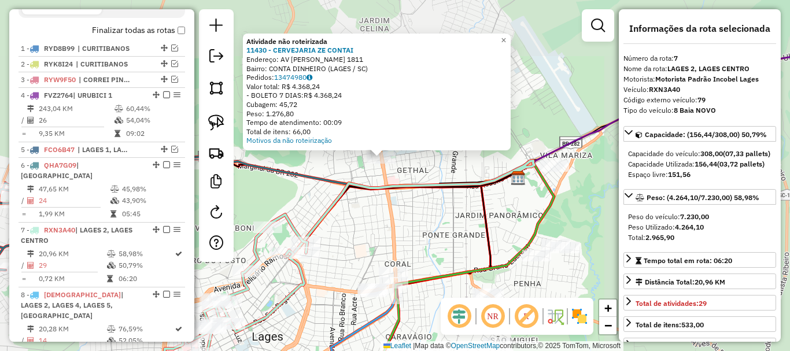
click at [421, 210] on div "Atividade não roteirizada 11430 - CERVEJARIA ZE CONTAI Endereço: AV [PERSON_NAM…" at bounding box center [395, 175] width 790 height 351
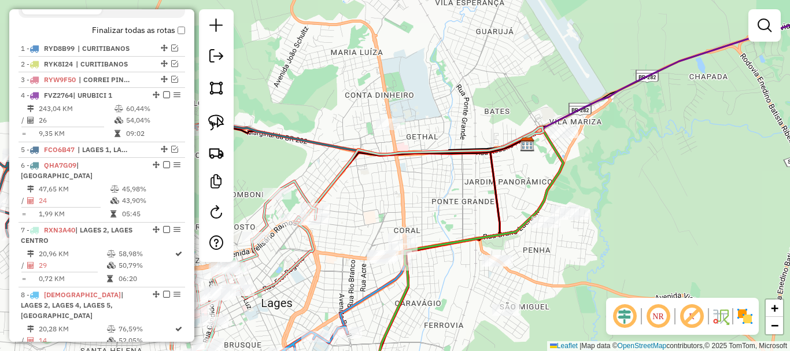
drag, startPoint x: 423, startPoint y: 219, endPoint x: 432, endPoint y: 185, distance: 34.8
click at [432, 185] on div "Janela de atendimento Grade de atendimento Capacidade Transportadoras Veículos …" at bounding box center [395, 175] width 790 height 351
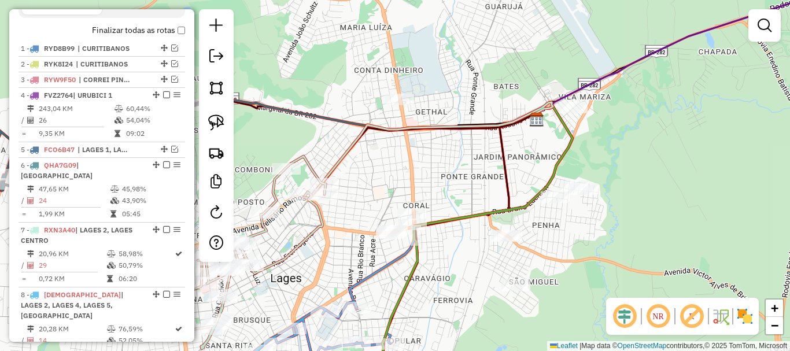
drag, startPoint x: 440, startPoint y: 170, endPoint x: 445, endPoint y: 155, distance: 15.7
click at [445, 155] on div "Janela de atendimento Grade de atendimento Capacidade Transportadoras Veículos …" at bounding box center [395, 175] width 790 height 351
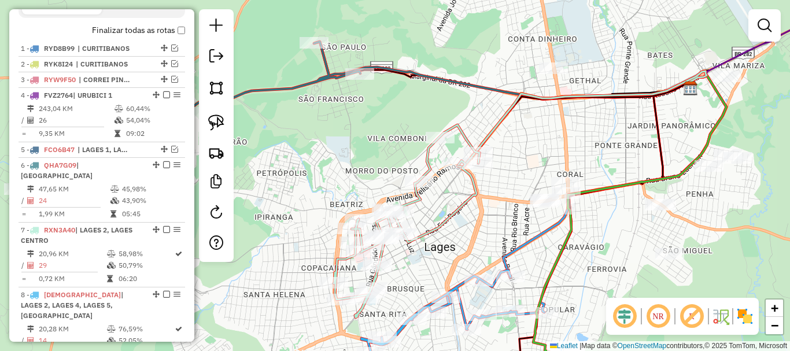
drag, startPoint x: 372, startPoint y: 121, endPoint x: 428, endPoint y: 107, distance: 57.9
click at [428, 107] on div "Janela de atendimento Grade de atendimento Capacidade Transportadoras Veículos …" at bounding box center [395, 175] width 790 height 351
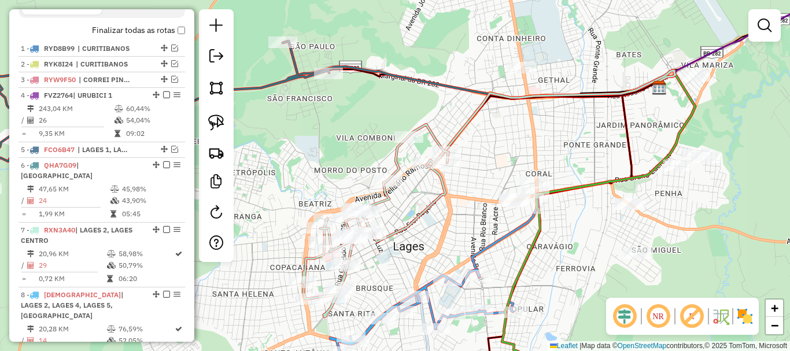
drag, startPoint x: 542, startPoint y: 171, endPoint x: 505, endPoint y: 172, distance: 37.0
click at [506, 171] on div "Janela de atendimento Grade de atendimento Capacidade Transportadoras Veículos …" at bounding box center [395, 175] width 790 height 351
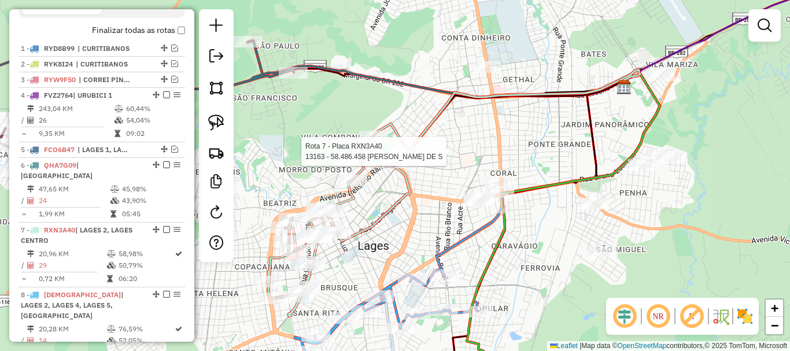
select select "*********"
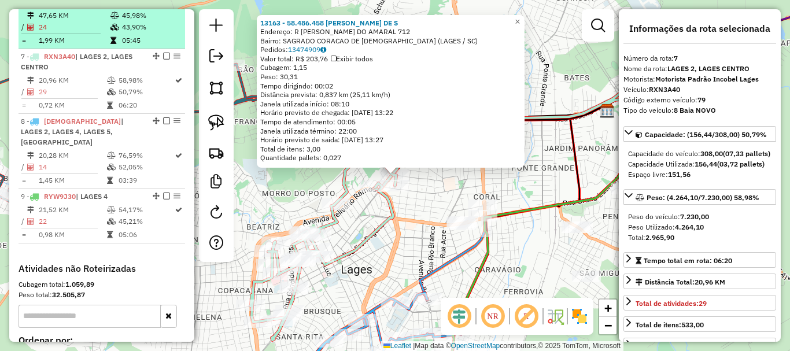
scroll to position [561, 0]
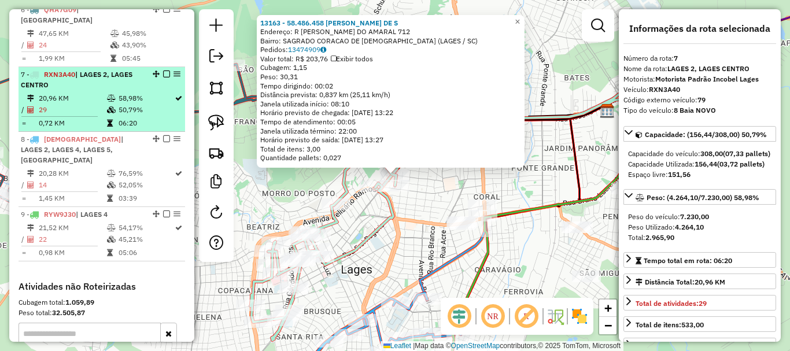
click at [163, 72] on em at bounding box center [166, 74] width 7 height 7
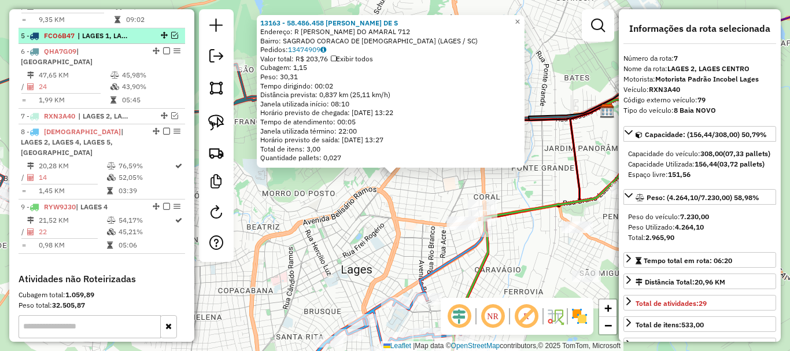
scroll to position [503, 0]
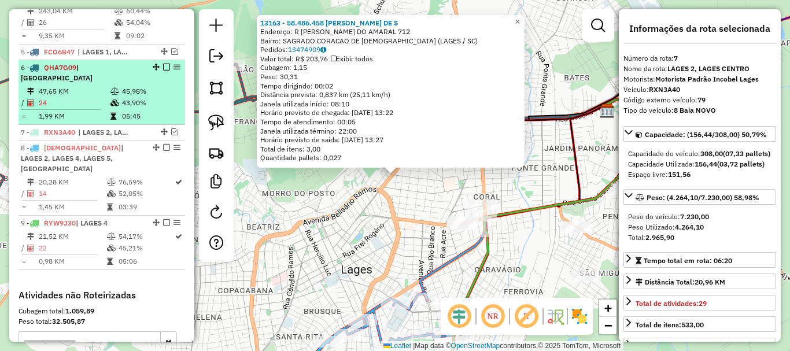
click at [127, 91] on td "45,98%" at bounding box center [150, 92] width 58 height 12
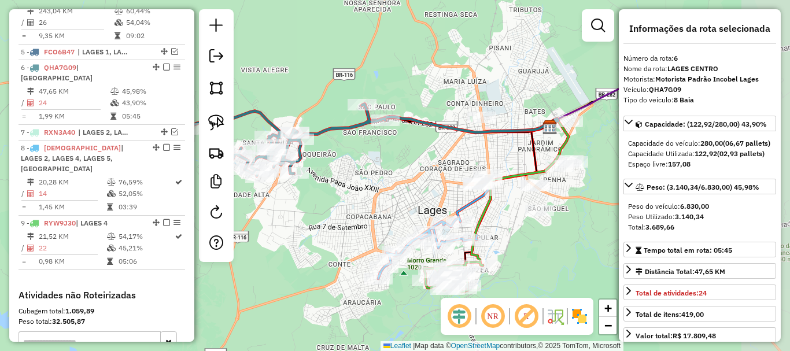
drag, startPoint x: 418, startPoint y: 239, endPoint x: 316, endPoint y: 232, distance: 102.0
click at [316, 232] on div "Janela de atendimento Grade de atendimento Capacidade Transportadoras Veículos …" at bounding box center [395, 175] width 790 height 351
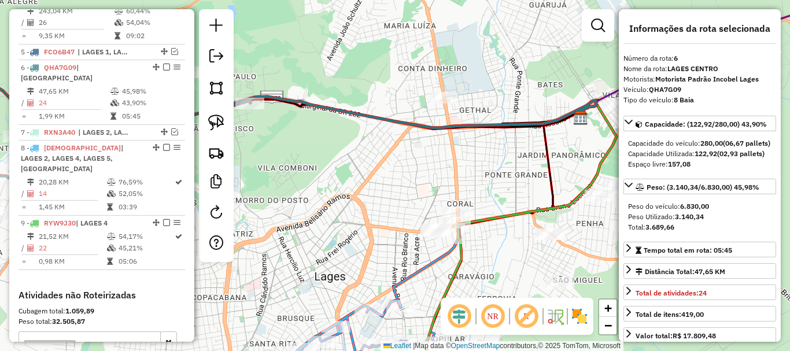
drag, startPoint x: 564, startPoint y: 149, endPoint x: 545, endPoint y: 172, distance: 30.8
click at [541, 173] on div "Janela de atendimento Grade de atendimento Capacidade Transportadoras Veículos …" at bounding box center [395, 175] width 790 height 351
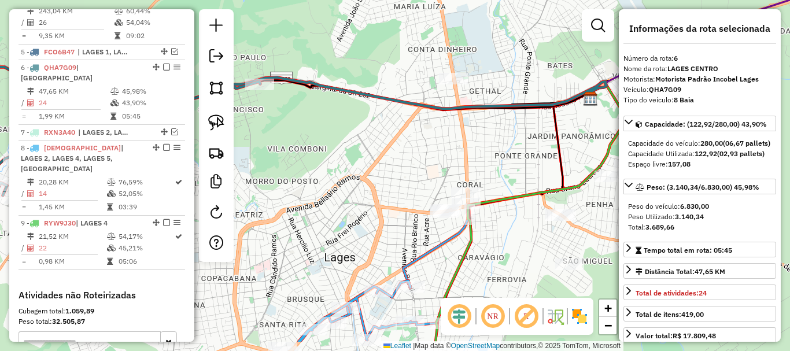
drag, startPoint x: 384, startPoint y: 150, endPoint x: 388, endPoint y: 143, distance: 8.5
click at [388, 143] on div "Janela de atendimento Grade de atendimento Capacidade Transportadoras Veículos …" at bounding box center [395, 175] width 790 height 351
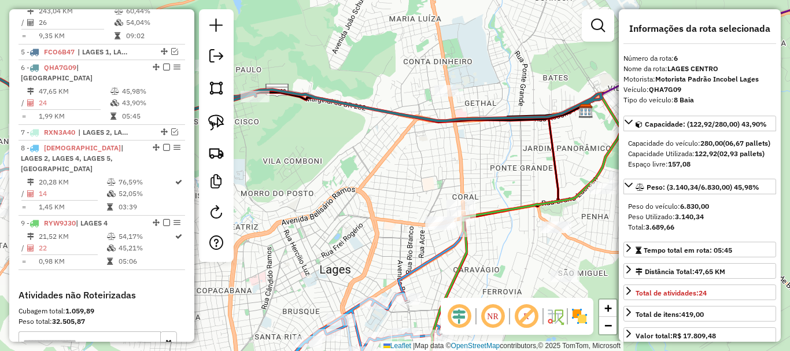
drag, startPoint x: 429, startPoint y: 170, endPoint x: 426, endPoint y: 178, distance: 8.6
click at [426, 178] on div "Janela de atendimento Grade de atendimento Capacidade Transportadoras Veículos …" at bounding box center [395, 175] width 790 height 351
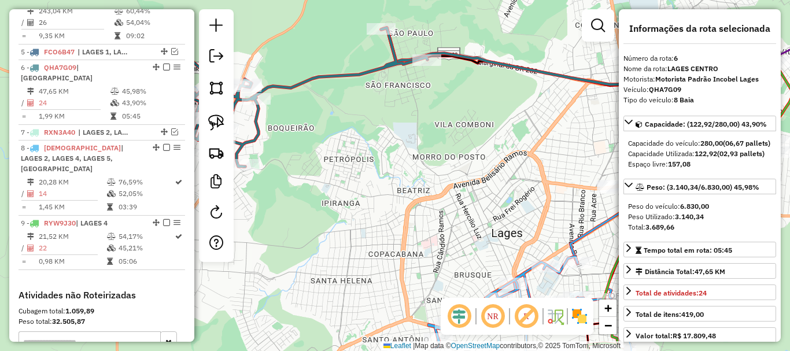
drag, startPoint x: 360, startPoint y: 188, endPoint x: 471, endPoint y: 154, distance: 116.7
click at [471, 154] on div "Janela de atendimento Grade de atendimento Capacidade Transportadoras Veículos …" at bounding box center [395, 175] width 790 height 351
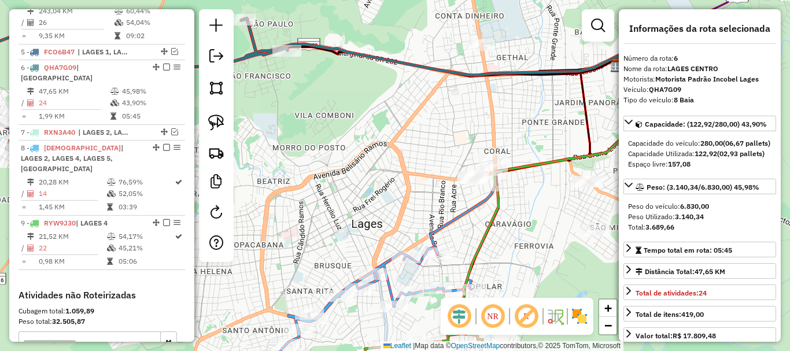
drag, startPoint x: 477, startPoint y: 158, endPoint x: 409, endPoint y: 181, distance: 71.8
click at [336, 149] on div "Janela de atendimento Grade de atendimento Capacidade Transportadoras Veículos …" at bounding box center [395, 175] width 790 height 351
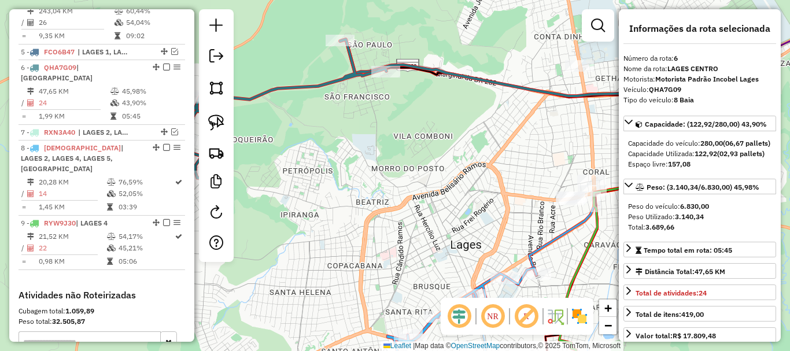
drag, startPoint x: 350, startPoint y: 154, endPoint x: 466, endPoint y: 193, distance: 123.0
click at [466, 193] on div "Janela de atendimento Grade de atendimento Capacidade Transportadoras Veículos …" at bounding box center [395, 175] width 790 height 351
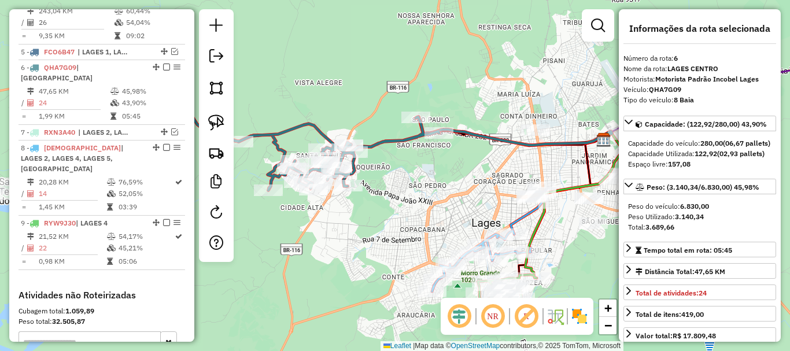
drag, startPoint x: 437, startPoint y: 205, endPoint x: 450, endPoint y: 207, distance: 12.9
click at [450, 207] on div "Janela de atendimento Grade de atendimento Capacidade Transportadoras Veículos …" at bounding box center [395, 175] width 790 height 351
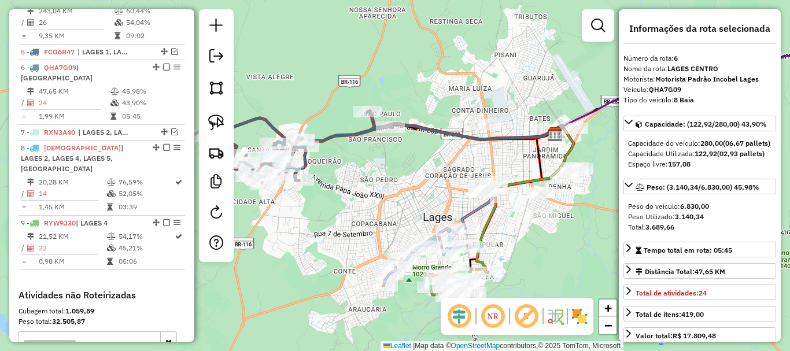
drag, startPoint x: 467, startPoint y: 197, endPoint x: 420, endPoint y: 191, distance: 47.8
click at [420, 191] on div "Janela de atendimento Grade de atendimento Capacidade Transportadoras Veículos …" at bounding box center [395, 175] width 790 height 351
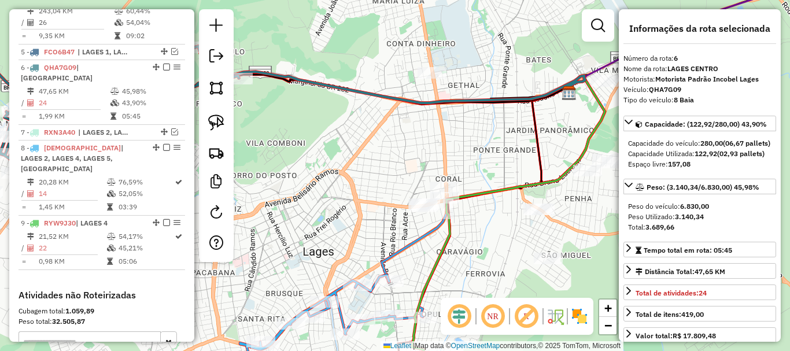
drag, startPoint x: 461, startPoint y: 186, endPoint x: 391, endPoint y: 201, distance: 71.5
click at [393, 201] on div "Janela de atendimento Grade de atendimento Capacidade Transportadoras Veículos …" at bounding box center [395, 175] width 790 height 351
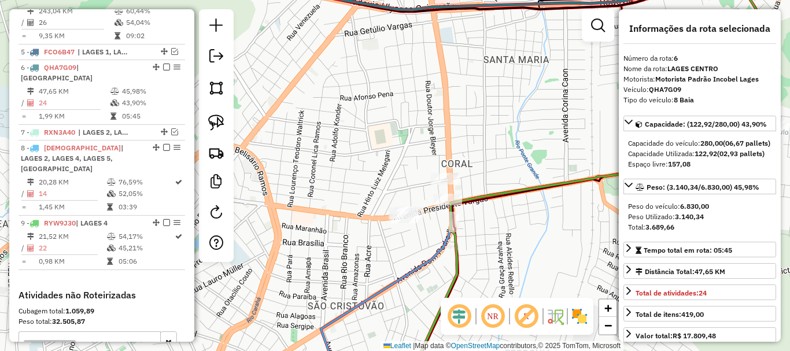
drag, startPoint x: 361, startPoint y: 193, endPoint x: 342, endPoint y: 192, distance: 19.1
click at [342, 192] on div "Janela de atendimento Grade de atendimento Capacidade Transportadoras Veículos …" at bounding box center [395, 175] width 790 height 351
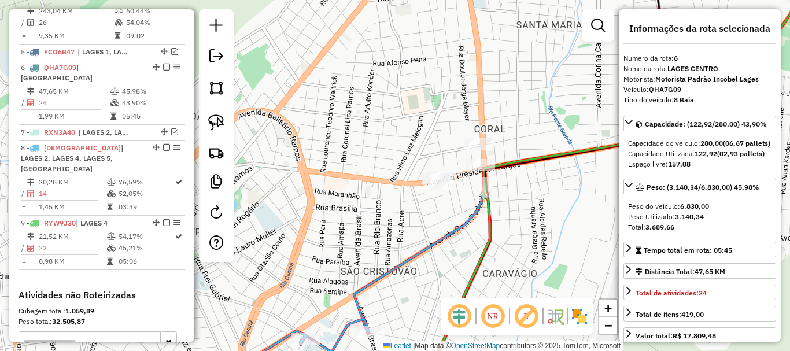
drag, startPoint x: 350, startPoint y: 182, endPoint x: 269, endPoint y: 154, distance: 85.4
click at [331, 168] on div "Janela de atendimento Grade de atendimento Capacidade Transportadoras Veículos …" at bounding box center [395, 175] width 790 height 351
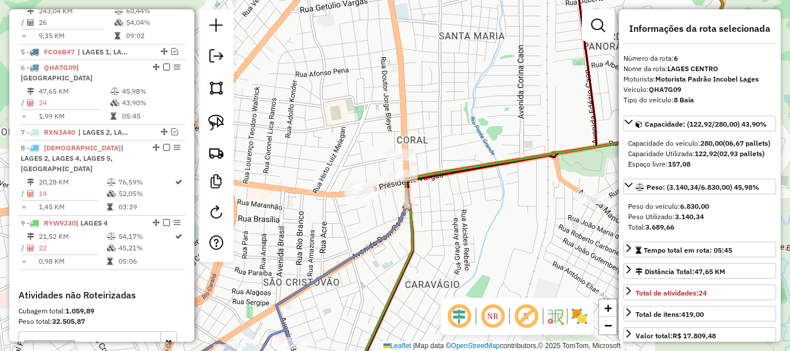
drag, startPoint x: 221, startPoint y: 123, endPoint x: 276, endPoint y: 139, distance: 57.4
click at [222, 123] on img at bounding box center [216, 122] width 16 height 16
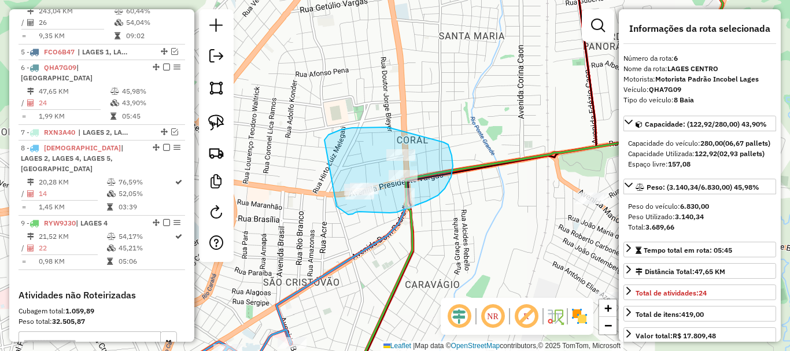
drag, startPoint x: 341, startPoint y: 129, endPoint x: 336, endPoint y: 206, distance: 77.0
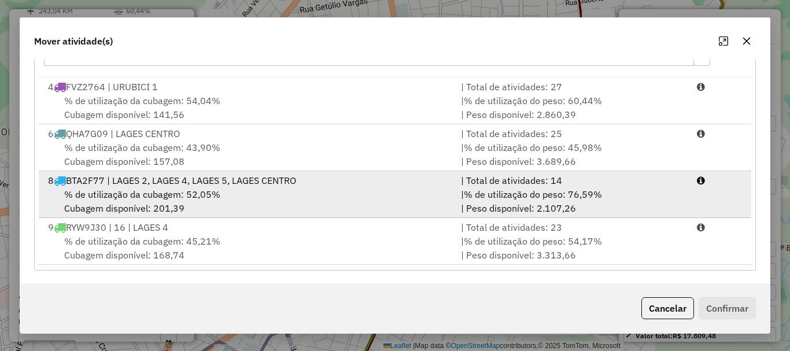
scroll to position [186, 0]
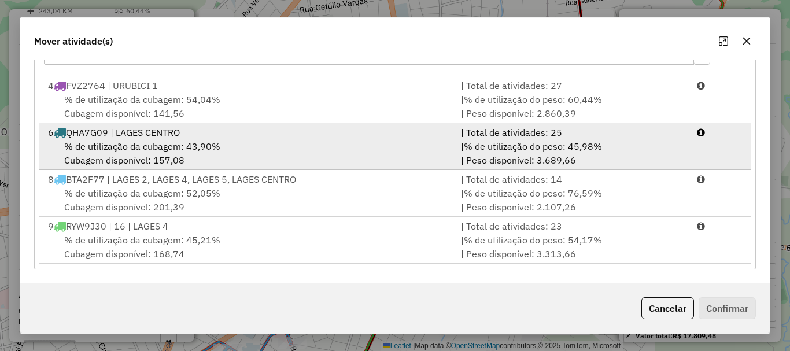
click at [182, 149] on span "% de utilização da cubagem: 43,90%" at bounding box center [142, 146] width 156 height 12
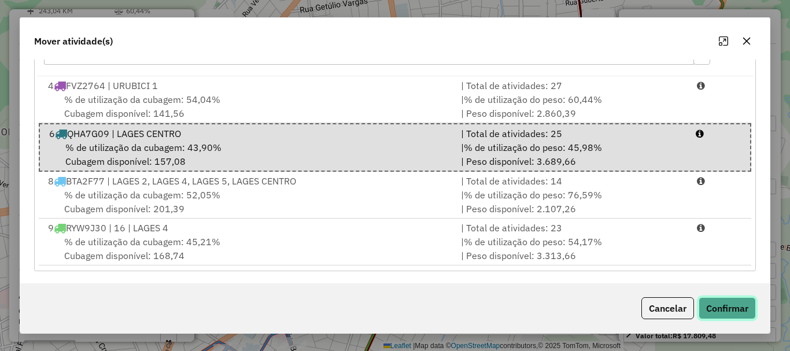
click at [719, 300] on button "Confirmar" at bounding box center [726, 308] width 57 height 22
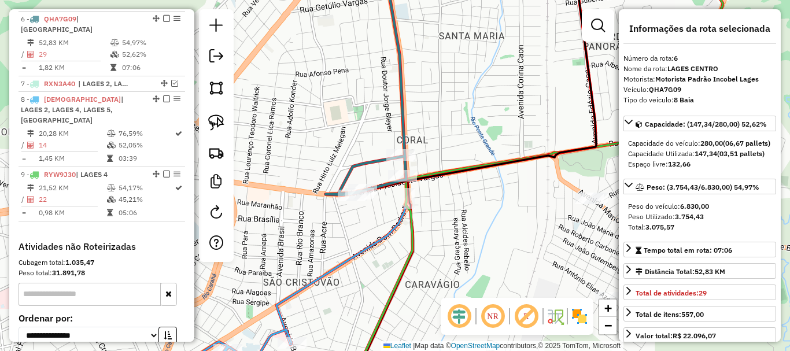
scroll to position [564, 0]
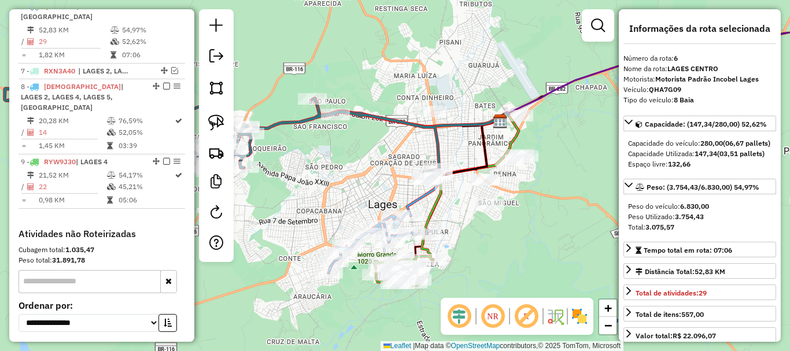
drag, startPoint x: 403, startPoint y: 184, endPoint x: 376, endPoint y: 175, distance: 28.7
click at [376, 175] on div "Janela de atendimento Grade de atendimento Capacidade Transportadoras Veículos …" at bounding box center [395, 175] width 790 height 351
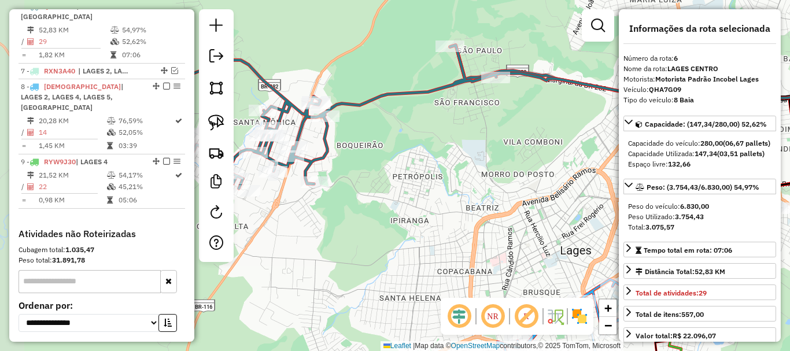
drag, startPoint x: 355, startPoint y: 132, endPoint x: 564, endPoint y: 146, distance: 209.1
click at [564, 146] on div "Janela de atendimento Grade de atendimento Capacidade Transportadoras Veículos …" at bounding box center [395, 175] width 790 height 351
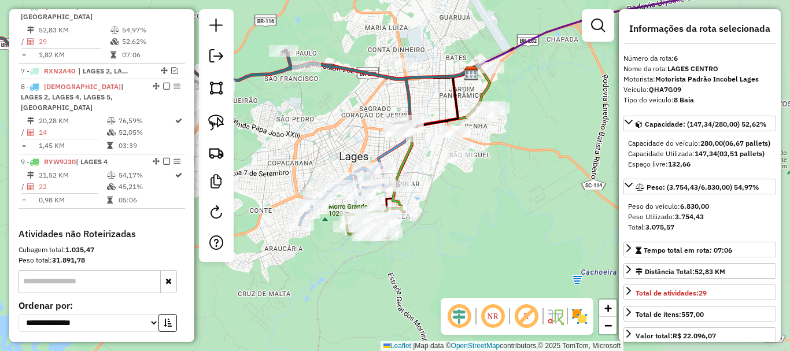
drag, startPoint x: 423, startPoint y: 139, endPoint x: 324, endPoint y: 125, distance: 100.4
click at [324, 125] on div "Janela de atendimento Grade de atendimento Capacidade Transportadoras Veículos …" at bounding box center [395, 175] width 790 height 351
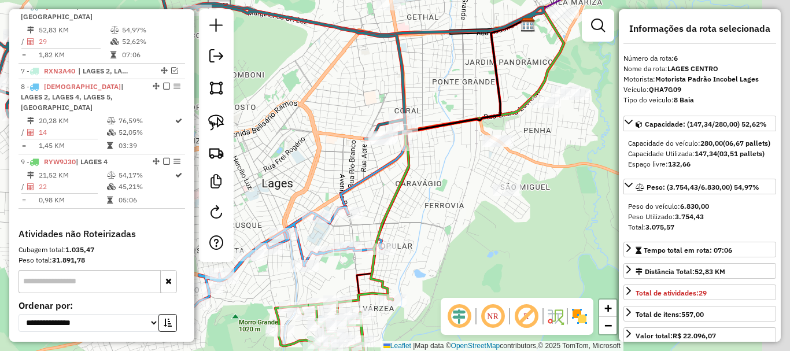
drag, startPoint x: 455, startPoint y: 141, endPoint x: 410, endPoint y: 147, distance: 45.0
click at [424, 157] on div "Janela de atendimento Grade de atendimento Capacidade Transportadoras Veículos …" at bounding box center [395, 175] width 790 height 351
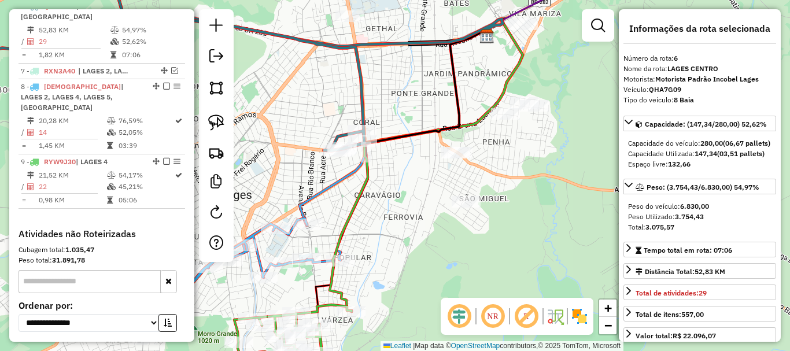
drag, startPoint x: 454, startPoint y: 183, endPoint x: 416, endPoint y: 190, distance: 38.7
click at [416, 190] on div "Janela de atendimento Grade de atendimento Capacidade Transportadoras Veículos …" at bounding box center [395, 175] width 790 height 351
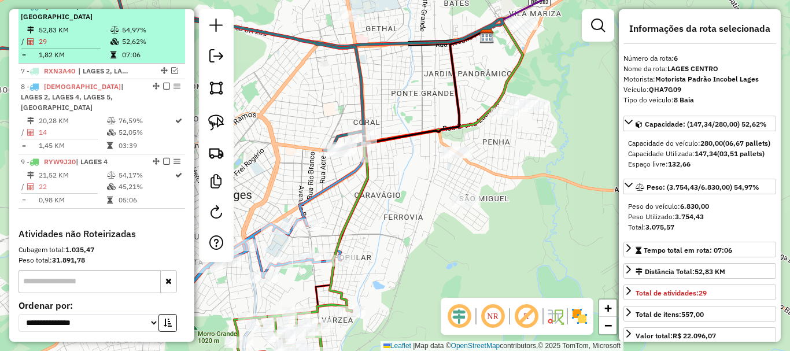
click at [163, 9] on em at bounding box center [166, 5] width 7 height 7
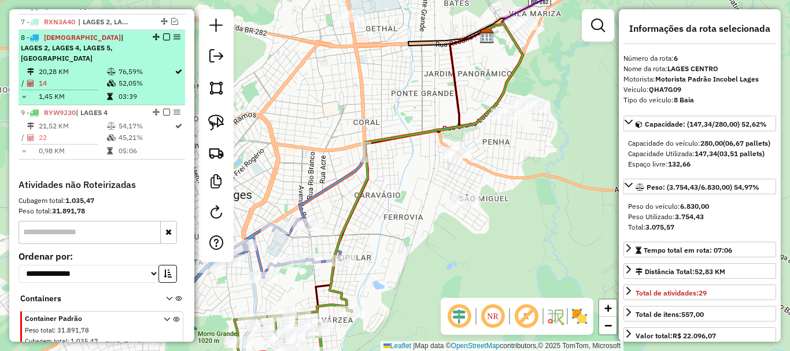
click at [163, 40] on em at bounding box center [166, 37] width 7 height 7
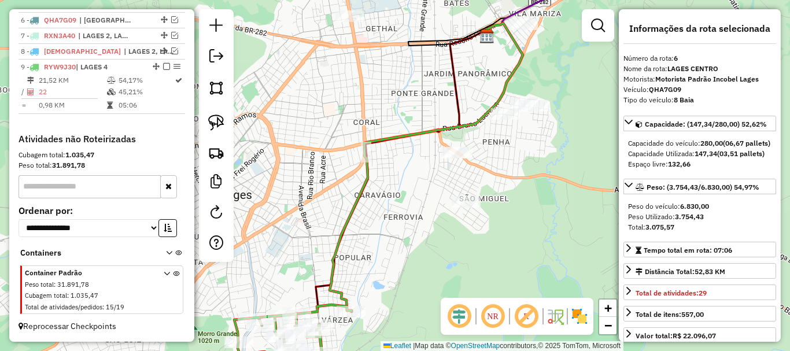
scroll to position [561, 0]
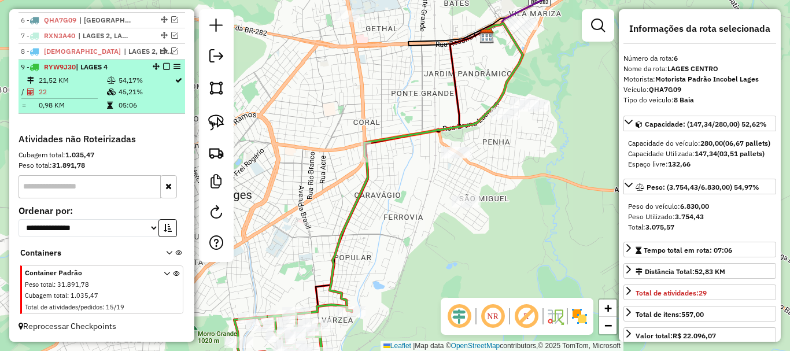
click at [164, 67] on em at bounding box center [166, 66] width 7 height 7
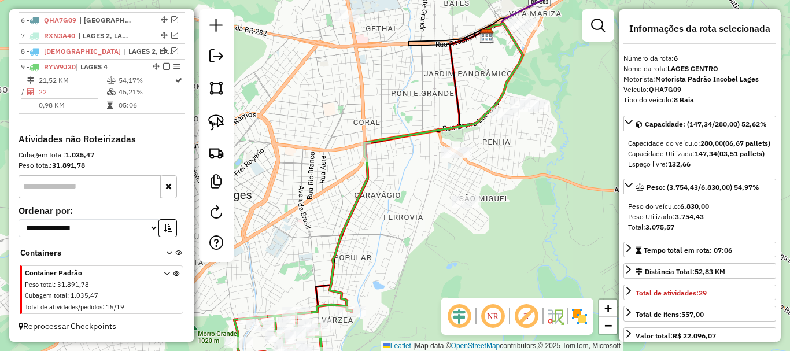
scroll to position [522, 0]
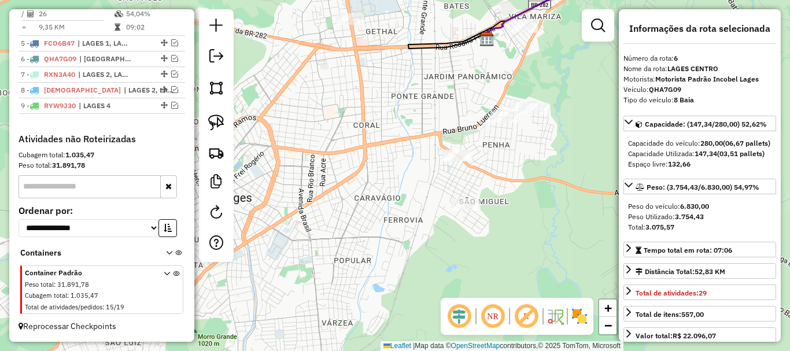
drag, startPoint x: 311, startPoint y: 107, endPoint x: 295, endPoint y: 173, distance: 68.4
click at [295, 173] on div "Janela de atendimento Grade de atendimento Capacidade Transportadoras Veículos …" at bounding box center [395, 175] width 790 height 351
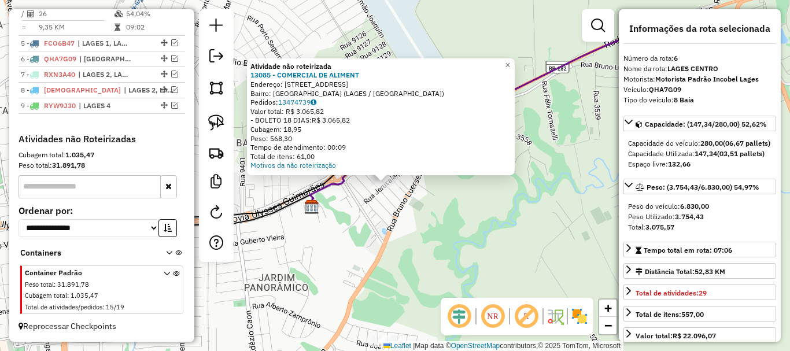
drag, startPoint x: 368, startPoint y: 176, endPoint x: 366, endPoint y: 221, distance: 45.7
click at [366, 221] on div "Atividade não roteirizada 13085 - COMERCIAL DE ALIMENT Endereço: R JERUSALEM 35…" at bounding box center [395, 175] width 790 height 351
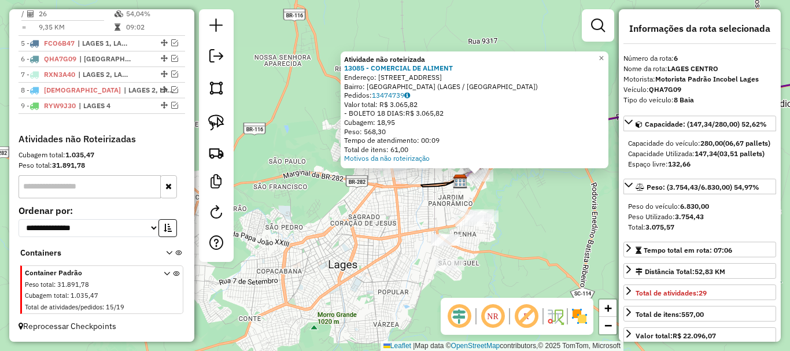
click at [517, 205] on div "Atividade não roteirizada 13085 - COMERCIAL DE ALIMENT Endereço: R JERUSALEM 35…" at bounding box center [395, 175] width 790 height 351
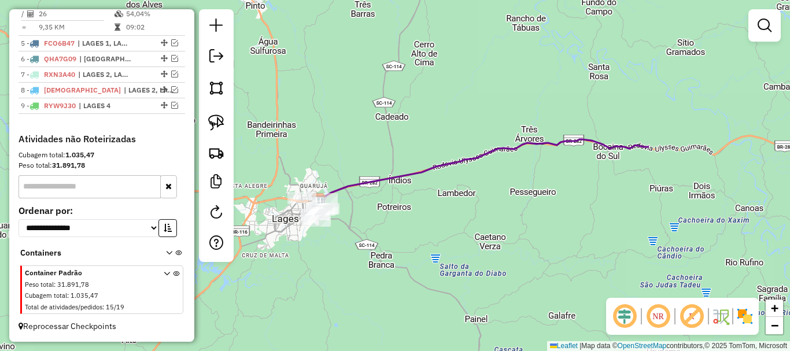
drag, startPoint x: 605, startPoint y: 210, endPoint x: 409, endPoint y: 209, distance: 196.0
click at [416, 213] on div "Janela de atendimento Grade de atendimento Capacidade Transportadoras Veículos …" at bounding box center [395, 175] width 790 height 351
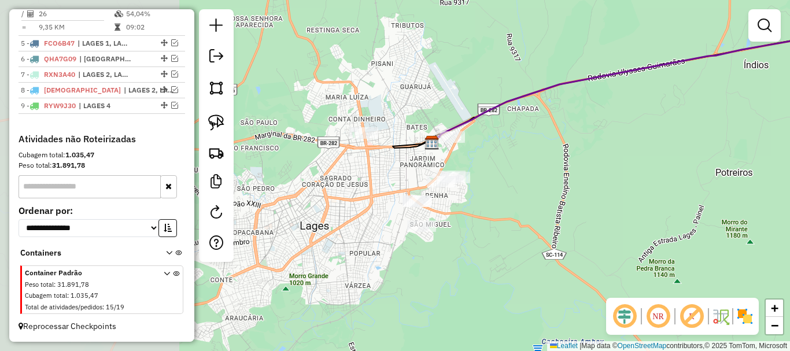
drag, startPoint x: 283, startPoint y: 187, endPoint x: 583, endPoint y: 153, distance: 301.9
click at [583, 153] on div "Janela de atendimento Grade de atendimento Capacidade Transportadoras Veículos …" at bounding box center [395, 175] width 790 height 351
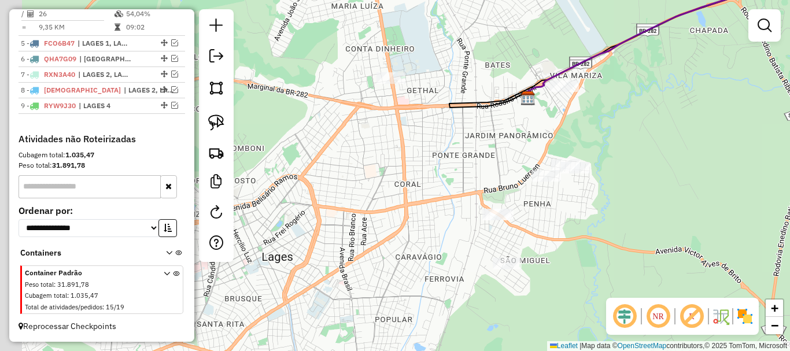
drag, startPoint x: 587, startPoint y: 141, endPoint x: 683, endPoint y: 89, distance: 108.6
click at [690, 90] on div "Janela de atendimento Grade de atendimento Capacidade Transportadoras Veículos …" at bounding box center [395, 175] width 790 height 351
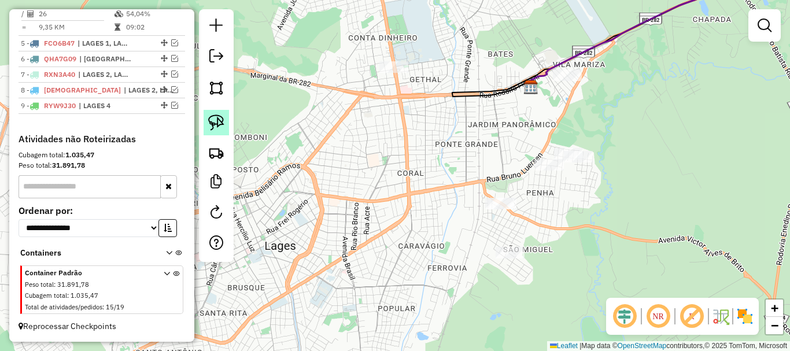
click at [226, 122] on link at bounding box center [215, 122] width 25 height 25
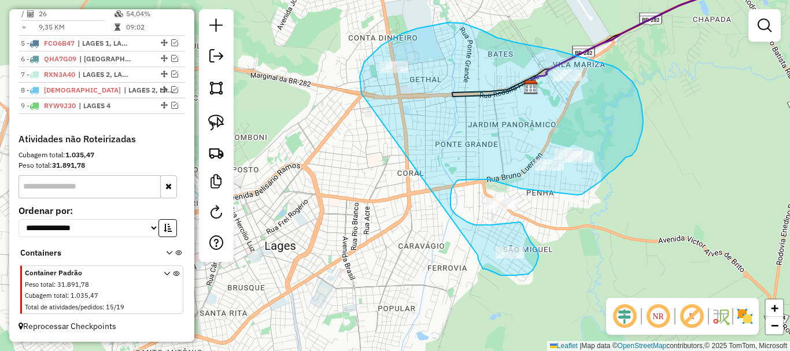
drag, startPoint x: 360, startPoint y: 76, endPoint x: 477, endPoint y: 255, distance: 214.0
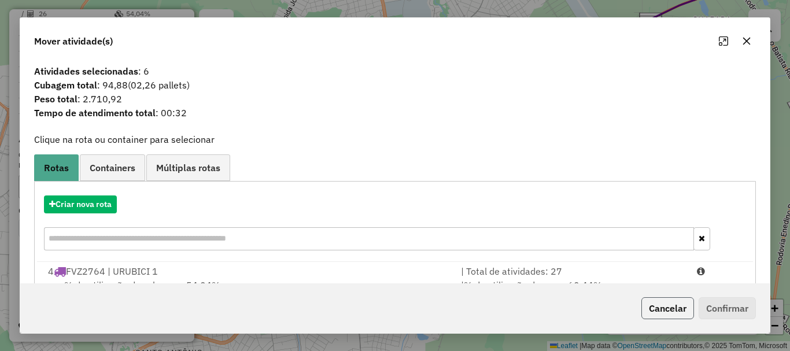
click at [657, 303] on button "Cancelar" at bounding box center [667, 308] width 53 height 22
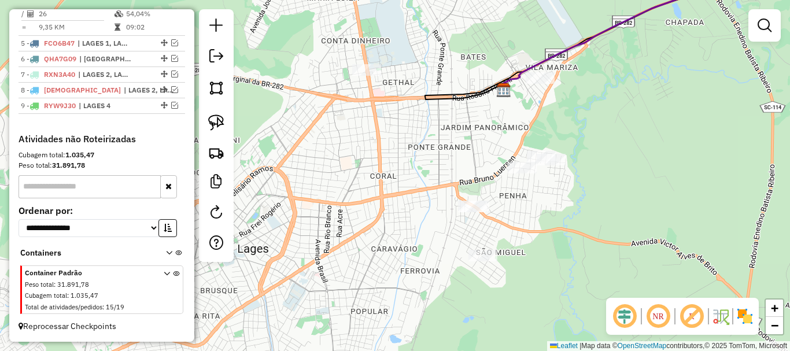
drag, startPoint x: 640, startPoint y: 243, endPoint x: 612, endPoint y: 249, distance: 28.9
click at [612, 249] on div "Janela de atendimento Grade de atendimento Capacidade Transportadoras Veículos …" at bounding box center [395, 175] width 790 height 351
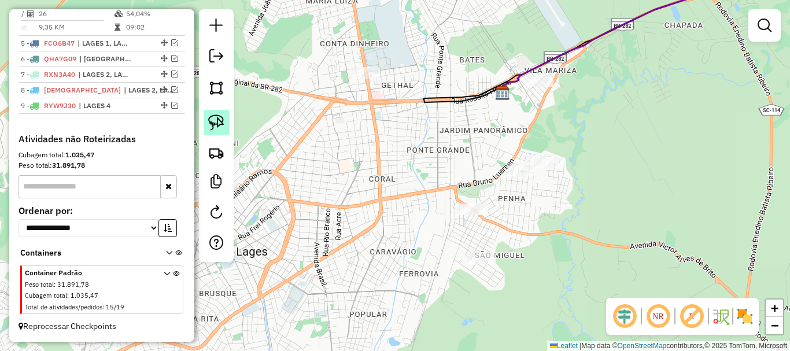
click at [221, 132] on link at bounding box center [215, 122] width 25 height 25
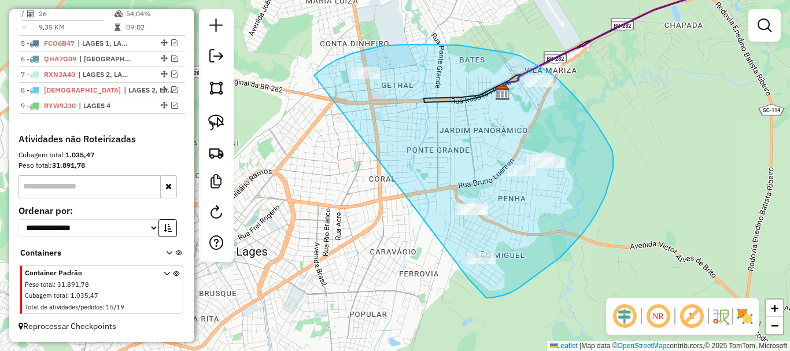
drag, startPoint x: 353, startPoint y: 53, endPoint x: 468, endPoint y: 278, distance: 252.6
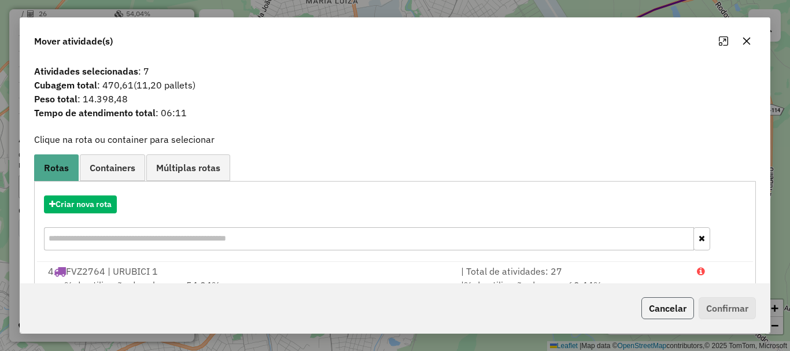
click at [677, 313] on button "Cancelar" at bounding box center [667, 308] width 53 height 22
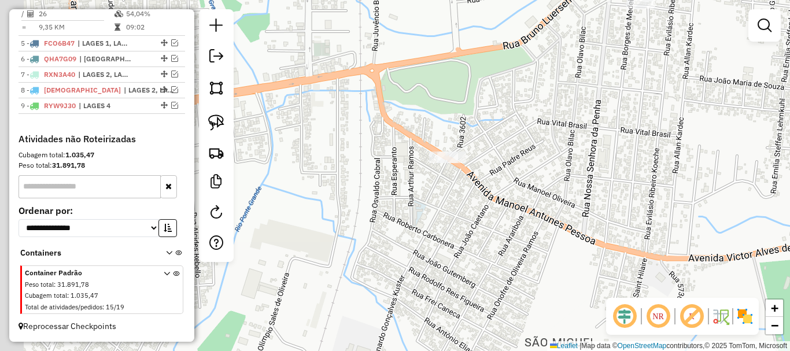
drag, startPoint x: 452, startPoint y: 192, endPoint x: 479, endPoint y: 192, distance: 27.2
click at [479, 192] on div "Janela de atendimento Grade de atendimento Capacidade Transportadoras Veículos …" at bounding box center [395, 175] width 790 height 351
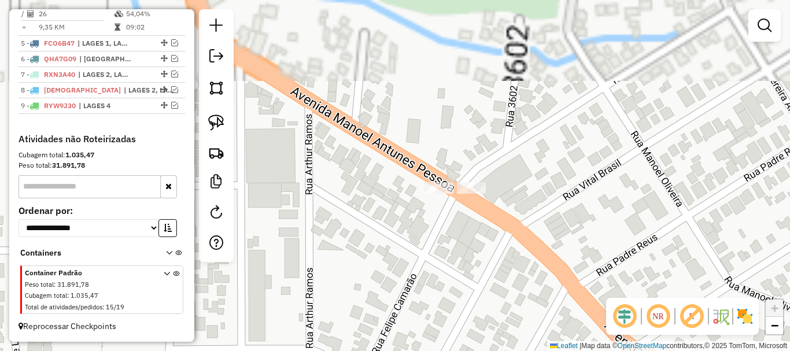
drag, startPoint x: 372, startPoint y: 128, endPoint x: 452, endPoint y: 245, distance: 141.7
click at [452, 245] on div "Janela de atendimento Grade de atendimento Capacidade Transportadoras Veículos …" at bounding box center [395, 175] width 790 height 351
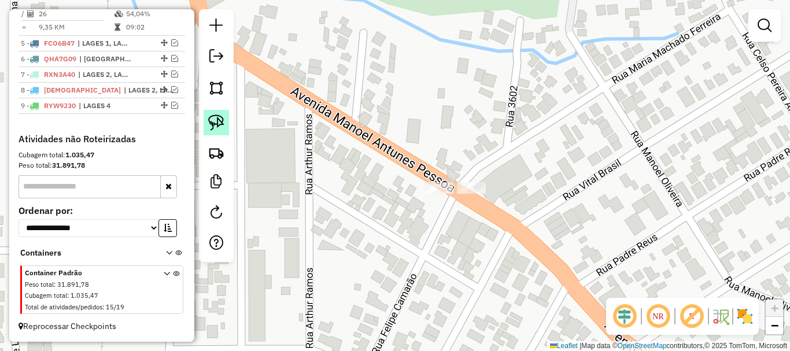
drag, startPoint x: 213, startPoint y: 120, endPoint x: 219, endPoint y: 123, distance: 6.3
click at [214, 120] on img at bounding box center [216, 122] width 16 height 16
drag, startPoint x: 446, startPoint y: 175, endPoint x: 414, endPoint y: 191, distance: 35.4
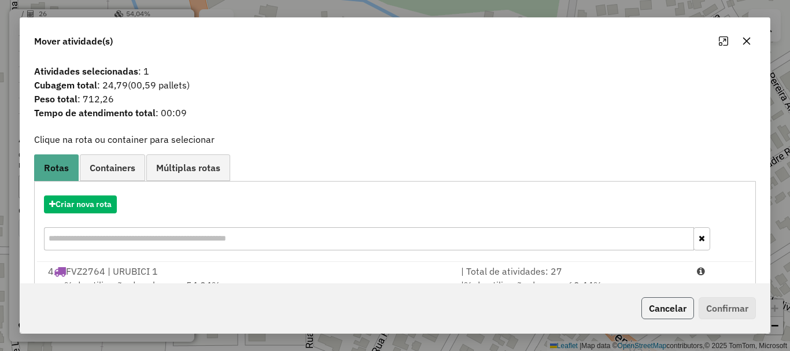
click at [675, 309] on button "Cancelar" at bounding box center [667, 308] width 53 height 22
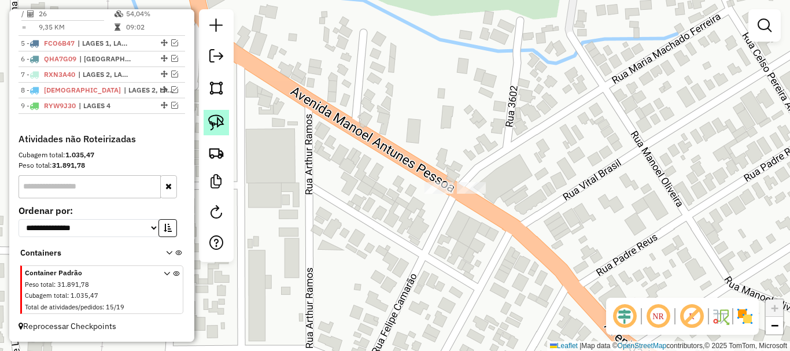
drag, startPoint x: 220, startPoint y: 125, endPoint x: 395, endPoint y: 201, distance: 191.1
click at [220, 125] on img at bounding box center [216, 122] width 16 height 16
drag, startPoint x: 452, startPoint y: 210, endPoint x: 501, endPoint y: 194, distance: 51.6
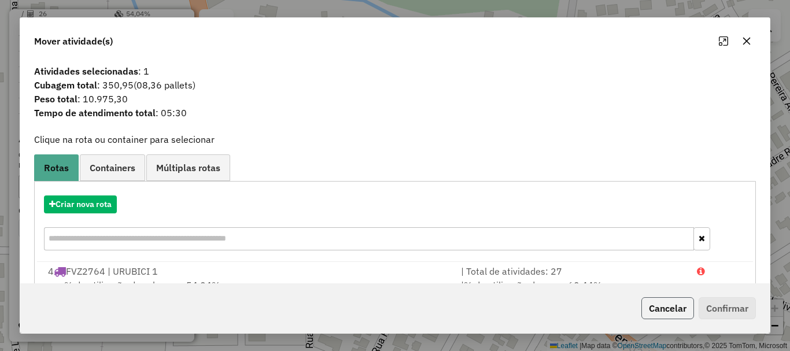
click at [656, 309] on button "Cancelar" at bounding box center [667, 308] width 53 height 22
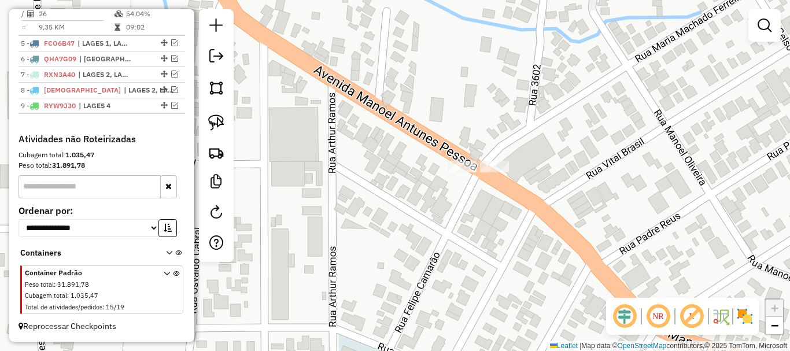
drag, startPoint x: 475, startPoint y: 146, endPoint x: 550, endPoint y: 158, distance: 75.6
click at [547, 151] on div "Janela de atendimento Grade de atendimento Capacidade Transportadoras Veículos …" at bounding box center [395, 175] width 790 height 351
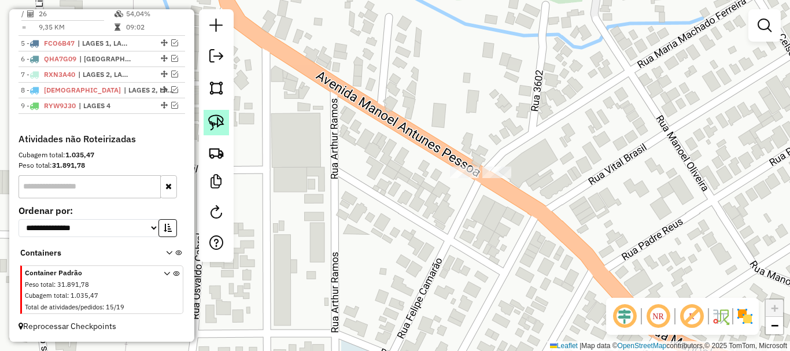
click at [221, 132] on link at bounding box center [215, 122] width 25 height 25
drag, startPoint x: 484, startPoint y: 198, endPoint x: 519, endPoint y: 175, distance: 40.9
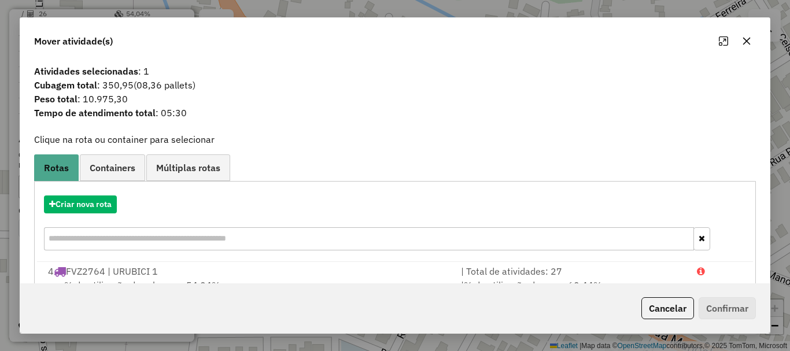
click at [665, 306] on button "Cancelar" at bounding box center [667, 308] width 53 height 22
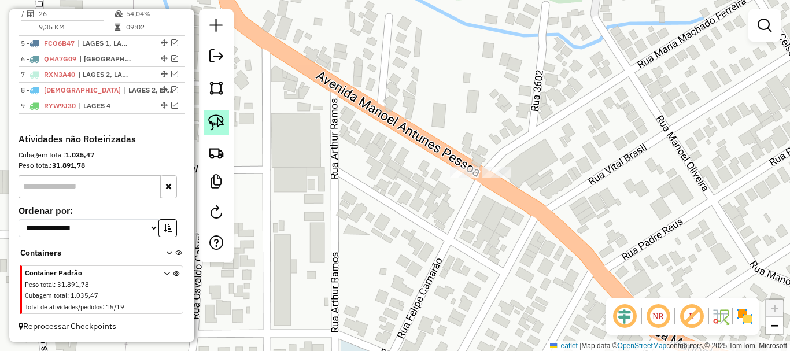
click at [214, 118] on img at bounding box center [216, 122] width 16 height 16
drag, startPoint x: 448, startPoint y: 180, endPoint x: 488, endPoint y: 183, distance: 40.5
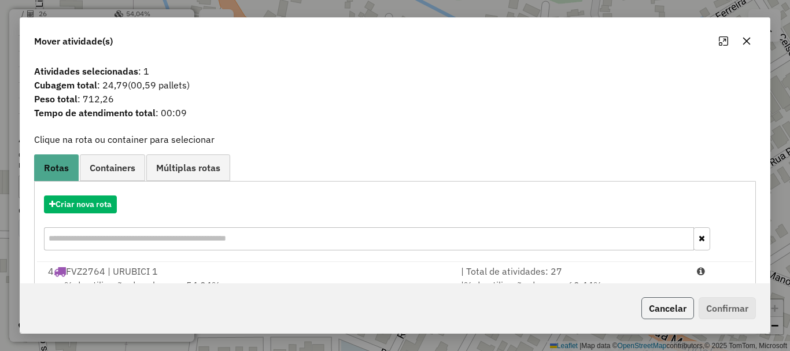
click at [670, 314] on button "Cancelar" at bounding box center [667, 308] width 53 height 22
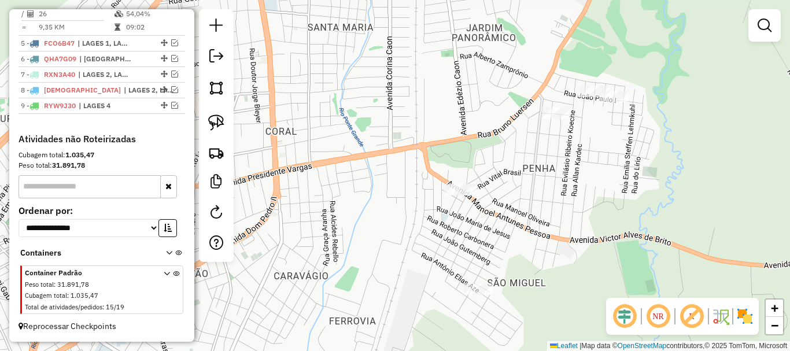
drag, startPoint x: 586, startPoint y: 164, endPoint x: 527, endPoint y: 175, distance: 59.4
click at [527, 175] on div "Janela de atendimento Grade de atendimento Capacidade Transportadoras Veículos …" at bounding box center [395, 175] width 790 height 351
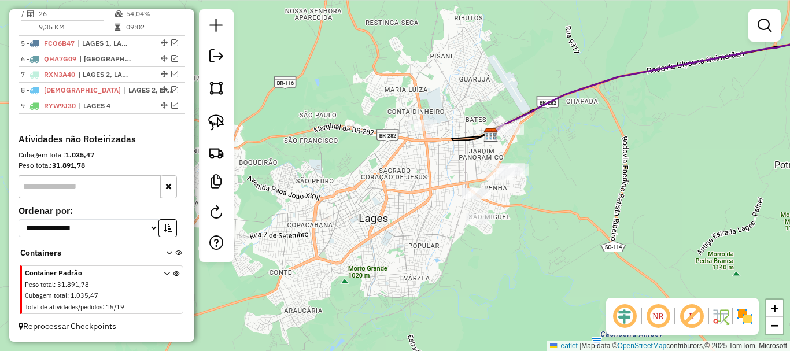
drag, startPoint x: 496, startPoint y: 149, endPoint x: 468, endPoint y: 164, distance: 32.1
click at [468, 164] on div "Janela de atendimento Grade de atendimento Capacidade Transportadoras Veículos …" at bounding box center [395, 175] width 790 height 351
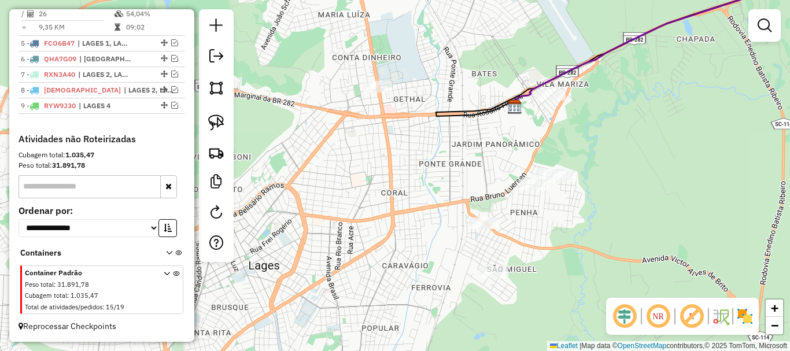
drag, startPoint x: 475, startPoint y: 162, endPoint x: 457, endPoint y: 170, distance: 18.9
click at [457, 170] on div "Janela de atendimento Grade de atendimento Capacidade Transportadoras Veículos …" at bounding box center [395, 175] width 790 height 351
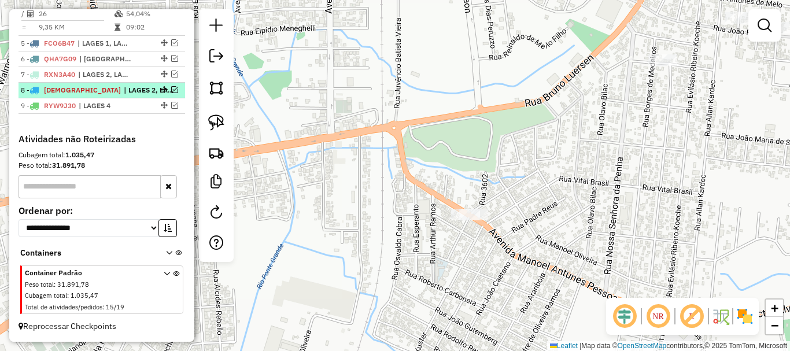
click at [70, 86] on span "[DEMOGRAPHIC_DATA]" at bounding box center [82, 90] width 77 height 9
select select "*********"
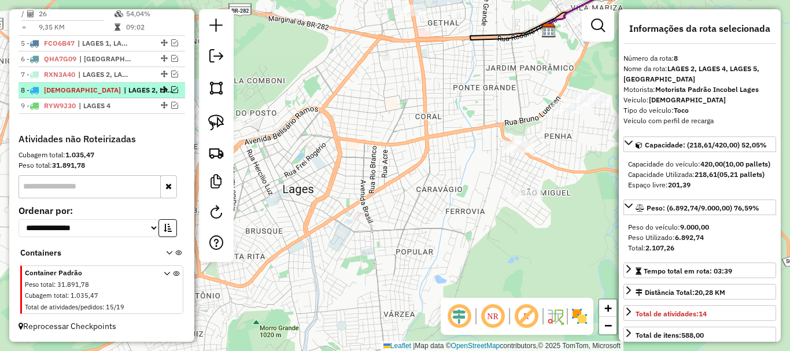
click at [171, 86] on em at bounding box center [174, 89] width 7 height 7
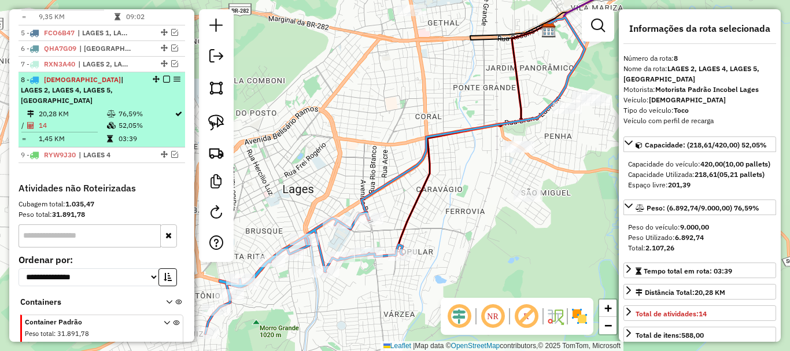
scroll to position [564, 0]
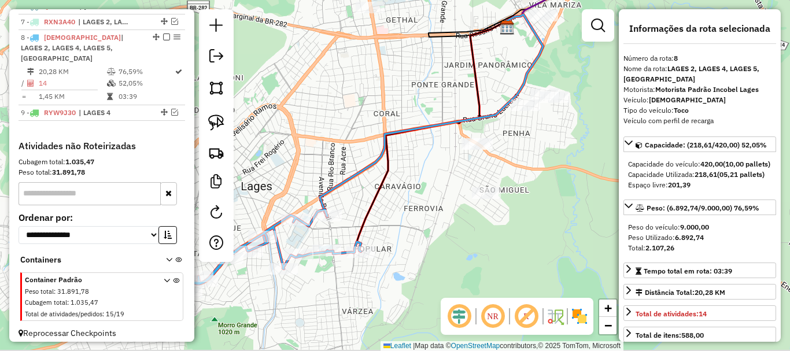
drag, startPoint x: 338, startPoint y: 147, endPoint x: 297, endPoint y: 144, distance: 41.7
click at [297, 144] on div "Janela de atendimento Grade de atendimento Capacidade Transportadoras Veículos …" at bounding box center [395, 175] width 790 height 351
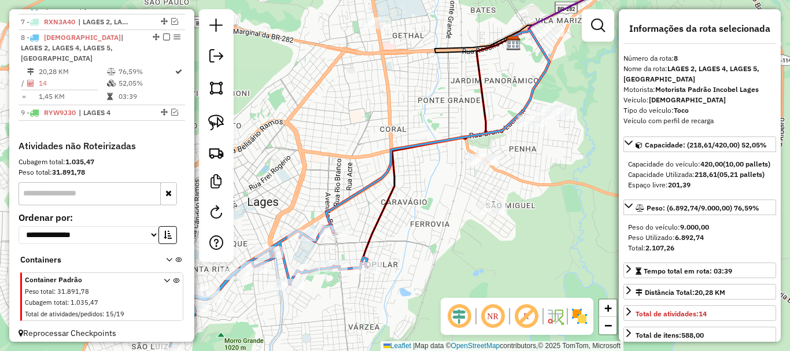
drag, startPoint x: 404, startPoint y: 169, endPoint x: 349, endPoint y: 214, distance: 71.1
click at [349, 213] on div "Janela de atendimento Grade de atendimento Capacidade Transportadoras Veículos …" at bounding box center [395, 175] width 790 height 351
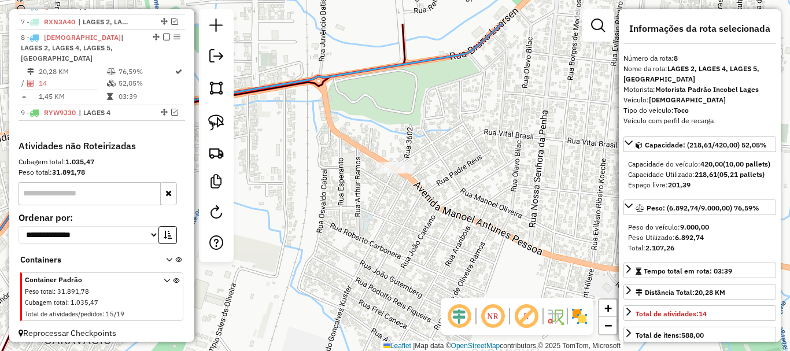
drag, startPoint x: 431, startPoint y: 197, endPoint x: 397, endPoint y: 233, distance: 49.9
click at [397, 232] on div "Janela de atendimento Grade de atendimento Capacidade Transportadoras Veículos …" at bounding box center [395, 175] width 790 height 351
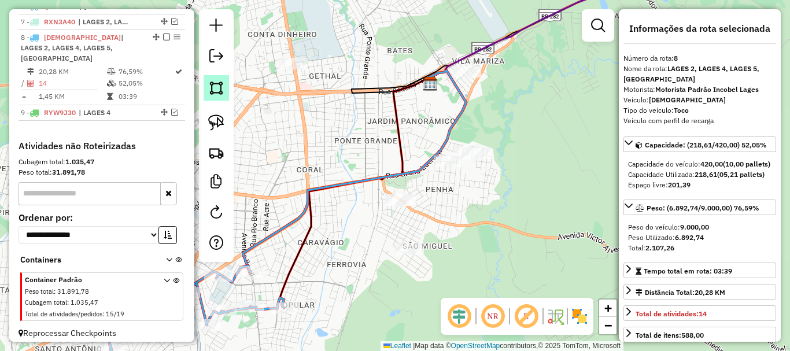
click at [215, 89] on img at bounding box center [216, 88] width 16 height 16
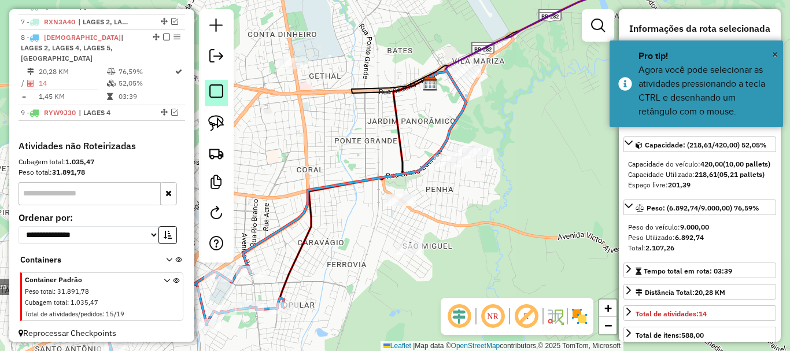
click at [216, 91] on em at bounding box center [216, 91] width 14 height 14
click at [219, 121] on img at bounding box center [216, 122] width 16 height 16
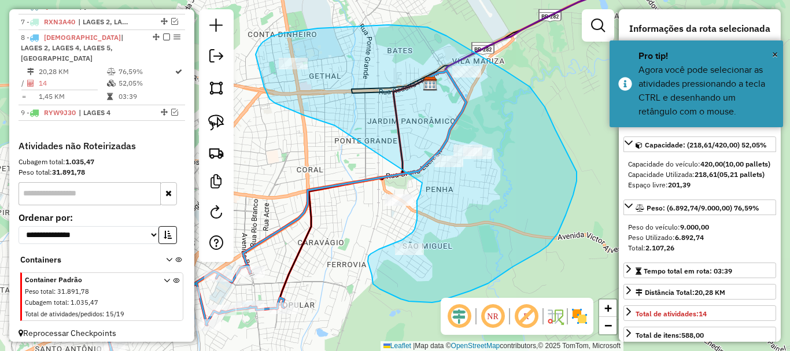
drag, startPoint x: 335, startPoint y: 125, endPoint x: 421, endPoint y: 182, distance: 103.6
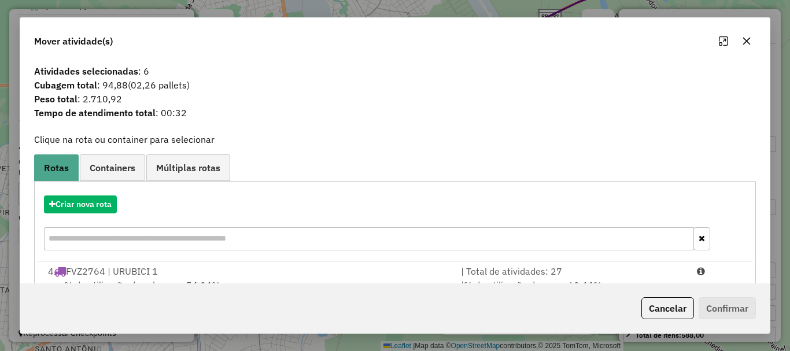
click at [744, 39] on icon "button" at bounding box center [747, 42] width 8 height 8
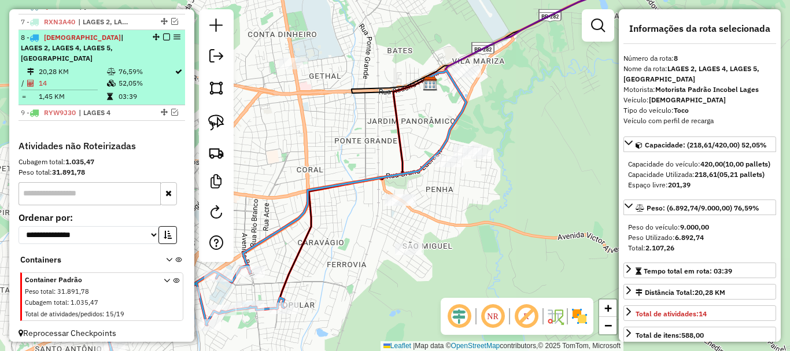
click at [164, 40] on em at bounding box center [166, 37] width 7 height 7
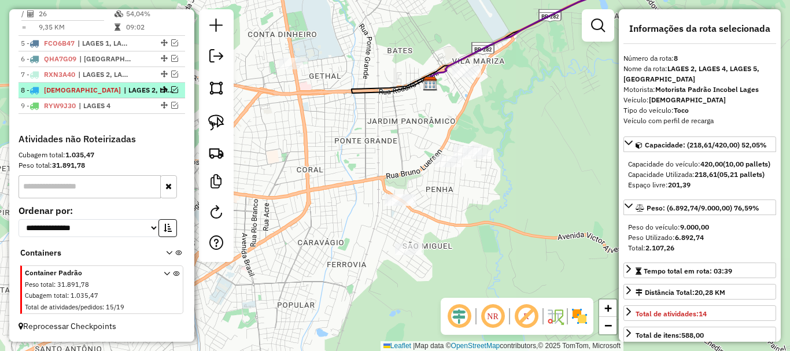
scroll to position [522, 0]
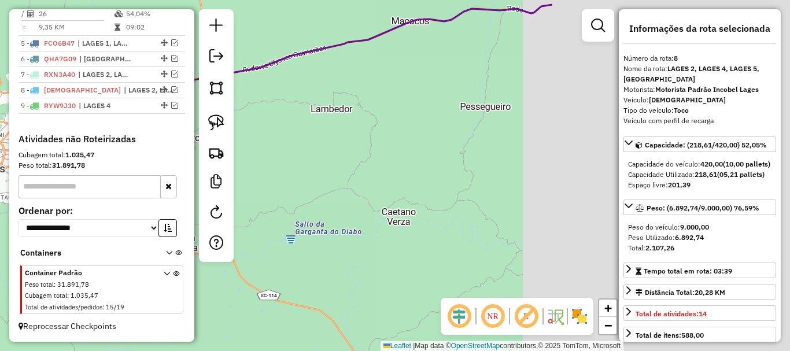
drag, startPoint x: 519, startPoint y: 145, endPoint x: 254, endPoint y: 159, distance: 265.1
click at [209, 153] on hb-router-mapa "Informações da Sessão 978977 - 14/08/2025 Criação: 13/08/2025 17:33 Depósito: I…" at bounding box center [395, 175] width 790 height 351
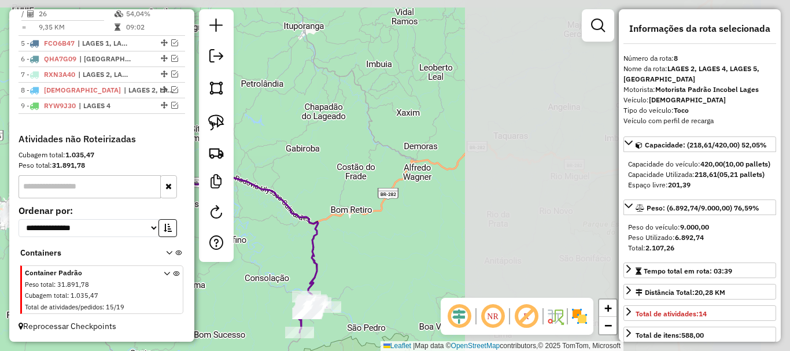
drag, startPoint x: 570, startPoint y: 146, endPoint x: 199, endPoint y: 229, distance: 380.2
click at [199, 229] on hb-router-mapa "Informações da Sessão 978977 - 14/08/2025 Criação: 13/08/2025 17:33 Depósito: I…" at bounding box center [395, 175] width 790 height 351
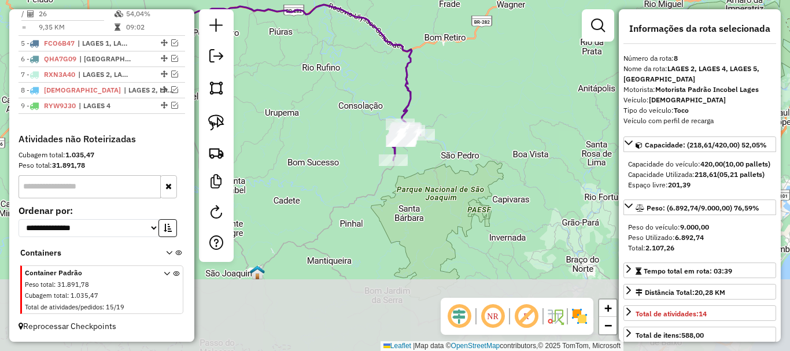
drag, startPoint x: 409, startPoint y: 223, endPoint x: 447, endPoint y: 104, distance: 124.3
click at [473, 85] on div "Janela de atendimento Grade de atendimento Capacidade Transportadoras Veículos …" at bounding box center [395, 175] width 790 height 351
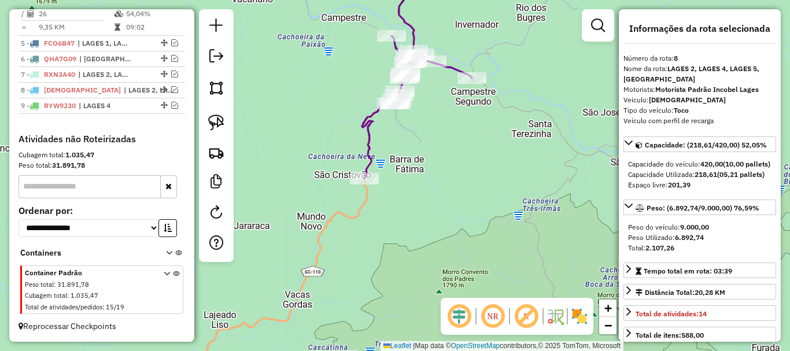
click at [464, 195] on div "Janela de atendimento Grade de atendimento Capacidade Transportadoras Veículos …" at bounding box center [395, 175] width 790 height 351
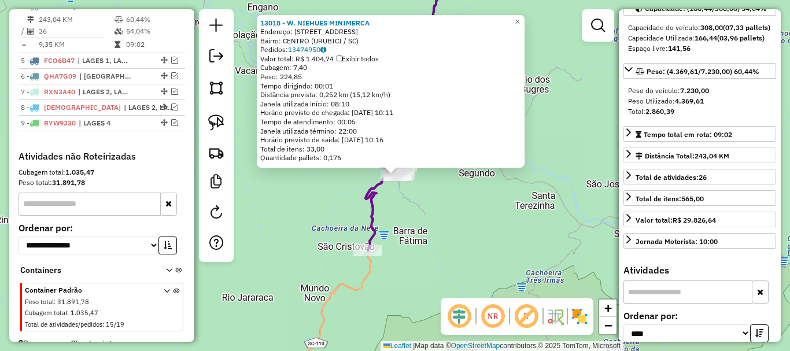
scroll to position [0, 0]
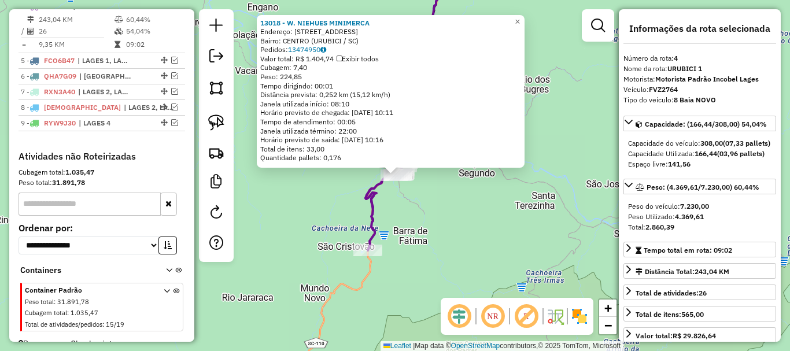
click at [512, 219] on div "13018 - W. NIEHUES MINIMERCA Endereço: R CEZARIO AMARANTE 243 Bairro: CENTRO (U…" at bounding box center [395, 175] width 790 height 351
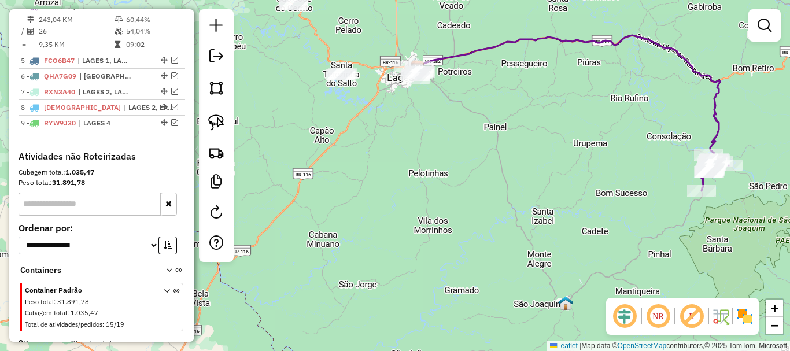
drag, startPoint x: 290, startPoint y: 149, endPoint x: 429, endPoint y: 97, distance: 148.2
click at [661, 163] on div "Janela de atendimento Grade de atendimento Capacidade Transportadoras Veículos …" at bounding box center [395, 175] width 790 height 351
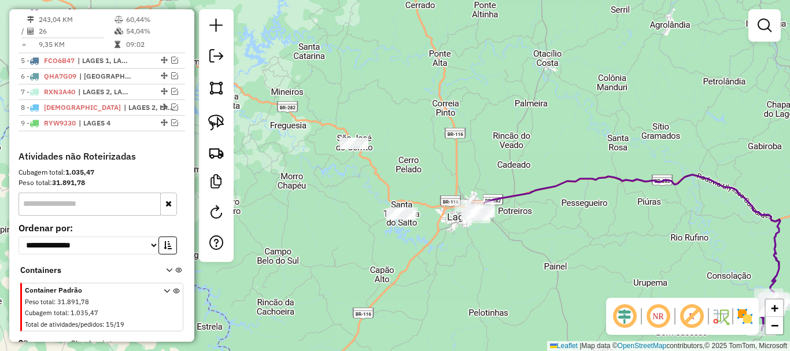
drag, startPoint x: 371, startPoint y: 87, endPoint x: 416, endPoint y: 203, distance: 124.3
click at [416, 203] on div "Janela de atendimento Grade de atendimento Capacidade Transportadoras Veículos …" at bounding box center [395, 175] width 790 height 351
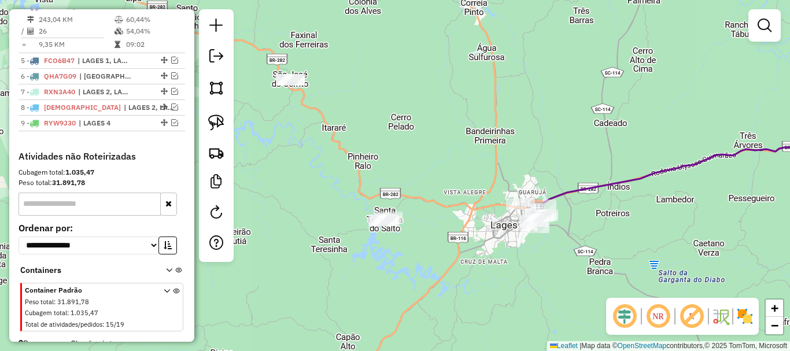
drag, startPoint x: 476, startPoint y: 203, endPoint x: 409, endPoint y: 148, distance: 86.6
click at [409, 148] on div "Janela de atendimento Grade de atendimento Capacidade Transportadoras Veículos …" at bounding box center [395, 175] width 790 height 351
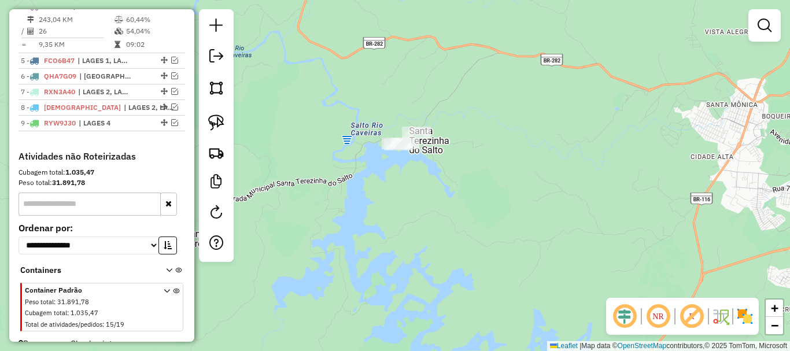
drag, startPoint x: 317, startPoint y: 131, endPoint x: 317, endPoint y: 171, distance: 39.9
click at [317, 171] on div "Janela de atendimento Grade de atendimento Capacidade Transportadoras Veículos …" at bounding box center [395, 175] width 790 height 351
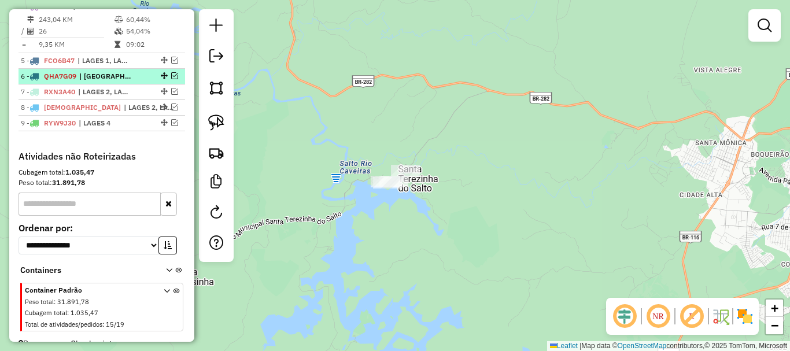
click at [171, 79] on em at bounding box center [174, 75] width 7 height 7
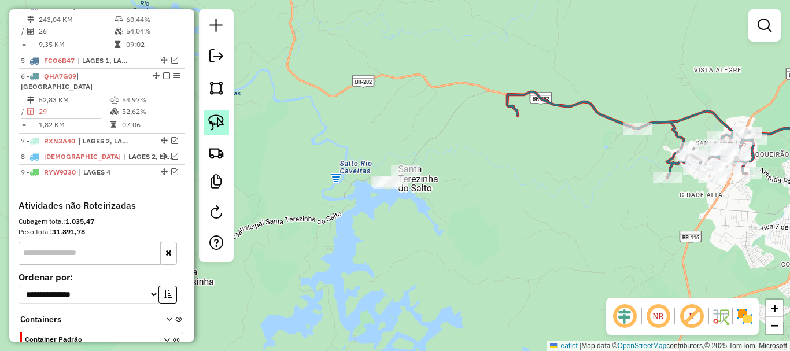
click at [217, 124] on img at bounding box center [216, 122] width 16 height 16
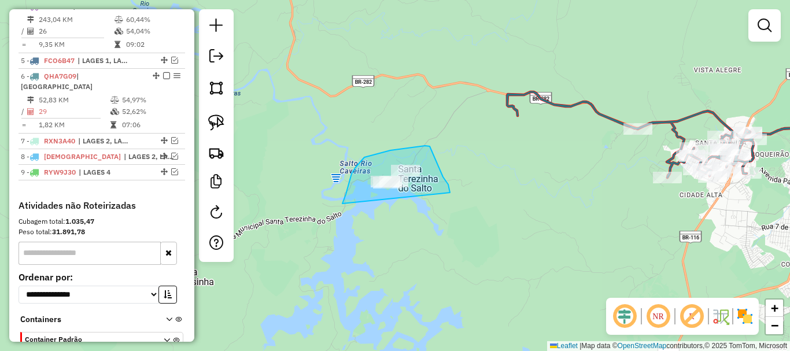
drag, startPoint x: 342, startPoint y: 203, endPoint x: 450, endPoint y: 193, distance: 108.0
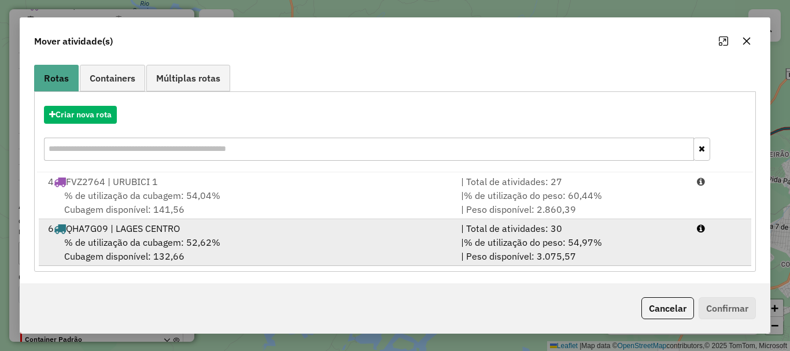
scroll to position [92, 0]
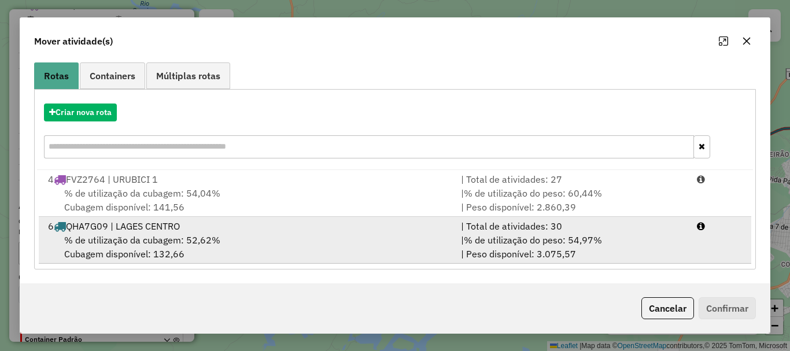
click at [176, 235] on span "% de utilização da cubagem: 52,62%" at bounding box center [142, 240] width 156 height 12
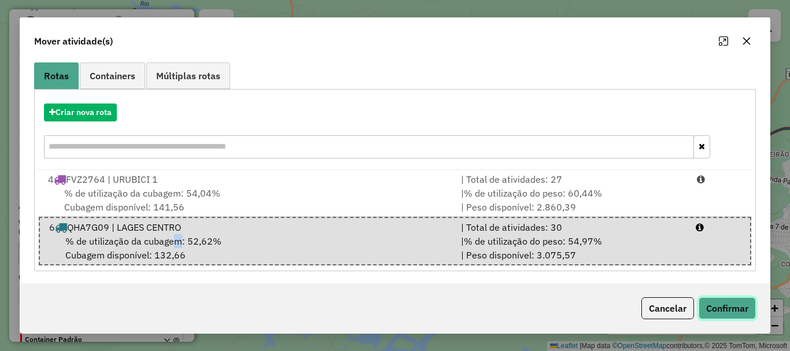
click at [713, 309] on button "Confirmar" at bounding box center [726, 308] width 57 height 22
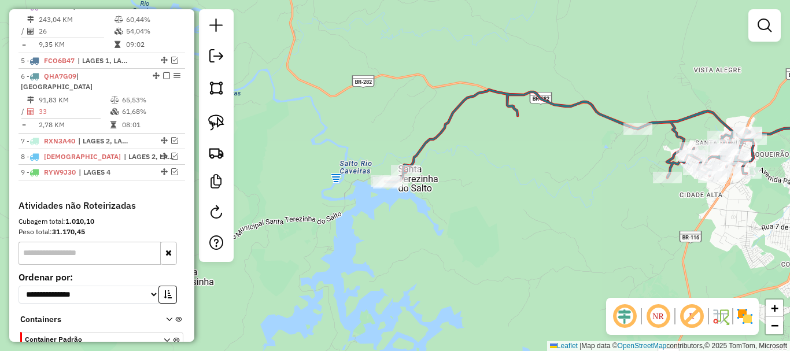
scroll to position [0, 0]
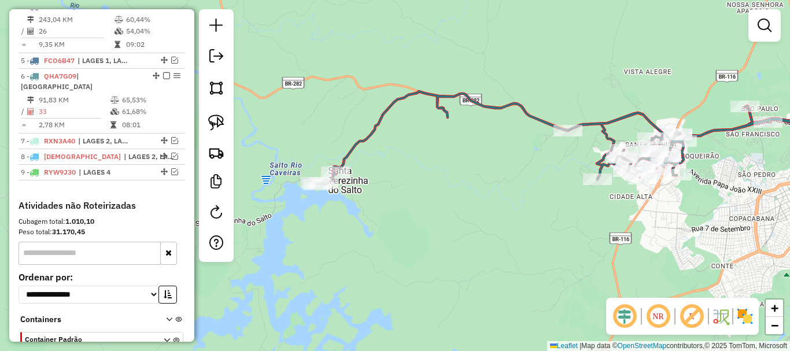
click at [576, 236] on div "Janela de atendimento Grade de atendimento Capacidade Transportadoras Veículos …" at bounding box center [395, 175] width 790 height 351
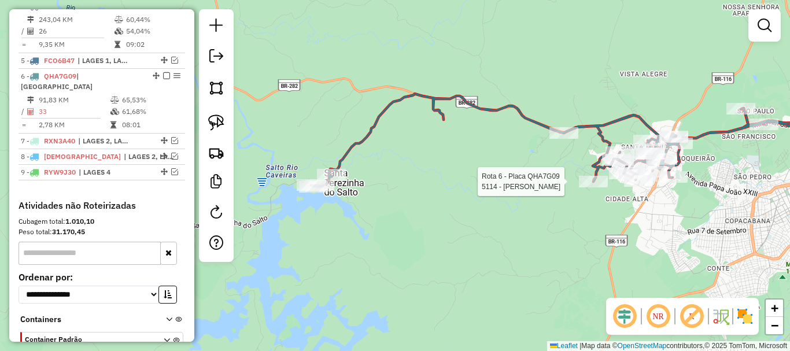
select select "*********"
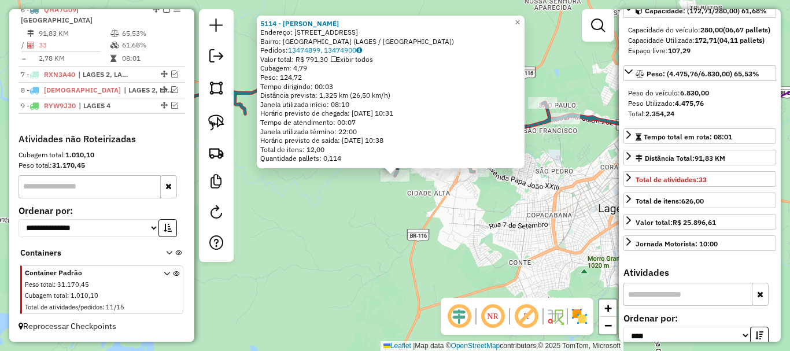
scroll to position [116, 0]
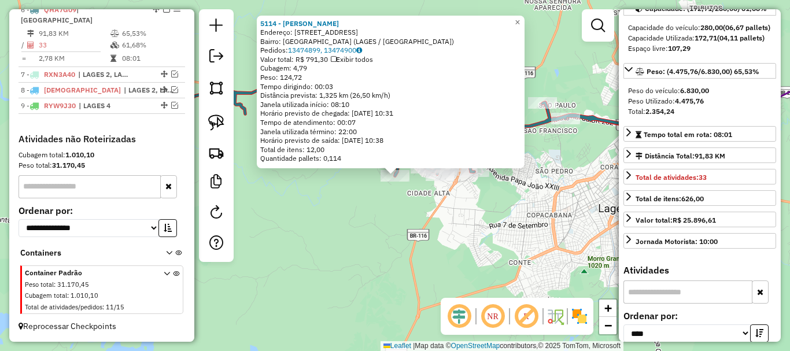
click at [476, 219] on div "5114 - DIEGO PEREIRA DE SOU Endereço: AV AV LAMBARI 21 Bairro: SANTA TEREZINHA …" at bounding box center [395, 175] width 790 height 351
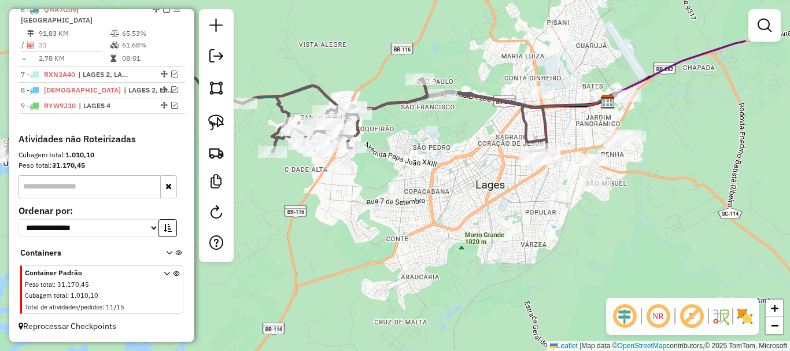
drag, startPoint x: 547, startPoint y: 198, endPoint x: 431, endPoint y: 173, distance: 118.3
click at [431, 173] on div "Janela de atendimento Grade de atendimento Capacidade Transportadoras Veículos …" at bounding box center [395, 175] width 790 height 351
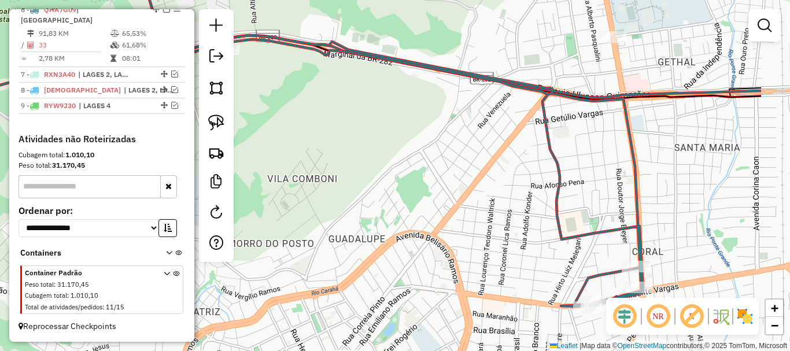
drag, startPoint x: 483, startPoint y: 146, endPoint x: 456, endPoint y: 147, distance: 27.2
click at [456, 147] on div "Janela de atendimento Grade de atendimento Capacidade Transportadoras Veículos …" at bounding box center [395, 175] width 790 height 351
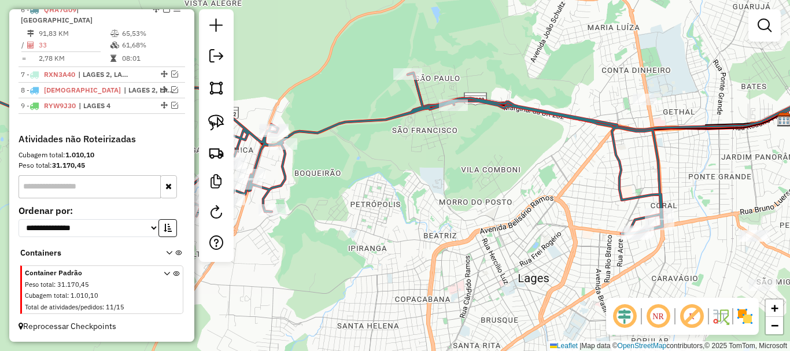
drag, startPoint x: 494, startPoint y: 158, endPoint x: 572, endPoint y: 162, distance: 78.2
click at [572, 162] on div "Janela de atendimento Grade de atendimento Capacidade Transportadoras Veículos …" at bounding box center [395, 175] width 790 height 351
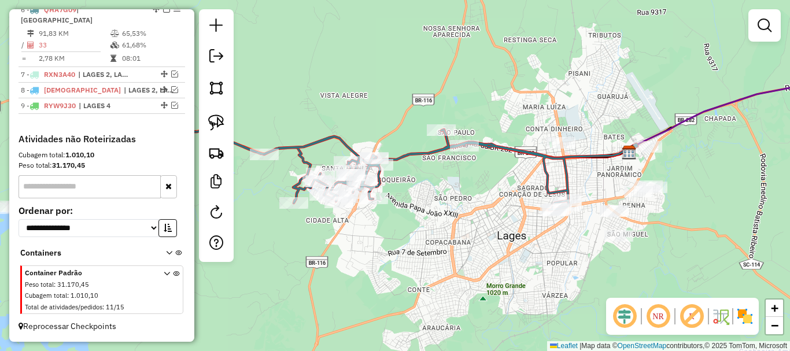
drag, startPoint x: 520, startPoint y: 187, endPoint x: 482, endPoint y: 201, distance: 41.3
click at [482, 201] on div "Janela de atendimento Grade de atendimento Capacidade Transportadoras Veículos …" at bounding box center [395, 175] width 790 height 351
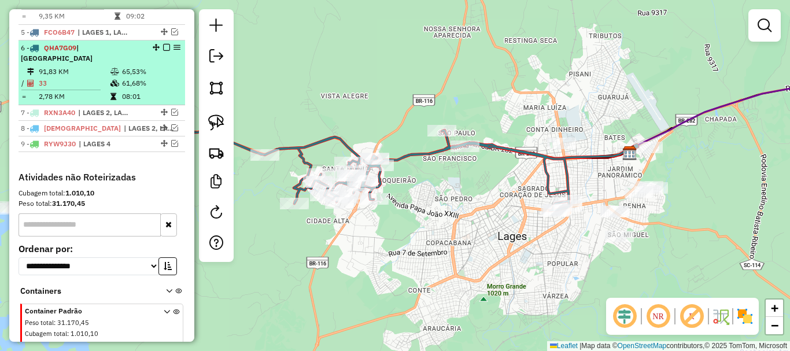
scroll to position [503, 0]
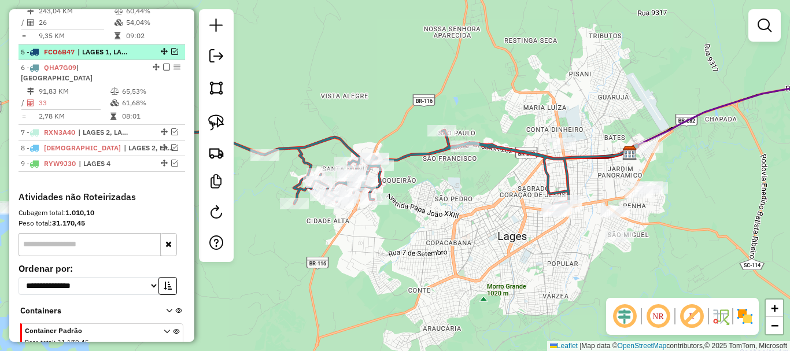
click at [171, 55] on em at bounding box center [174, 51] width 7 height 7
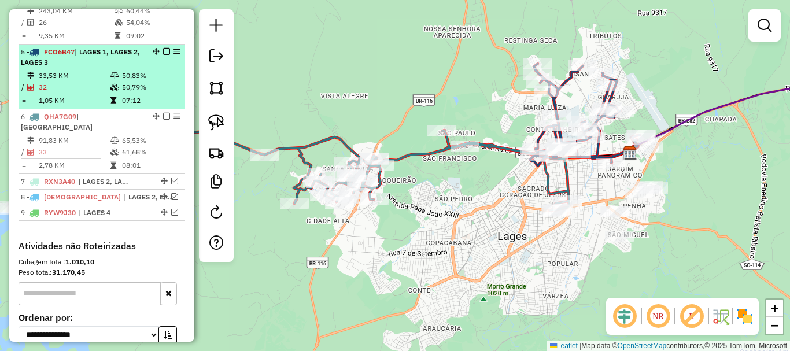
click at [121, 82] on td "50,83%" at bounding box center [150, 76] width 58 height 12
select select "*********"
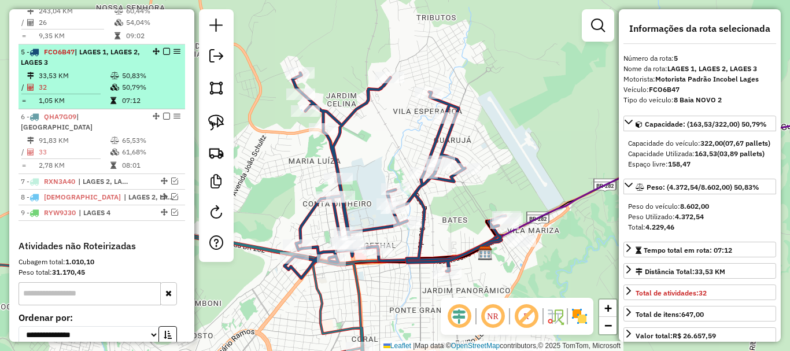
scroll to position [445, 0]
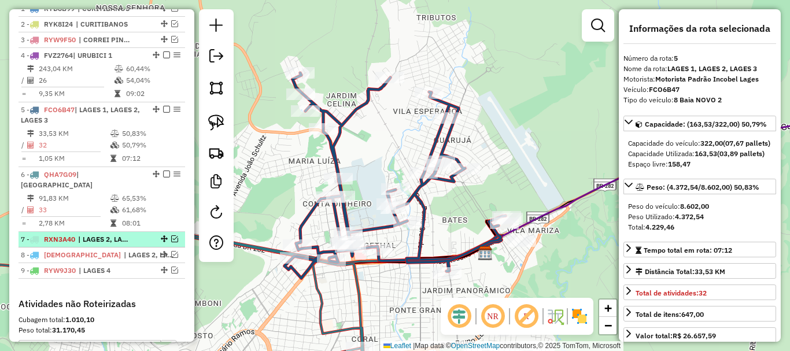
click at [171, 239] on em at bounding box center [174, 238] width 7 height 7
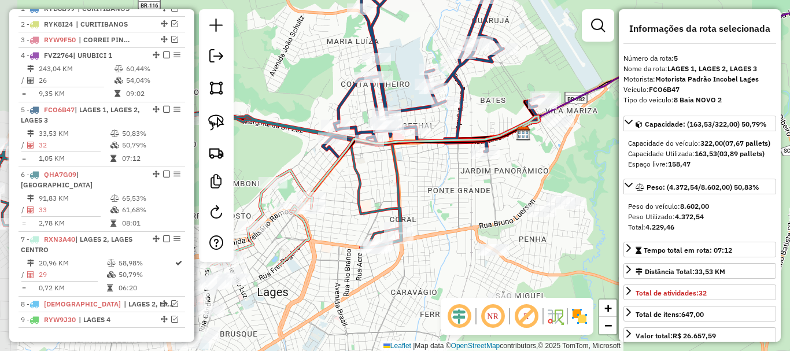
drag, startPoint x: 266, startPoint y: 247, endPoint x: 302, endPoint y: 133, distance: 119.6
click at [302, 134] on icon at bounding box center [180, 167] width 443 height 161
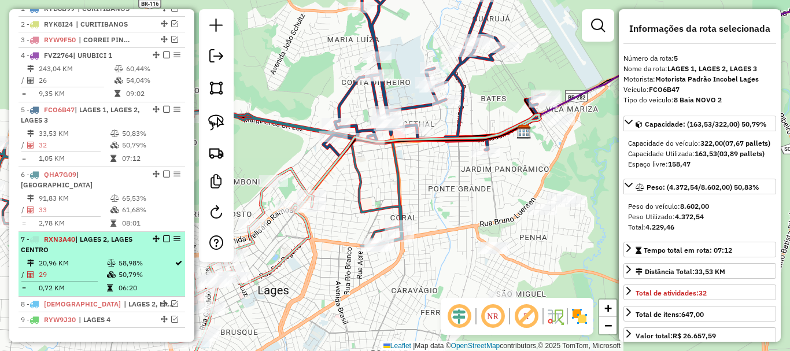
click at [116, 249] on div "7 - RXN3A40 | LAGES 2, LAGES CENTRO" at bounding box center [82, 244] width 123 height 21
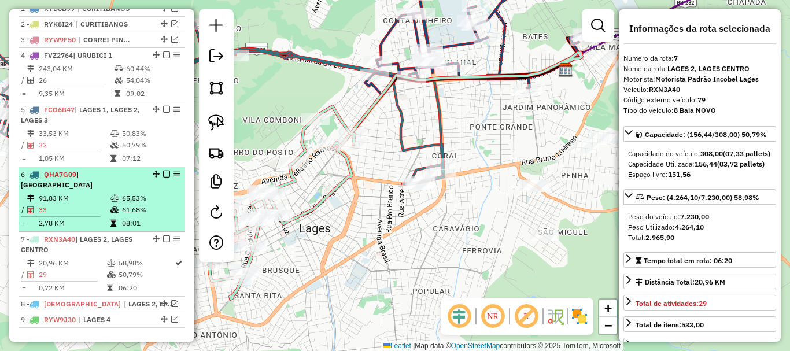
click at [134, 187] on div "6 - QHA7G09 | LAGES CENTRO" at bounding box center [82, 179] width 123 height 21
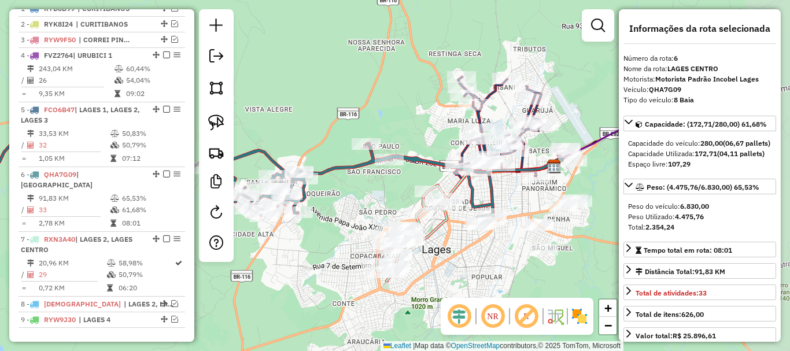
drag, startPoint x: 495, startPoint y: 243, endPoint x: 350, endPoint y: 245, distance: 145.1
click at [350, 245] on div "Janela de atendimento Grade de atendimento Capacidade Transportadoras Veículos …" at bounding box center [395, 175] width 790 height 351
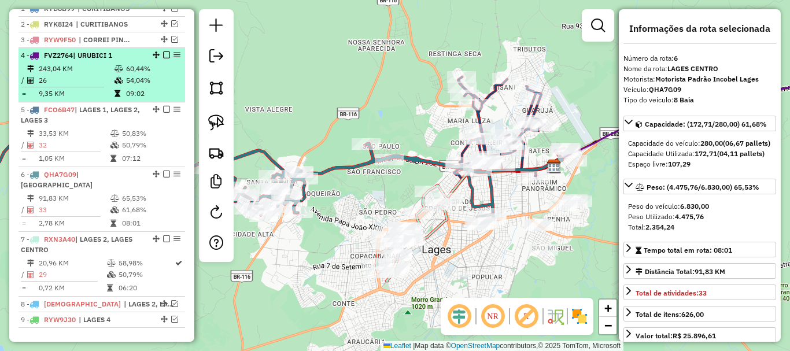
click at [84, 75] on td "243,04 KM" at bounding box center [76, 69] width 76 height 12
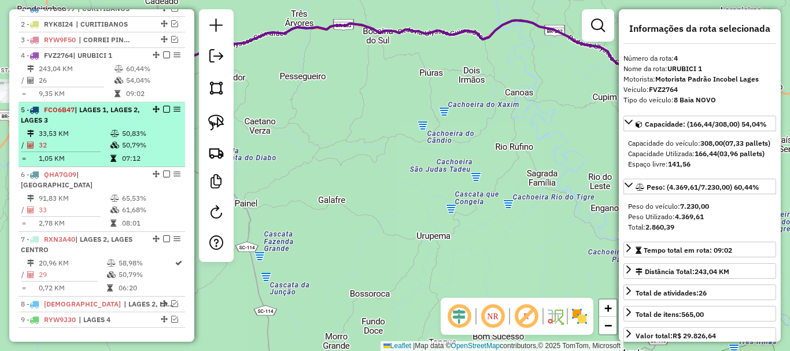
click at [71, 125] on div "5 - FCO6B47 | LAGES 1, LAGES 2, LAGES 3" at bounding box center [82, 115] width 123 height 21
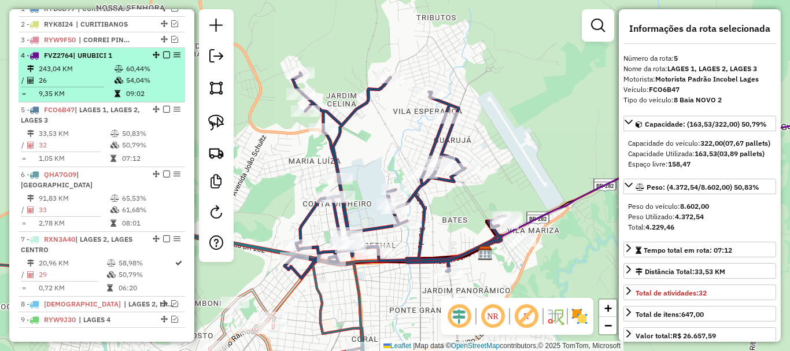
click at [163, 58] on em at bounding box center [166, 54] width 7 height 7
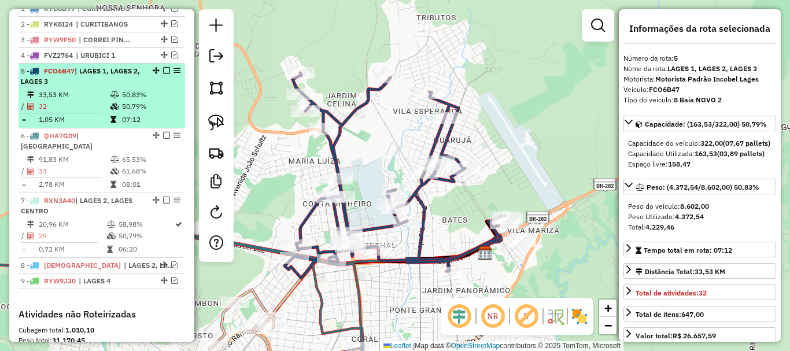
click at [164, 74] on em at bounding box center [166, 70] width 7 height 7
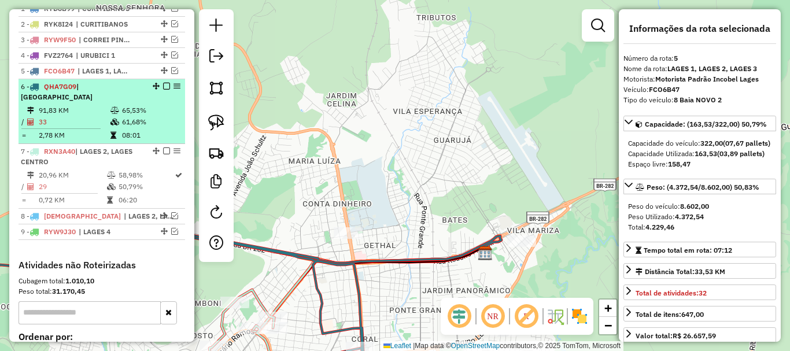
click at [164, 90] on em at bounding box center [166, 86] width 7 height 7
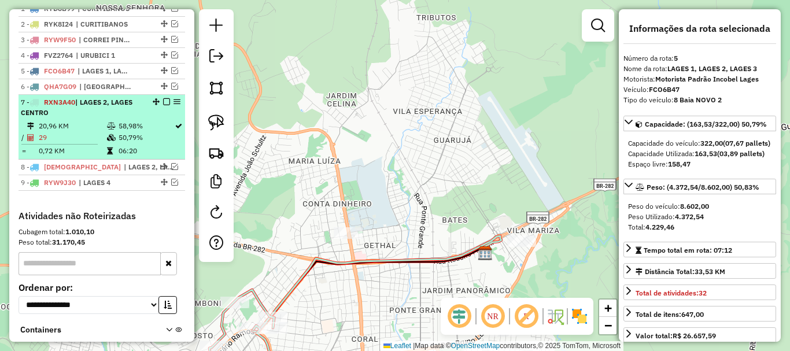
click at [164, 105] on em at bounding box center [166, 101] width 7 height 7
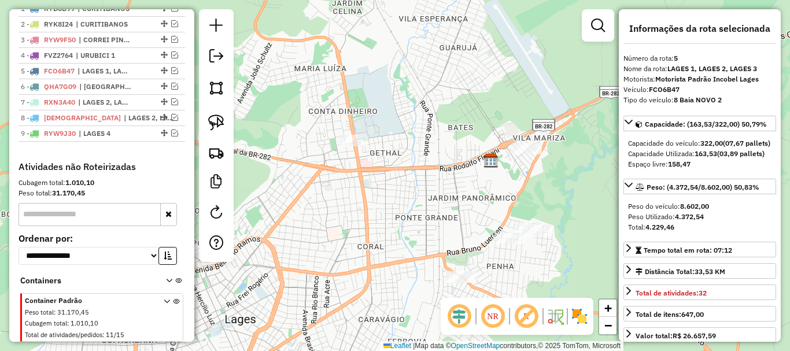
drag, startPoint x: 257, startPoint y: 172, endPoint x: 259, endPoint y: 101, distance: 71.7
click at [259, 101] on div "Janela de atendimento Grade de atendimento Capacidade Transportadoras Veículos …" at bounding box center [395, 175] width 790 height 351
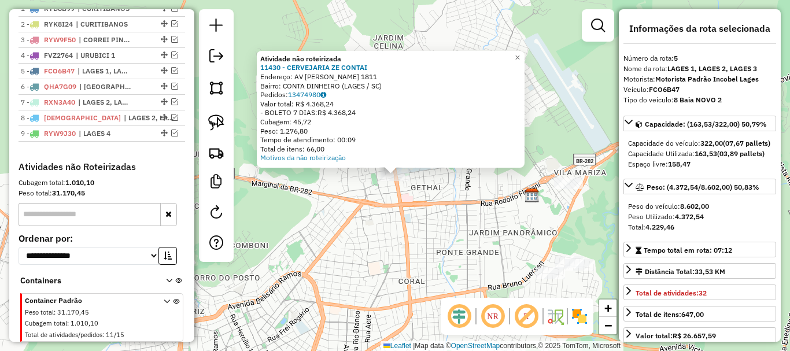
click at [456, 181] on div "Atividade não roteirizada 11430 - CERVEJARIA ZE CONTAI Endereço: AV [PERSON_NAM…" at bounding box center [395, 175] width 790 height 351
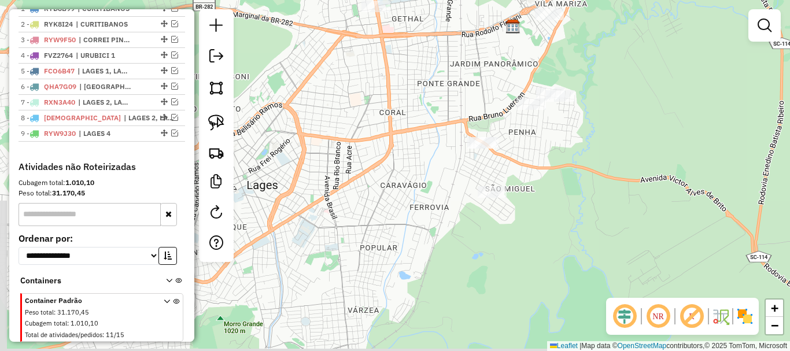
drag, startPoint x: 472, startPoint y: 238, endPoint x: 489, endPoint y: 83, distance: 156.5
click at [488, 83] on div "Janela de atendimento Grade de atendimento Capacidade Transportadoras Veículos …" at bounding box center [395, 175] width 790 height 351
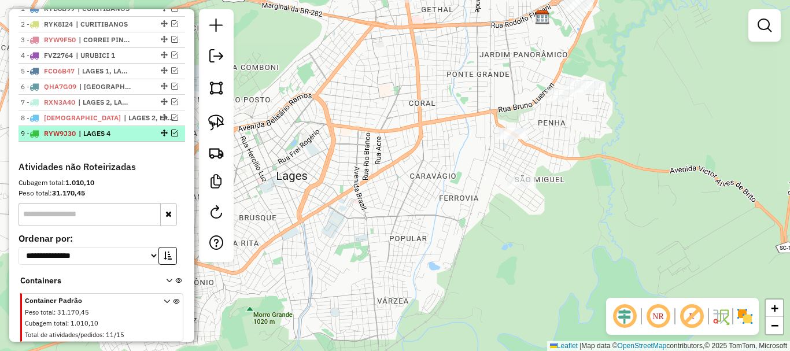
scroll to position [483, 0]
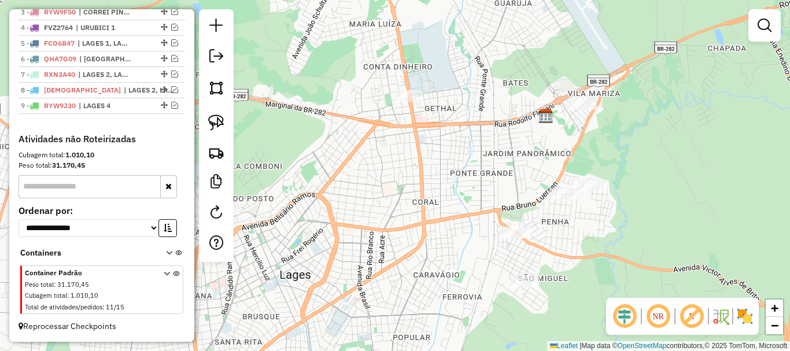
drag, startPoint x: 329, startPoint y: 91, endPoint x: 335, endPoint y: 175, distance: 84.6
click at [334, 190] on div "Janela de atendimento Grade de atendimento Capacidade Transportadoras Veículos …" at bounding box center [395, 175] width 790 height 351
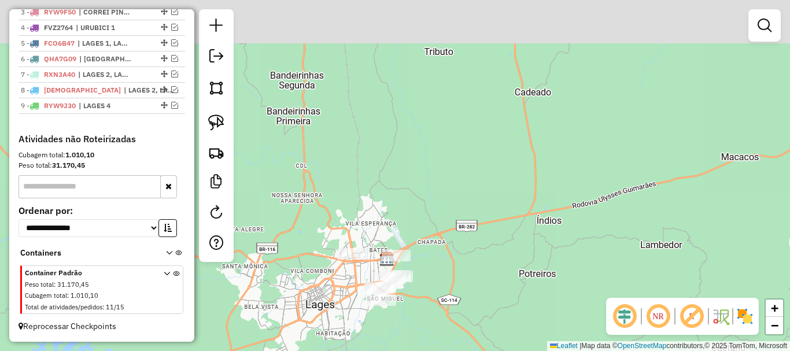
drag, startPoint x: 336, startPoint y: 129, endPoint x: 351, endPoint y: 306, distance: 177.5
click at [351, 306] on div "Janela de atendimento Grade de atendimento Capacidade Transportadoras Veículos …" at bounding box center [395, 175] width 790 height 351
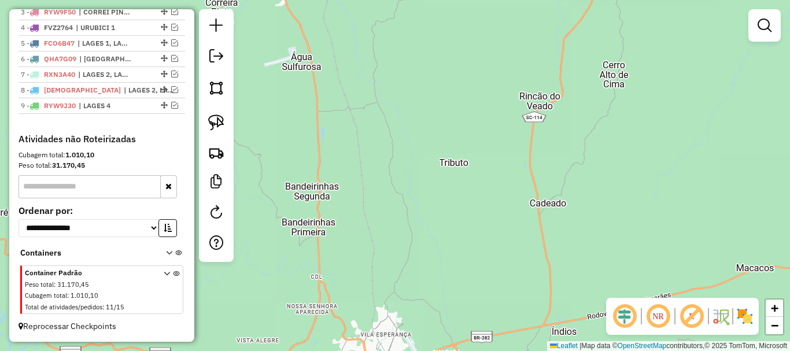
drag, startPoint x: 319, startPoint y: 108, endPoint x: 349, endPoint y: 191, distance: 88.7
click at [348, 190] on div "Janela de atendimento Grade de atendimento Capacidade Transportadoras Veículos …" at bounding box center [395, 175] width 790 height 351
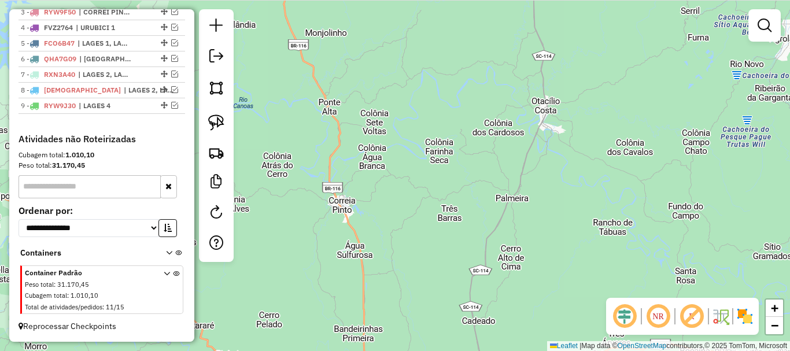
drag, startPoint x: 366, startPoint y: 140, endPoint x: 412, endPoint y: 323, distance: 188.4
click at [413, 338] on div "Janela de atendimento Grade de atendimento Capacidade Transportadoras Veículos …" at bounding box center [395, 175] width 790 height 351
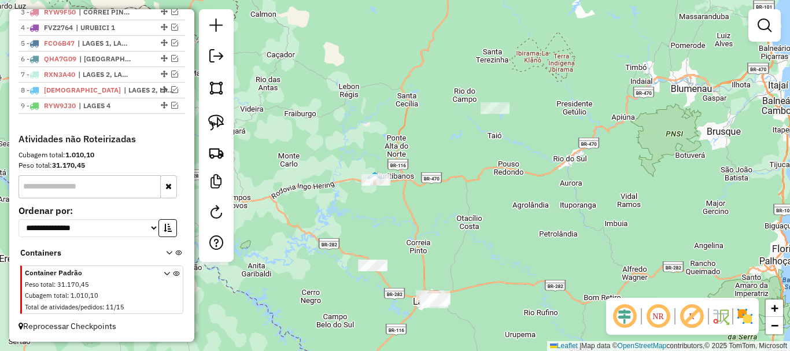
drag, startPoint x: 302, startPoint y: 172, endPoint x: 345, endPoint y: 177, distance: 42.5
click at [345, 177] on div "Janela de atendimento Grade de atendimento Capacidade Transportadoras Veículos …" at bounding box center [395, 175] width 790 height 351
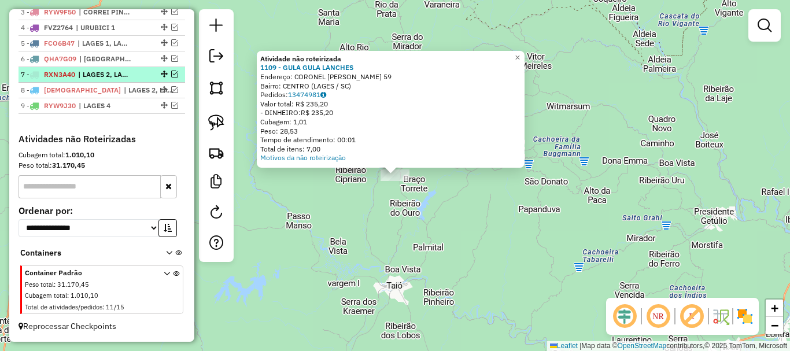
click at [171, 73] on em at bounding box center [174, 74] width 7 height 7
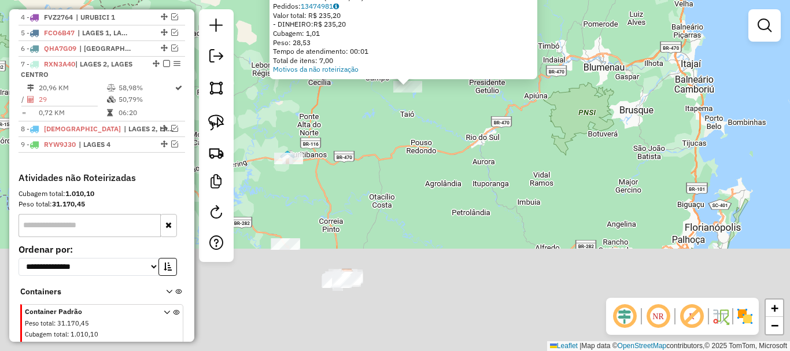
drag, startPoint x: 319, startPoint y: 265, endPoint x: 450, endPoint y: 74, distance: 232.3
click at [449, 75] on div "Atividade não roteirizada 1109 - GULA GULA LANCHES Endereço: CORONEL CORDOVA 59…" at bounding box center [395, 175] width 790 height 351
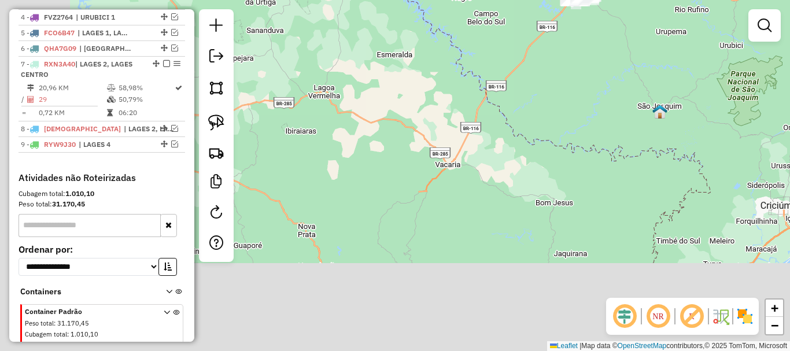
drag, startPoint x: 488, startPoint y: 44, endPoint x: 535, endPoint y: -41, distance: 97.3
click at [535, 0] on html "Aguarde... Pop-up bloqueado! Seu navegador bloqueou automáticamente a abertura …" at bounding box center [395, 175] width 790 height 351
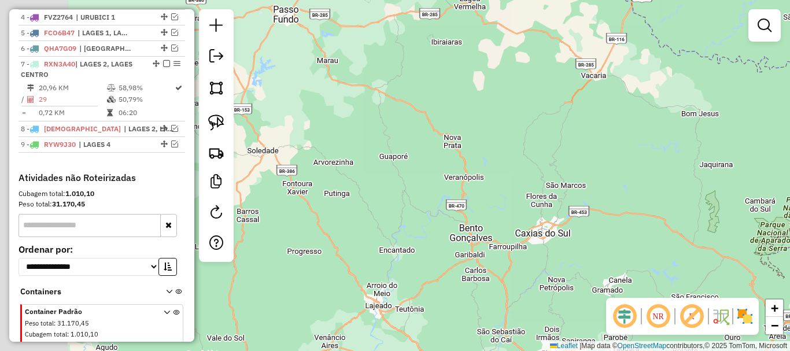
drag, startPoint x: 454, startPoint y: 247, endPoint x: 567, endPoint y: 261, distance: 112.9
click at [588, 350] on html "Aguarde... Pop-up bloqueado! Seu navegador bloqueou automáticamente a abertura …" at bounding box center [395, 175] width 790 height 351
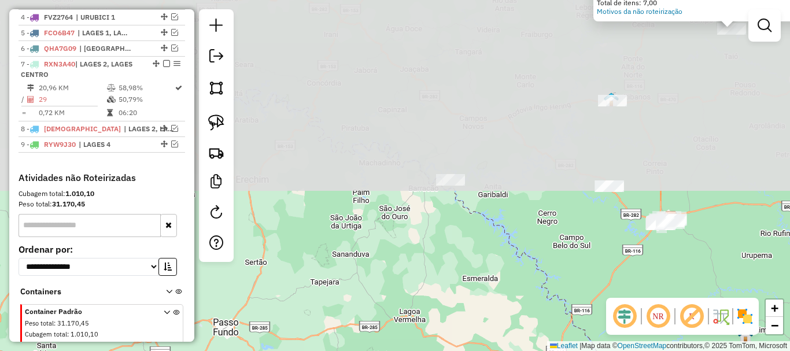
drag, startPoint x: 564, startPoint y: 168, endPoint x: 464, endPoint y: 373, distance: 228.8
click at [464, 350] on html "Aguarde... Pop-up bloqueado! Seu navegador bloqueou automáticamente a abertura …" at bounding box center [395, 175] width 790 height 351
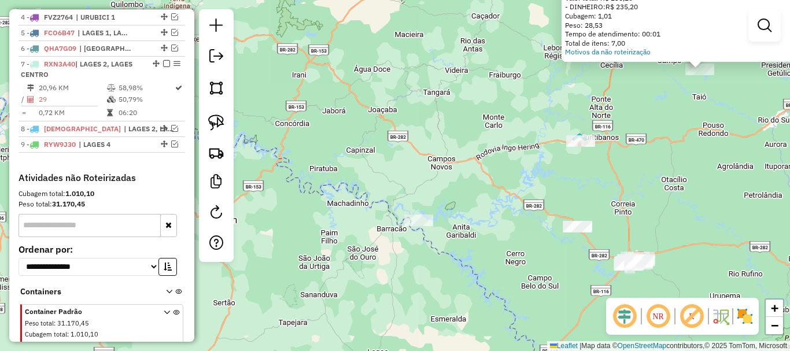
drag, startPoint x: 530, startPoint y: 185, endPoint x: 504, endPoint y: 221, distance: 44.8
click at [504, 221] on div "Atividade não roteirizada 1109 - GULA GULA LANCHES Endereço: CORONEL CORDOVA 59…" at bounding box center [395, 175] width 790 height 351
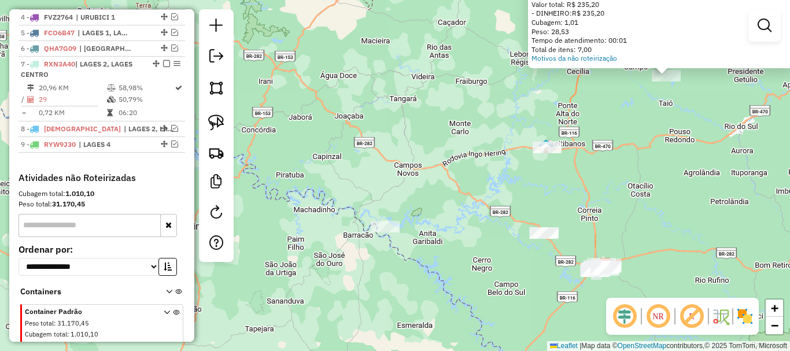
drag, startPoint x: 503, startPoint y: 258, endPoint x: 497, endPoint y: 256, distance: 6.8
click at [457, 242] on div "Atividade não roteirizada 1109 - GULA GULA LANCHES Endereço: CORONEL CORDOVA 59…" at bounding box center [395, 175] width 790 height 351
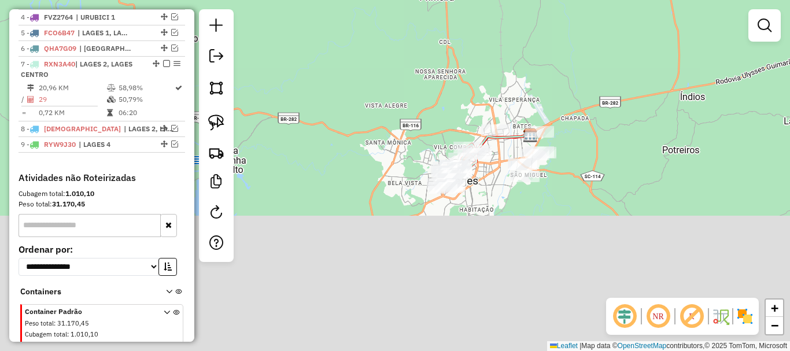
drag, startPoint x: 443, startPoint y: 266, endPoint x: 493, endPoint y: 115, distance: 158.9
click at [501, 97] on div "Atividade não roteirizada 1109 - GULA GULA LANCHES Endereço: CORONEL CORDOVA 59…" at bounding box center [395, 175] width 790 height 351
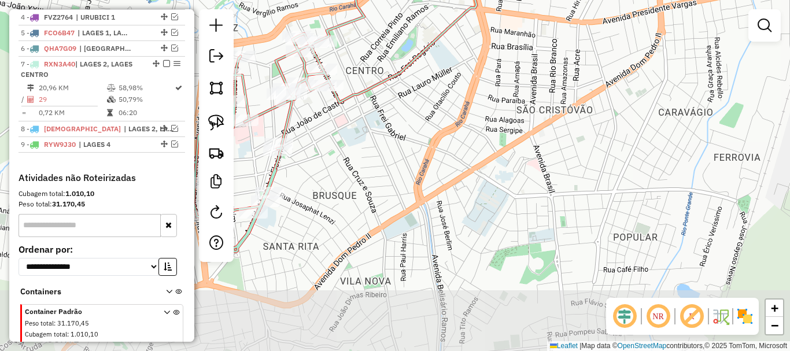
drag, startPoint x: 561, startPoint y: 168, endPoint x: 614, endPoint y: 50, distance: 129.9
click at [614, 50] on div "Atividade não roteirizada 1109 - GULA GULA LANCHES Endereço: CORONEL CORDOVA 59…" at bounding box center [395, 175] width 790 height 351
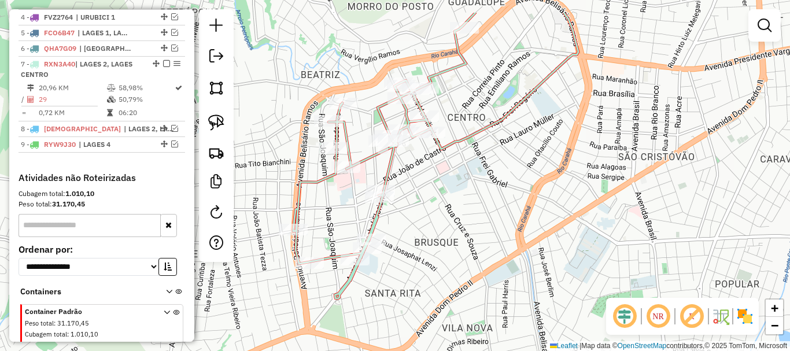
drag, startPoint x: 403, startPoint y: 227, endPoint x: 490, endPoint y: 183, distance: 97.2
click at [497, 273] on div "Atividade não roteirizada 1109 - GULA GULA LANCHES Endereço: CORONEL CORDOVA 59…" at bounding box center [395, 175] width 790 height 351
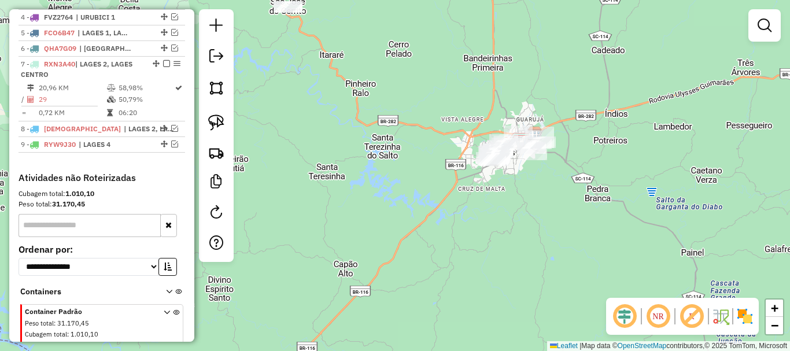
drag, startPoint x: 577, startPoint y: 82, endPoint x: 445, endPoint y: 320, distance: 272.0
click at [445, 319] on div "Atividade não roteirizada 1109 - GULA GULA LANCHES Endereço: CORONEL CORDOVA 59…" at bounding box center [395, 175] width 790 height 351
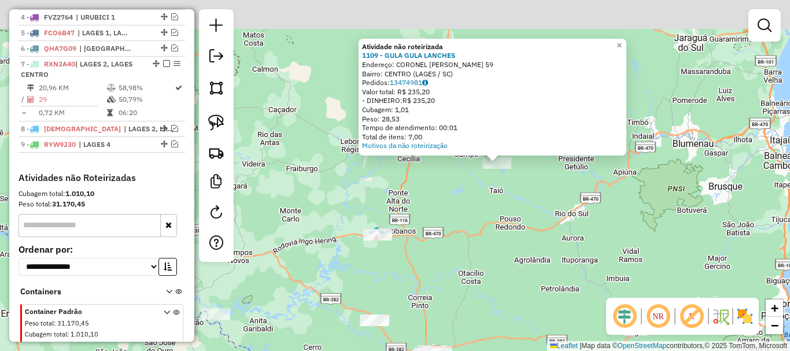
drag, startPoint x: 522, startPoint y: 137, endPoint x: 476, endPoint y: 273, distance: 143.9
click at [476, 273] on div "Atividade não roteirizada 1109 - GULA GULA LANCHES Endereço: CORONEL CORDOVA 59…" at bounding box center [395, 175] width 790 height 351
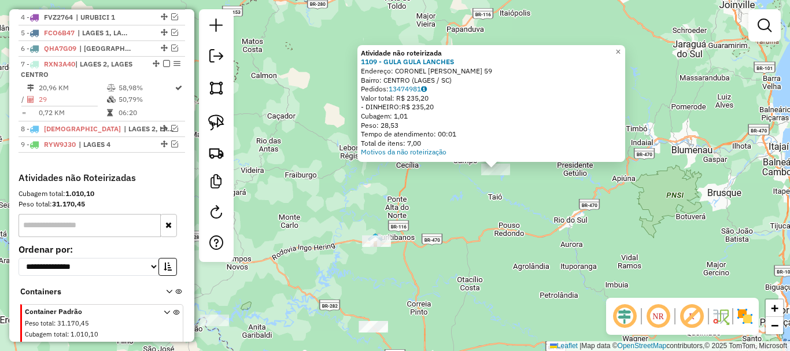
drag, startPoint x: 217, startPoint y: 119, endPoint x: 395, endPoint y: 161, distance: 183.4
click at [218, 119] on img at bounding box center [216, 122] width 16 height 16
drag, startPoint x: 467, startPoint y: 186, endPoint x: 534, endPoint y: 190, distance: 66.6
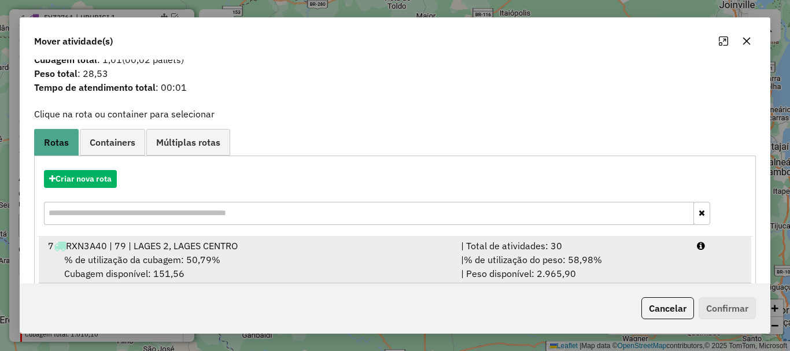
scroll to position [45, 0]
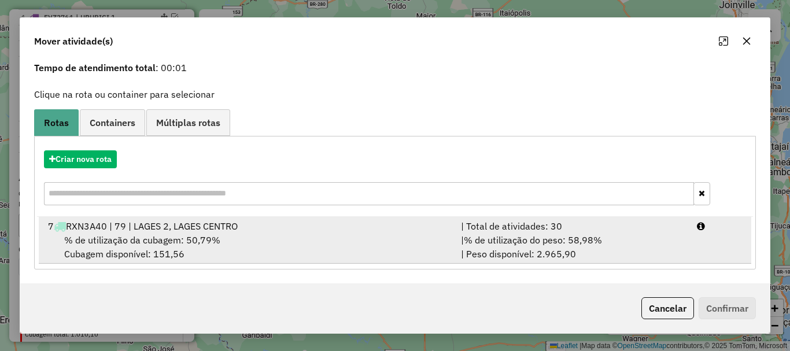
click at [206, 239] on span "% de utilização da cubagem: 50,79%" at bounding box center [142, 240] width 156 height 12
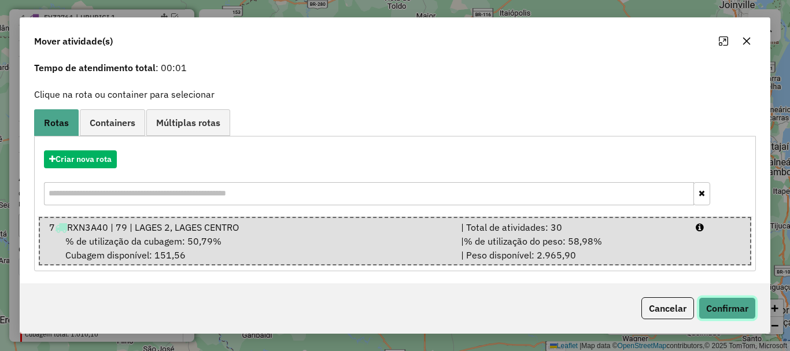
click at [719, 308] on button "Confirmar" at bounding box center [726, 308] width 57 height 22
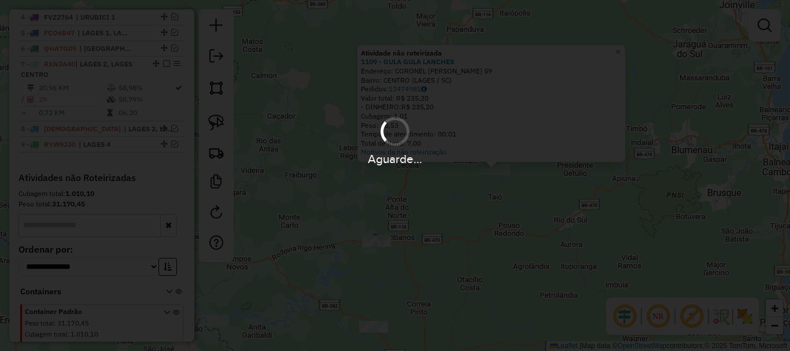
scroll to position [0, 0]
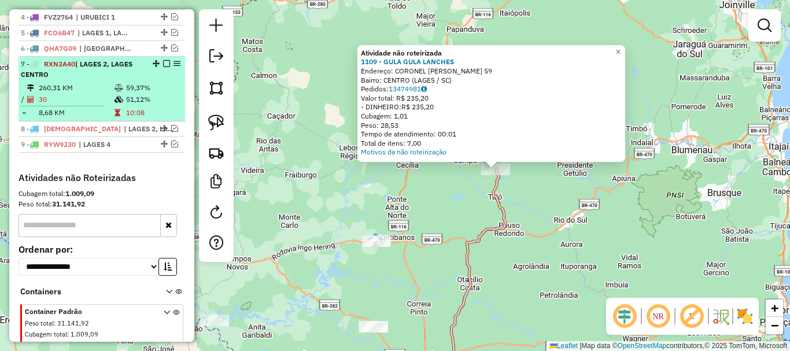
click at [163, 67] on em at bounding box center [166, 63] width 7 height 7
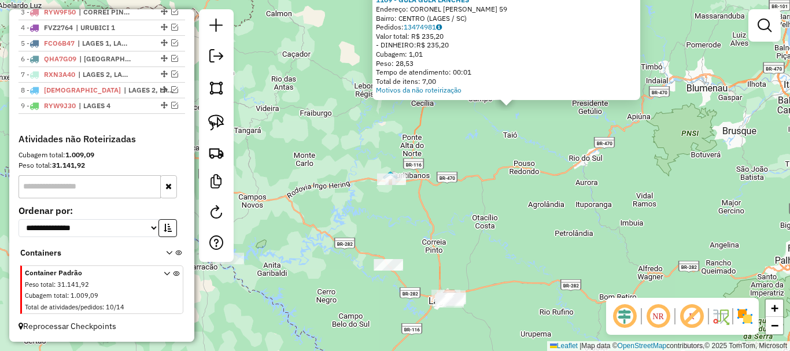
drag, startPoint x: 316, startPoint y: 242, endPoint x: 331, endPoint y: 180, distance: 63.7
click at [331, 180] on div "Atividade não roteirizada 1109 - GULA GULA LANCHES Endereço: CORONEL CORDOVA 59…" at bounding box center [395, 175] width 790 height 351
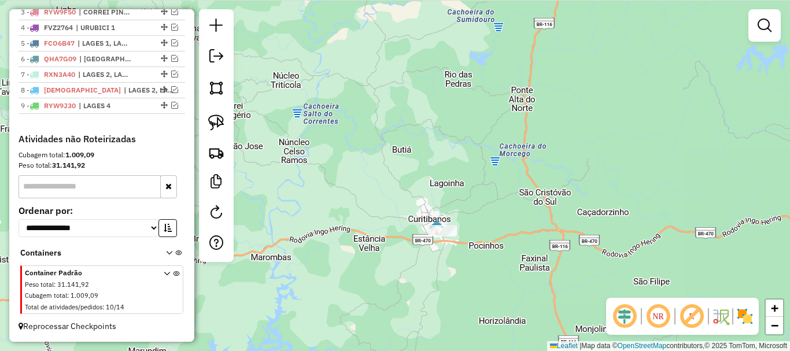
click at [393, 250] on div "Atividade não roteirizada 1109 - GULA GULA LANCHES Endereço: CORONEL CORDOVA 59…" at bounding box center [395, 175] width 790 height 351
click at [217, 124] on img at bounding box center [216, 122] width 16 height 16
drag, startPoint x: 424, startPoint y: 243, endPoint x: 465, endPoint y: 242, distance: 40.5
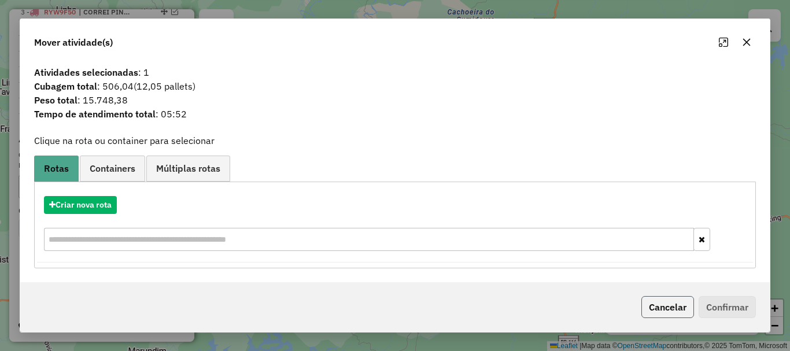
click at [660, 296] on button "Cancelar" at bounding box center [667, 307] width 53 height 22
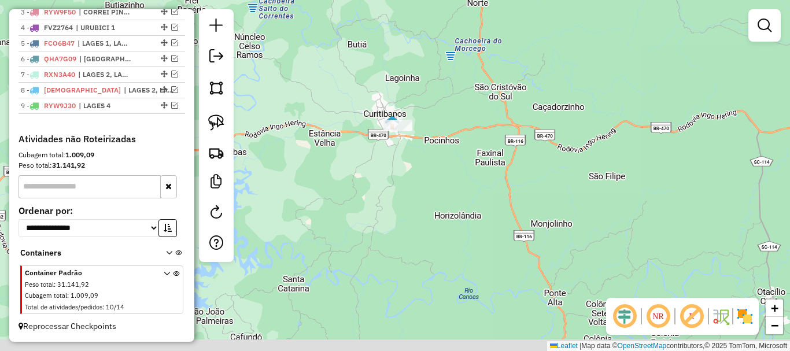
drag, startPoint x: 495, startPoint y: 262, endPoint x: 418, endPoint y: 88, distance: 190.5
click at [418, 88] on div "Atividade não roteirizada 1109 - GULA GULA LANCHES Endereço: CORONEL CORDOVA 59…" at bounding box center [395, 175] width 790 height 351
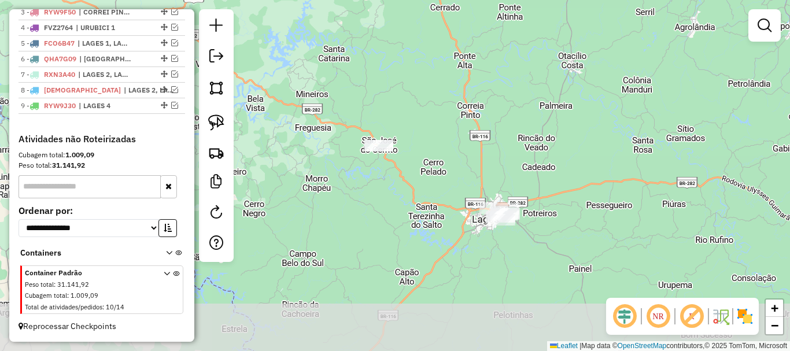
drag, startPoint x: 463, startPoint y: 220, endPoint x: 453, endPoint y: 99, distance: 121.3
click at [453, 99] on div "Atividade não roteirizada 1109 - GULA GULA LANCHES Endereço: CORONEL CORDOVA 59…" at bounding box center [395, 175] width 790 height 351
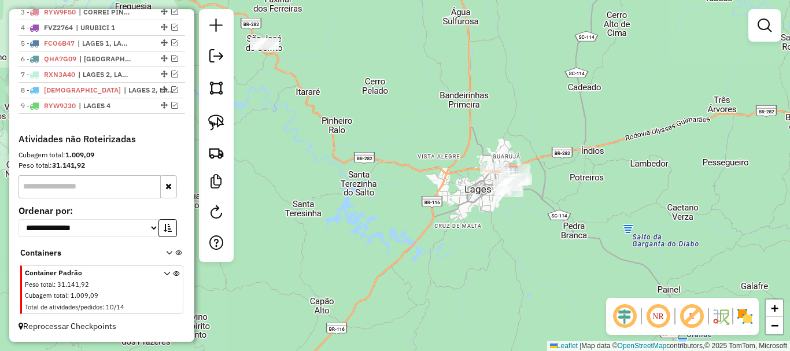
click at [497, 238] on div "Atividade não roteirizada 1109 - GULA GULA LANCHES Endereço: CORONEL CORDOVA 59…" at bounding box center [395, 175] width 790 height 351
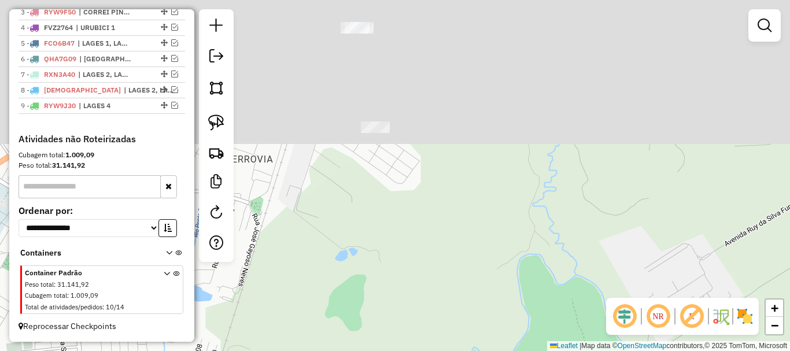
drag, startPoint x: 456, startPoint y: 188, endPoint x: 477, endPoint y: 332, distance: 145.4
click at [477, 332] on div "Atividade não roteirizada 1109 - GULA GULA LANCHES Endereço: CORONEL CORDOVA 59…" at bounding box center [395, 175] width 790 height 351
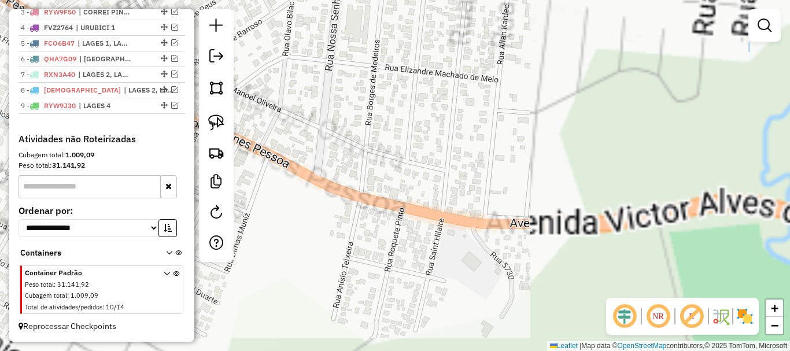
drag, startPoint x: 472, startPoint y: 119, endPoint x: 469, endPoint y: 209, distance: 89.6
click at [468, 213] on div "Atividade não roteirizada 1109 - GULA GULA LANCHES Endereço: CORONEL CORDOVA 59…" at bounding box center [395, 175] width 790 height 351
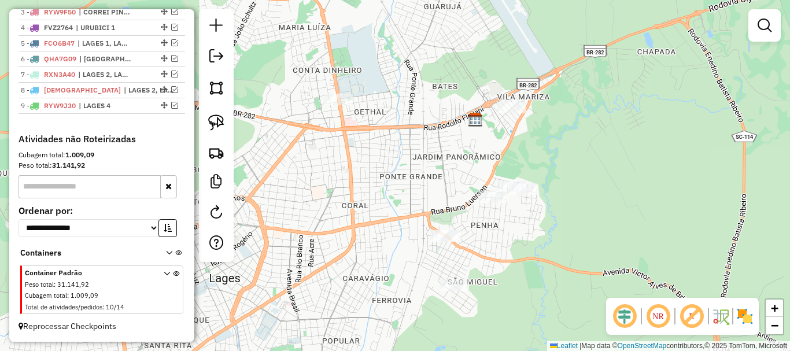
drag, startPoint x: 465, startPoint y: 112, endPoint x: 502, endPoint y: 227, distance: 121.4
click at [502, 227] on div "Janela de atendimento Grade de atendimento Capacidade Transportadoras Veículos …" at bounding box center [395, 175] width 790 height 351
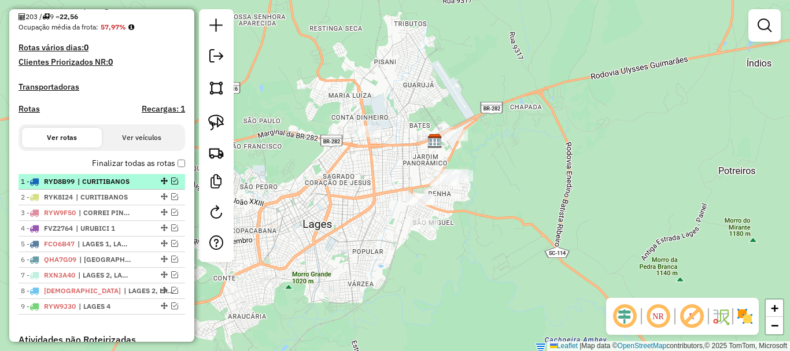
scroll to position [310, 0]
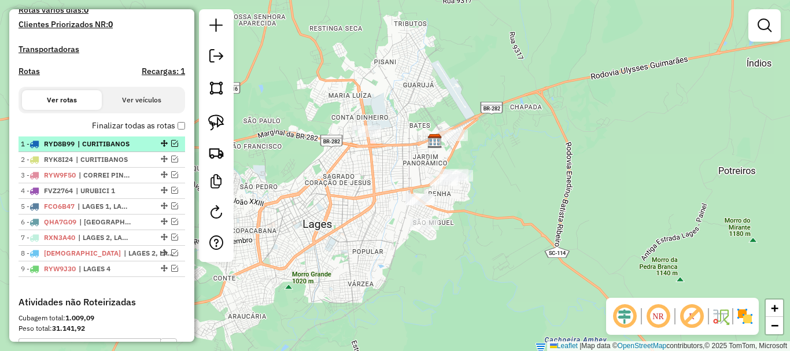
click at [119, 149] on span "| CURITIBANOS" at bounding box center [103, 144] width 53 height 10
select select "*********"
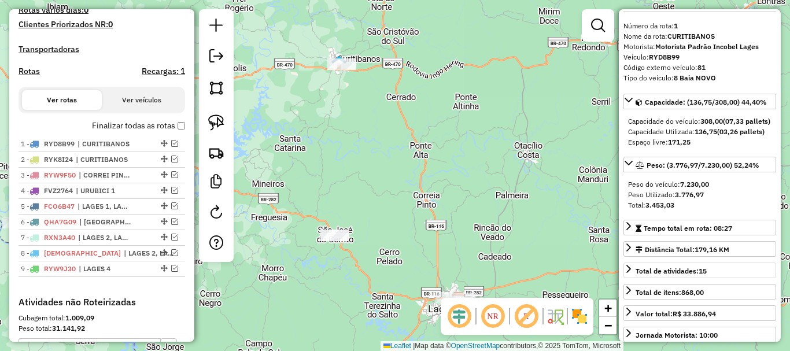
scroll to position [58, 0]
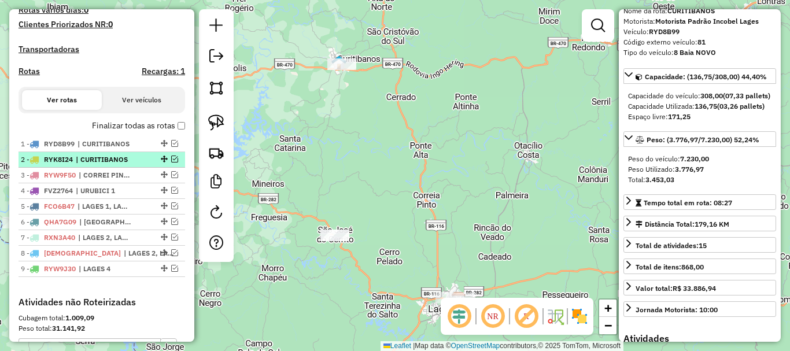
click at [112, 165] on span "| CURITIBANOS" at bounding box center [102, 159] width 53 height 10
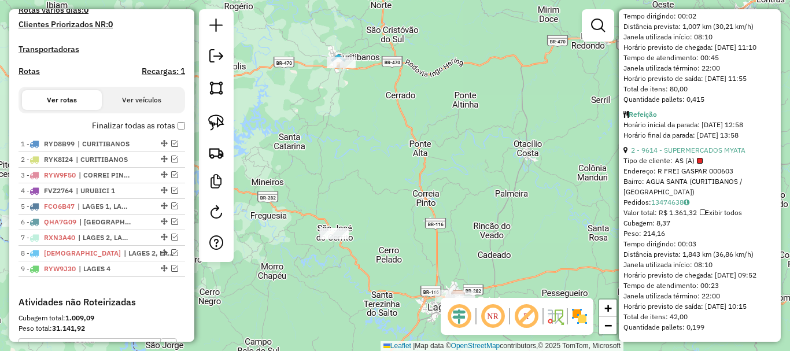
scroll to position [1166, 0]
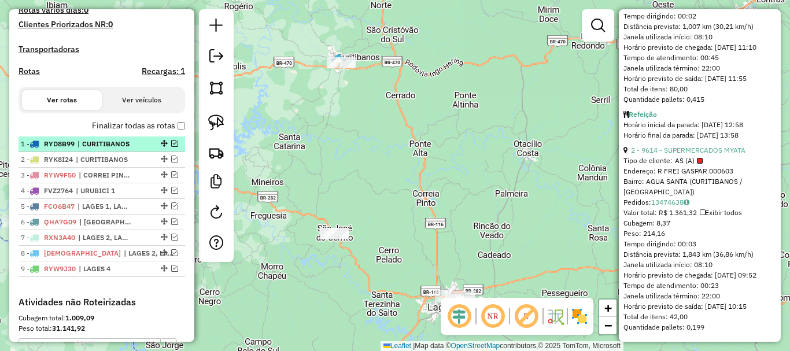
click at [103, 149] on span "| CURITIBANOS" at bounding box center [103, 144] width 53 height 10
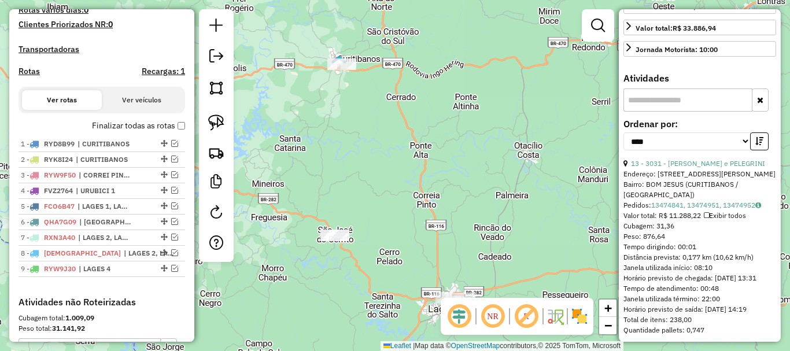
scroll to position [299, 0]
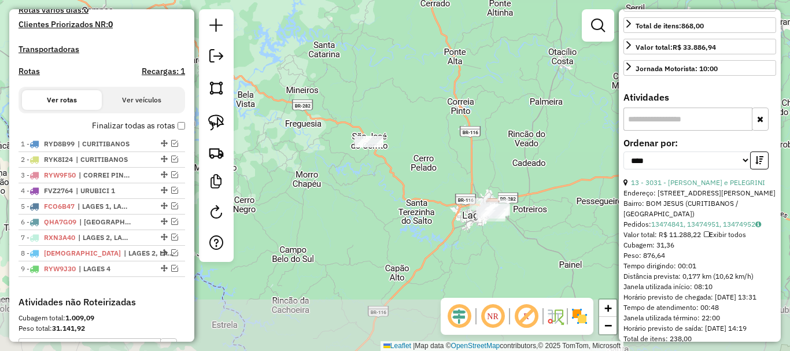
drag, startPoint x: 466, startPoint y: 180, endPoint x: 490, endPoint y: 95, distance: 88.4
click at [490, 95] on div "Janela de atendimento Grade de atendimento Capacidade Transportadoras Veículos …" at bounding box center [395, 175] width 790 height 351
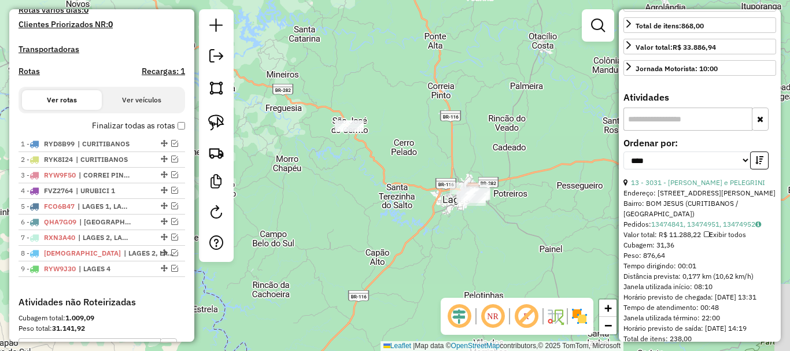
drag, startPoint x: 519, startPoint y: 236, endPoint x: 507, endPoint y: 228, distance: 14.1
click at [507, 228] on div "Janela de atendimento Grade de atendimento Capacidade Transportadoras Veículos …" at bounding box center [395, 175] width 790 height 351
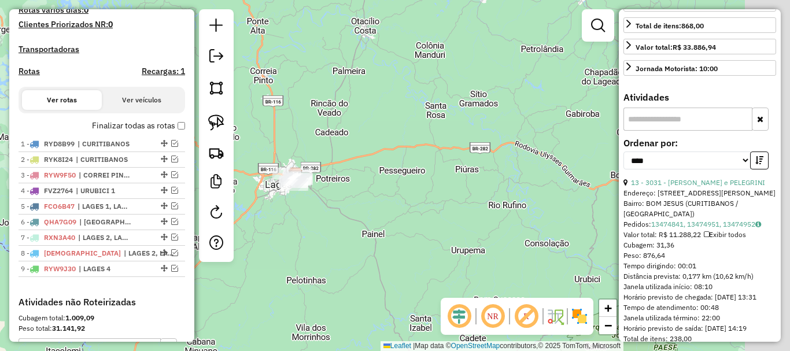
drag, startPoint x: 375, startPoint y: 242, endPoint x: 233, endPoint y: 205, distance: 146.8
click at [217, 211] on hb-router-mapa "Informações da Sessão 978977 - 14/08/2025 Criação: 13/08/2025 17:33 Depósito: I…" at bounding box center [395, 175] width 790 height 351
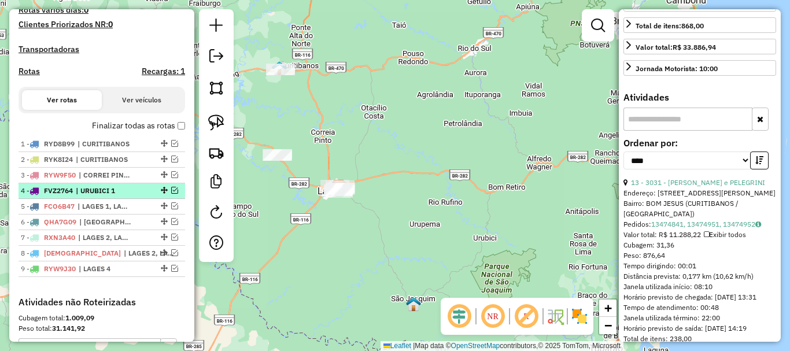
click at [171, 194] on em at bounding box center [174, 190] width 7 height 7
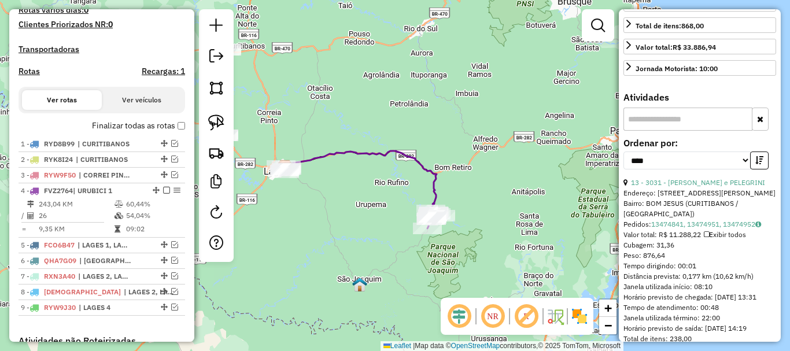
drag, startPoint x: 390, startPoint y: 238, endPoint x: 381, endPoint y: 235, distance: 9.9
click at [381, 235] on div "Janela de atendimento Grade de atendimento Capacidade Transportadoras Veículos …" at bounding box center [395, 175] width 790 height 351
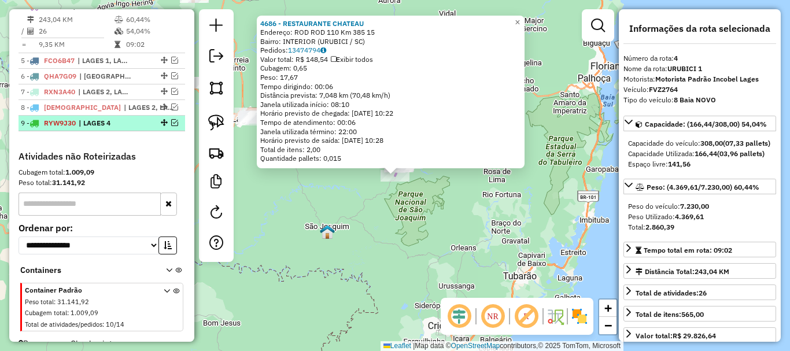
scroll to position [436, 0]
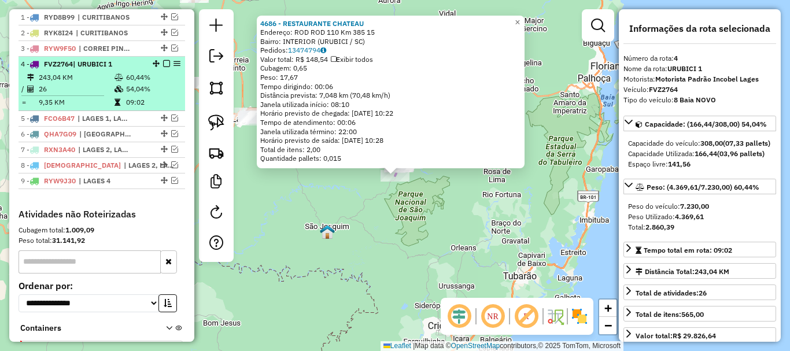
click at [164, 67] on em at bounding box center [166, 63] width 7 height 7
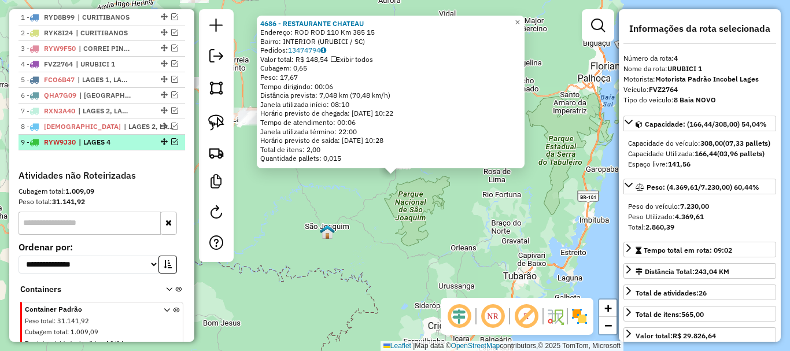
click at [171, 145] on em at bounding box center [174, 141] width 7 height 7
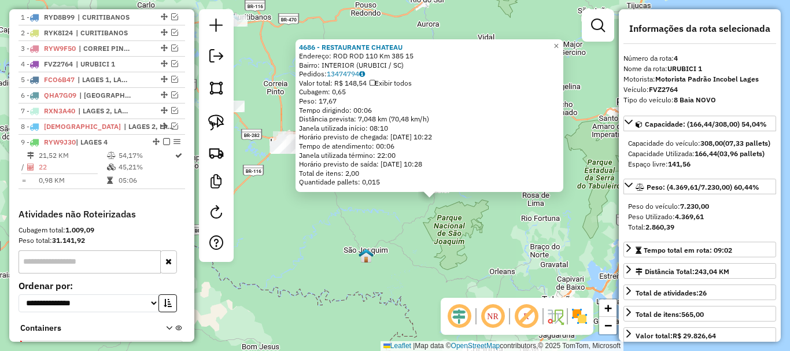
drag, startPoint x: 350, startPoint y: 226, endPoint x: 357, endPoint y: 253, distance: 27.5
click at [361, 253] on div "4686 - RESTAURANTE CHATEAU Endereço: ROD ROD 110 Km 385 15 Bairro: INTERIOR (UR…" at bounding box center [395, 175] width 790 height 351
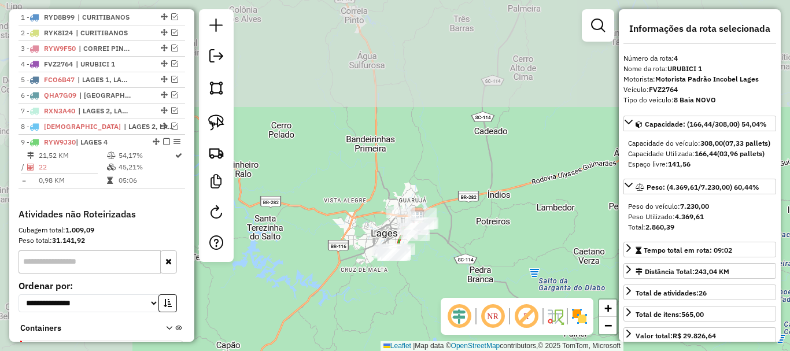
drag, startPoint x: 294, startPoint y: 146, endPoint x: 421, endPoint y: 299, distance: 198.7
click at [473, 344] on div "4686 - RESTAURANTE CHATEAU Endereço: ROD ROD 110 Km 385 15 Bairro: INTERIOR (UR…" at bounding box center [395, 175] width 790 height 351
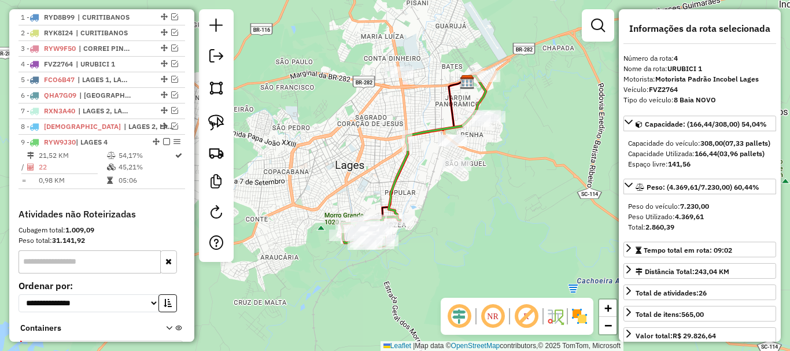
drag, startPoint x: 413, startPoint y: 238, endPoint x: 418, endPoint y: 312, distance: 74.1
click at [427, 329] on div "4686 - RESTAURANTE CHATEAU Endereço: ROD ROD 110 Km 385 15 Bairro: INTERIOR (UR…" at bounding box center [395, 175] width 790 height 351
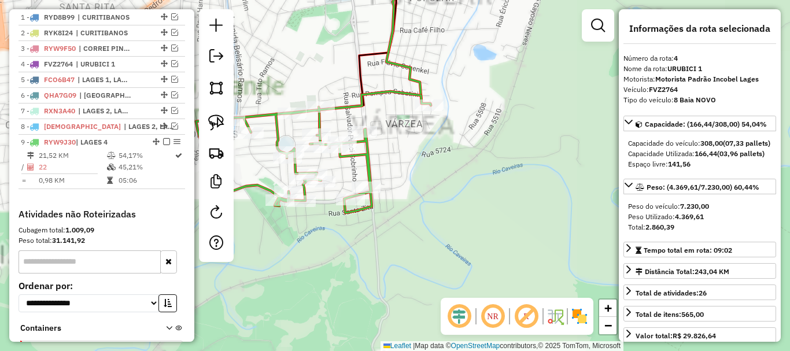
drag, startPoint x: 383, startPoint y: 246, endPoint x: 476, endPoint y: 329, distance: 124.5
click at [476, 334] on hb-router-mapa "Informações da Sessão 978977 - 14/08/2025 Criação: 13/08/2025 17:33 Depósito: I…" at bounding box center [395, 175] width 790 height 351
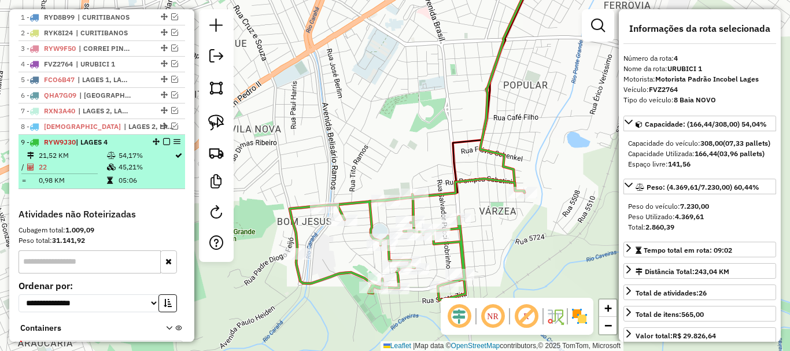
click at [163, 145] on em at bounding box center [166, 141] width 7 height 7
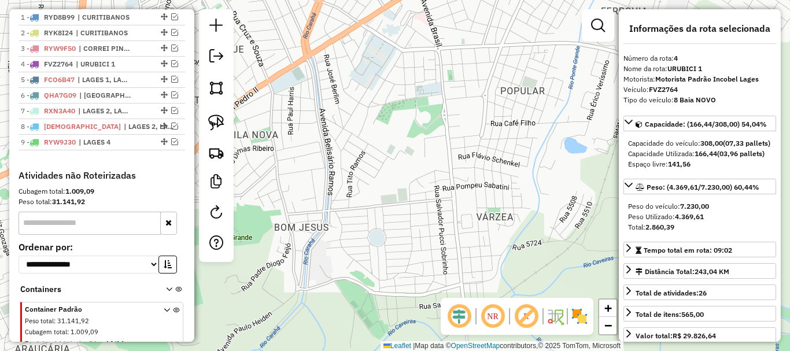
drag, startPoint x: 497, startPoint y: 107, endPoint x: 359, endPoint y: 263, distance: 208.1
click at [359, 263] on div "4686 - RESTAURANTE CHATEAU Endereço: ROD ROD 110 Km 385 15 Bairro: INTERIOR (UR…" at bounding box center [395, 175] width 790 height 351
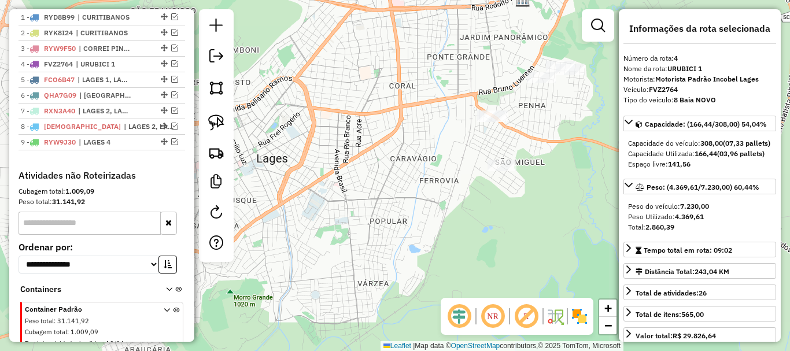
drag, startPoint x: 418, startPoint y: 201, endPoint x: 392, endPoint y: 208, distance: 26.9
click at [355, 291] on div "4686 - RESTAURANTE CHATEAU Endereço: ROD ROD 110 Km 385 15 Bairro: INTERIOR (UR…" at bounding box center [395, 175] width 790 height 351
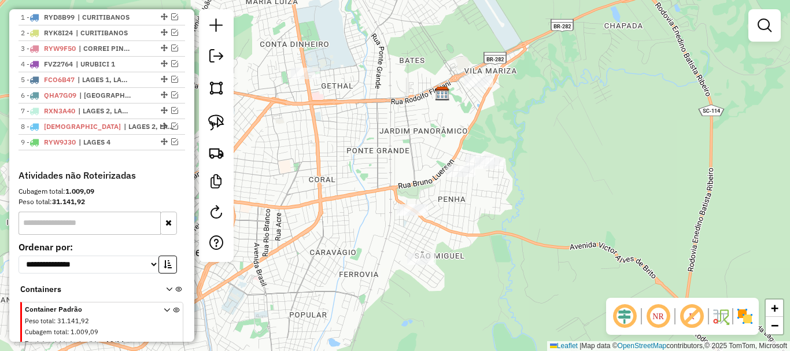
drag, startPoint x: 397, startPoint y: 168, endPoint x: 332, endPoint y: 246, distance: 101.4
click at [330, 247] on div "Janela de atendimento Grade de atendimento Capacidade Transportadoras Veículos …" at bounding box center [395, 175] width 790 height 351
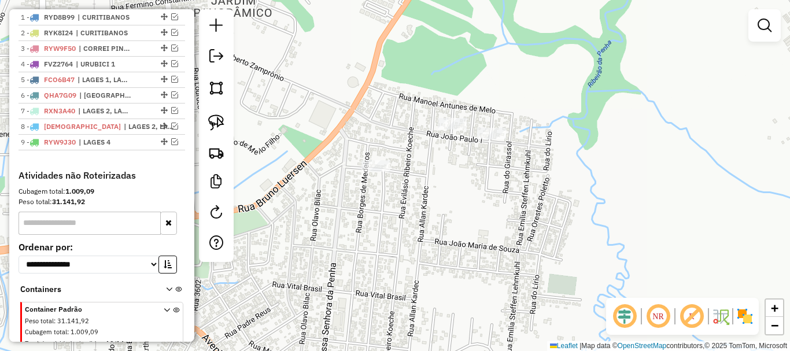
drag, startPoint x: 420, startPoint y: 170, endPoint x: 431, endPoint y: 194, distance: 25.9
click at [431, 194] on div "Janela de atendimento Grade de atendimento Capacidade Transportadoras Veículos …" at bounding box center [395, 175] width 790 height 351
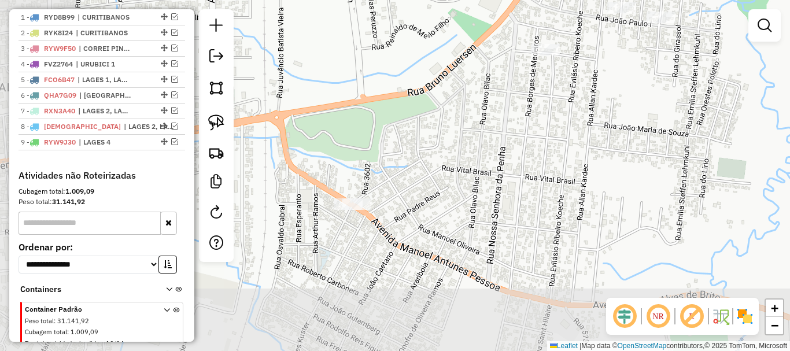
drag, startPoint x: 369, startPoint y: 195, endPoint x: 509, endPoint y: 110, distance: 164.5
click at [527, 92] on div "Janela de atendimento Grade de atendimento Capacidade Transportadoras Veículos …" at bounding box center [395, 175] width 790 height 351
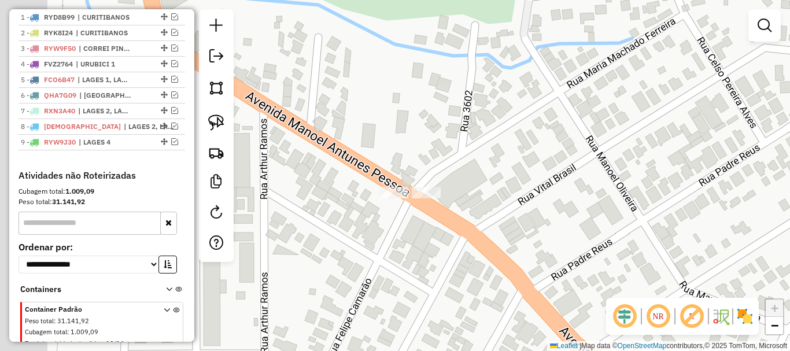
drag, startPoint x: 375, startPoint y: 196, endPoint x: 430, endPoint y: 217, distance: 58.7
click at [462, 216] on div "Janela de atendimento Grade de atendimento Capacidade Transportadoras Veículos …" at bounding box center [395, 175] width 790 height 351
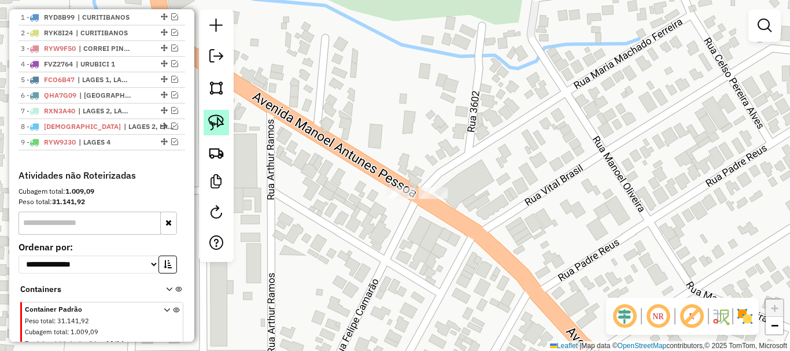
click at [224, 127] on link at bounding box center [215, 122] width 25 height 25
drag, startPoint x: 413, startPoint y: 203, endPoint x: 458, endPoint y: 199, distance: 45.3
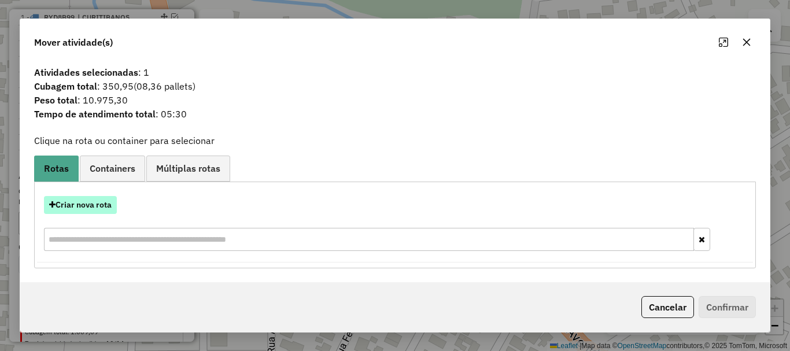
click at [101, 208] on button "Criar nova rota" at bounding box center [80, 205] width 73 height 18
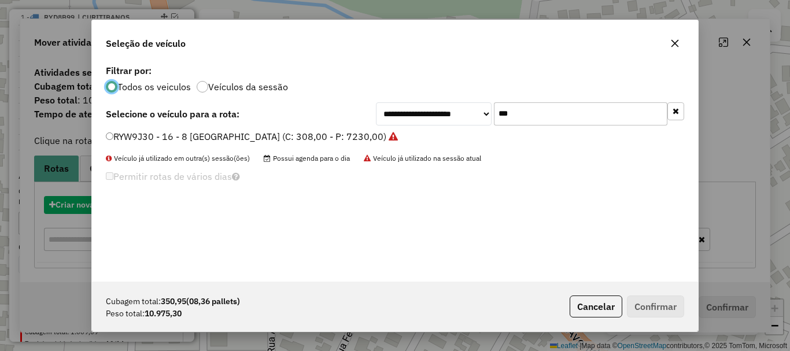
scroll to position [6, 3]
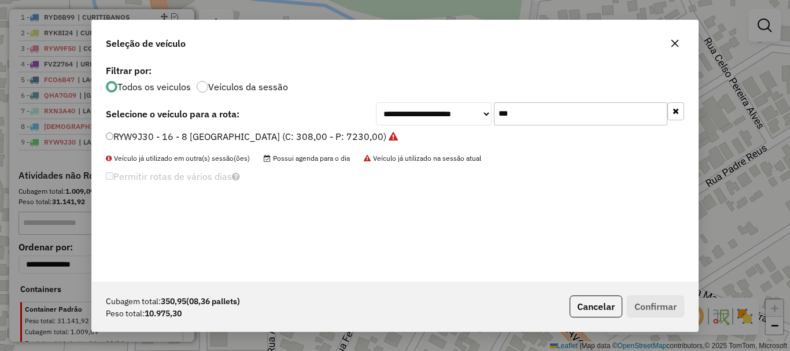
drag, startPoint x: 528, startPoint y: 118, endPoint x: 381, endPoint y: 112, distance: 146.9
click at [382, 113] on div "**********" at bounding box center [530, 113] width 308 height 23
type input "***"
click at [142, 138] on label "HIJ0113 - Toco 3 (C: 420,00 - P: 7500,00)" at bounding box center [199, 136] width 187 height 14
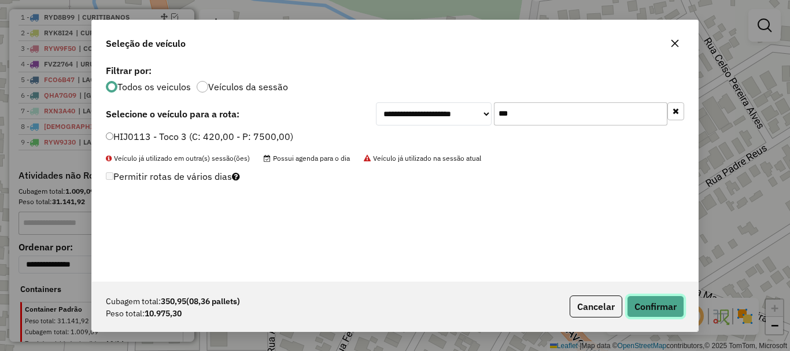
click at [633, 303] on button "Confirmar" at bounding box center [655, 306] width 57 height 22
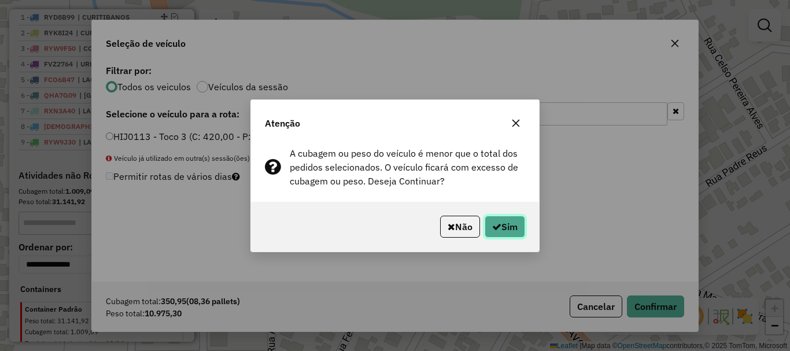
click at [508, 224] on button "Sim" at bounding box center [504, 227] width 40 height 22
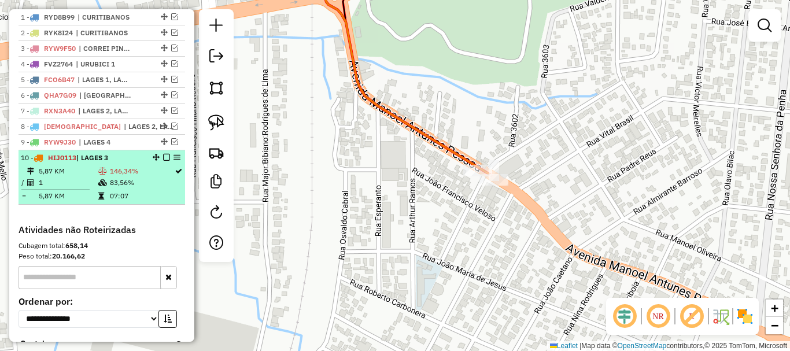
click at [165, 161] on em at bounding box center [166, 157] width 7 height 7
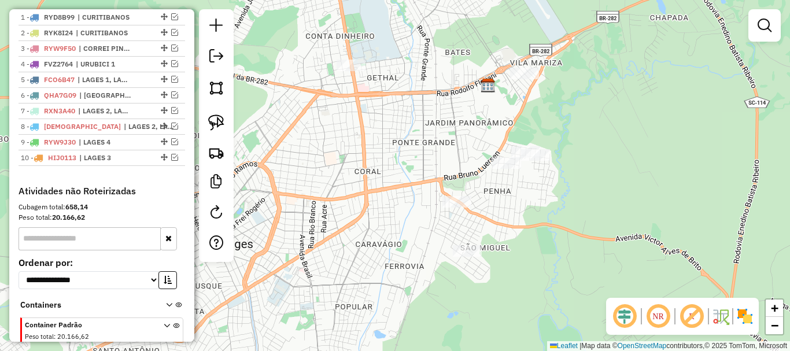
drag, startPoint x: 443, startPoint y: 149, endPoint x: 479, endPoint y: 211, distance: 72.3
click at [479, 211] on div "Janela de atendimento Grade de atendimento Capacidade Transportadoras Veículos …" at bounding box center [395, 175] width 790 height 351
click at [217, 124] on img at bounding box center [216, 122] width 16 height 16
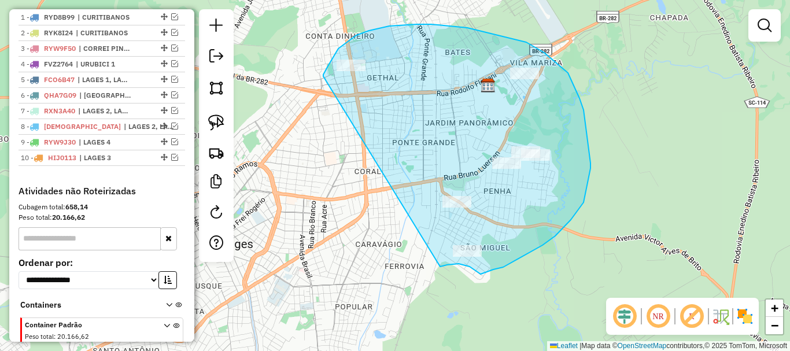
drag, startPoint x: 338, startPoint y: 49, endPoint x: 440, endPoint y: 254, distance: 229.0
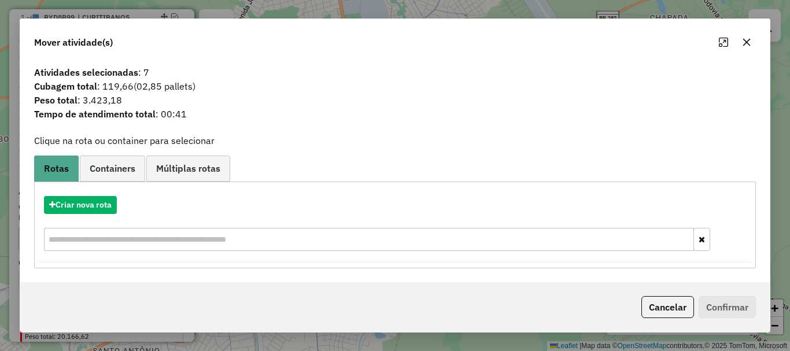
click at [642, 303] on button "Cancelar" at bounding box center [667, 307] width 53 height 22
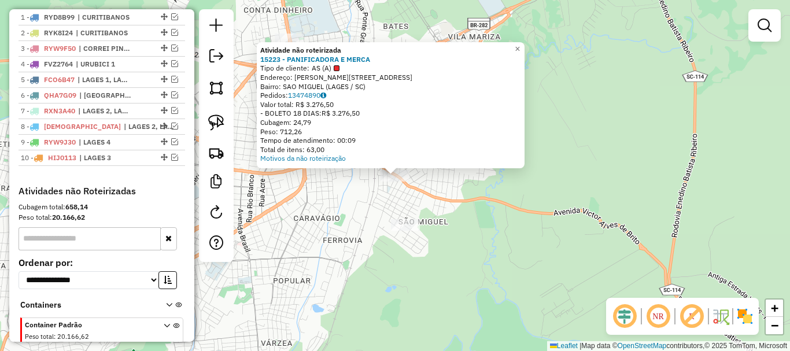
click at [402, 234] on div "Atividade não roteirizada 15223 - PANIFICADORA E MERCA Tipo de cliente: AS (A) …" at bounding box center [395, 175] width 790 height 351
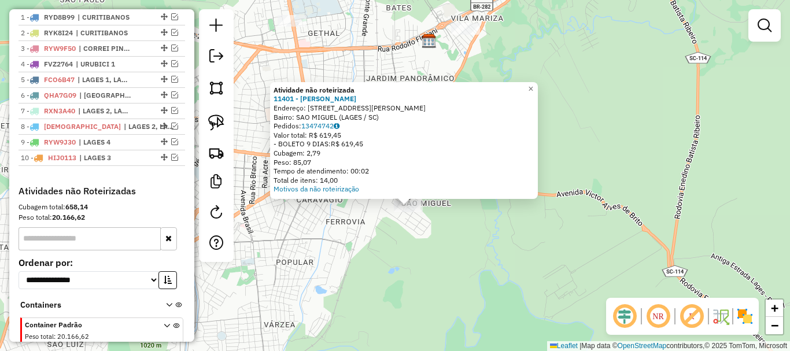
drag, startPoint x: 448, startPoint y: 203, endPoint x: 461, endPoint y: 235, distance: 34.5
click at [461, 235] on div "Atividade não roteirizada 11401 - LAISE MOTA DE SOUZA Endereço: R ANTONIO ELIAS…" at bounding box center [395, 175] width 790 height 351
click at [464, 242] on div "Atividade não roteirizada 11401 - LAISE MOTA DE SOUZA Endereço: R ANTONIO ELIAS…" at bounding box center [395, 175] width 790 height 351
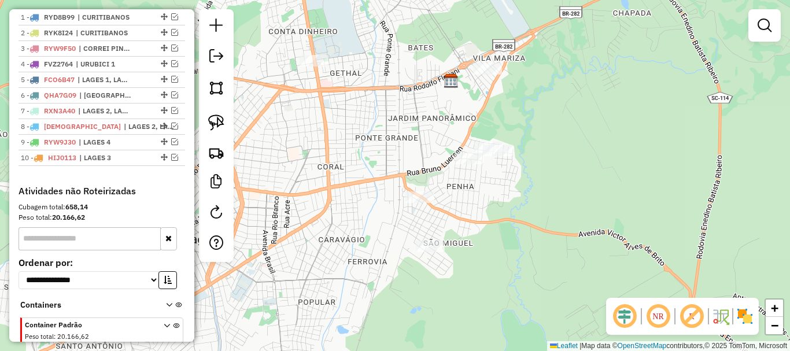
drag, startPoint x: 495, startPoint y: 167, endPoint x: 501, endPoint y: 180, distance: 14.5
click at [501, 180] on div "Janela de atendimento Grade de atendimento Capacidade Transportadoras Veículos …" at bounding box center [395, 175] width 790 height 351
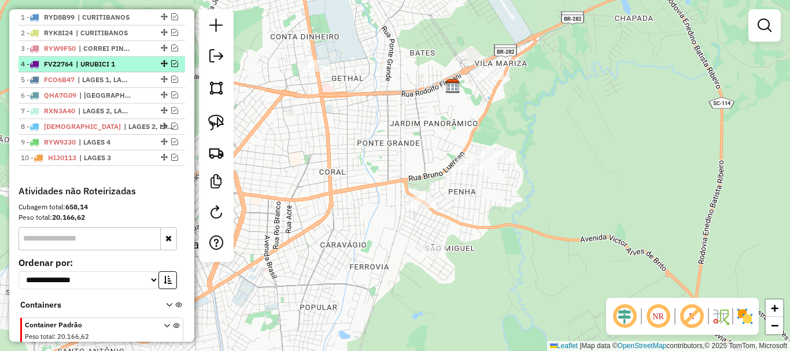
click at [173, 67] on em at bounding box center [174, 63] width 7 height 7
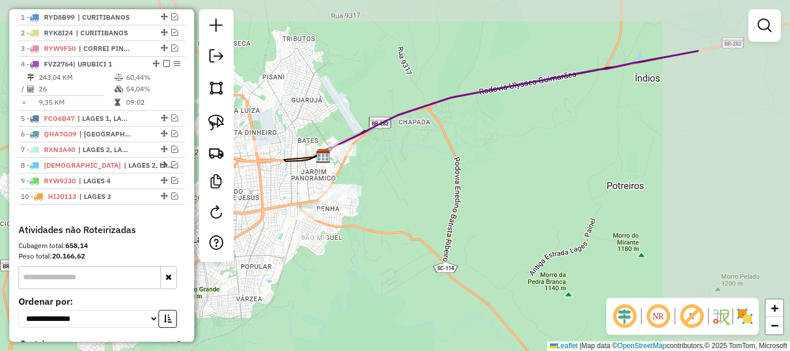
drag, startPoint x: 535, startPoint y: 117, endPoint x: 302, endPoint y: 176, distance: 239.7
click at [302, 176] on div "Janela de atendimento Grade de atendimento Capacidade Transportadoras Veículos …" at bounding box center [395, 175] width 790 height 351
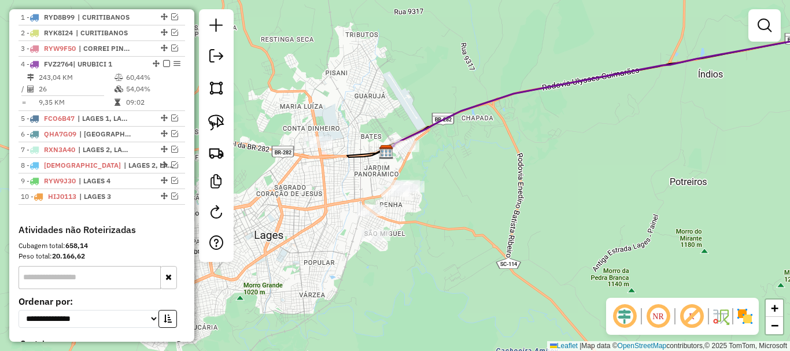
drag, startPoint x: 316, startPoint y: 168, endPoint x: 477, endPoint y: 146, distance: 163.3
click at [477, 146] on div "Janela de atendimento Grade de atendimento Capacidade Transportadoras Veículos …" at bounding box center [395, 175] width 790 height 351
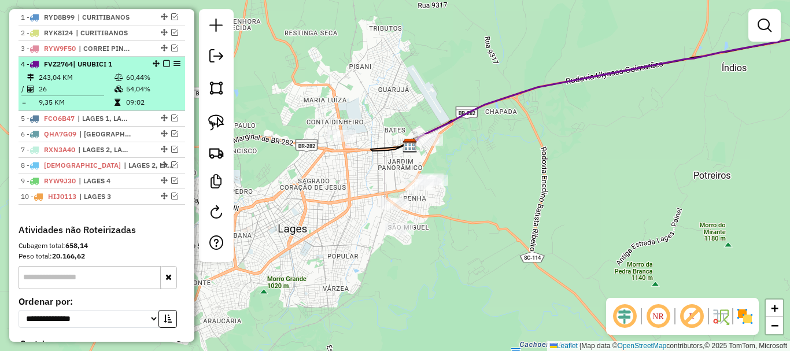
click at [163, 67] on em at bounding box center [166, 63] width 7 height 7
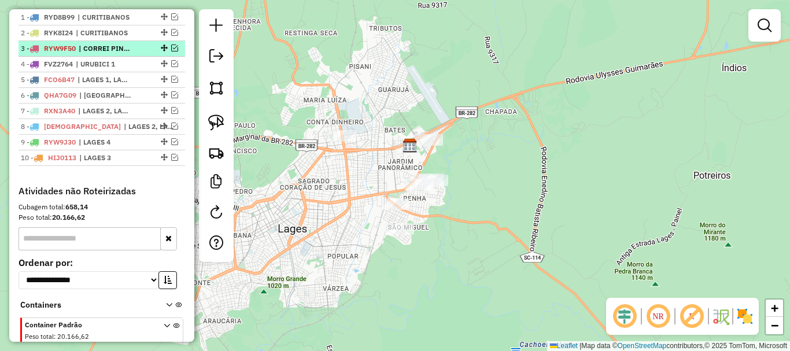
click at [171, 51] on em at bounding box center [174, 48] width 7 height 7
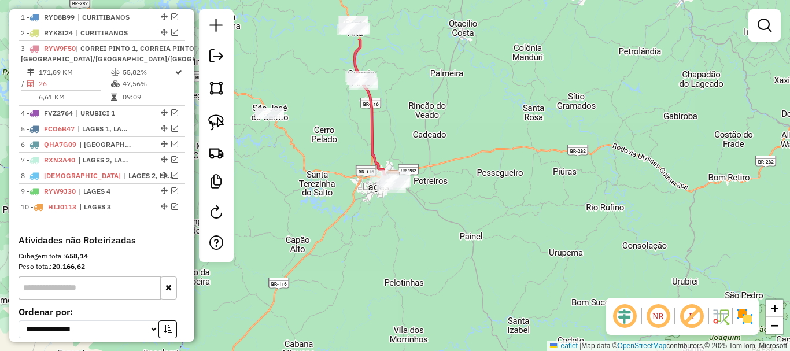
drag, startPoint x: 383, startPoint y: 114, endPoint x: 394, endPoint y: 152, distance: 39.1
click at [394, 152] on div "Janela de atendimento Grade de atendimento Capacidade Transportadoras Veículos …" at bounding box center [395, 175] width 790 height 351
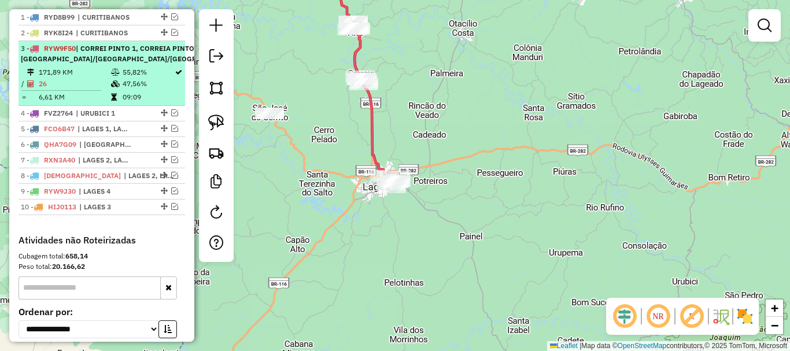
click at [254, 51] on em at bounding box center [257, 48] width 7 height 7
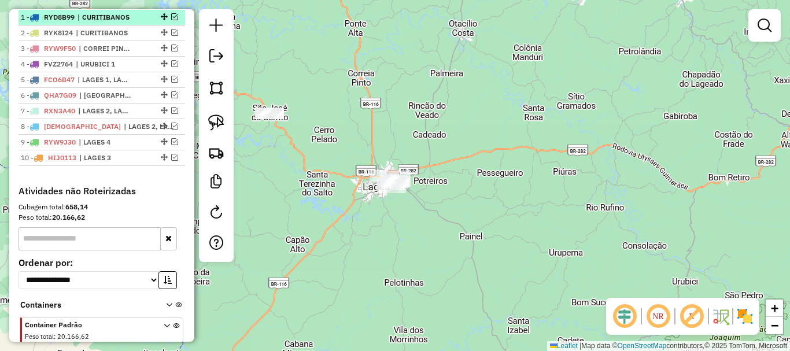
click at [171, 20] on em at bounding box center [174, 16] width 7 height 7
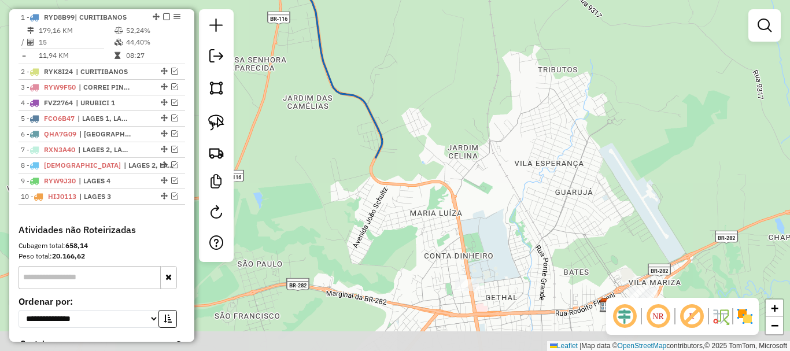
drag, startPoint x: 408, startPoint y: 176, endPoint x: 408, endPoint y: 29, distance: 147.4
click at [408, 29] on div "Janela de atendimento Grade de atendimento Capacidade Transportadoras Veículos …" at bounding box center [395, 175] width 790 height 351
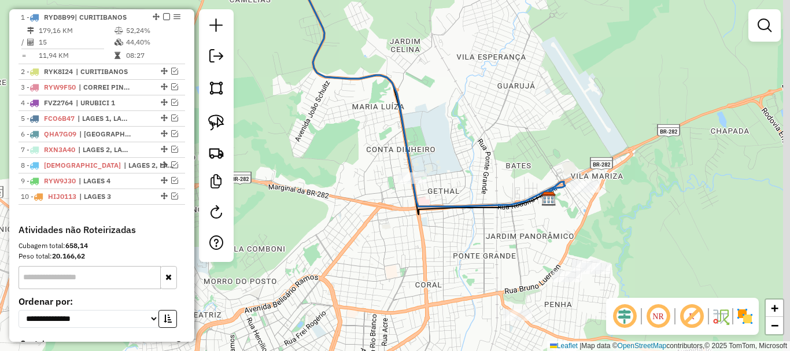
drag, startPoint x: 432, startPoint y: 269, endPoint x: 373, endPoint y: 159, distance: 124.9
click at [373, 159] on div "Janela de atendimento Grade de atendimento Capacidade Transportadoras Veículos …" at bounding box center [395, 175] width 790 height 351
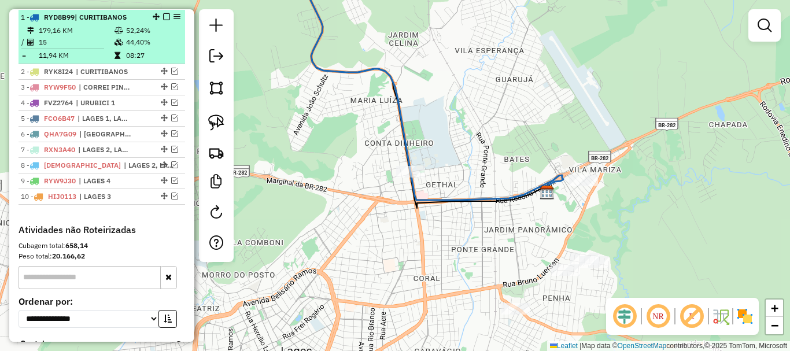
click at [72, 35] on li "1 - RYD8B99 | CURITIBANOS 179,16 KM 52,24% / 15 44,40% = 11,94 KM 08:27" at bounding box center [101, 37] width 166 height 54
select select "*********"
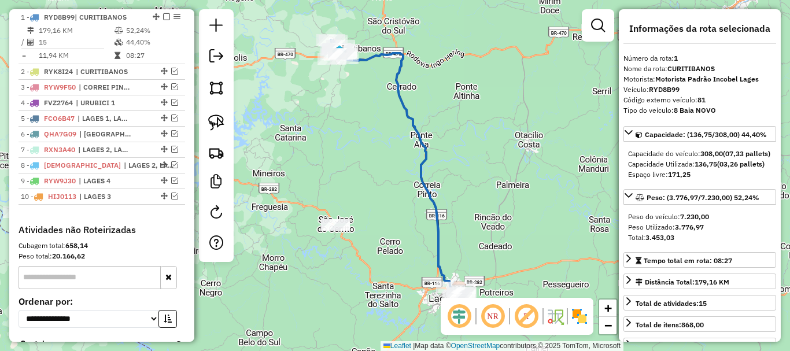
drag, startPoint x: 478, startPoint y: 219, endPoint x: 490, endPoint y: 114, distance: 105.3
click at [490, 114] on div "Janela de atendimento Grade de atendimento Capacidade Transportadoras Veículos …" at bounding box center [395, 175] width 790 height 351
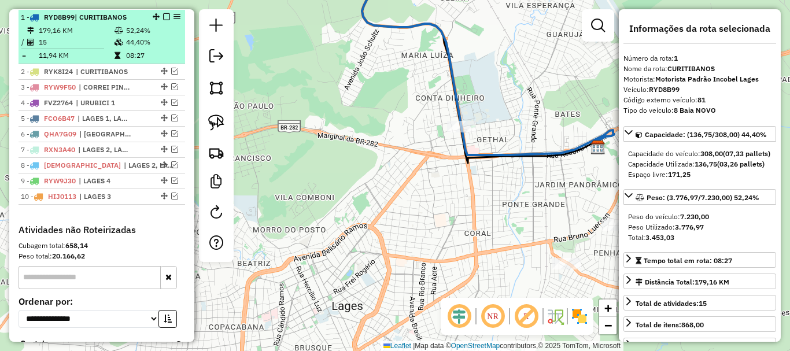
click at [164, 20] on em at bounding box center [166, 16] width 7 height 7
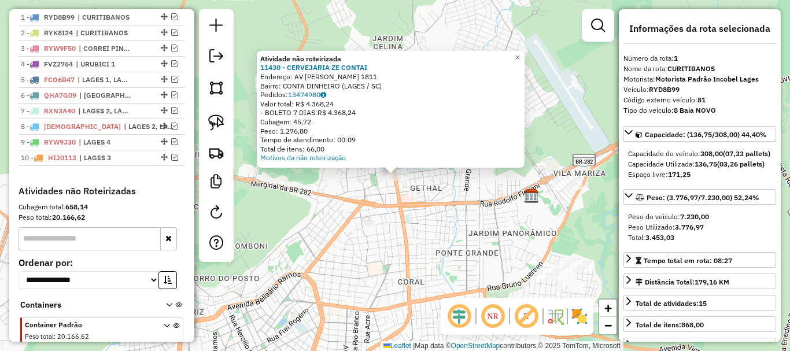
click at [427, 193] on div "Atividade não roteirizada 11430 - CERVEJARIA ZE CONTAI Endereço: AV [PERSON_NAM…" at bounding box center [395, 175] width 790 height 351
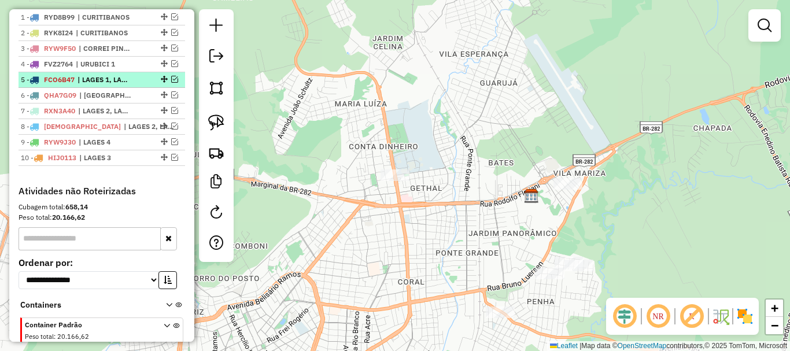
click at [173, 83] on em at bounding box center [174, 79] width 7 height 7
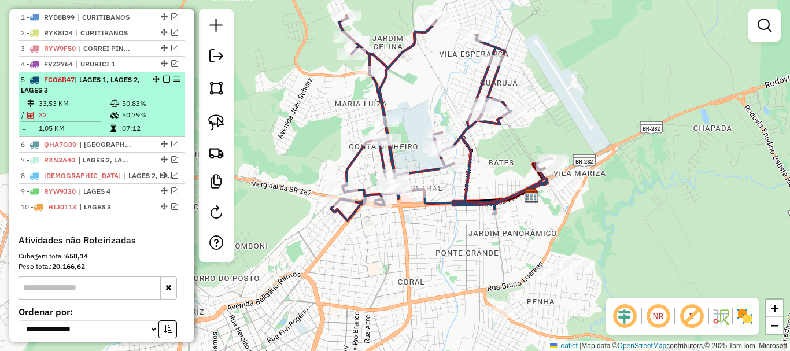
click at [142, 91] on div "5 - FCO6B47 | LAGES 1, LAGES 2, LAGES 3" at bounding box center [102, 85] width 162 height 21
select select "*********"
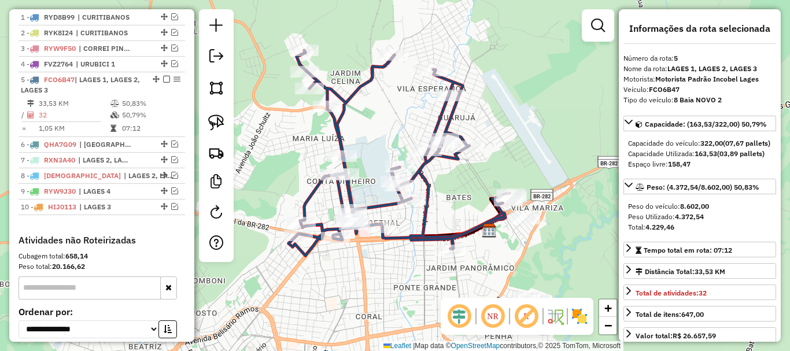
drag, startPoint x: 279, startPoint y: 192, endPoint x: 276, endPoint y: 154, distance: 37.6
click at [283, 159] on div "Janela de atendimento Grade de atendimento Capacidade Transportadoras Veículos …" at bounding box center [395, 175] width 790 height 351
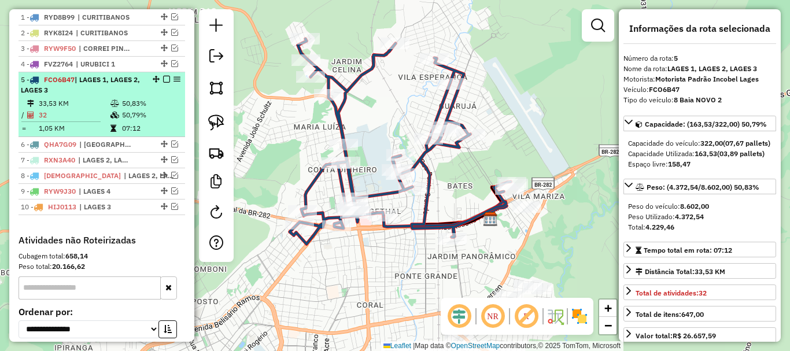
click at [163, 83] on em at bounding box center [166, 79] width 7 height 7
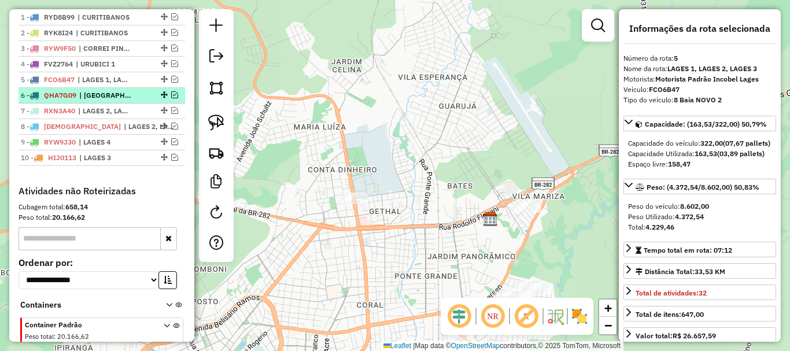
click at [110, 101] on span "| [GEOGRAPHIC_DATA]" at bounding box center [105, 95] width 53 height 10
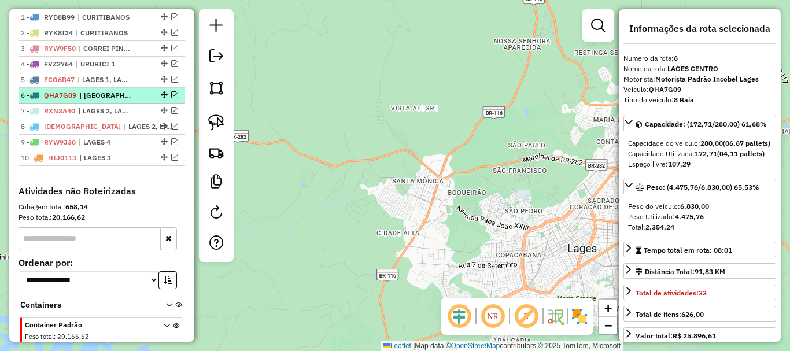
click at [173, 98] on em at bounding box center [174, 94] width 7 height 7
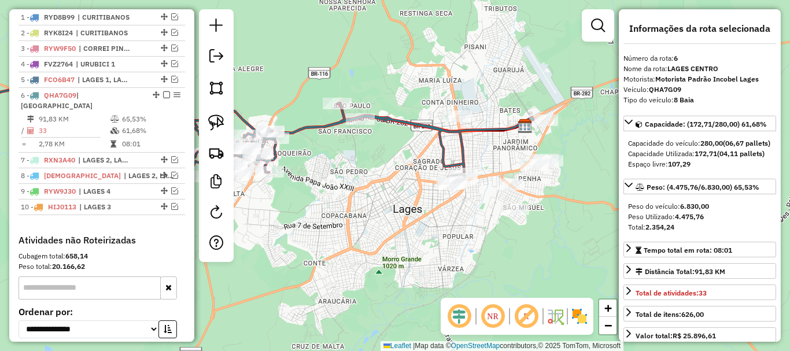
drag, startPoint x: 542, startPoint y: 254, endPoint x: 382, endPoint y: 223, distance: 163.1
click at [382, 223] on div "Janela de atendimento Grade de atendimento Capacidade Transportadoras Veículos …" at bounding box center [395, 175] width 790 height 351
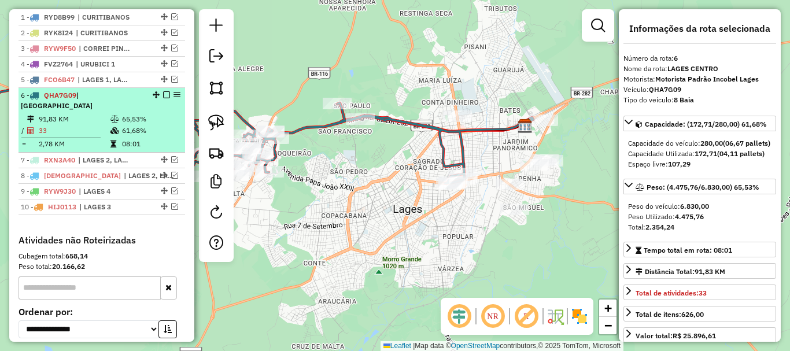
click at [165, 98] on em at bounding box center [166, 94] width 7 height 7
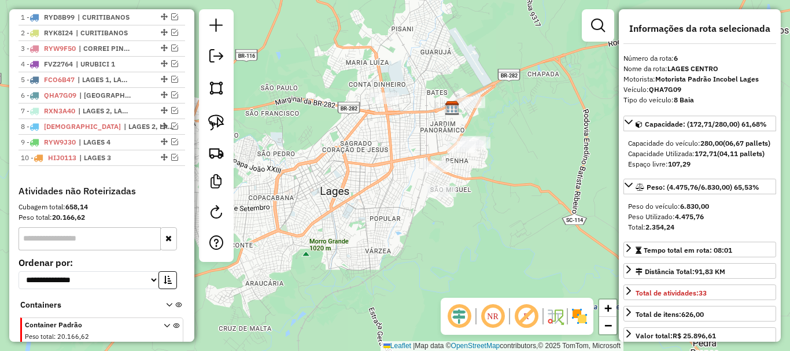
drag, startPoint x: 448, startPoint y: 199, endPoint x: 379, endPoint y: 183, distance: 70.7
click at [379, 183] on div "Janela de atendimento Grade de atendimento Capacidade Transportadoras Veículos …" at bounding box center [395, 175] width 790 height 351
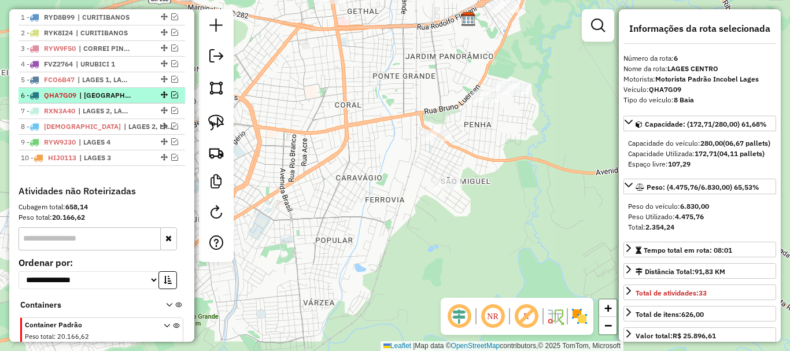
click at [172, 98] on em at bounding box center [174, 94] width 7 height 7
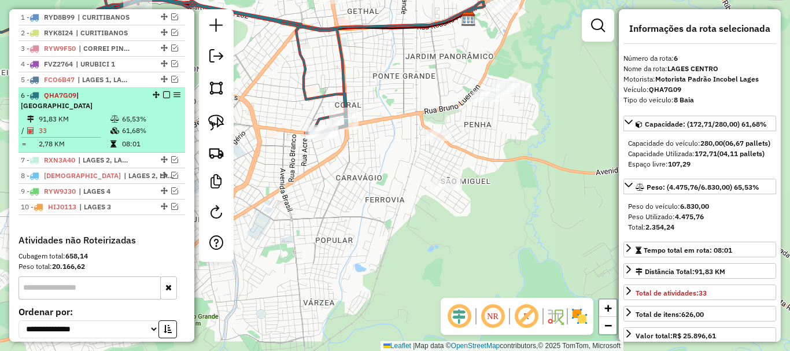
click at [163, 98] on em at bounding box center [166, 94] width 7 height 7
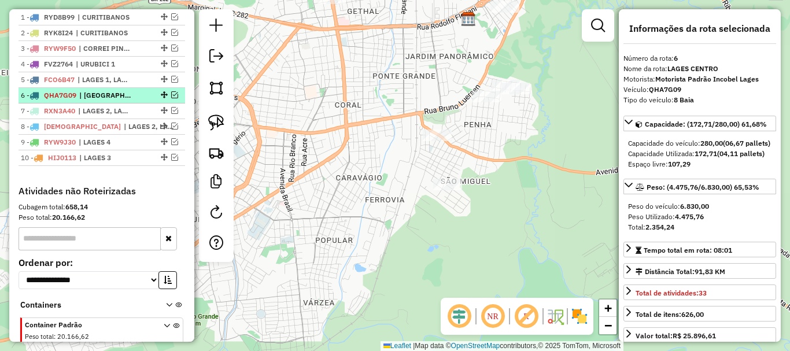
click at [171, 98] on em at bounding box center [174, 94] width 7 height 7
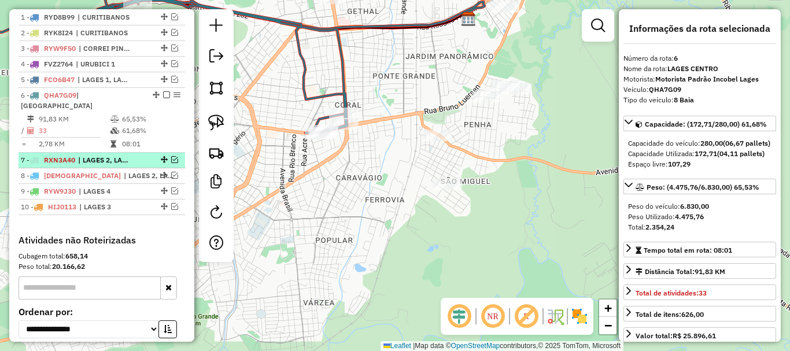
click at [172, 161] on em at bounding box center [174, 159] width 7 height 7
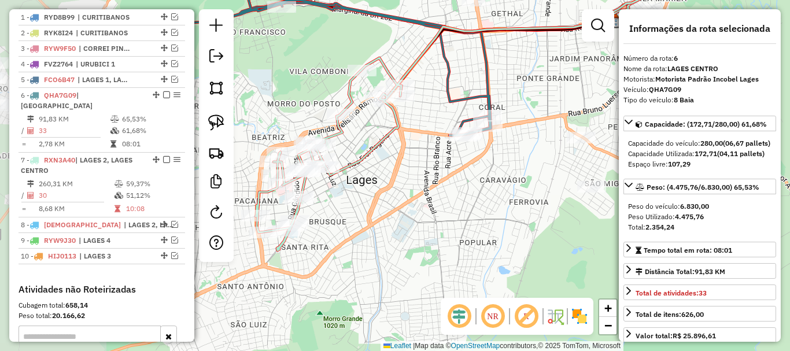
drag, startPoint x: 269, startPoint y: 162, endPoint x: 411, endPoint y: 163, distance: 142.2
click at [412, 165] on div "Janela de atendimento Grade de atendimento Capacidade Transportadoras Veículos …" at bounding box center [395, 175] width 790 height 351
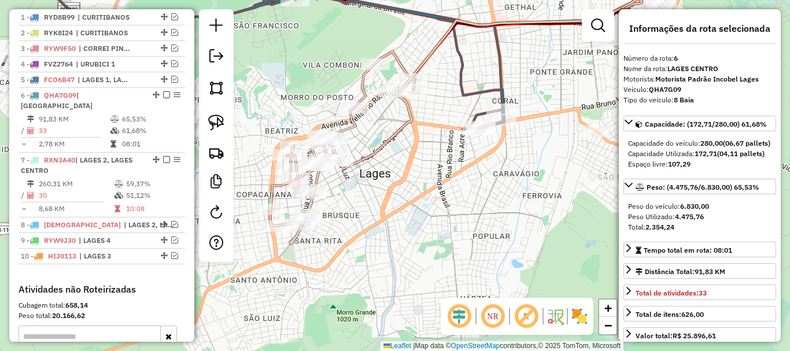
drag, startPoint x: 367, startPoint y: 212, endPoint x: 377, endPoint y: 206, distance: 11.4
click at [377, 206] on div "Janela de atendimento Grade de atendimento Capacidade Transportadoras Veículos …" at bounding box center [395, 175] width 790 height 351
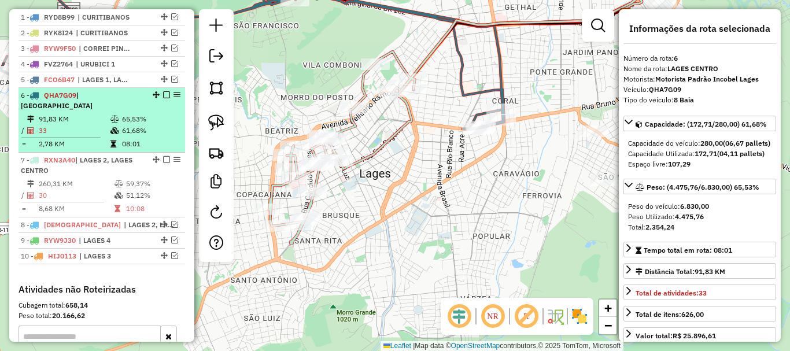
click at [62, 114] on td "91,83 KM" at bounding box center [74, 119] width 72 height 12
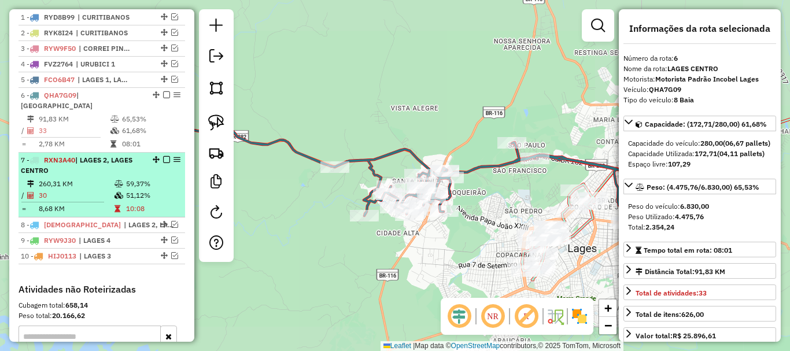
click at [74, 170] on div "7 - RXN3A40 | LAGES 2, LAGES CENTRO" at bounding box center [82, 165] width 123 height 21
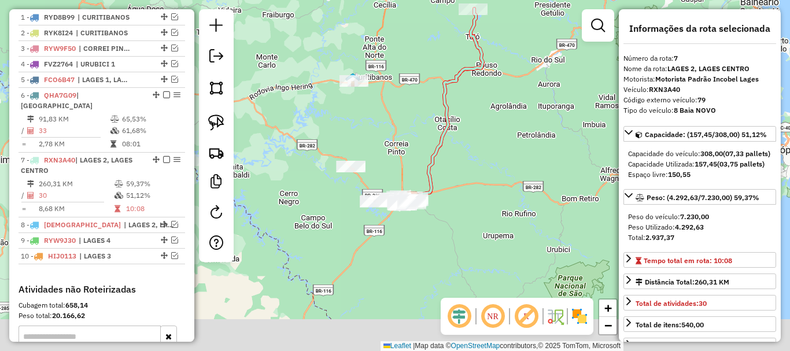
drag, startPoint x: 405, startPoint y: 163, endPoint x: 420, endPoint y: 140, distance: 27.1
click at [420, 140] on div "Janela de atendimento Grade de atendimento Capacidade Transportadoras Veículos …" at bounding box center [395, 175] width 790 height 351
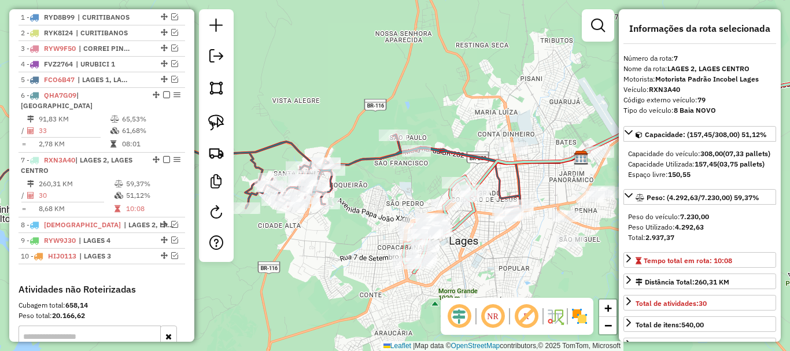
drag, startPoint x: 367, startPoint y: 258, endPoint x: 377, endPoint y: 183, distance: 75.9
click at [378, 184] on div "Janela de atendimento Grade de atendimento Capacidade Transportadoras Veículos …" at bounding box center [395, 175] width 790 height 351
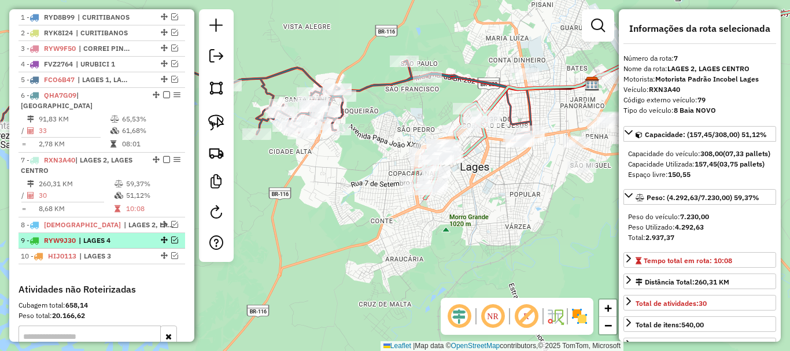
click at [171, 241] on em at bounding box center [174, 239] width 7 height 7
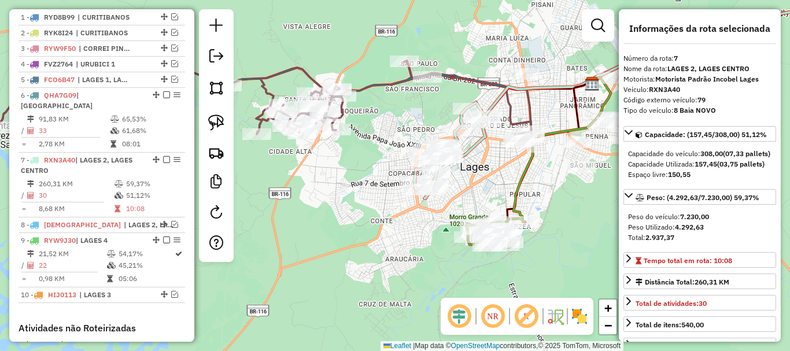
drag, startPoint x: 405, startPoint y: 257, endPoint x: 351, endPoint y: 231, distance: 60.2
click at [351, 231] on div "Janela de atendimento Grade de atendimento Capacidade Transportadoras Veículos …" at bounding box center [395, 175] width 790 height 351
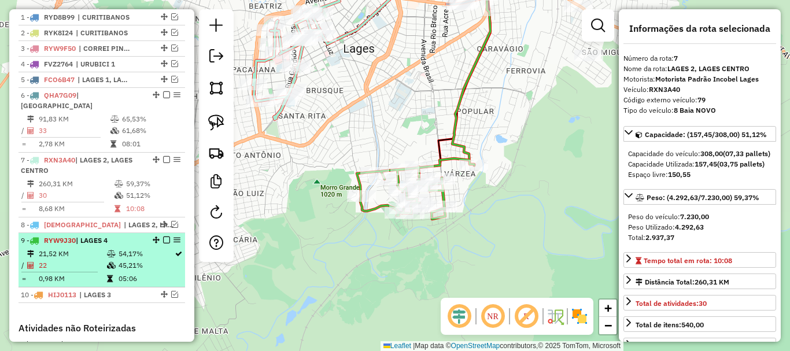
click at [75, 253] on td "21,52 KM" at bounding box center [72, 254] width 68 height 12
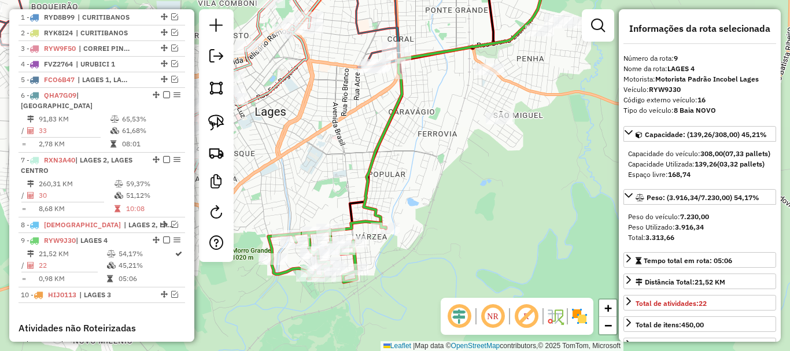
drag, startPoint x: 420, startPoint y: 254, endPoint x: 439, endPoint y: 188, distance: 67.9
click at [439, 188] on div "Janela de atendimento Grade de atendimento Capacidade Transportadoras Veículos …" at bounding box center [395, 175] width 790 height 351
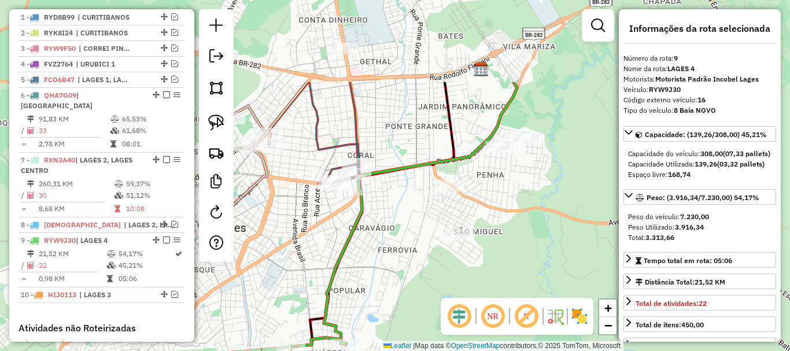
drag, startPoint x: 457, startPoint y: 129, endPoint x: 416, endPoint y: 247, distance: 125.4
click at [416, 247] on div "Janela de atendimento Grade de atendimento Capacidade Transportadoras Veículos …" at bounding box center [395, 175] width 790 height 351
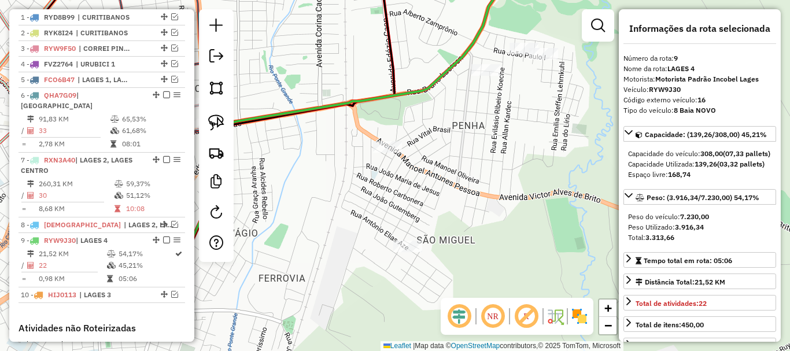
drag, startPoint x: 424, startPoint y: 216, endPoint x: 449, endPoint y: 164, distance: 57.1
click at [449, 164] on div "Janela de atendimento Grade de atendimento Capacidade Transportadoras Veículos …" at bounding box center [395, 175] width 790 height 351
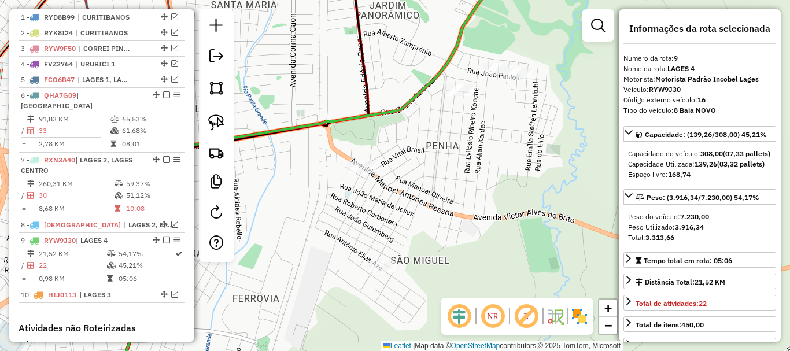
drag, startPoint x: 492, startPoint y: 155, endPoint x: 465, endPoint y: 180, distance: 36.4
click at [465, 180] on div "Janela de atendimento Grade de atendimento Capacidade Transportadoras Veículos …" at bounding box center [395, 175] width 790 height 351
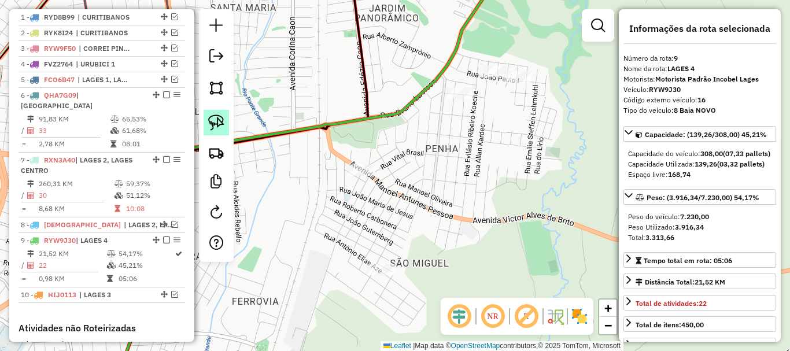
drag, startPoint x: 214, startPoint y: 124, endPoint x: 230, endPoint y: 124, distance: 15.6
click at [215, 124] on img at bounding box center [216, 122] width 16 height 16
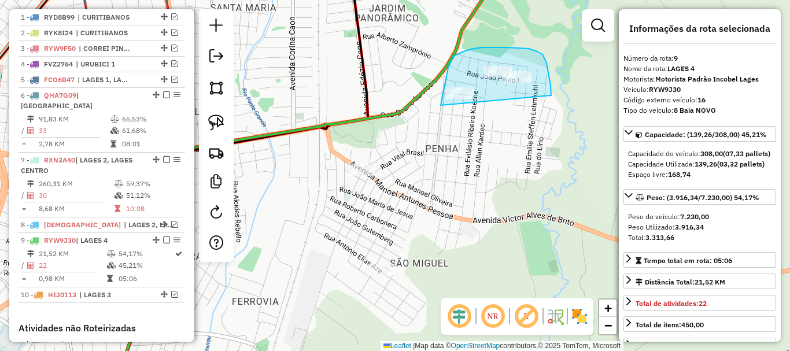
drag, startPoint x: 444, startPoint y: 90, endPoint x: 551, endPoint y: 98, distance: 107.2
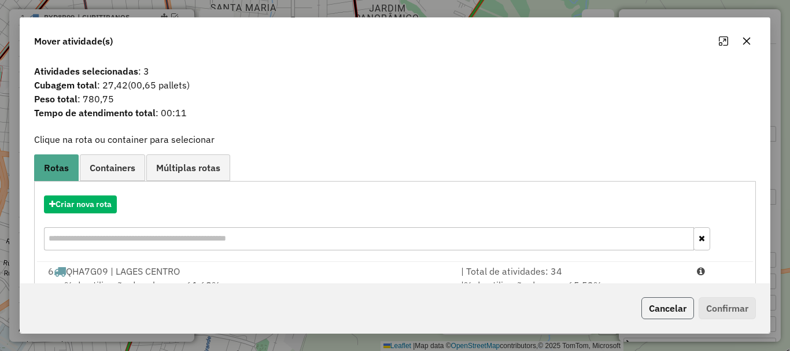
click at [661, 303] on button "Cancelar" at bounding box center [667, 308] width 53 height 22
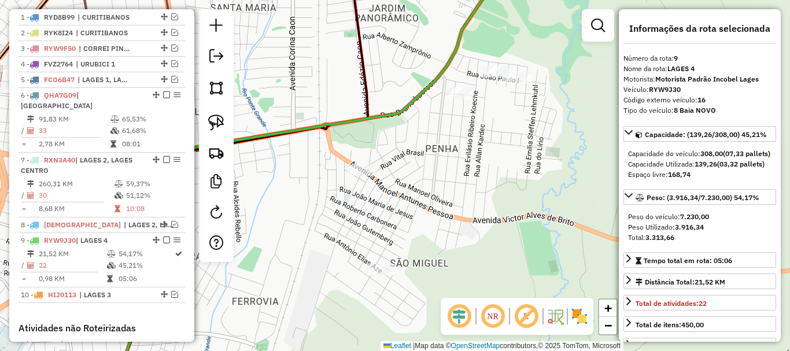
click at [462, 99] on div at bounding box center [459, 93] width 29 height 12
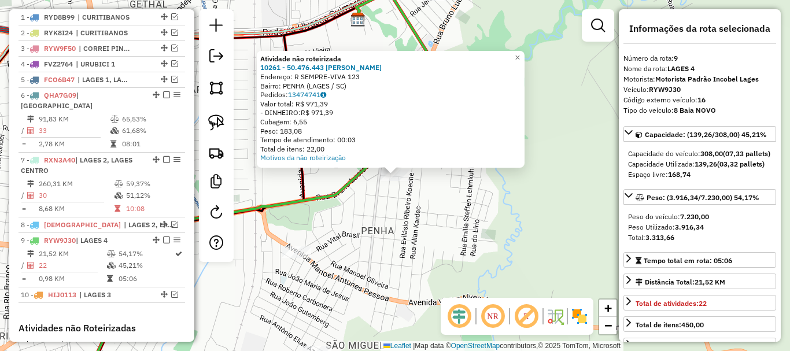
click at [447, 217] on div "Atividade não roteirizada 10261 - 50.476.443 MARISTELA Endereço: R SEMPRE-VIVA …" at bounding box center [395, 175] width 790 height 351
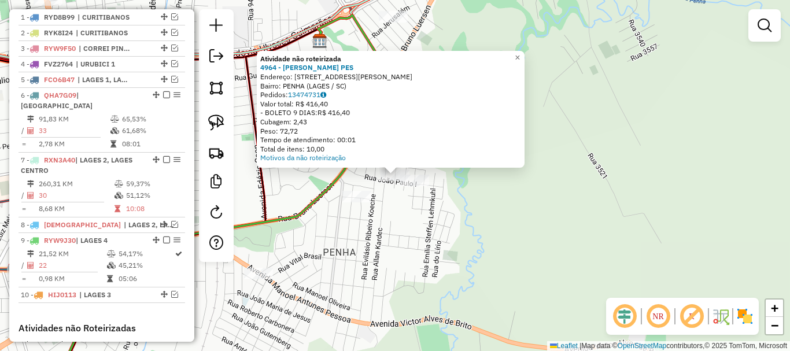
click at [410, 223] on div "Atividade não roteirizada 4964 - RONALDO AMARANTE PES Endereço: R TOMAS DE AQUI…" at bounding box center [395, 175] width 790 height 351
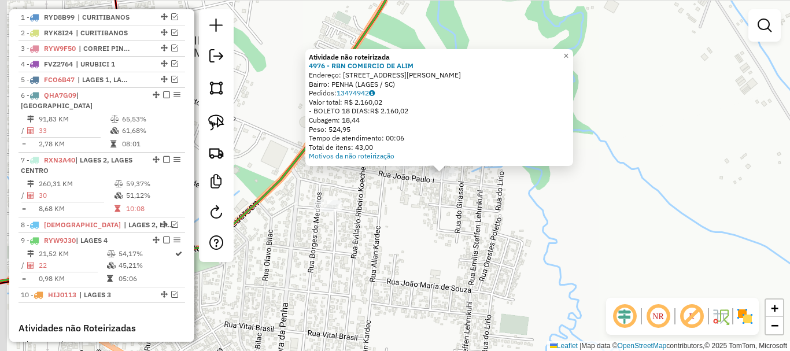
drag, startPoint x: 362, startPoint y: 212, endPoint x: 438, endPoint y: 223, distance: 76.6
click at [438, 223] on div "Atividade não roteirizada 4976 - RBN COMERCIO DE ALIM Endereço: R GENUINO MACHA…" at bounding box center [395, 175] width 790 height 351
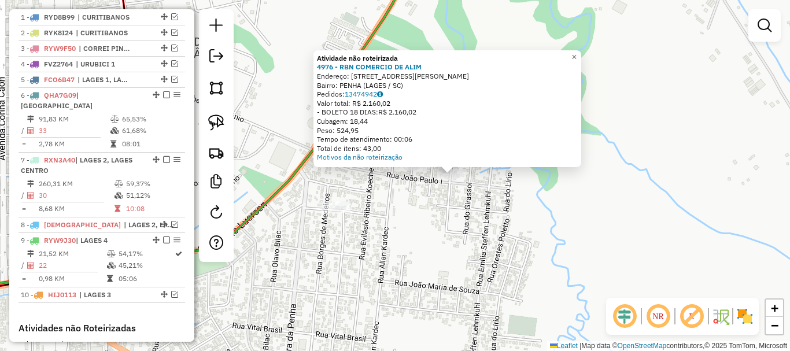
click at [440, 223] on div "Atividade não roteirizada 4976 - RBN COMERCIO DE ALIM Endereço: R GENUINO MACHA…" at bounding box center [395, 175] width 790 height 351
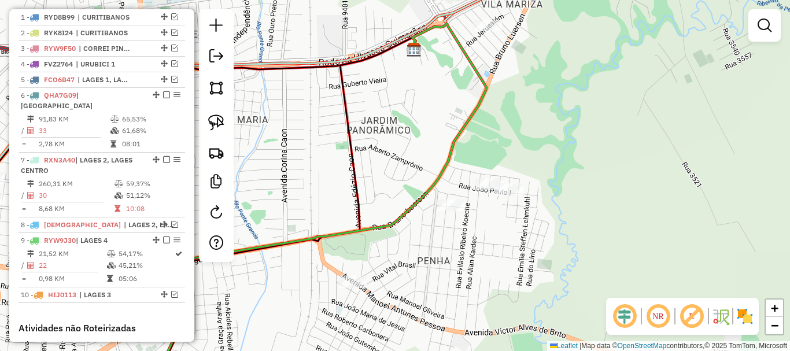
drag, startPoint x: 438, startPoint y: 226, endPoint x: 495, endPoint y: 216, distance: 57.5
click at [495, 216] on div "Janela de atendimento Grade de atendimento Capacidade Transportadoras Veículos …" at bounding box center [395, 175] width 790 height 351
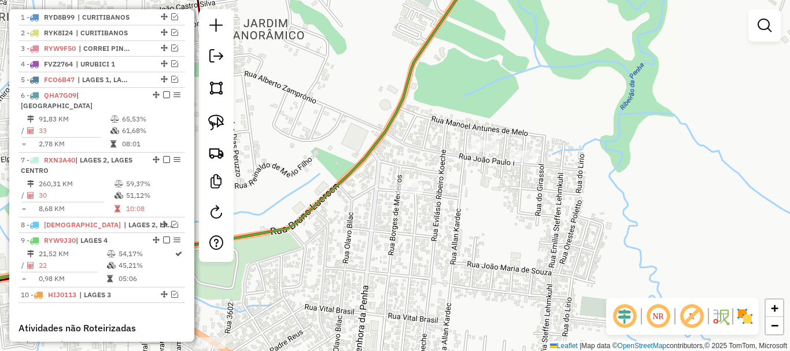
click at [500, 205] on div "Janela de atendimento Grade de atendimento Capacidade Transportadoras Veículos …" at bounding box center [395, 175] width 790 height 351
click at [211, 117] on img at bounding box center [216, 122] width 16 height 16
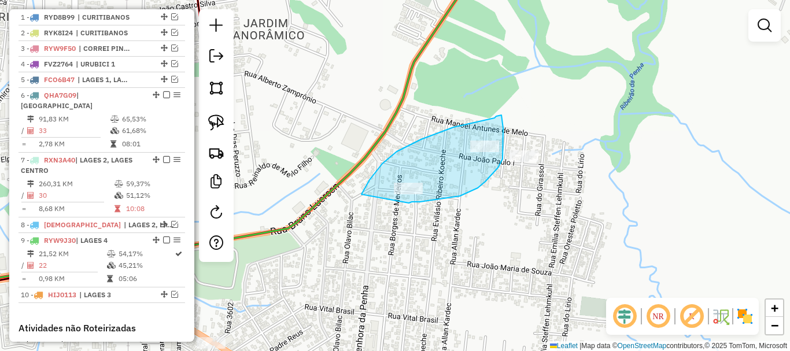
drag, startPoint x: 382, startPoint y: 164, endPoint x: 409, endPoint y: 203, distance: 47.5
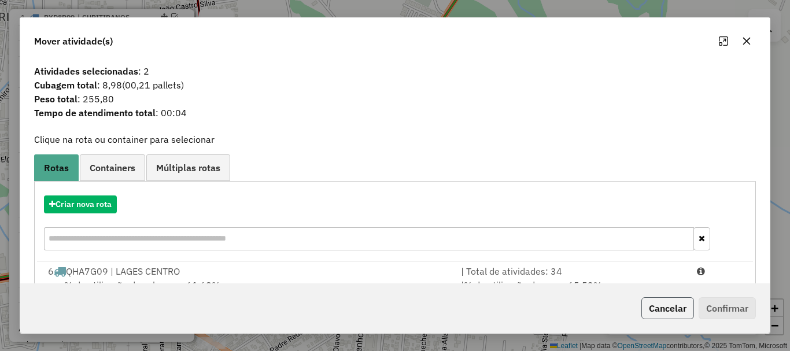
click at [676, 303] on button "Cancelar" at bounding box center [667, 308] width 53 height 22
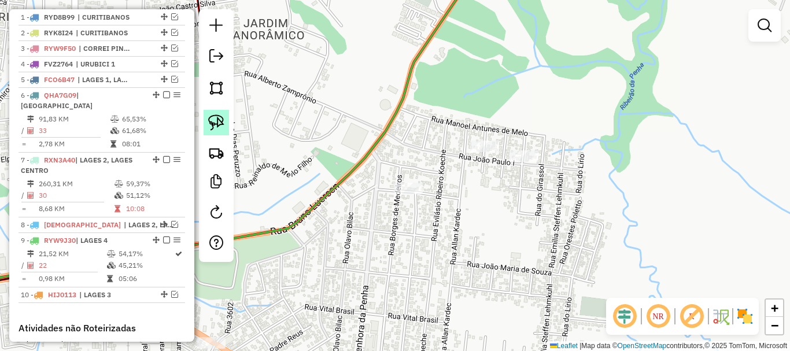
click at [220, 131] on link at bounding box center [215, 122] width 25 height 25
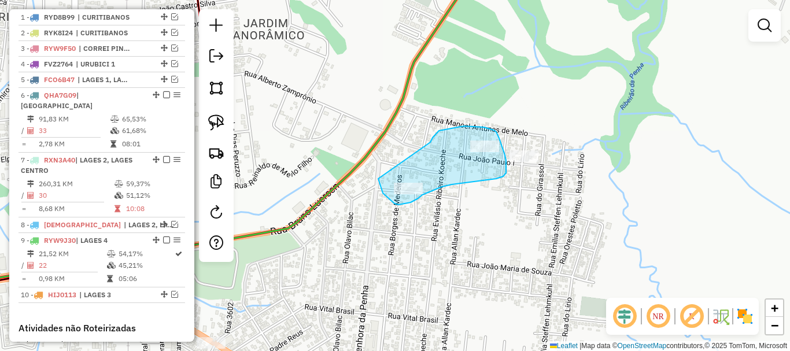
drag, startPoint x: 439, startPoint y: 131, endPoint x: 378, endPoint y: 179, distance: 77.4
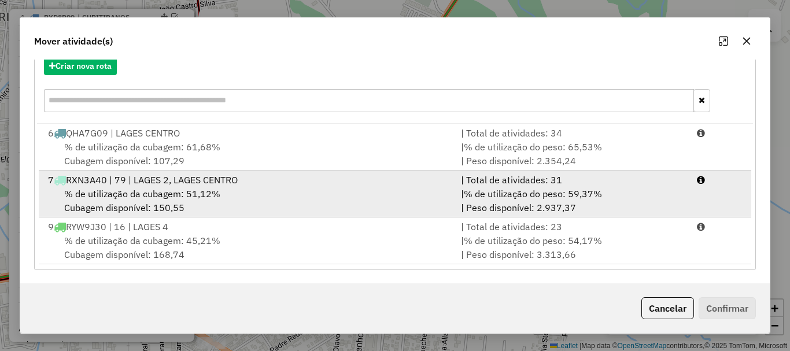
scroll to position [139, 0]
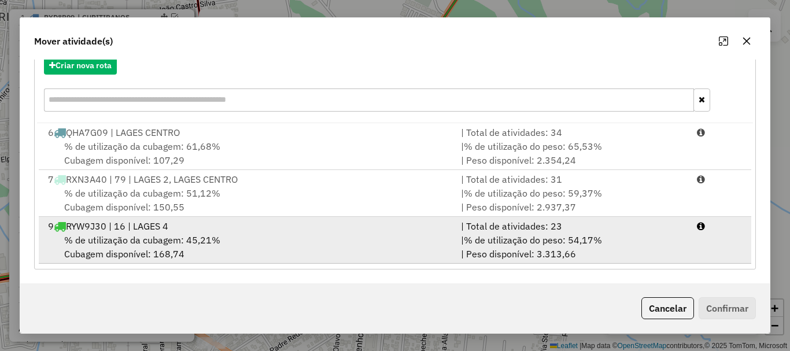
click at [191, 227] on div "9 RYW9J30 | 16 | LAGES 4" at bounding box center [247, 226] width 413 height 14
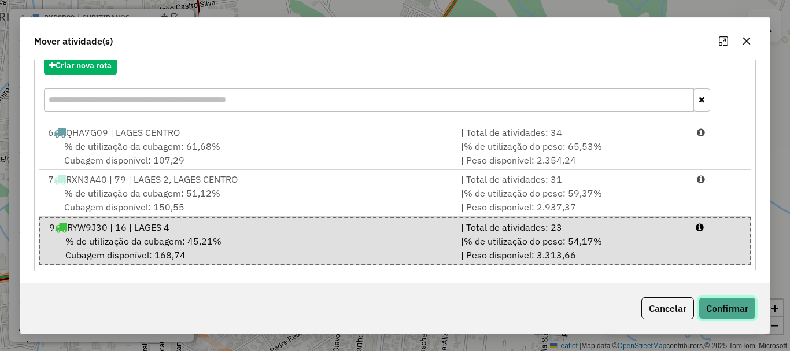
click at [712, 308] on button "Confirmar" at bounding box center [726, 308] width 57 height 22
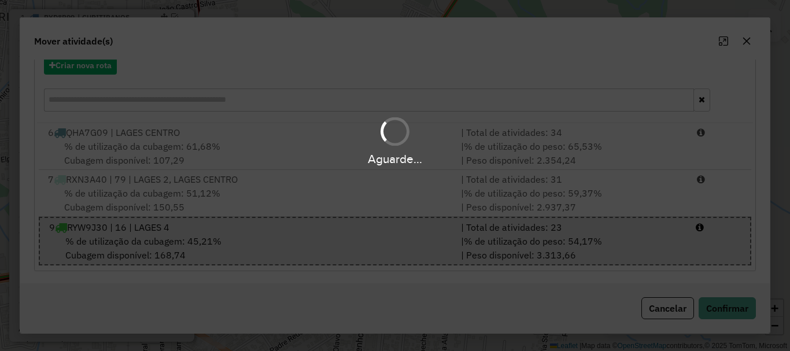
scroll to position [0, 0]
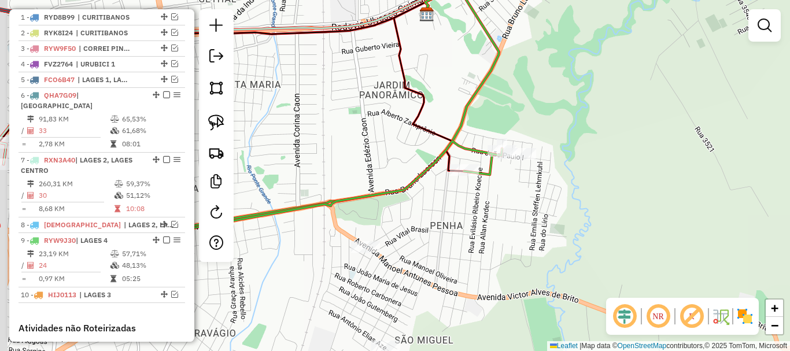
drag, startPoint x: 445, startPoint y: 217, endPoint x: 461, endPoint y: 158, distance: 61.1
click at [461, 158] on div "Janela de atendimento Grade de atendimento Capacidade Transportadoras Veículos …" at bounding box center [395, 175] width 790 height 351
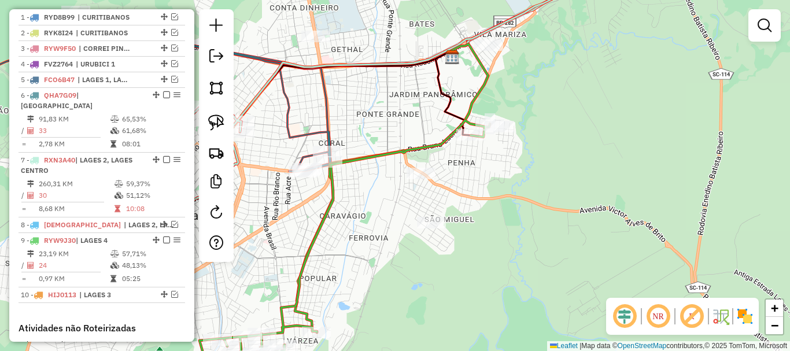
drag, startPoint x: 465, startPoint y: 186, endPoint x: 476, endPoint y: 164, distance: 24.6
click at [476, 164] on div "Janela de atendimento Grade de atendimento Capacidade Transportadoras Veículos …" at bounding box center [395, 175] width 790 height 351
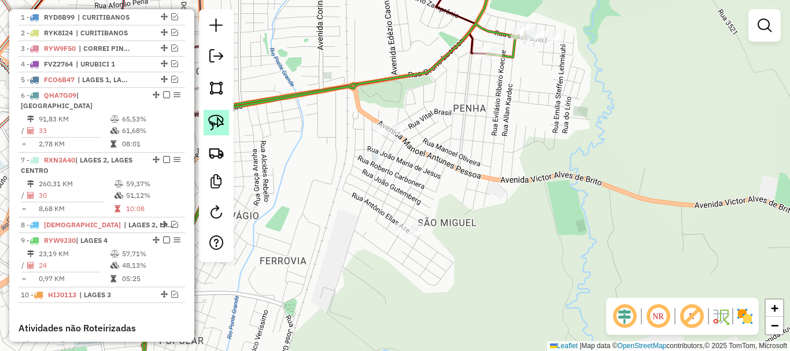
click at [221, 129] on img at bounding box center [216, 122] width 16 height 16
drag, startPoint x: 387, startPoint y: 228, endPoint x: 434, endPoint y: 237, distance: 48.2
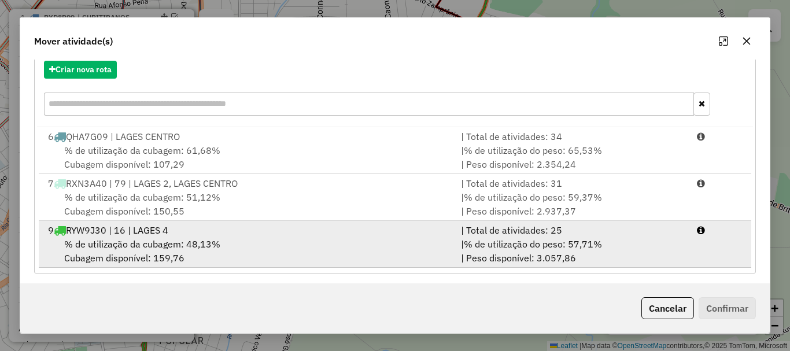
scroll to position [139, 0]
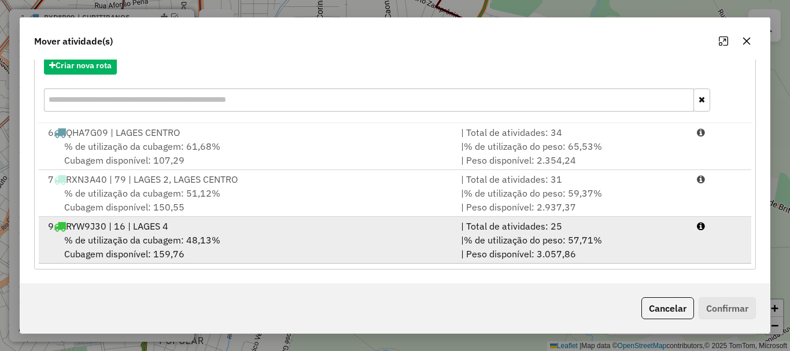
click at [247, 230] on div "9 RYW9J30 | 16 | LAGES 4" at bounding box center [247, 226] width 413 height 14
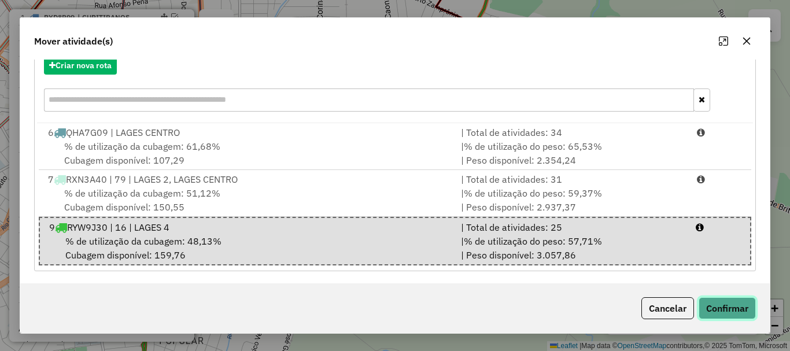
click at [721, 306] on button "Confirmar" at bounding box center [726, 308] width 57 height 22
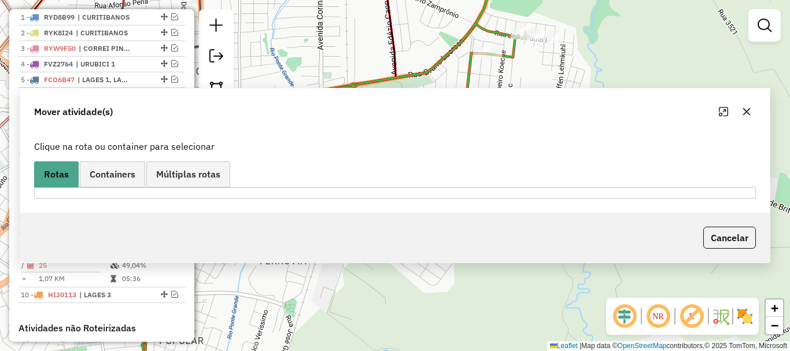
scroll to position [0, 0]
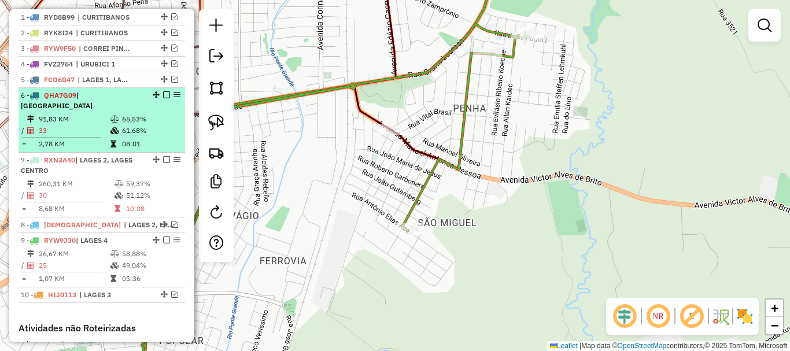
click at [163, 98] on em at bounding box center [166, 94] width 7 height 7
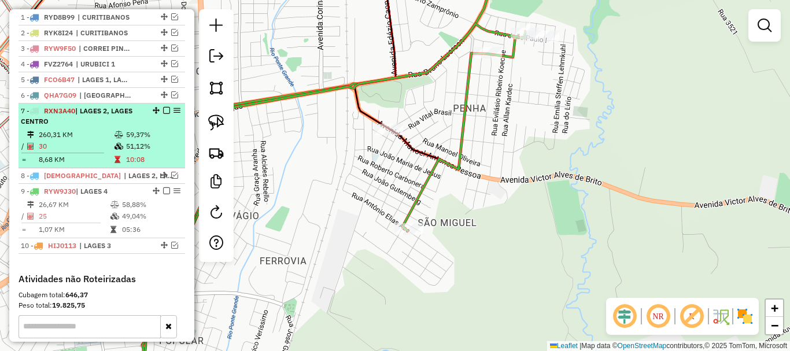
click at [162, 116] on li "7 - RXN3A40 | LAGES 2, LAGES CENTRO 260,31 KM 59,37% / 30 51,12% = 8,68 KM 10:08" at bounding box center [101, 135] width 166 height 65
select select "*********"
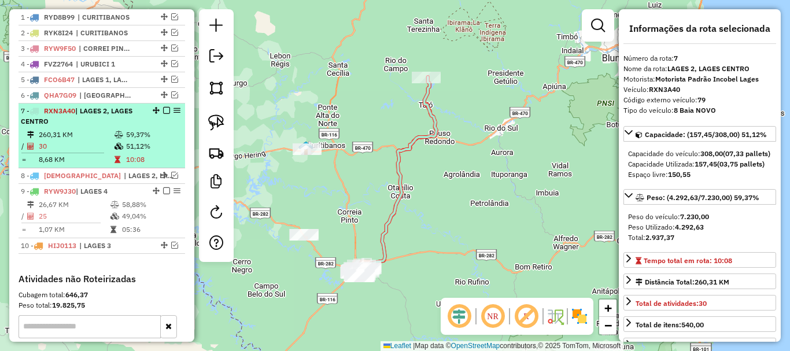
click at [164, 114] on em at bounding box center [166, 110] width 7 height 7
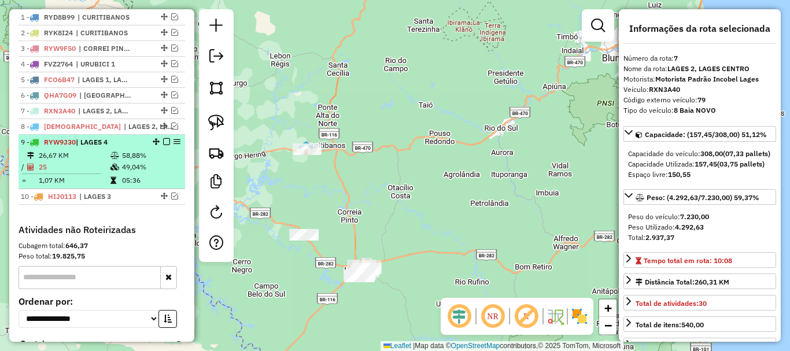
click at [164, 145] on em at bounding box center [166, 141] width 7 height 7
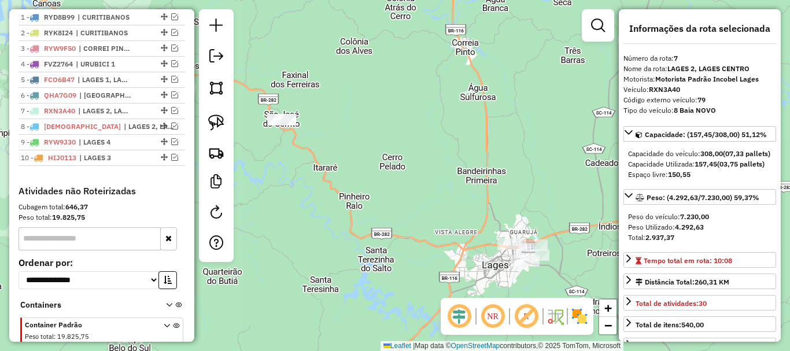
drag, startPoint x: 375, startPoint y: 277, endPoint x: 417, endPoint y: 160, distance: 125.4
click at [417, 160] on div "Janela de atendimento Grade de atendimento Capacidade Transportadoras Veículos …" at bounding box center [395, 175] width 790 height 351
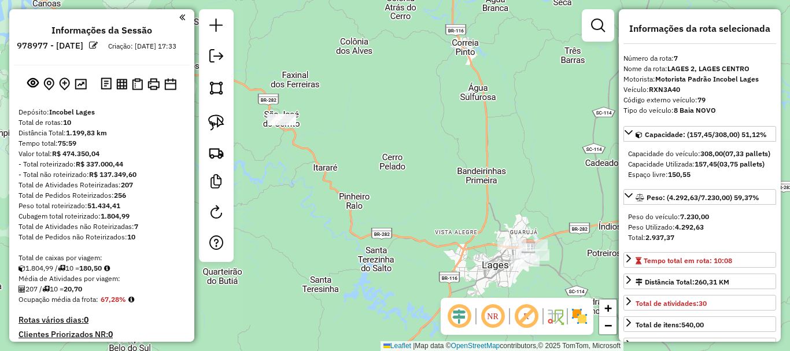
select select "*********"
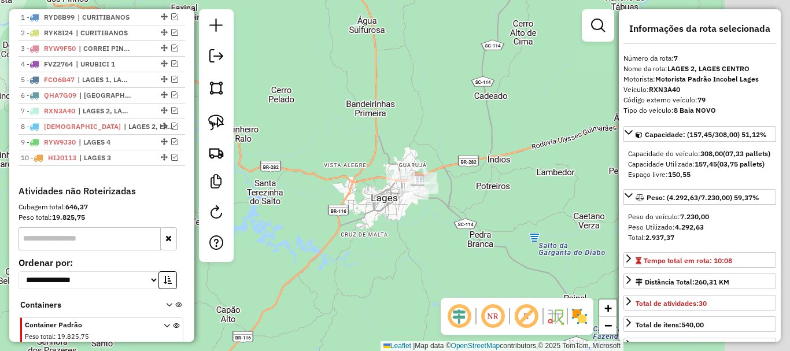
drag, startPoint x: 586, startPoint y: 260, endPoint x: 472, endPoint y: 194, distance: 131.6
click at [472, 194] on div "Janela de atendimento Grade de atendimento Capacidade Transportadoras Veículos …" at bounding box center [395, 175] width 790 height 351
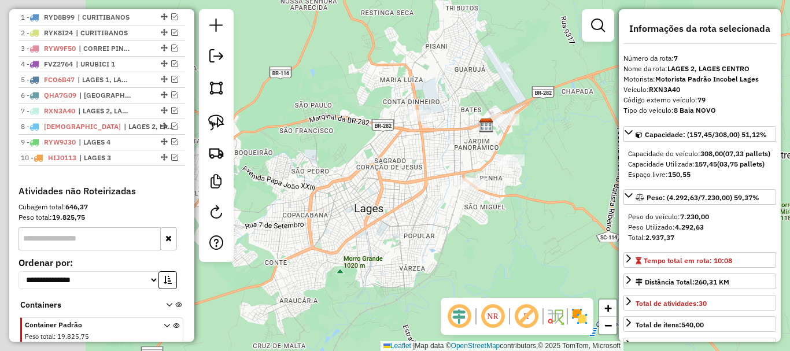
drag, startPoint x: 362, startPoint y: 172, endPoint x: 501, endPoint y: 181, distance: 139.6
click at [534, 177] on div "Janela de atendimento Grade de atendimento Capacidade Transportadoras Veículos …" at bounding box center [395, 175] width 790 height 351
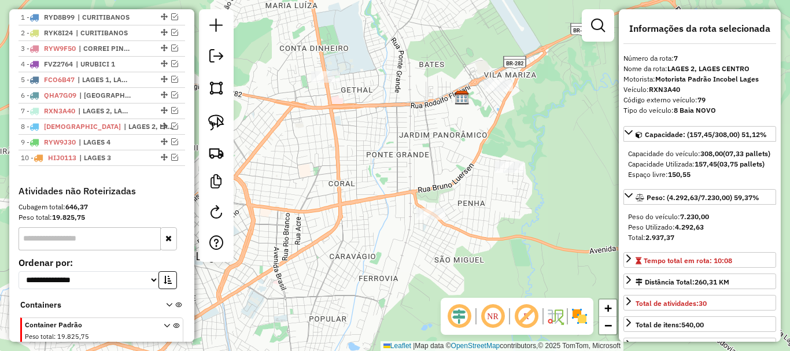
drag, startPoint x: 526, startPoint y: 194, endPoint x: 507, endPoint y: 203, distance: 21.2
click at [509, 209] on div "Janela de atendimento Grade de atendimento Capacidade Transportadoras Veículos …" at bounding box center [395, 175] width 790 height 351
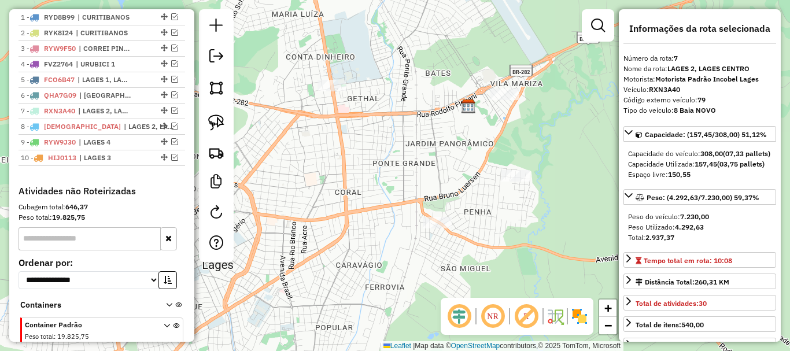
drag, startPoint x: 505, startPoint y: 205, endPoint x: 518, endPoint y: 206, distance: 12.8
click at [518, 206] on div "Janela de atendimento Grade de atendimento Capacidade Transportadoras Veículos …" at bounding box center [395, 175] width 790 height 351
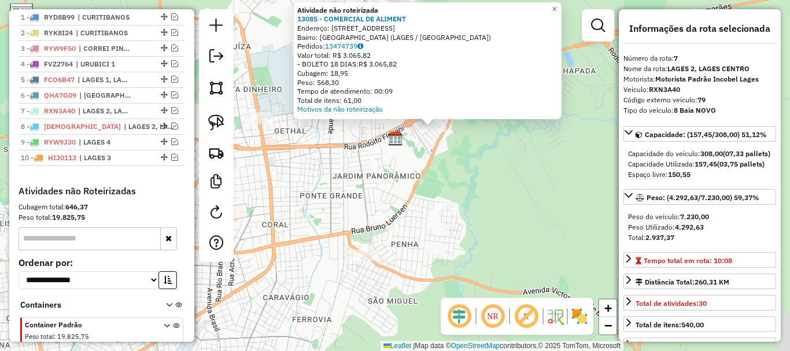
drag, startPoint x: 483, startPoint y: 171, endPoint x: 495, endPoint y: 147, distance: 26.1
click at [495, 148] on div "Atividade não roteirizada 13085 - COMERCIAL DE ALIMENT Endereço: R JERUSALEM 35…" at bounding box center [395, 175] width 790 height 351
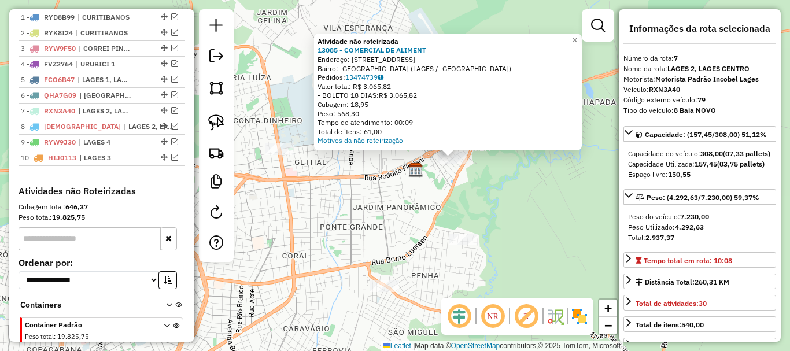
drag, startPoint x: 528, startPoint y: 132, endPoint x: 532, endPoint y: 179, distance: 47.0
click at [535, 179] on div "Atividade não roteirizada 13085 - COMERCIAL DE ALIMENT Endereço: R JERUSALEM 35…" at bounding box center [395, 175] width 790 height 351
click at [512, 180] on div "Atividade não roteirizada 13085 - COMERCIAL DE ALIMENT Endereço: R JERUSALEM 35…" at bounding box center [395, 175] width 790 height 351
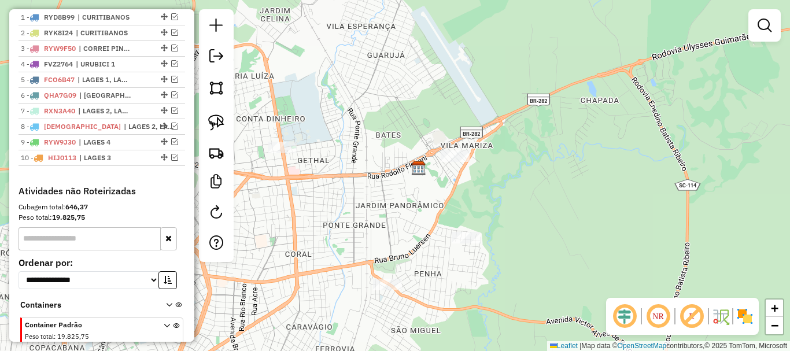
drag, startPoint x: 462, startPoint y: 194, endPoint x: 473, endPoint y: 176, distance: 20.5
click at [476, 180] on div "Janela de atendimento Grade de atendimento Capacidade Transportadoras Veículos …" at bounding box center [395, 175] width 790 height 351
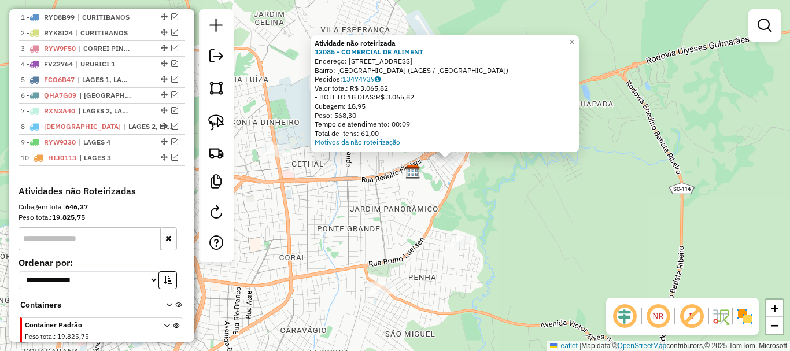
drag, startPoint x: 434, startPoint y: 232, endPoint x: 491, endPoint y: 216, distance: 58.9
click at [491, 216] on div "Atividade não roteirizada 13085 - COMERCIAL DE ALIMENT Endereço: R JERUSALEM 35…" at bounding box center [395, 175] width 790 height 351
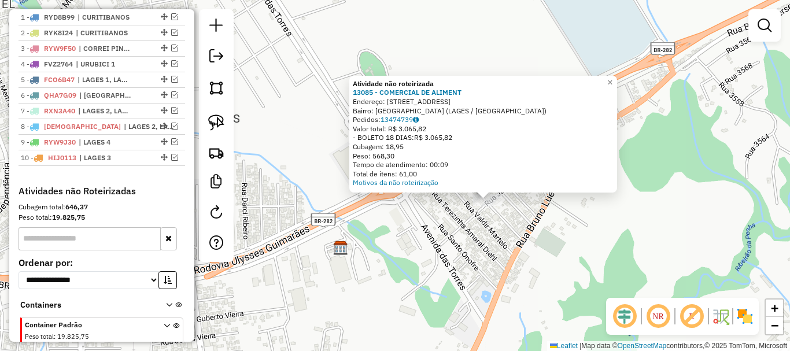
drag, startPoint x: 447, startPoint y: 169, endPoint x: 487, endPoint y: 234, distance: 76.8
click at [487, 234] on div "Atividade não roteirizada 13085 - COMERCIAL DE ALIMENT Endereço: R JERUSALEM 35…" at bounding box center [395, 175] width 790 height 351
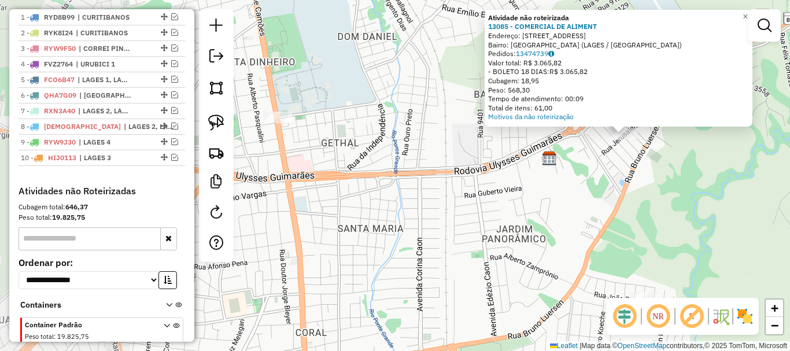
drag, startPoint x: 443, startPoint y: 239, endPoint x: 560, endPoint y: 147, distance: 148.2
click at [570, 145] on div "Atividade não roteirizada 13085 - COMERCIAL DE ALIMENT Endereço: R JERUSALEM 35…" at bounding box center [395, 175] width 790 height 351
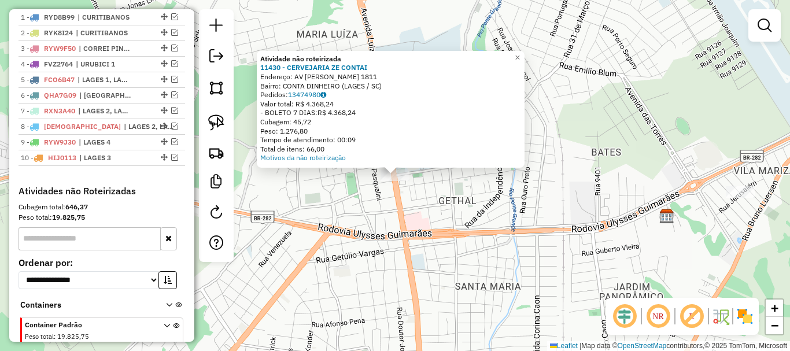
click at [480, 206] on div "Atividade não roteirizada 11430 - CERVEJARIA ZE CONTAI Endereço: AV [PERSON_NAM…" at bounding box center [395, 175] width 790 height 351
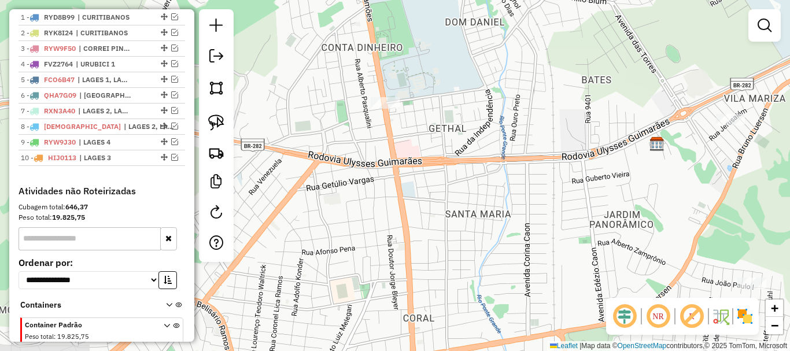
drag, startPoint x: 495, startPoint y: 276, endPoint x: 482, endPoint y: 199, distance: 78.0
click at [484, 202] on div "Janela de atendimento Grade de atendimento Capacidade Transportadoras Veículos …" at bounding box center [395, 175] width 790 height 351
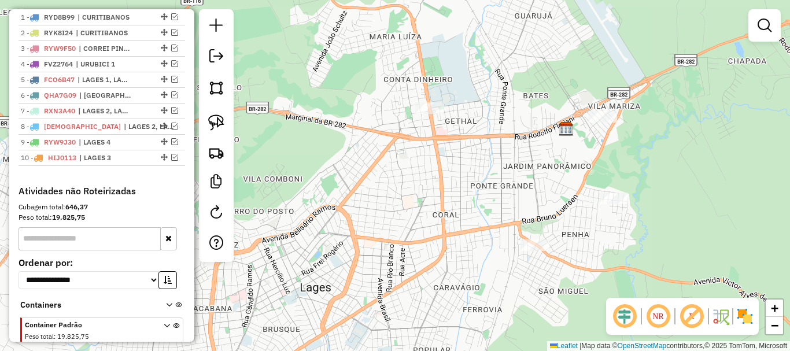
drag, startPoint x: 499, startPoint y: 247, endPoint x: 494, endPoint y: 203, distance: 44.8
click at [494, 203] on div "Janela de atendimento Grade de atendimento Capacidade Transportadoras Veículos …" at bounding box center [395, 175] width 790 height 351
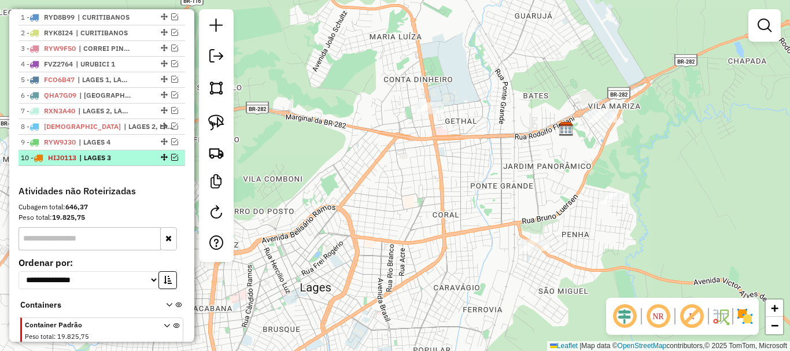
click at [171, 161] on em at bounding box center [174, 157] width 7 height 7
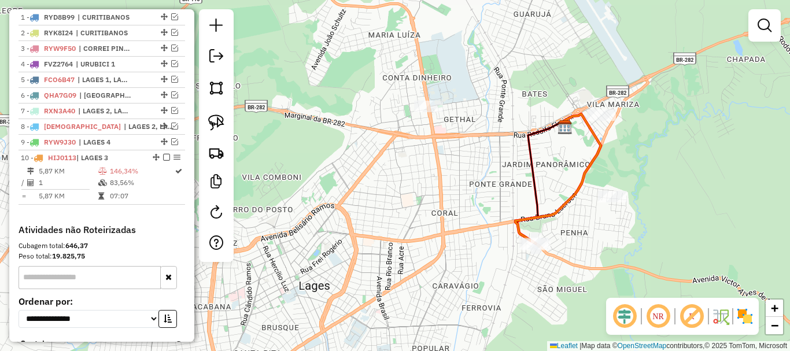
drag, startPoint x: 489, startPoint y: 253, endPoint x: 413, endPoint y: 205, distance: 89.8
click at [413, 205] on div "Janela de atendimento Grade de atendimento Capacidade Transportadoras Veículos …" at bounding box center [395, 175] width 790 height 351
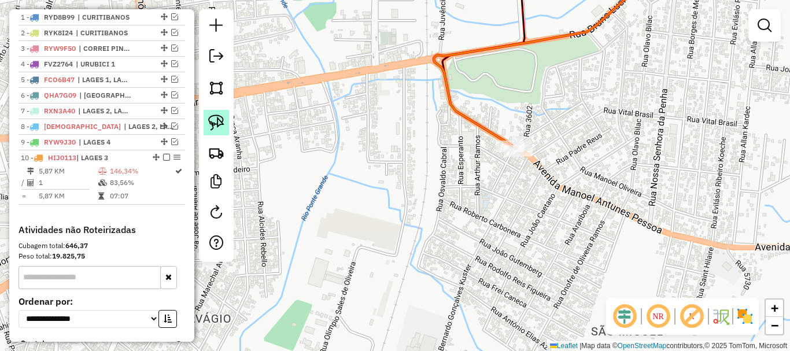
click at [212, 123] on img at bounding box center [216, 122] width 16 height 16
drag, startPoint x: 487, startPoint y: 148, endPoint x: 490, endPoint y: 157, distance: 9.7
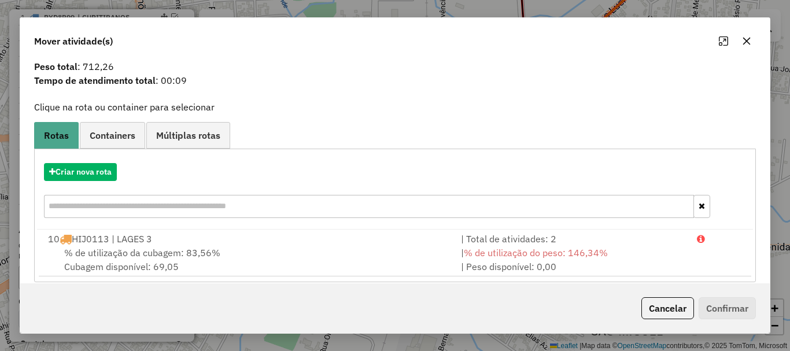
scroll to position [45, 0]
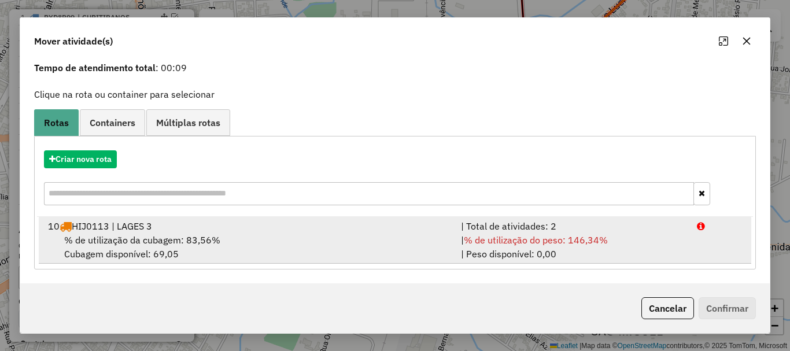
click at [180, 240] on span "% de utilização da cubagem: 83,56%" at bounding box center [142, 240] width 156 height 12
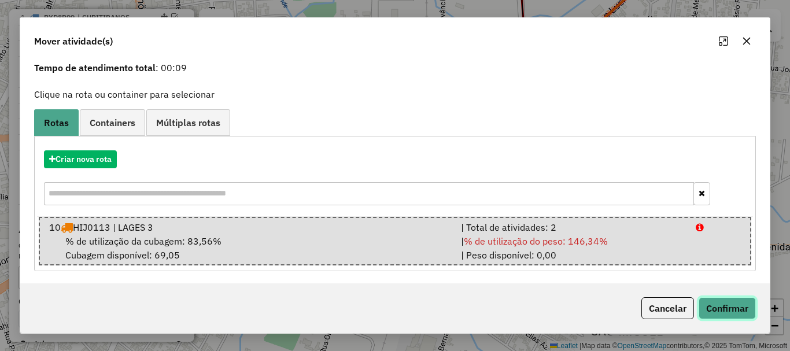
click at [719, 310] on button "Confirmar" at bounding box center [726, 308] width 57 height 22
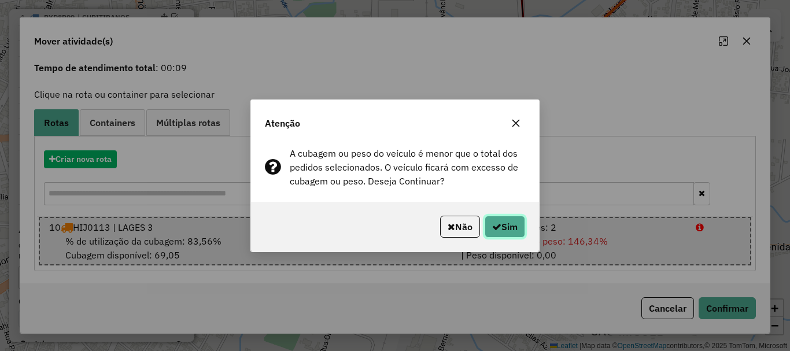
click at [510, 223] on button "Sim" at bounding box center [504, 227] width 40 height 22
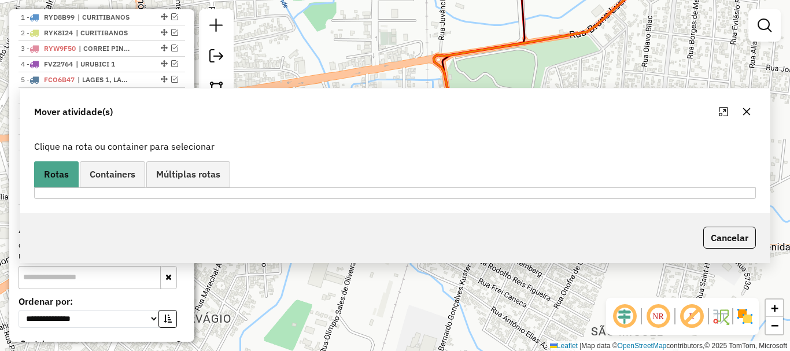
scroll to position [0, 0]
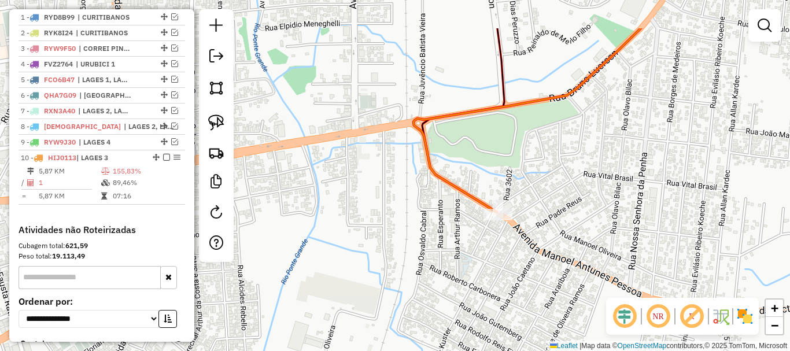
drag, startPoint x: 549, startPoint y: 201, endPoint x: 413, endPoint y: 231, distance: 138.7
click at [528, 238] on div "Janela de atendimento Grade de atendimento Capacidade Transportadoras Veículos …" at bounding box center [395, 175] width 790 height 351
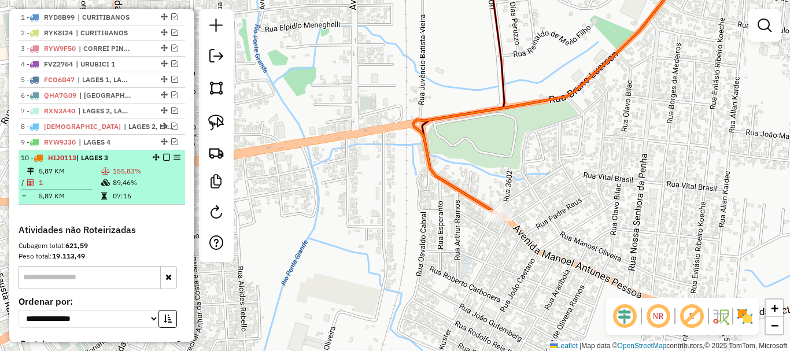
click at [163, 161] on em at bounding box center [166, 157] width 7 height 7
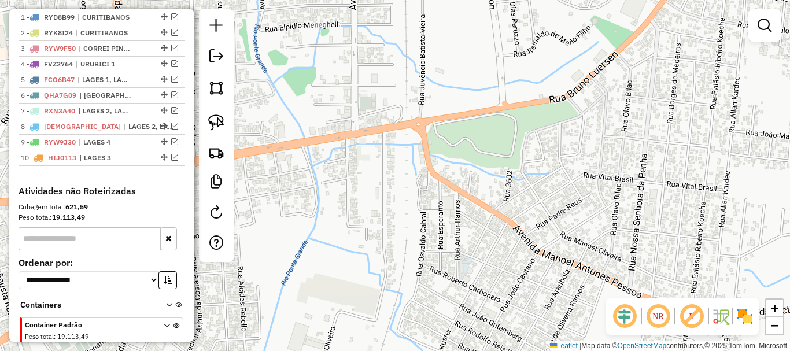
drag, startPoint x: 636, startPoint y: 177, endPoint x: 582, endPoint y: 194, distance: 57.6
click at [582, 194] on div "Janela de atendimento Grade de atendimento Capacidade Transportadoras Veículos …" at bounding box center [395, 175] width 790 height 351
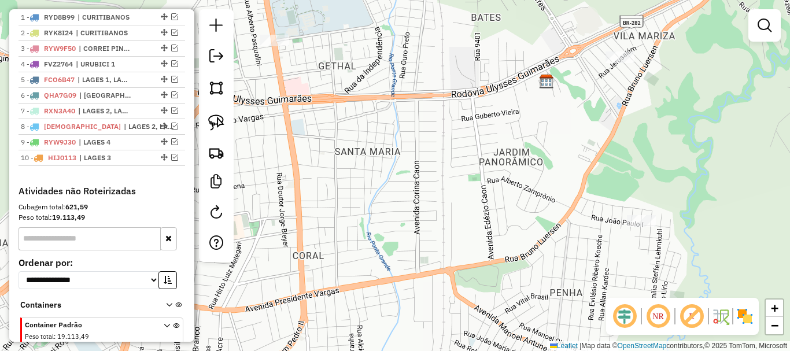
drag, startPoint x: 574, startPoint y: 176, endPoint x: 560, endPoint y: 274, distance: 99.3
click at [560, 274] on div "Janela de atendimento Grade de atendimento Capacidade Transportadoras Veículos …" at bounding box center [395, 175] width 790 height 351
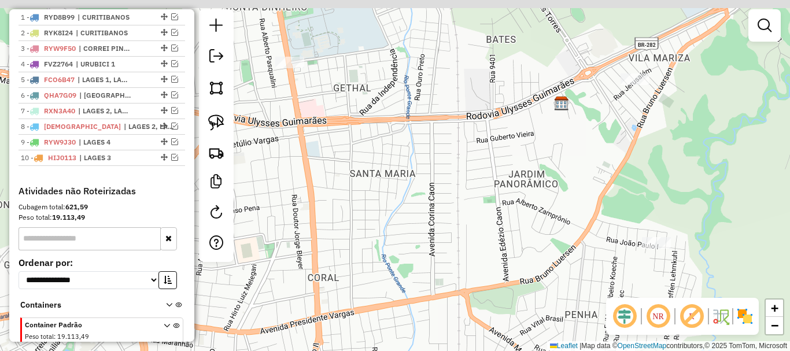
drag, startPoint x: 355, startPoint y: 116, endPoint x: 313, endPoint y: 143, distance: 49.7
click at [372, 157] on div "Janela de atendimento Grade de atendimento Capacidade Transportadoras Veículos …" at bounding box center [395, 175] width 790 height 351
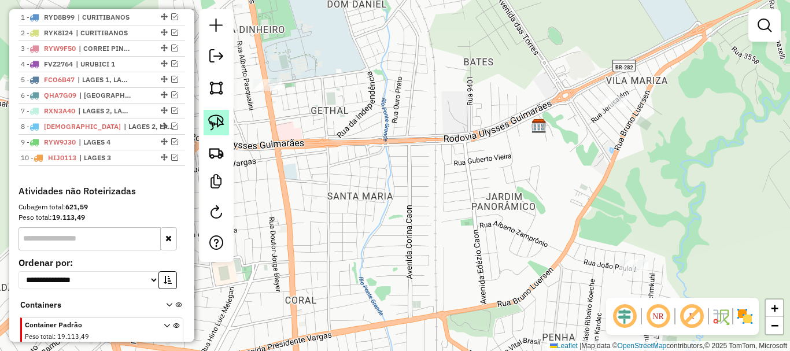
drag, startPoint x: 221, startPoint y: 117, endPoint x: 227, endPoint y: 117, distance: 6.4
click at [222, 117] on img at bounding box center [216, 122] width 16 height 16
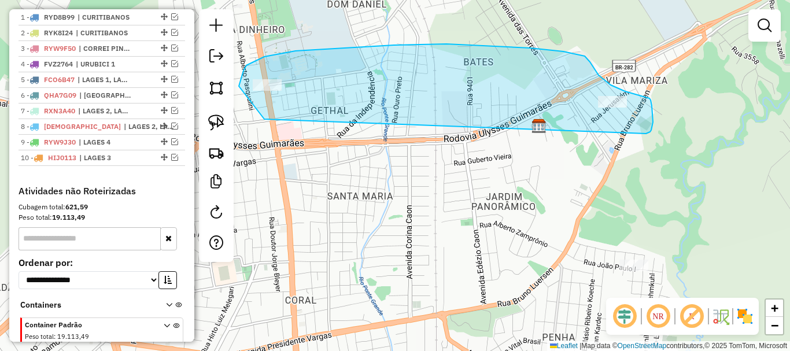
drag, startPoint x: 264, startPoint y: 119, endPoint x: 627, endPoint y: 131, distance: 363.2
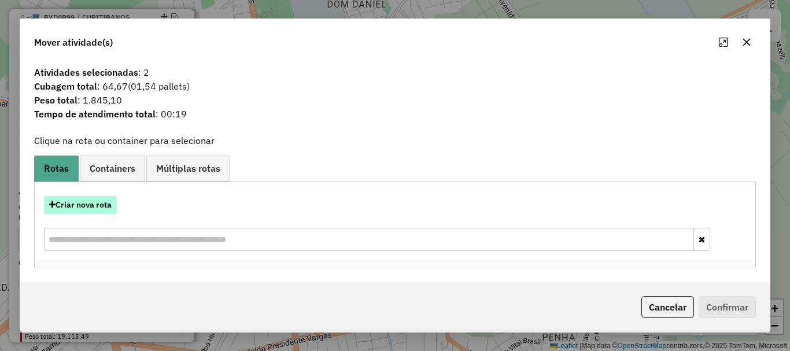
click at [98, 205] on button "Criar nova rota" at bounding box center [80, 205] width 73 height 18
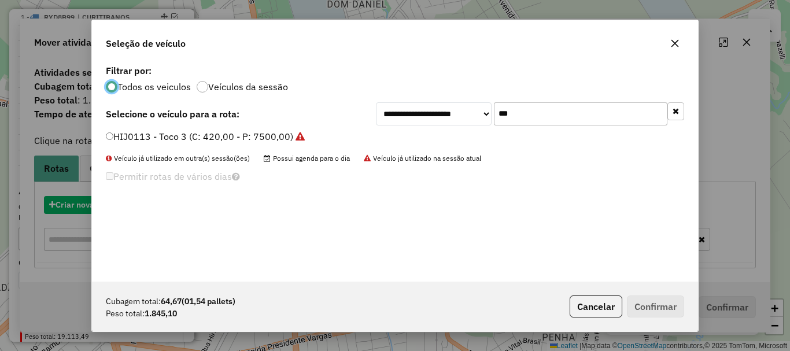
scroll to position [6, 3]
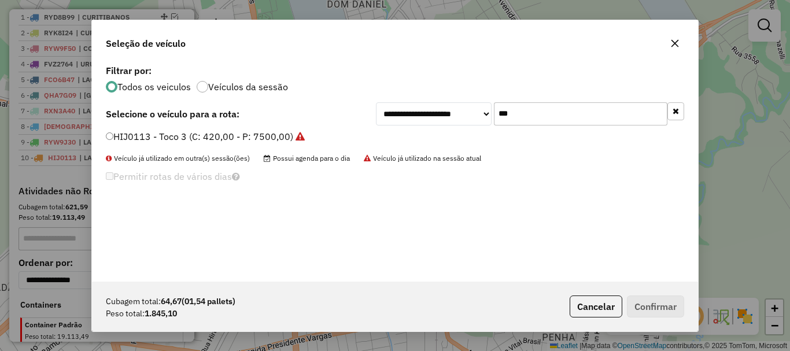
drag, startPoint x: 458, startPoint y: 119, endPoint x: 396, endPoint y: 111, distance: 62.3
click at [396, 111] on div "**********" at bounding box center [530, 113] width 308 height 23
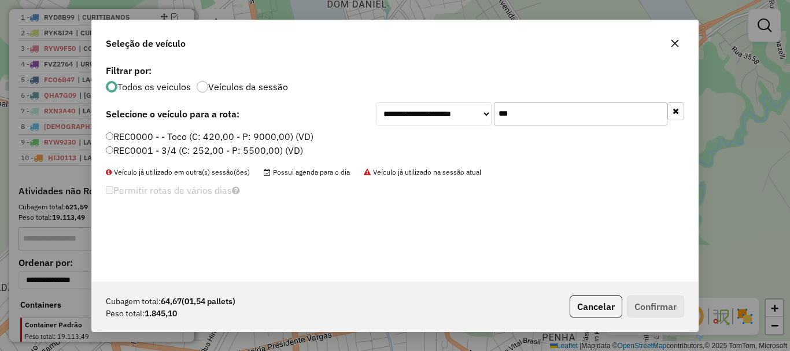
type input "***"
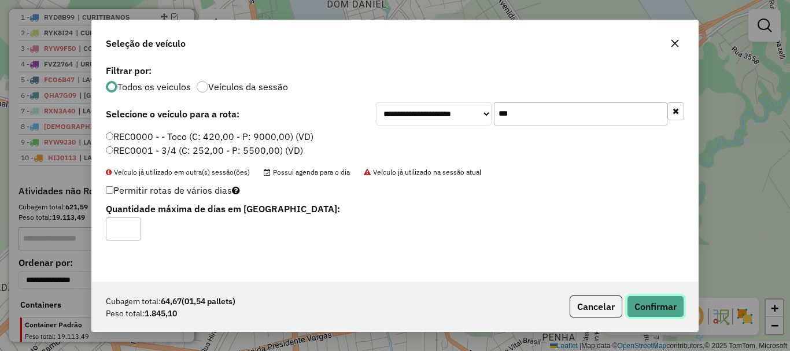
click at [649, 303] on button "Confirmar" at bounding box center [655, 306] width 57 height 22
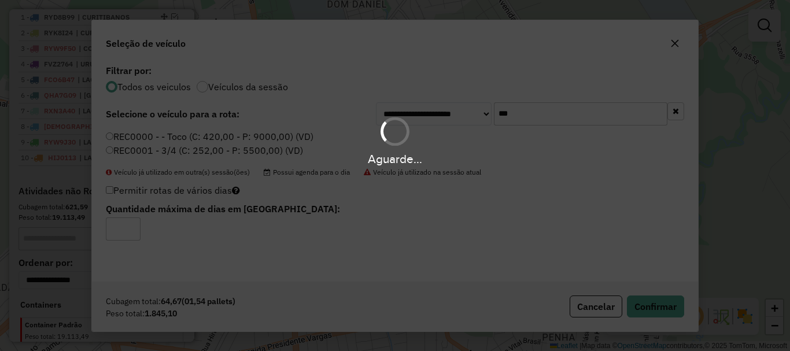
scroll to position [451, 0]
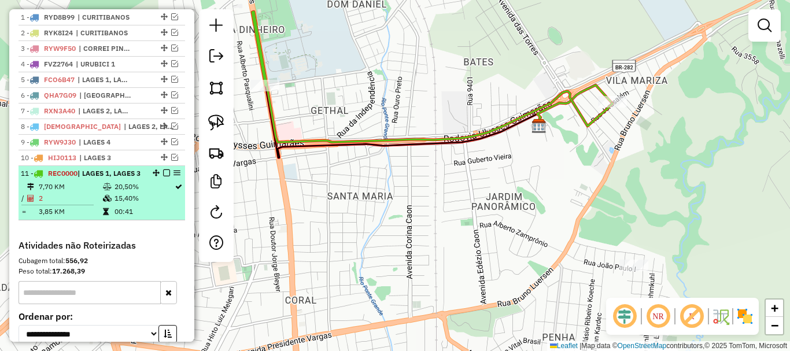
click at [165, 176] on em at bounding box center [166, 172] width 7 height 7
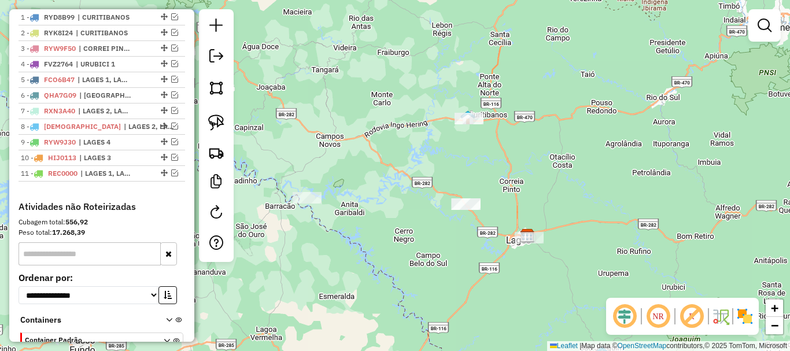
drag, startPoint x: 605, startPoint y: 198, endPoint x: 575, endPoint y: 223, distance: 38.6
click at [575, 223] on div "Janela de atendimento Grade de atendimento Capacidade Transportadoras Veículos …" at bounding box center [395, 175] width 790 height 351
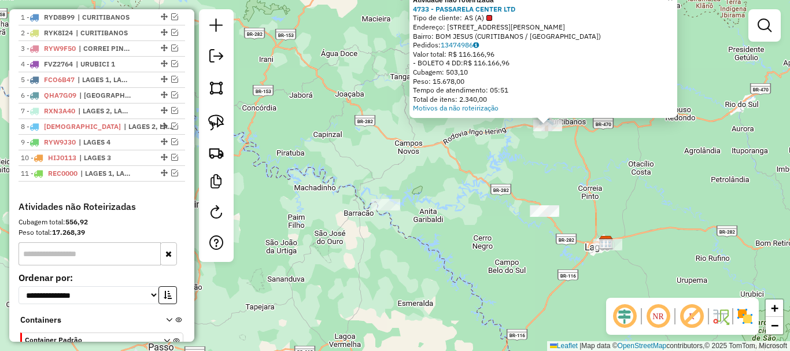
drag, startPoint x: 361, startPoint y: 204, endPoint x: 524, endPoint y: 155, distance: 170.1
click at [524, 155] on div "Atividade não roteirizada 4733 - PASSARELA CENTER LTD Tipo de cliente: AS (A) E…" at bounding box center [395, 175] width 790 height 351
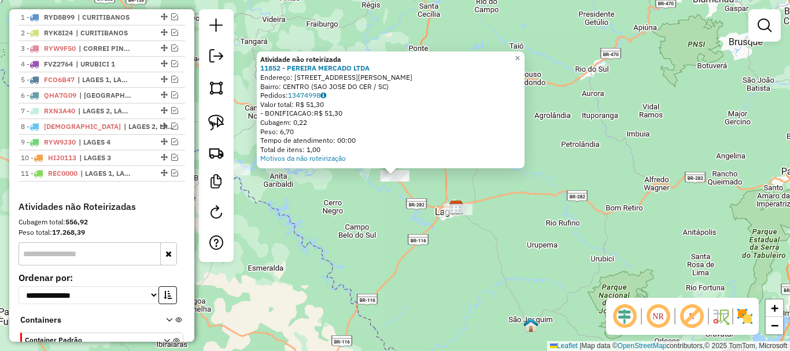
click at [543, 234] on div "Atividade não roteirizada 11852 - PEREIRA MERCADO LTDA Endereço: R [PERSON_NAME…" at bounding box center [395, 175] width 790 height 351
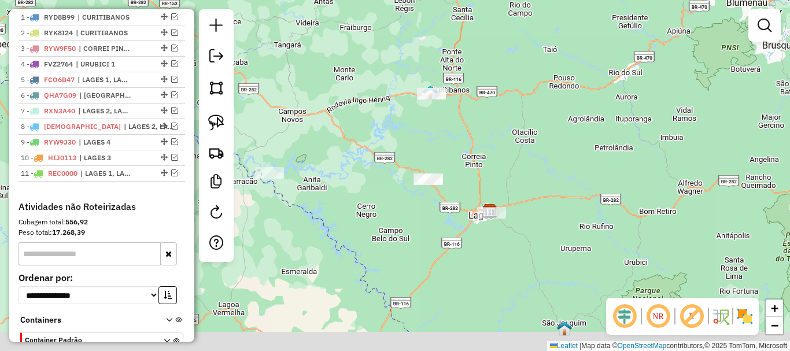
drag, startPoint x: 546, startPoint y: 235, endPoint x: 567, endPoint y: 206, distance: 34.8
click at [567, 206] on div "Janela de atendimento Grade de atendimento Capacidade Transportadoras Veículos …" at bounding box center [395, 175] width 790 height 351
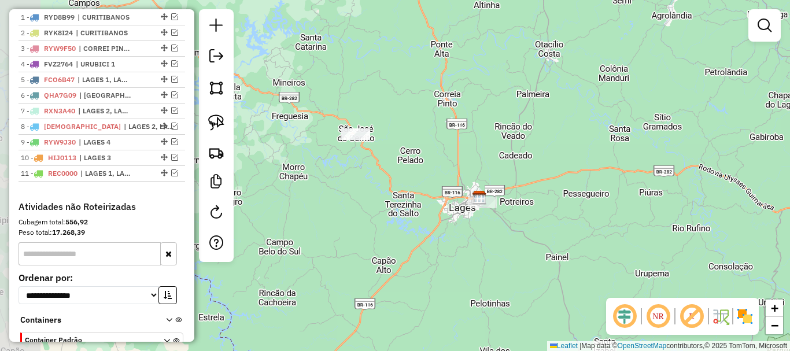
drag, startPoint x: 517, startPoint y: 220, endPoint x: 570, endPoint y: 214, distance: 53.5
click at [570, 214] on div "Janela de atendimento Grade de atendimento Capacidade Transportadoras Veículos …" at bounding box center [395, 175] width 790 height 351
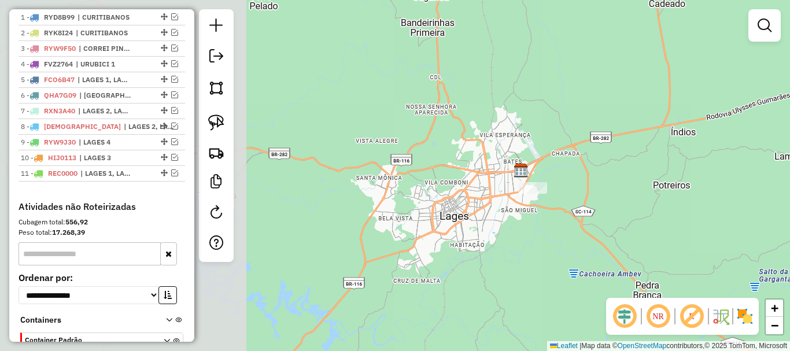
drag, startPoint x: 390, startPoint y: 210, endPoint x: 608, endPoint y: 212, distance: 217.4
click at [659, 212] on div "Janela de atendimento Grade de atendimento Capacidade Transportadoras Veículos …" at bounding box center [395, 175] width 790 height 351
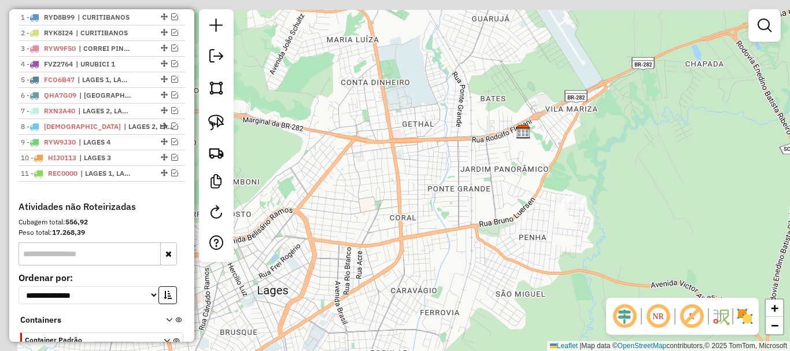
drag, startPoint x: 525, startPoint y: 158, endPoint x: 653, endPoint y: 229, distance: 145.9
click at [653, 229] on div "Janela de atendimento Grade de atendimento Capacidade Transportadoras Veículos …" at bounding box center [395, 175] width 790 height 351
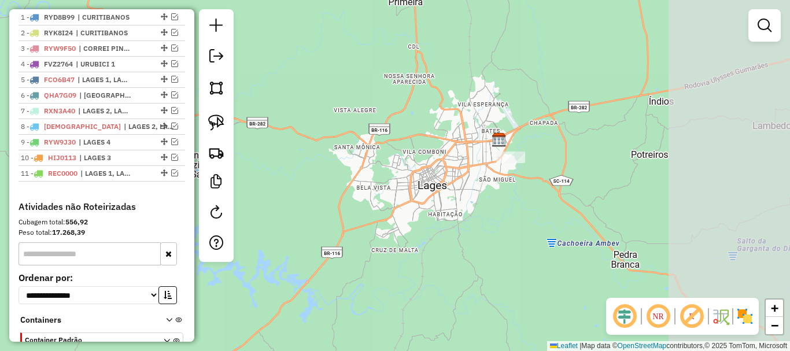
drag, startPoint x: 594, startPoint y: 172, endPoint x: 469, endPoint y: 154, distance: 126.1
click at [469, 154] on div "Janela de atendimento Grade de atendimento Capacidade Transportadoras Veículos …" at bounding box center [395, 175] width 790 height 351
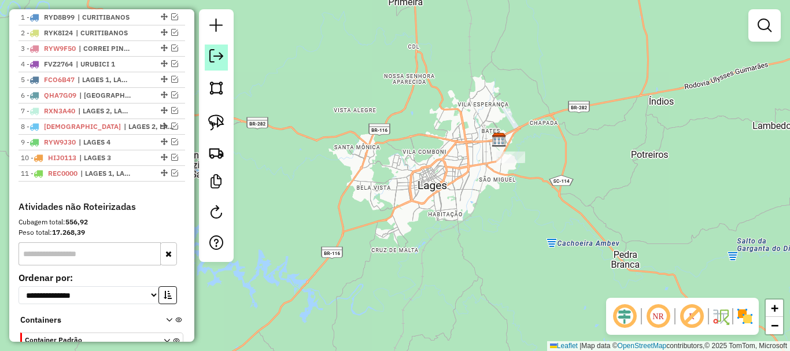
click at [223, 54] on link at bounding box center [216, 58] width 23 height 26
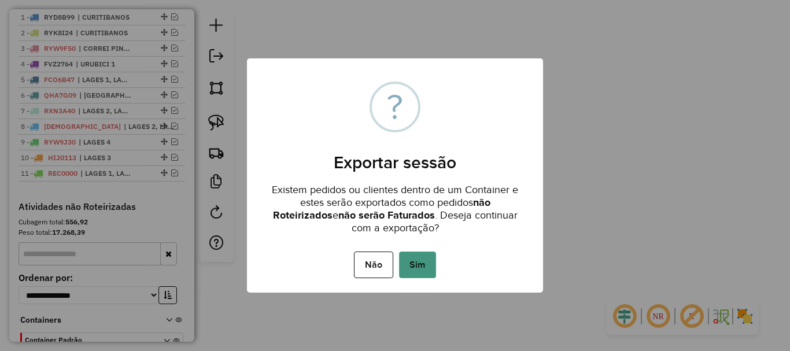
click at [417, 260] on button "Sim" at bounding box center [417, 264] width 37 height 27
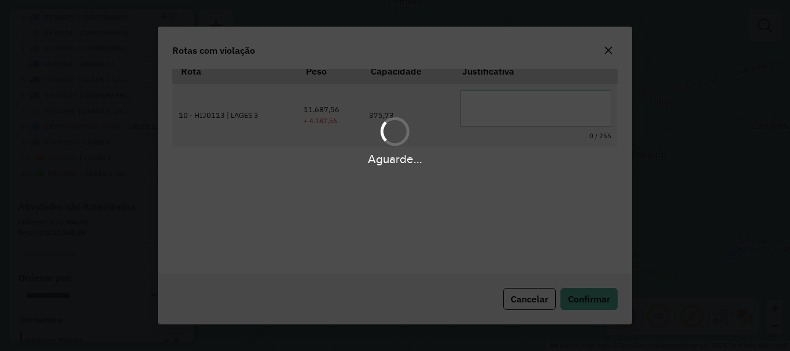
scroll to position [38, 0]
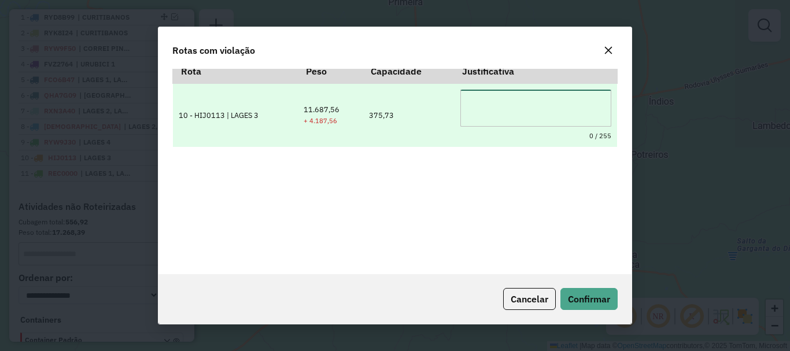
click at [556, 116] on textarea at bounding box center [535, 108] width 151 height 37
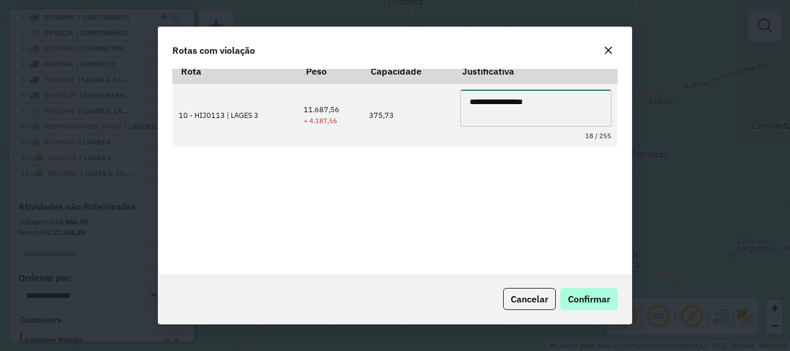
type textarea "**********"
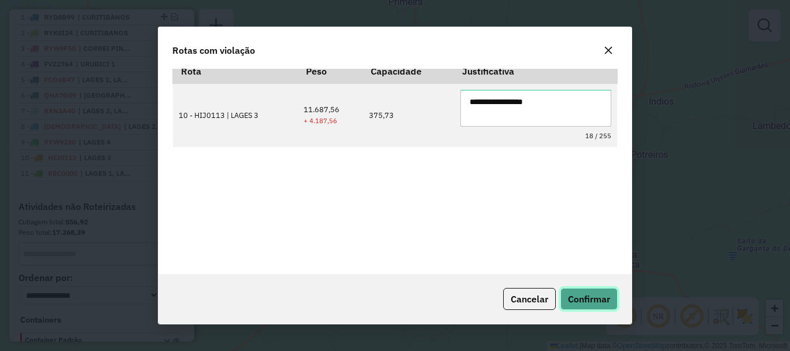
click at [603, 297] on span "Confirmar" at bounding box center [589, 299] width 42 height 12
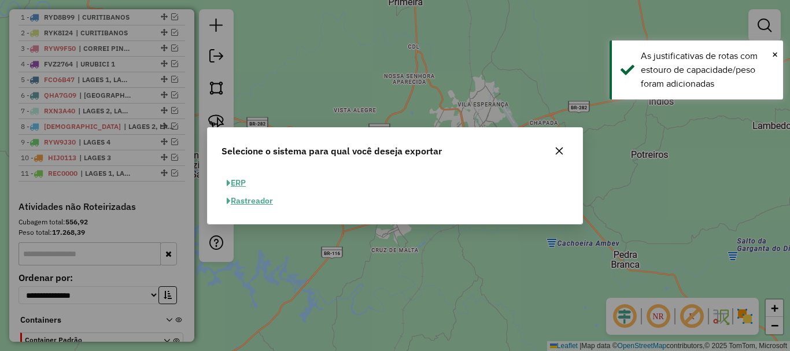
click at [242, 179] on button "ERP" at bounding box center [235, 183] width 29 height 18
select select "**"
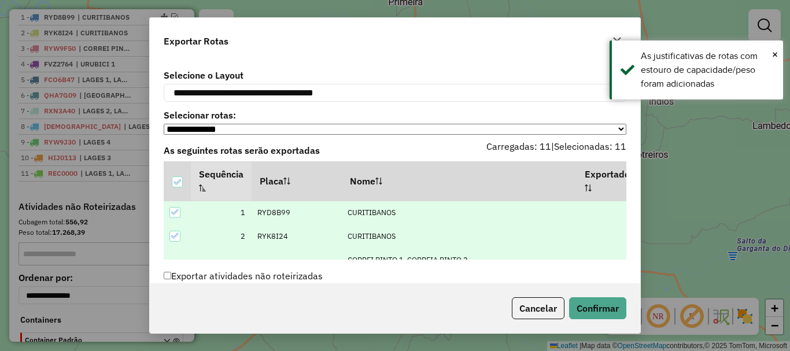
scroll to position [55, 0]
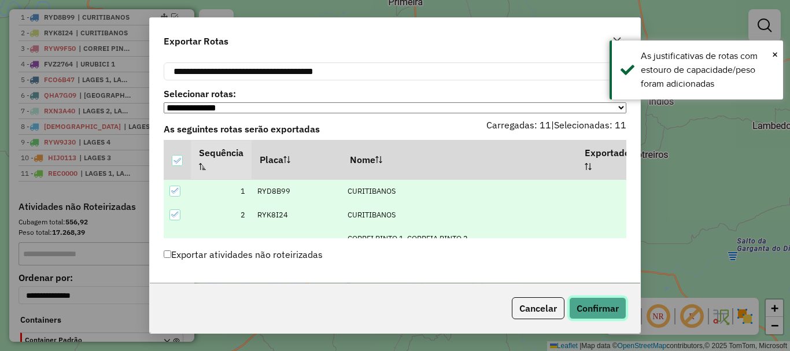
click at [599, 305] on button "Confirmar" at bounding box center [597, 308] width 57 height 22
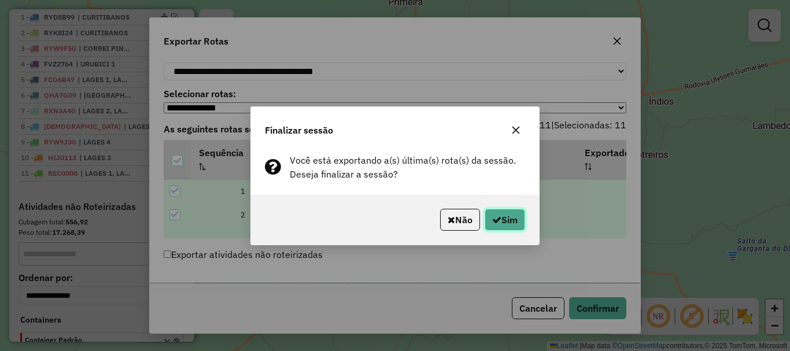
click at [502, 219] on button "Sim" at bounding box center [504, 220] width 40 height 22
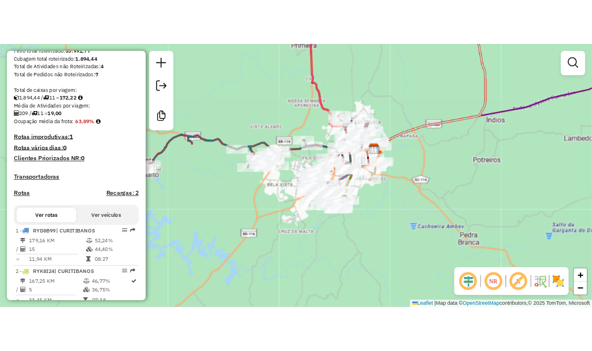
scroll to position [286, 0]
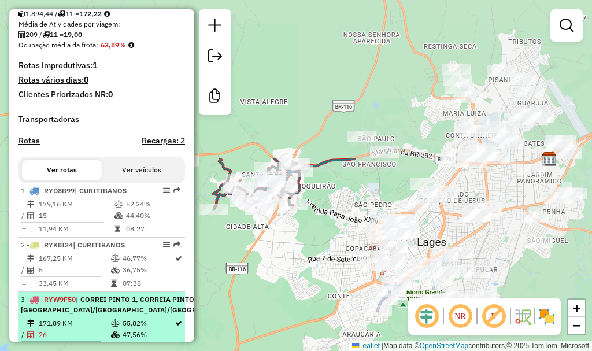
drag, startPoint x: 406, startPoint y: 121, endPoint x: 156, endPoint y: 314, distance: 316.5
click at [156, 314] on hb-router-mapa "Informações da Sessão 978977 - [DATE] Criação: [DATE] 17:33 Desbloquear Sessão …" at bounding box center [296, 175] width 592 height 351
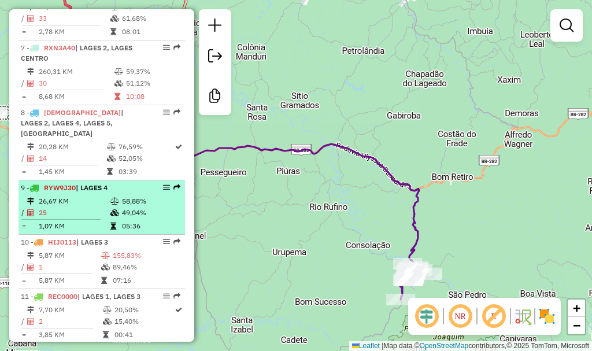
scroll to position [806, 0]
